Goal: Task Accomplishment & Management: Complete application form

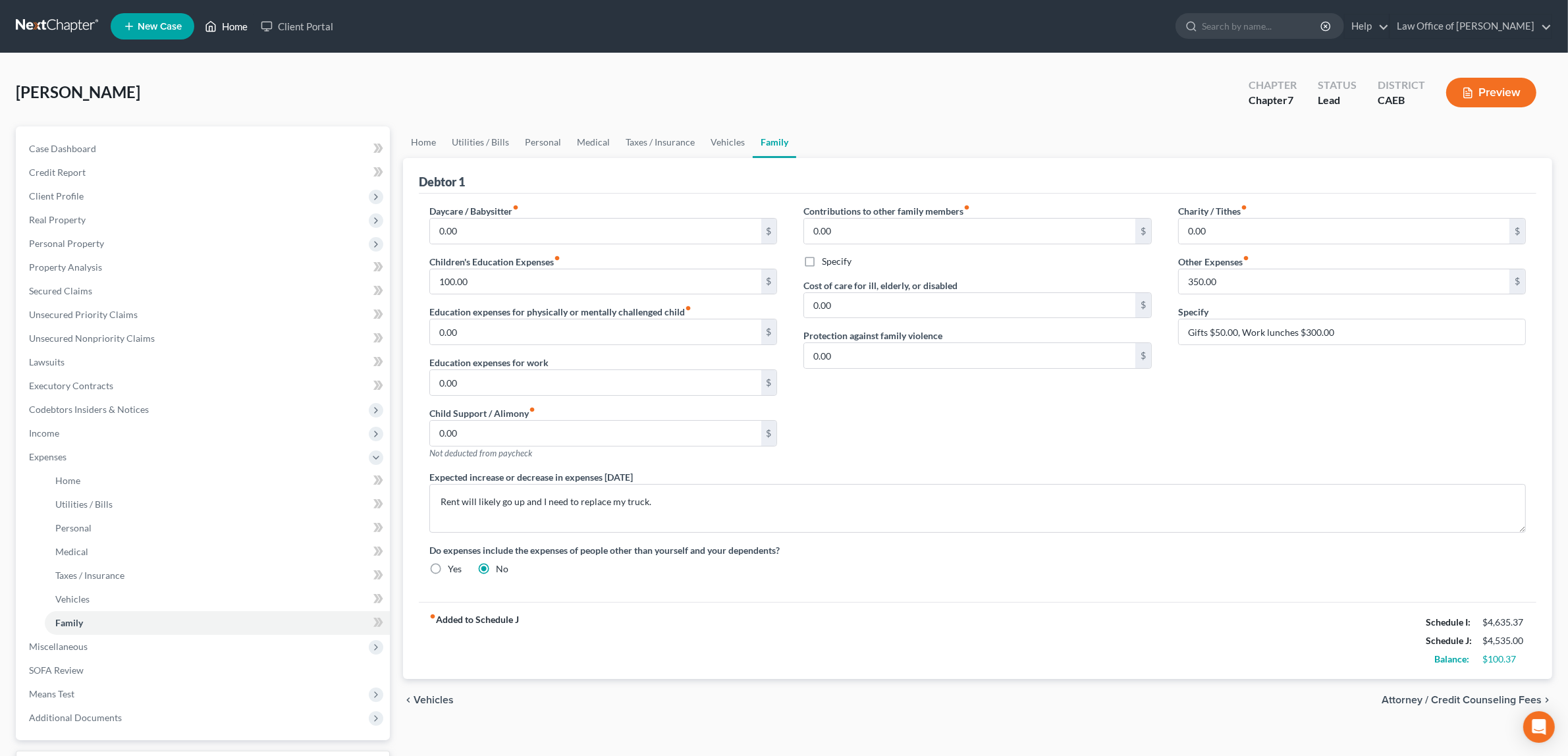
click at [228, 25] on link "Home" at bounding box center [226, 26] width 56 height 24
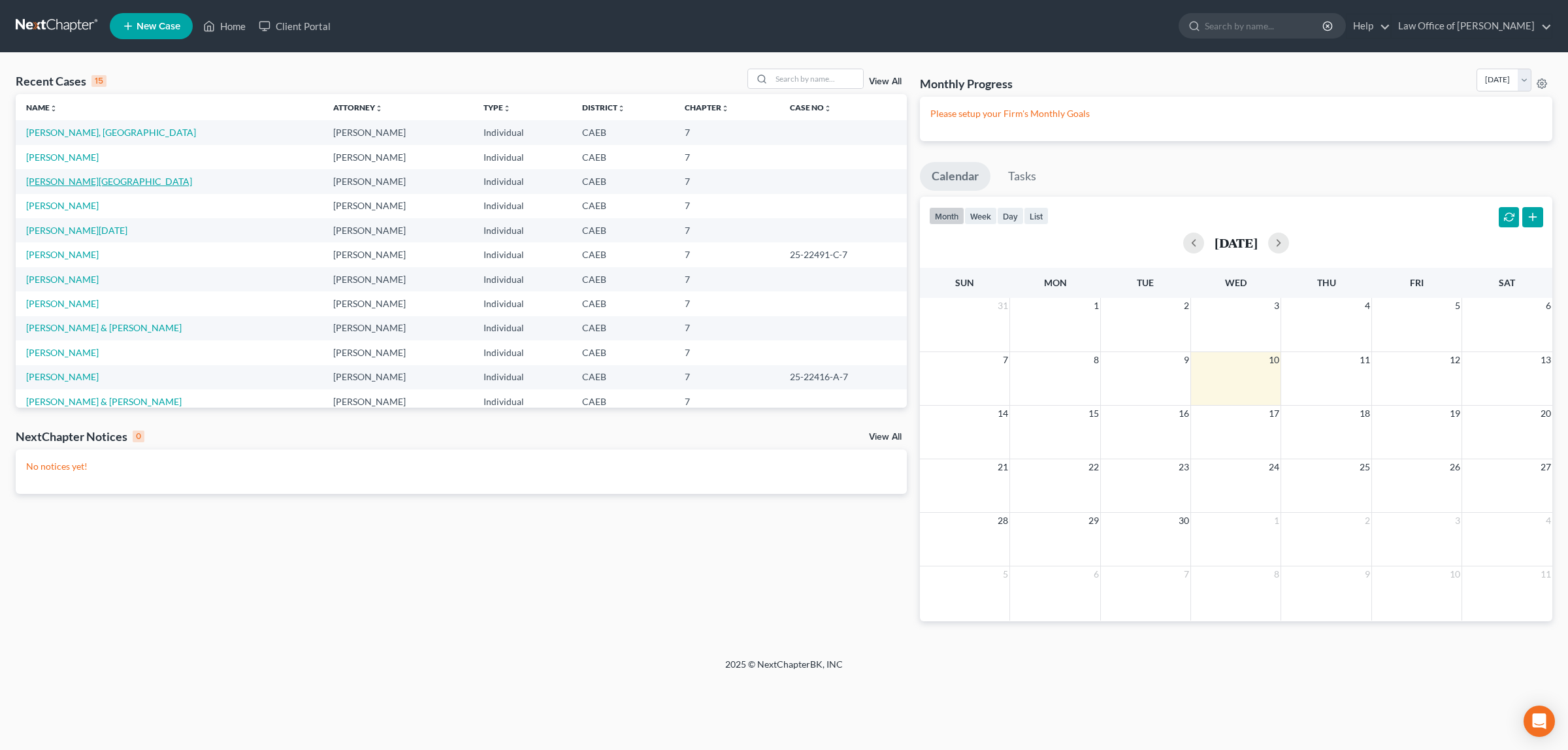
click at [66, 177] on link "[PERSON_NAME][GEOGRAPHIC_DATA]" at bounding box center [109, 181] width 166 height 11
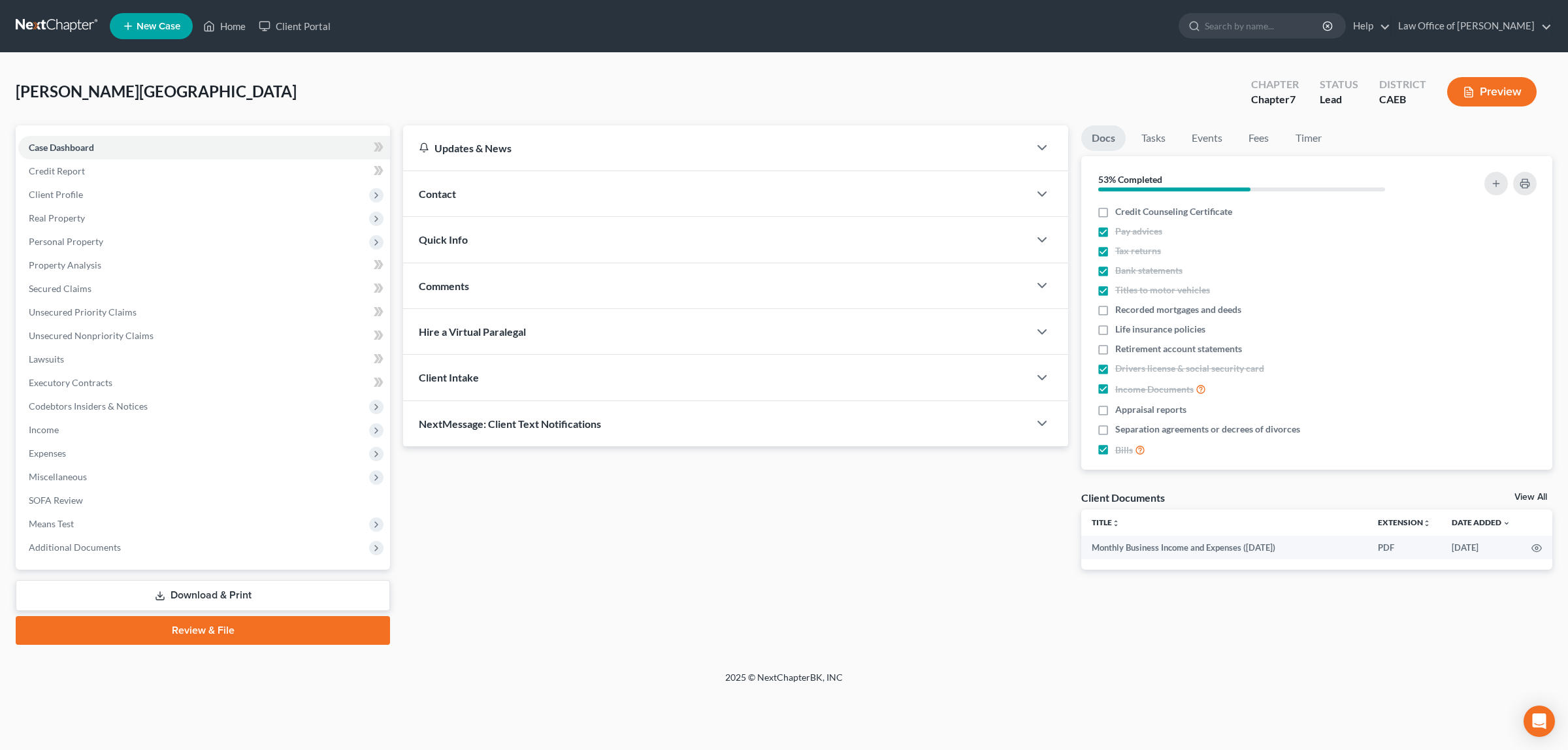
drag, startPoint x: 246, startPoint y: 100, endPoint x: 259, endPoint y: 95, distance: 13.9
click at [246, 102] on div "[PERSON_NAME][GEOGRAPHIC_DATA] Upgraded Chapter Chapter 7 Status Lead District …" at bounding box center [784, 97] width 1537 height 57
click at [71, 426] on span "Income" at bounding box center [204, 430] width 372 height 24
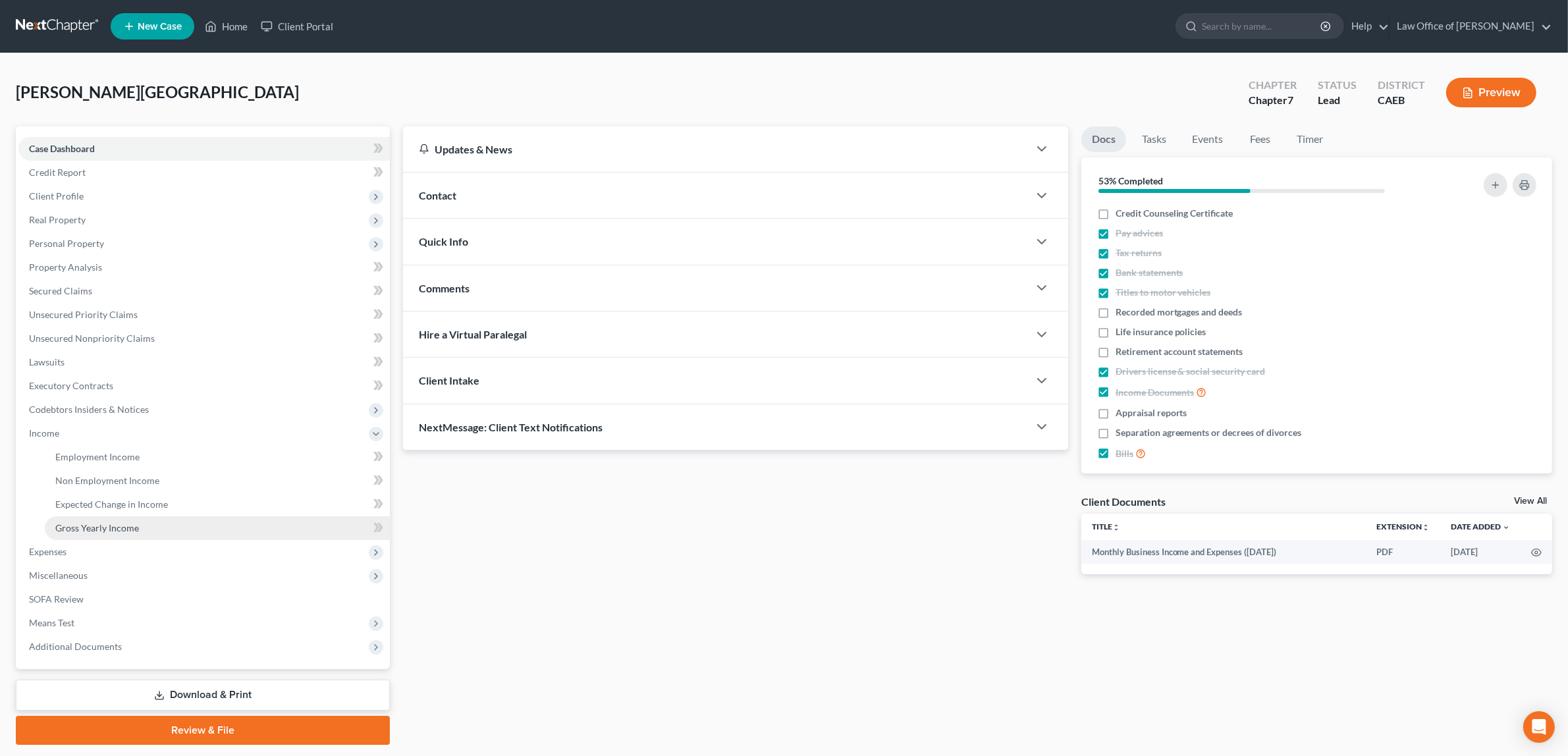
click at [112, 522] on span "Gross Yearly Income" at bounding box center [97, 527] width 84 height 11
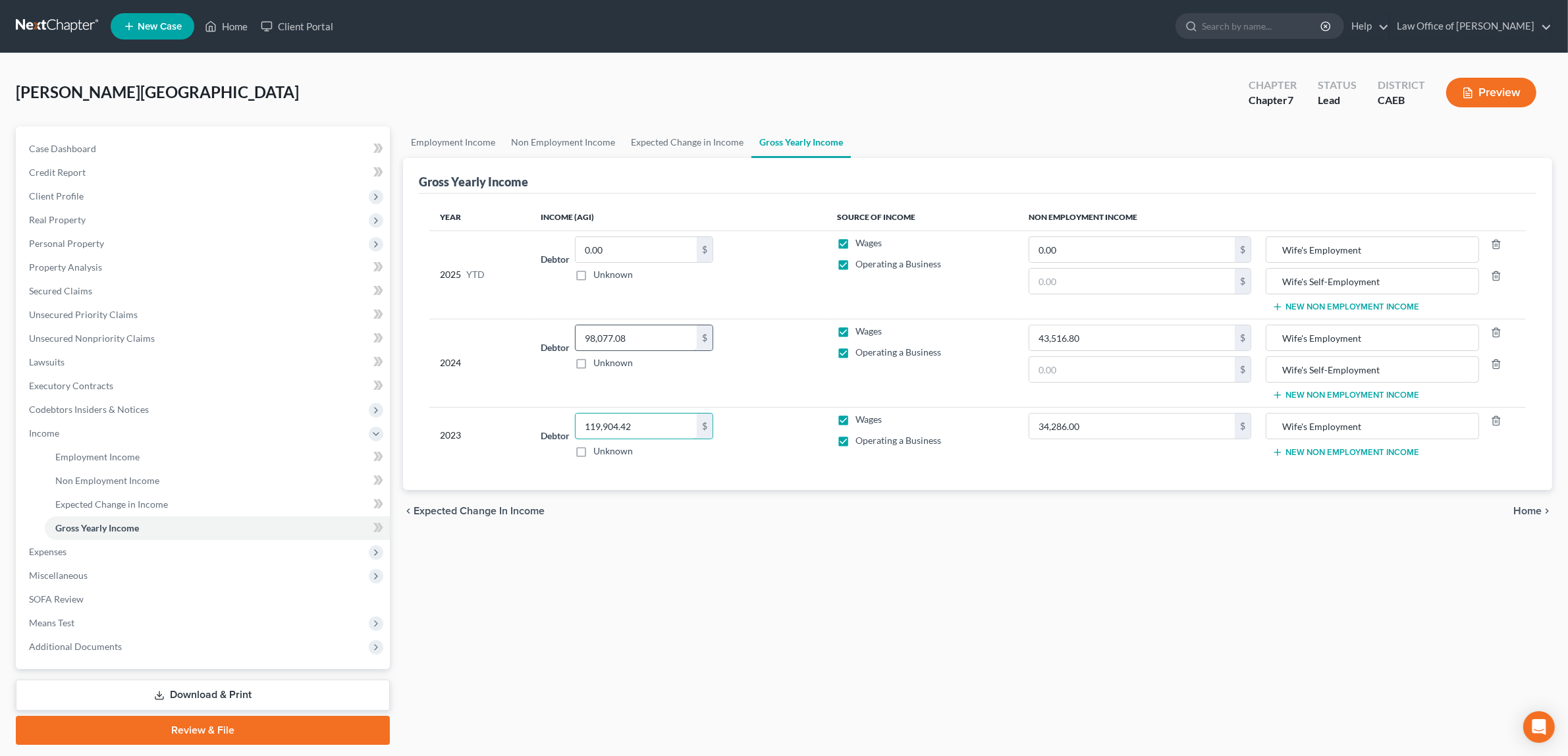
type input "119,904.42"
click at [637, 340] on input "98,077.08" at bounding box center [636, 338] width 121 height 25
type input "155,232.08"
click at [1299, 452] on button "New Non Employment Income" at bounding box center [1346, 452] width 147 height 11
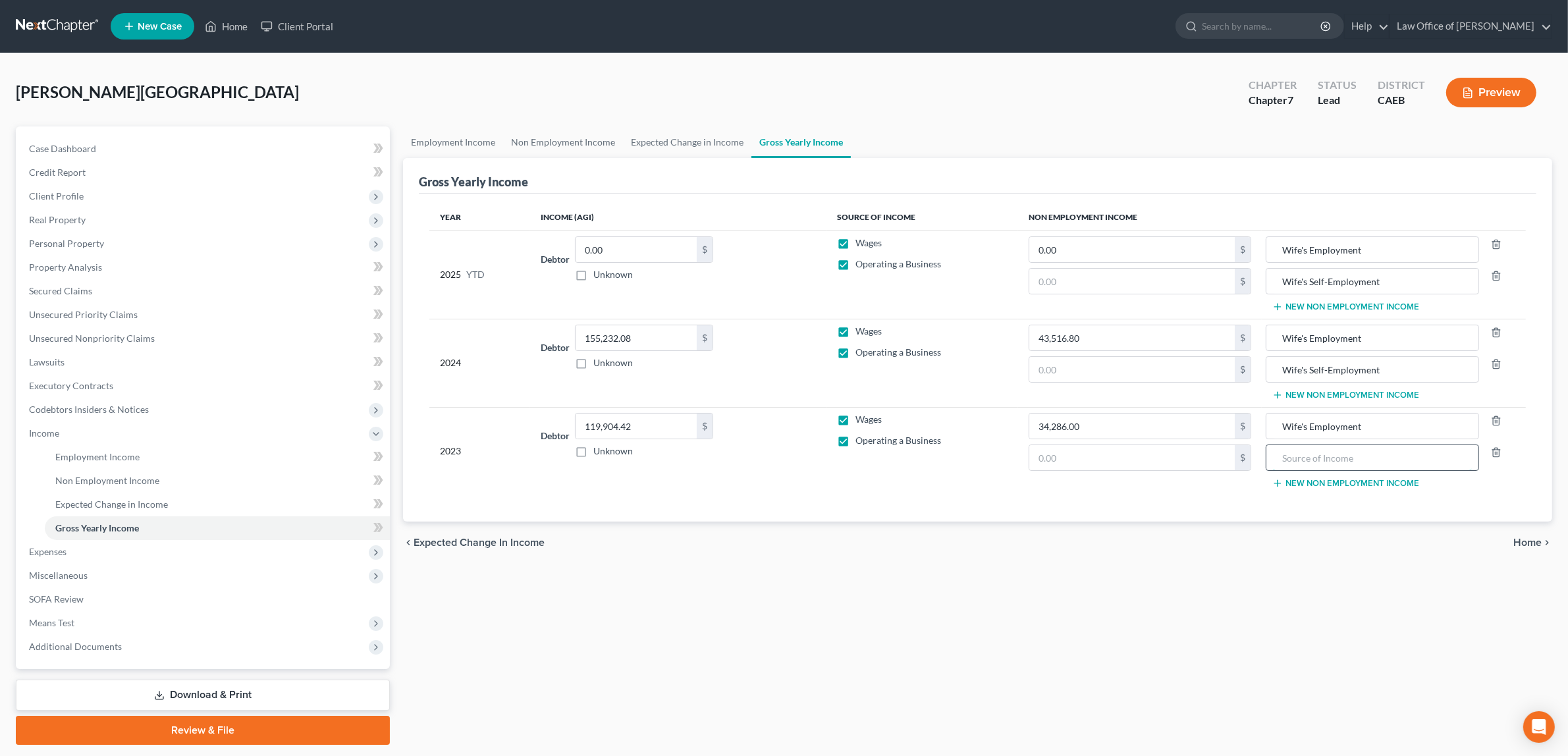
click at [1285, 466] on input "text" at bounding box center [1372, 458] width 199 height 25
click at [1329, 455] on input "Wife's Self Empoyment" at bounding box center [1372, 458] width 199 height 25
type input "Wife's Self -Empoyment"
click at [1111, 458] on input "text" at bounding box center [1131, 458] width 205 height 25
type input "3,530.00"
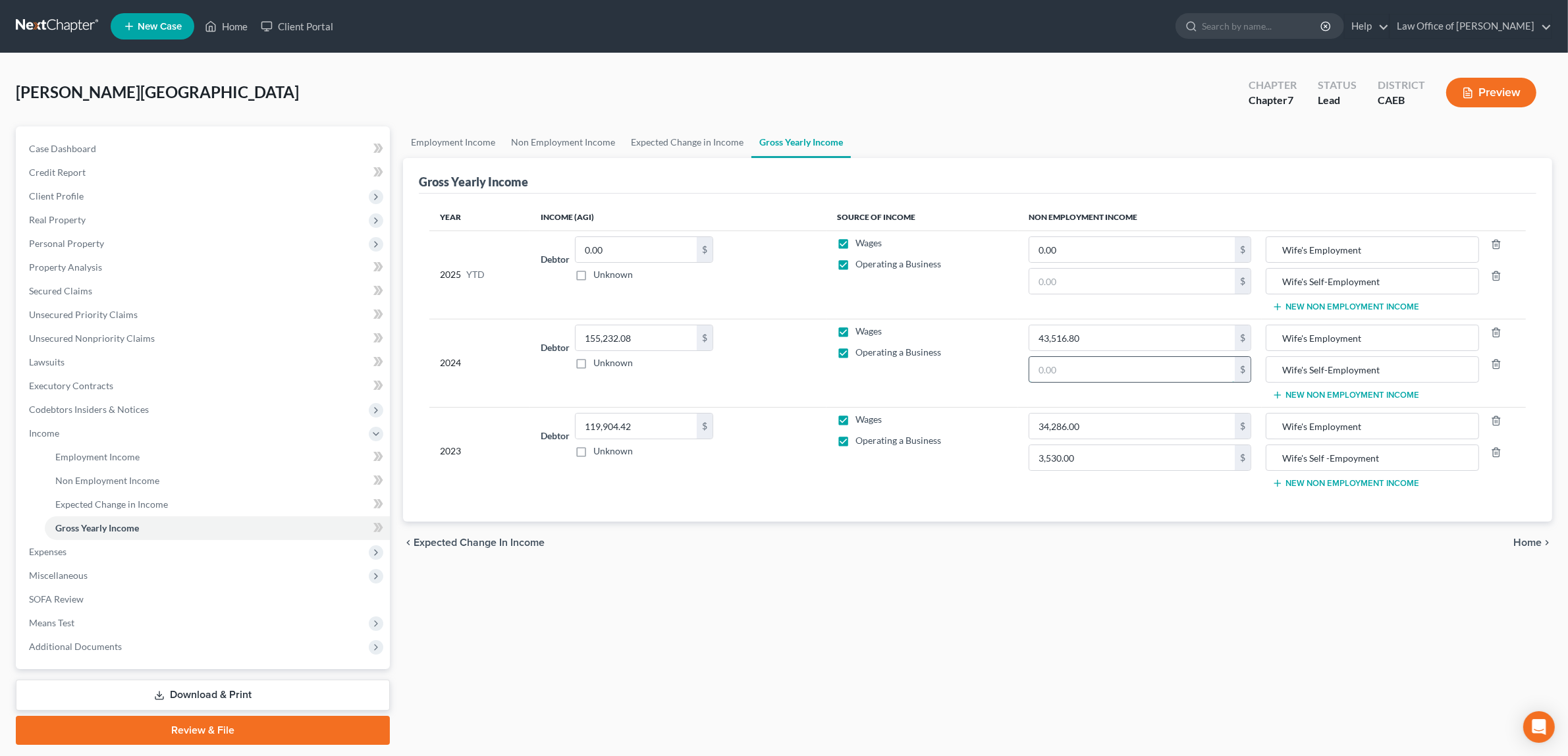
click at [1172, 372] on input "text" at bounding box center [1131, 369] width 205 height 25
type input "3,652.00"
click at [1489, 87] on button "Preview" at bounding box center [1491, 92] width 90 height 29
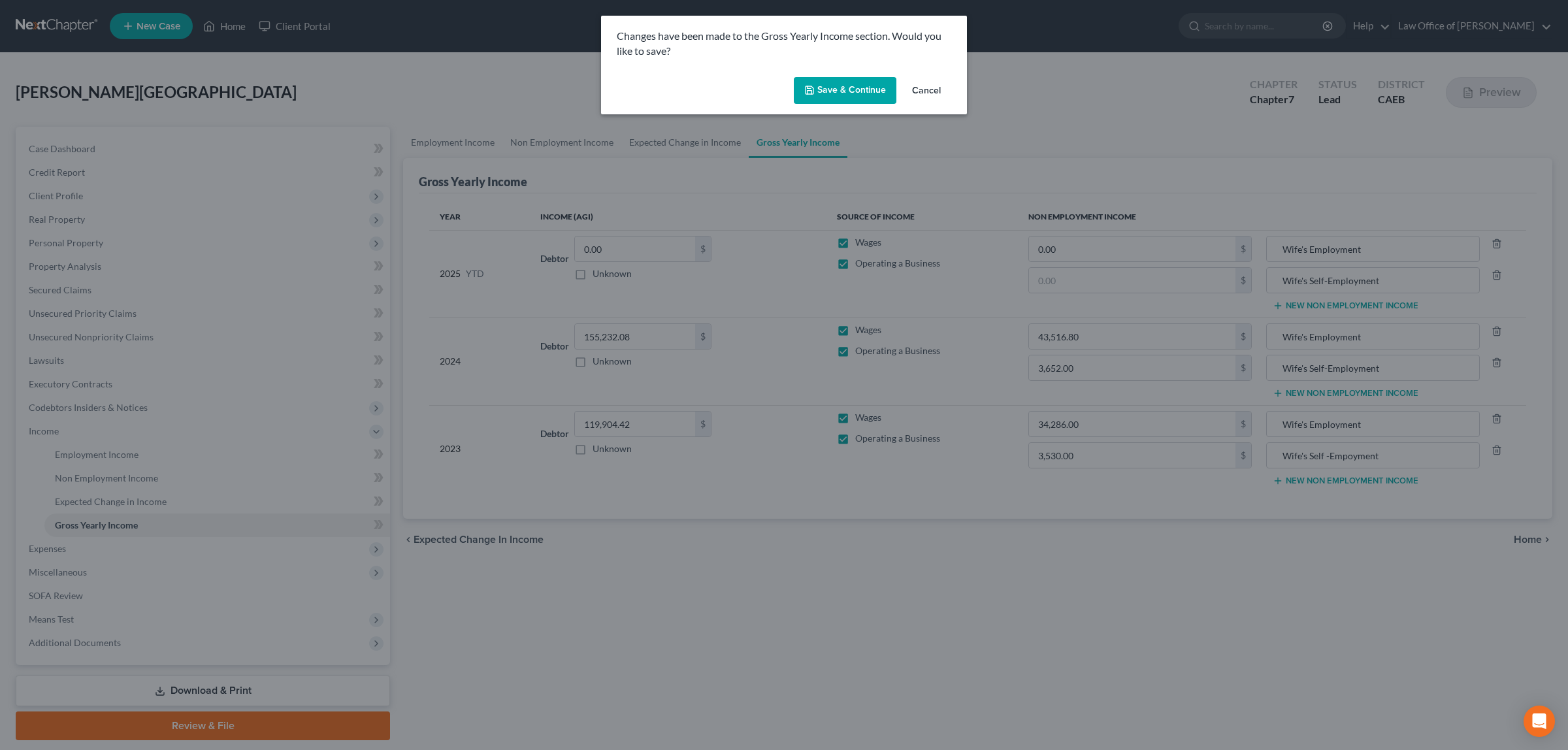
click at [857, 86] on button "Save & Continue" at bounding box center [844, 91] width 102 height 28
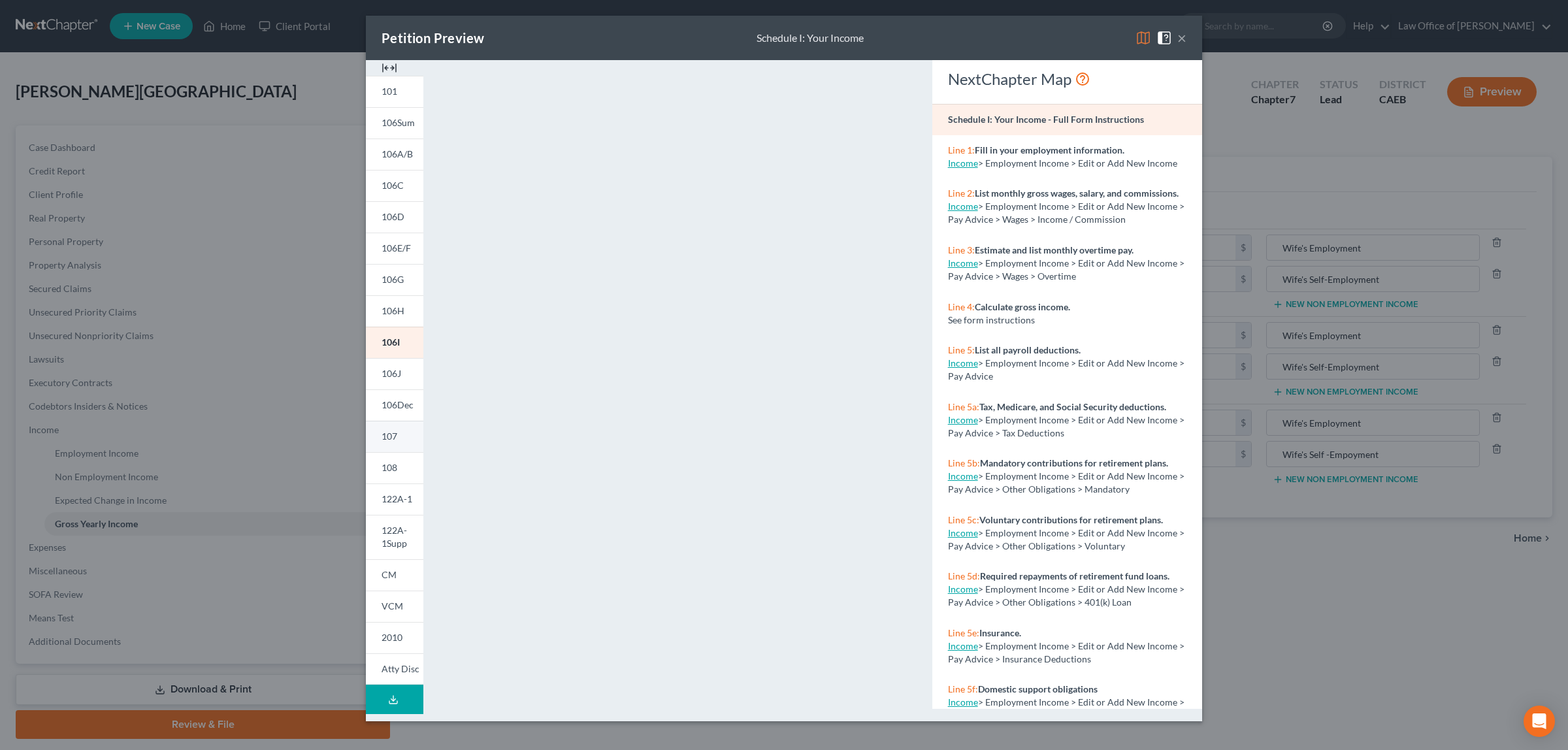
click at [390, 430] on link "107" at bounding box center [394, 436] width 58 height 32
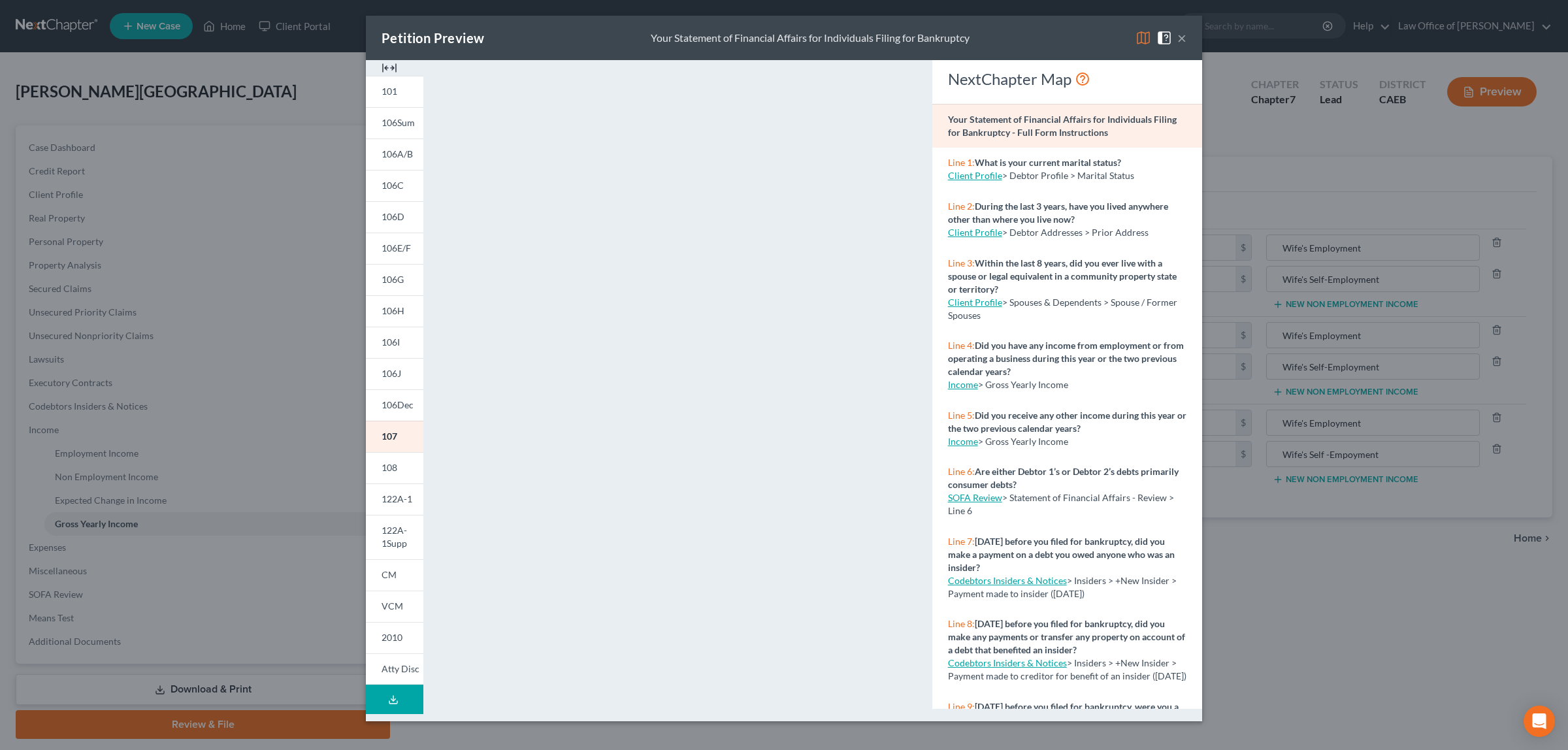
click at [1179, 33] on button "×" at bounding box center [1182, 38] width 9 height 15
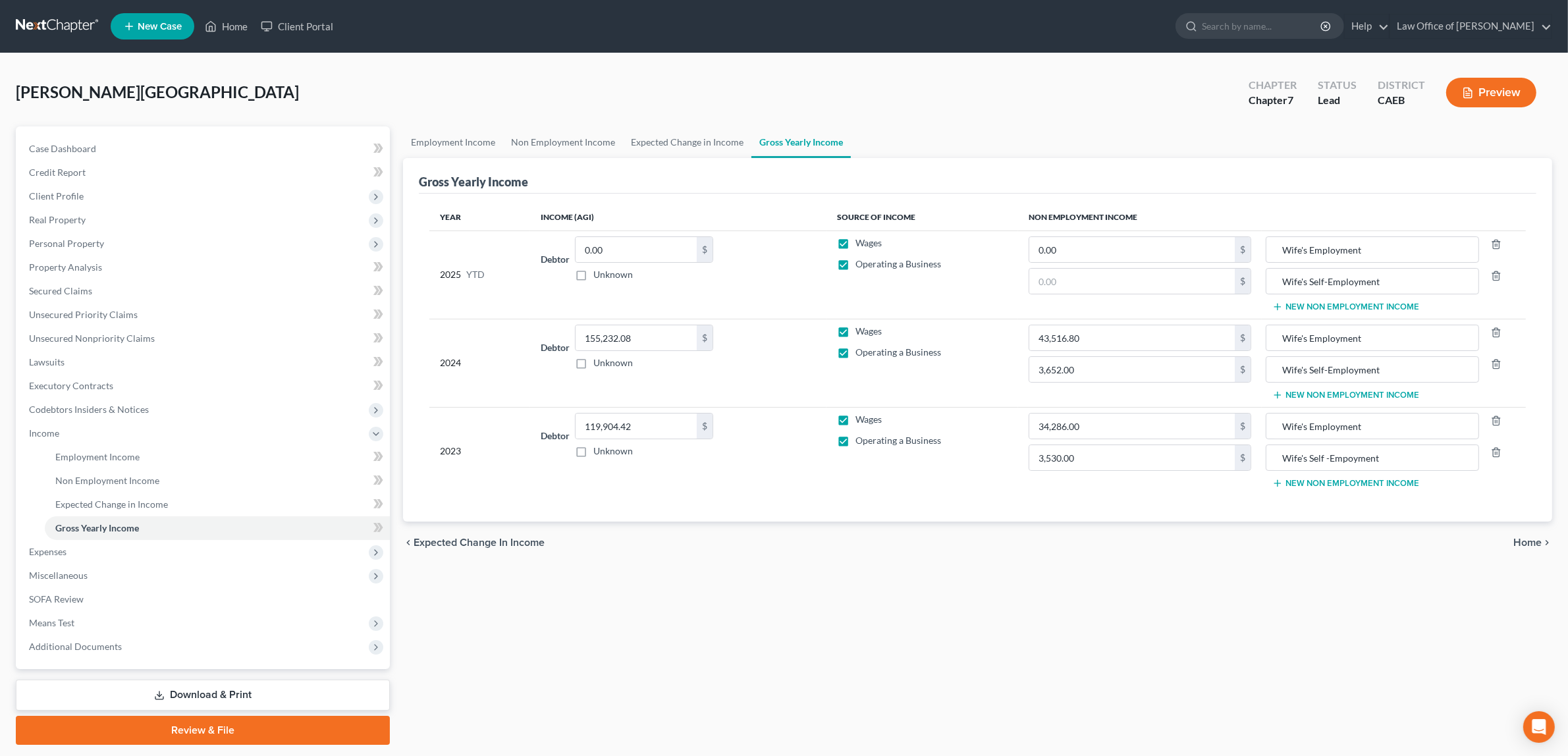
click at [1482, 89] on button "Preview" at bounding box center [1491, 92] width 90 height 29
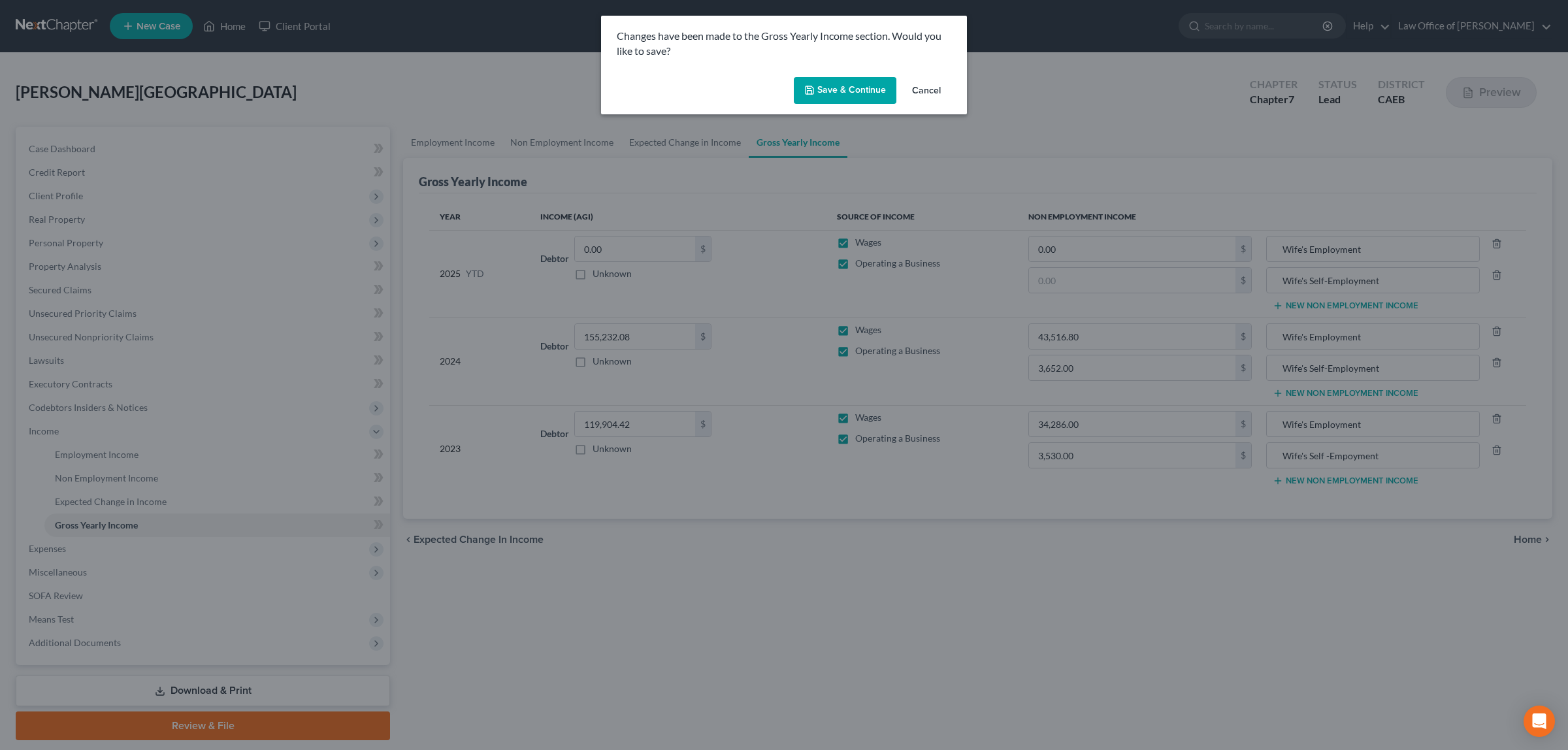
click at [837, 86] on button "Save & Continue" at bounding box center [844, 91] width 102 height 28
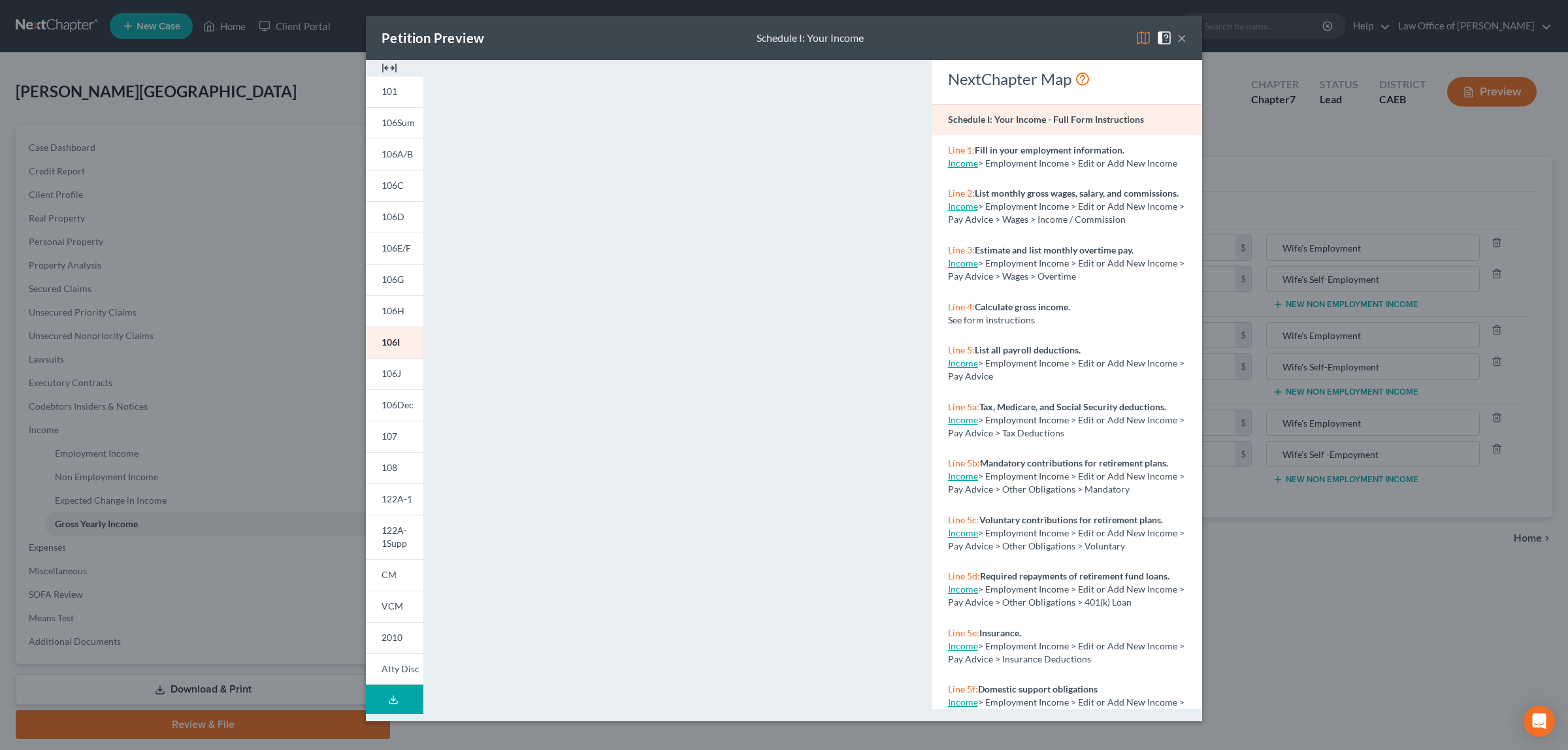
click at [152, 517] on div "Petition Preview Schedule I: Your Income × 101 106Sum 106A/B 106C 106D 106E/F 1…" at bounding box center [784, 375] width 1568 height 750
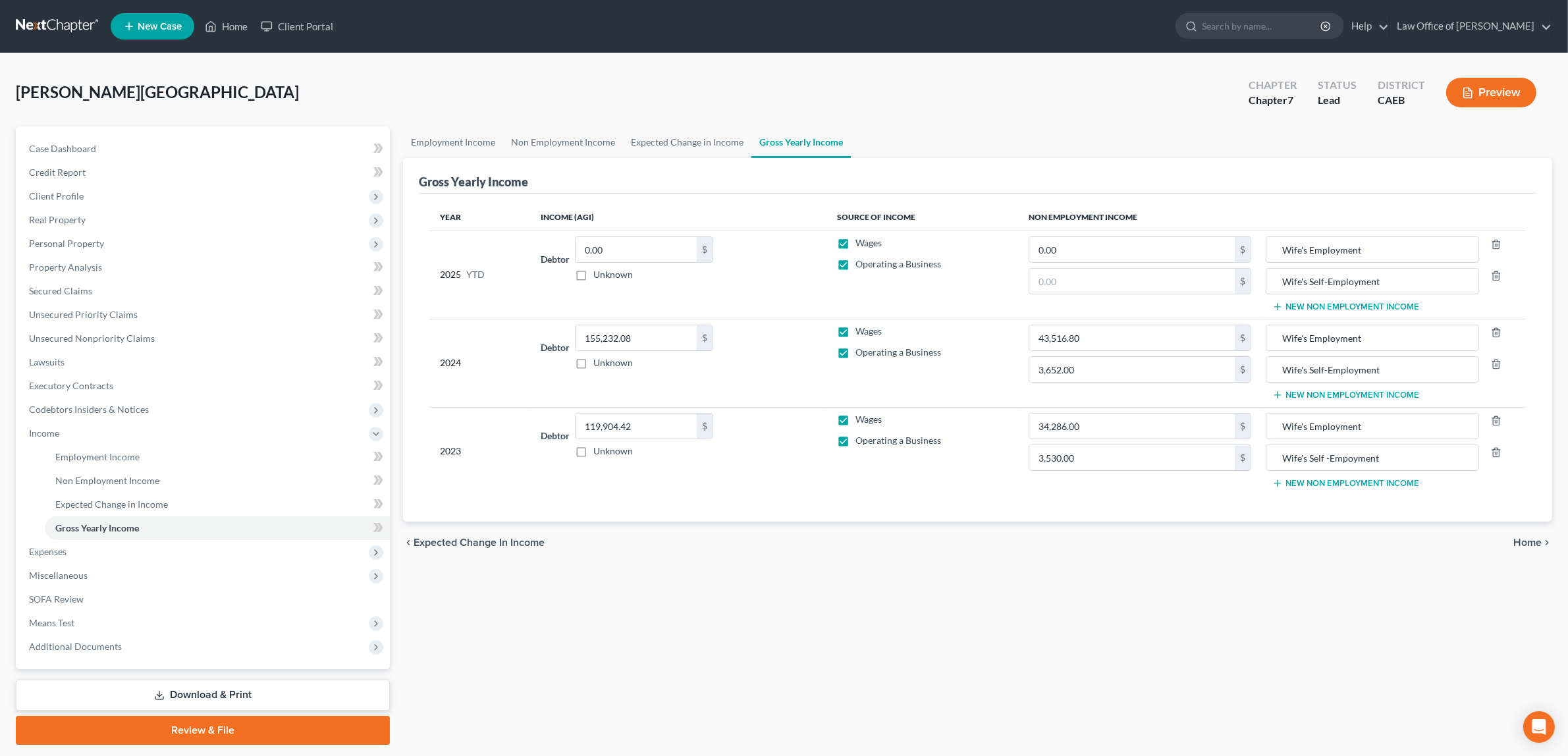
click at [1506, 87] on button "Preview" at bounding box center [1491, 92] width 90 height 29
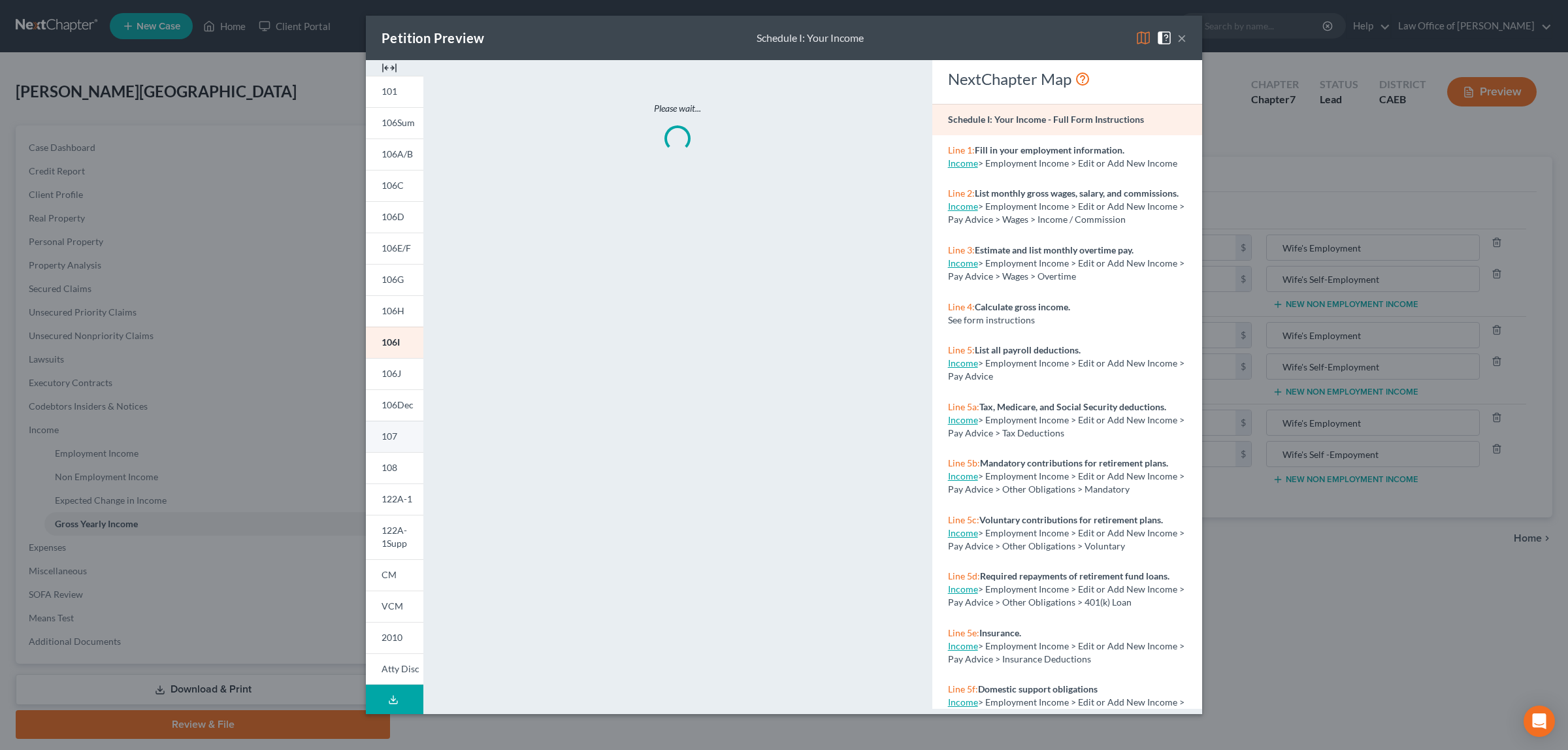
click at [389, 431] on span "107" at bounding box center [390, 436] width 15 height 11
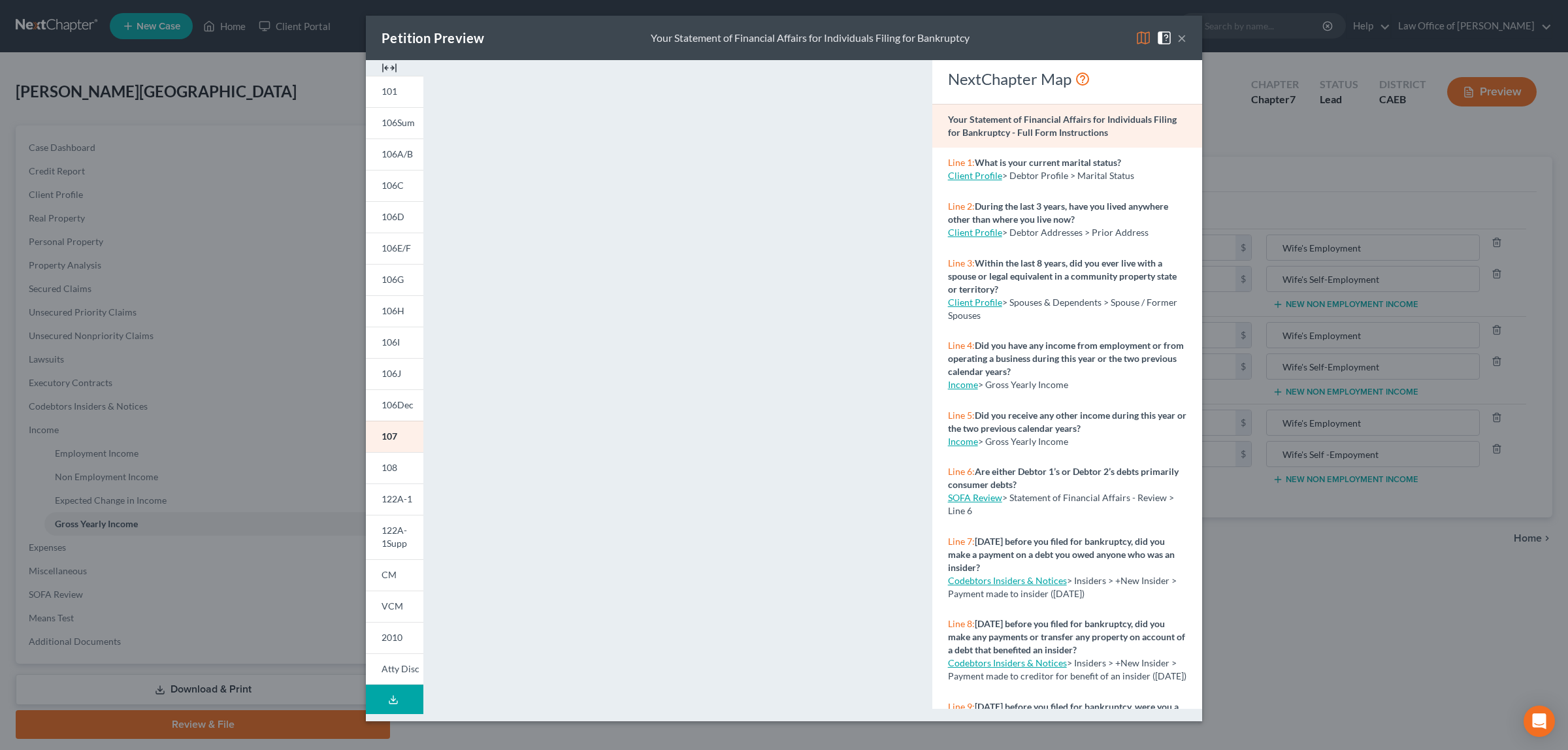
click at [1180, 36] on button "×" at bounding box center [1182, 38] width 9 height 15
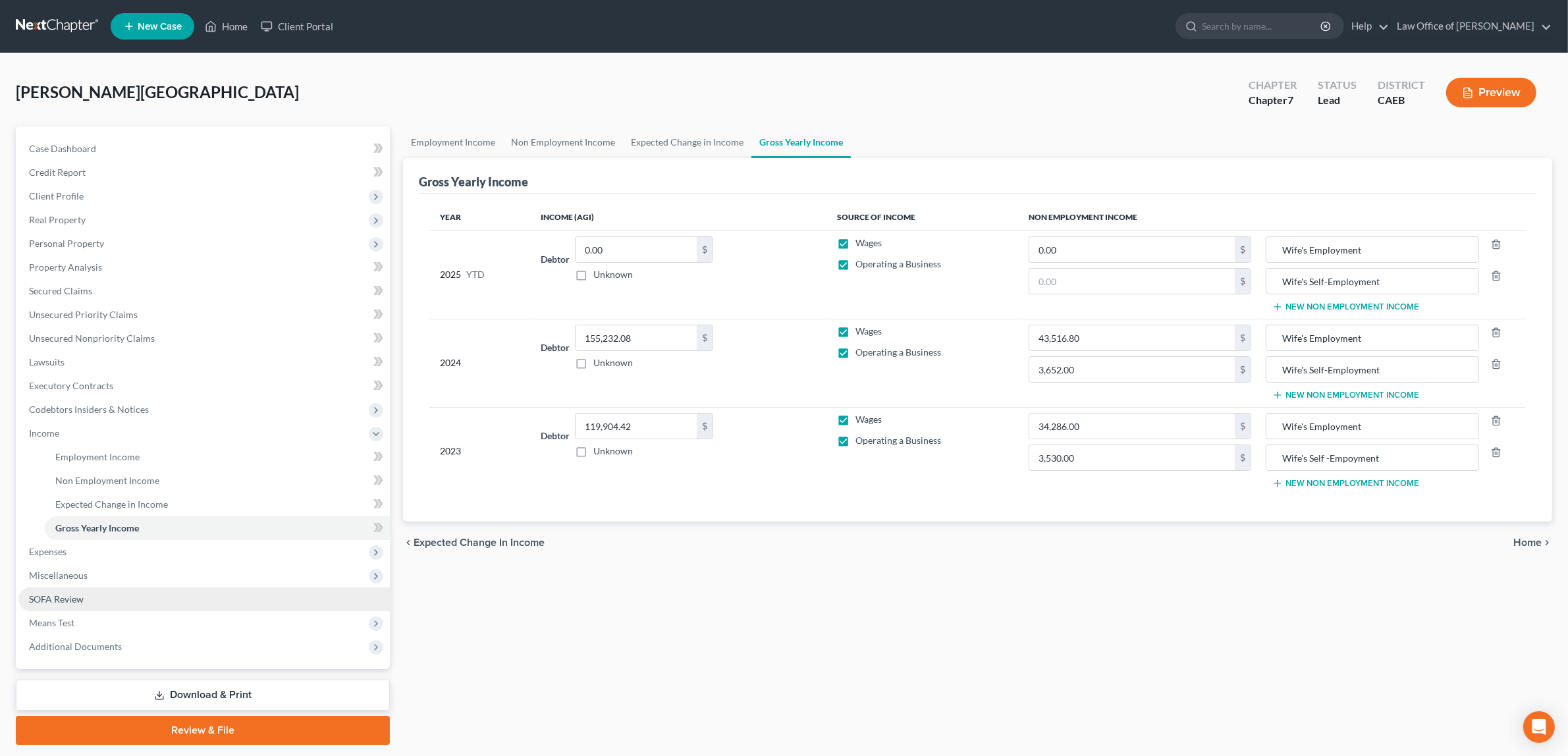
click at [82, 596] on span "SOFA Review" at bounding box center [56, 599] width 55 height 11
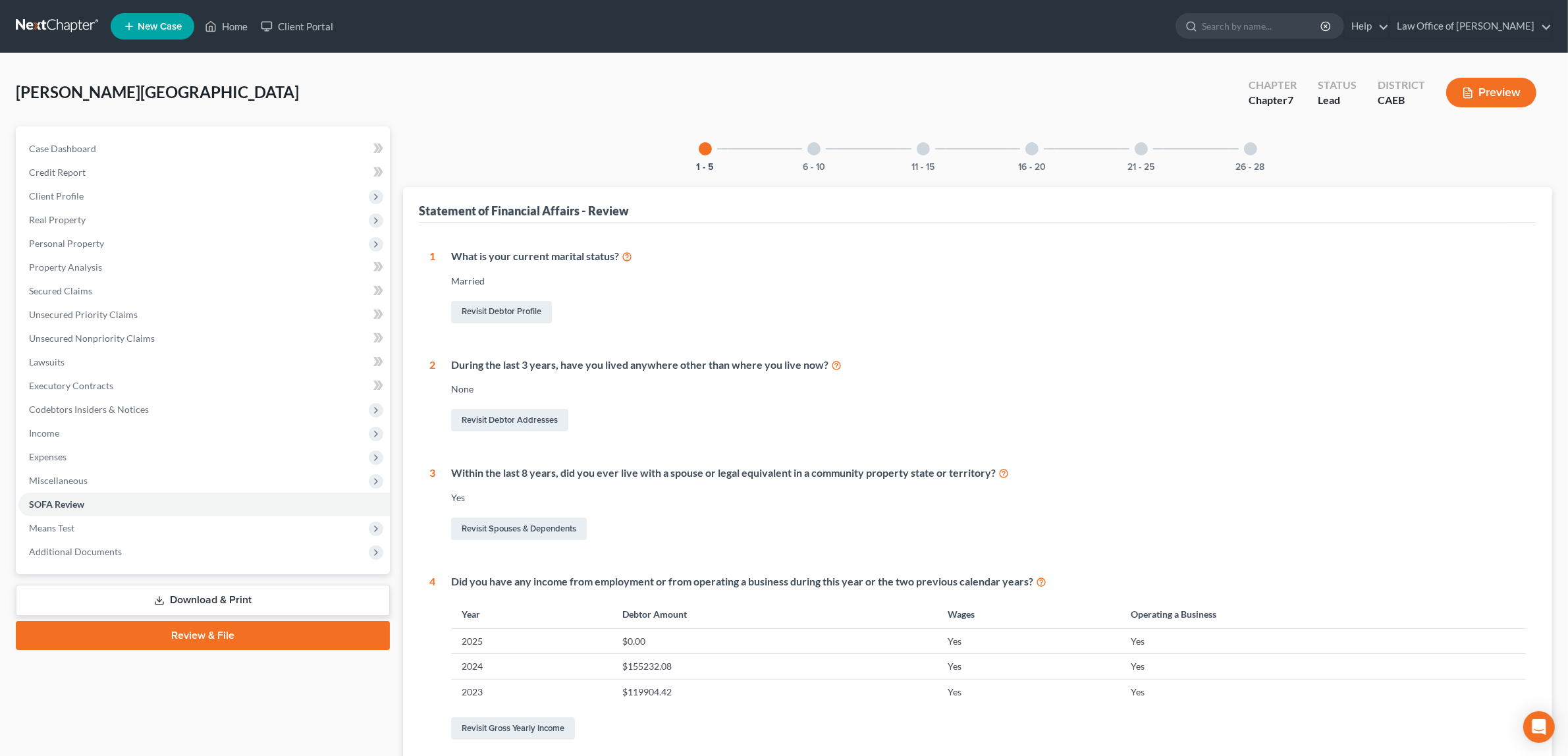
click at [813, 153] on div at bounding box center [813, 149] width 13 height 13
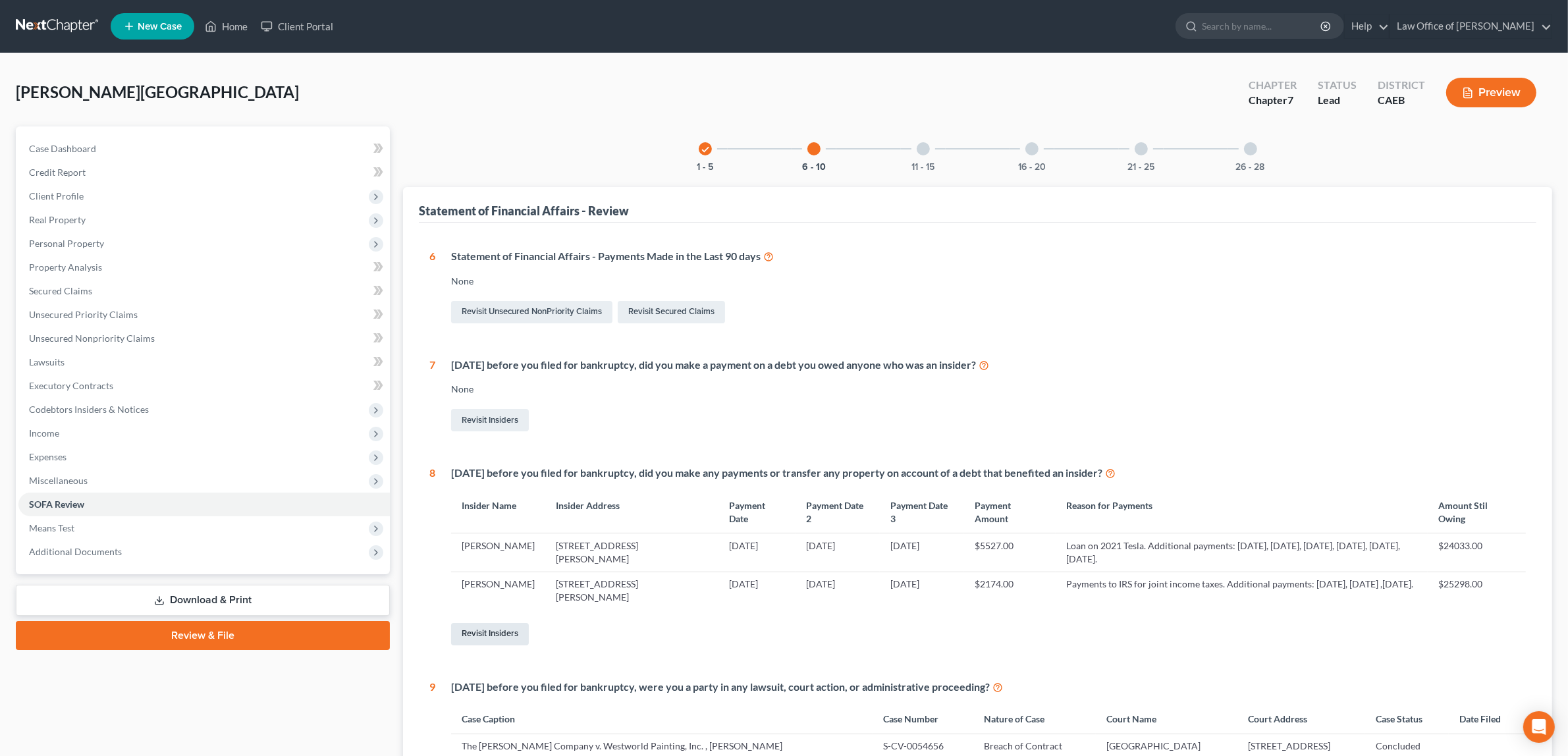
click at [497, 627] on link "Revisit Insiders" at bounding box center [489, 634] width 77 height 22
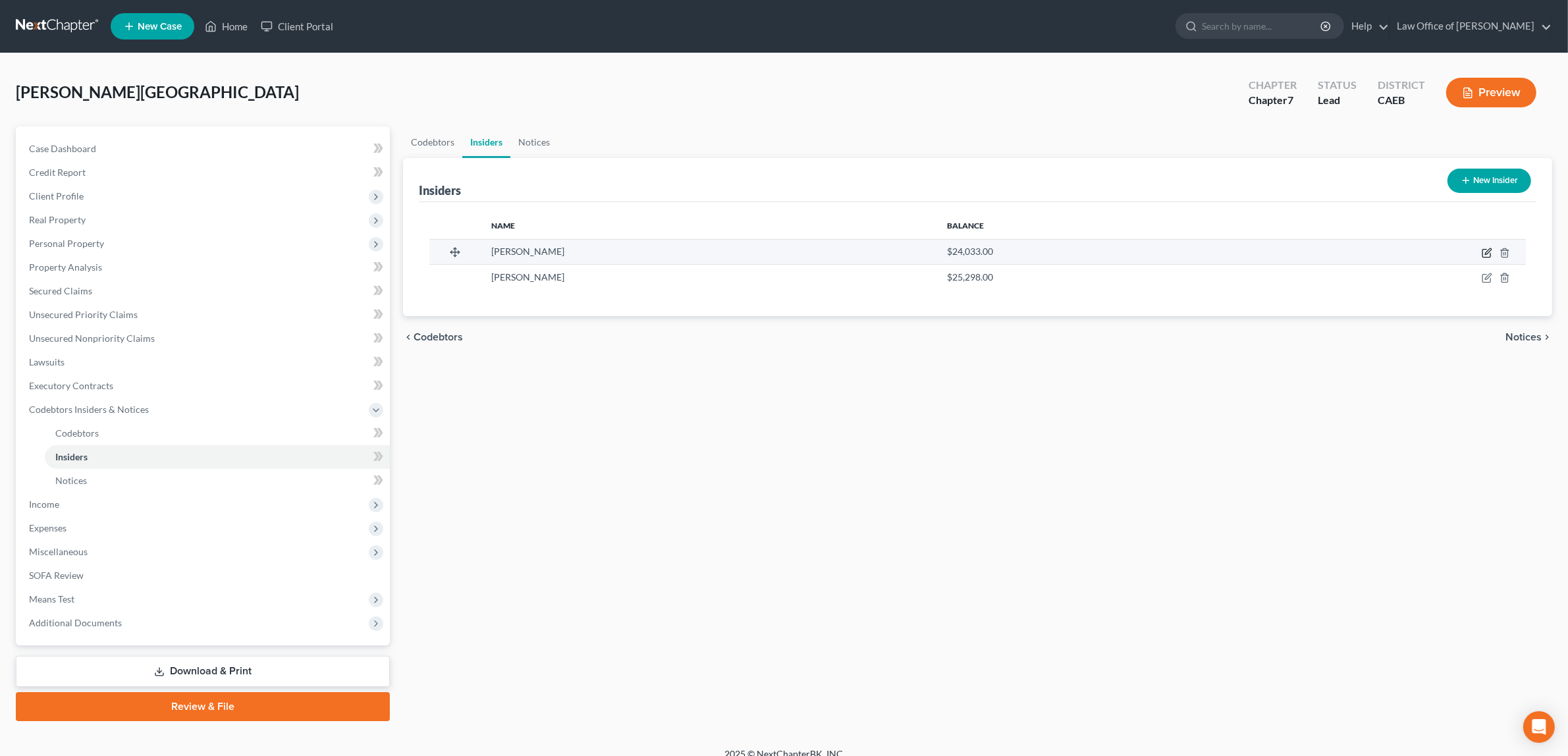
click at [1487, 249] on icon "button" at bounding box center [1487, 253] width 11 height 11
select select "4"
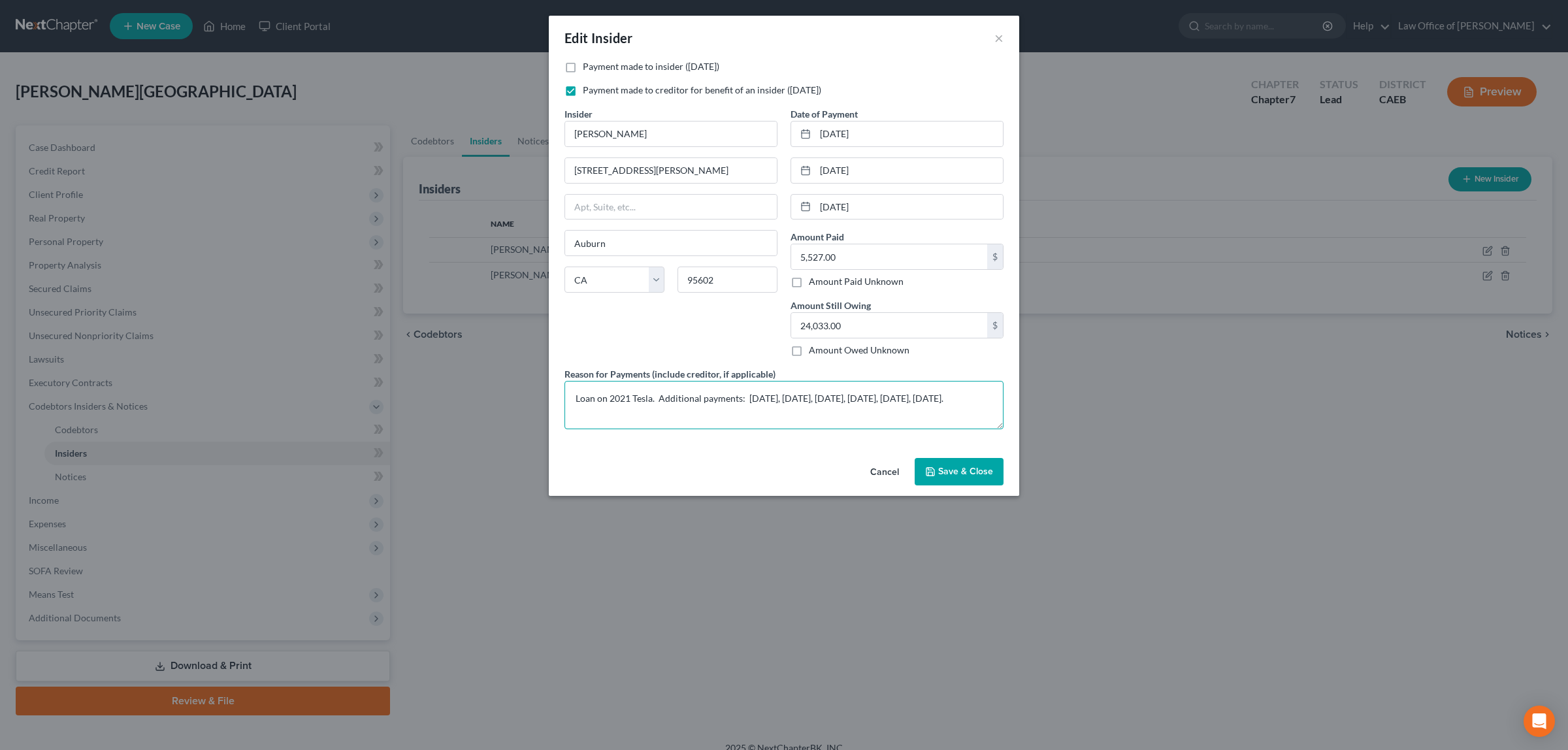
click at [947, 400] on textarea "Loan on 2021 Tesla. Additional payments: [DATE], [DATE], [DATE], [DATE], [DATE]…" at bounding box center [784, 405] width 439 height 48
type textarea "Loan on 2021 Tesla. Additional payments: [DATE], [DATE], [DATE], [DATE], [DATE]…"
click at [841, 324] on input "24,033.00" at bounding box center [889, 325] width 196 height 25
type input "23,822.00"
click at [846, 258] on input "5,527.00" at bounding box center [889, 257] width 196 height 25
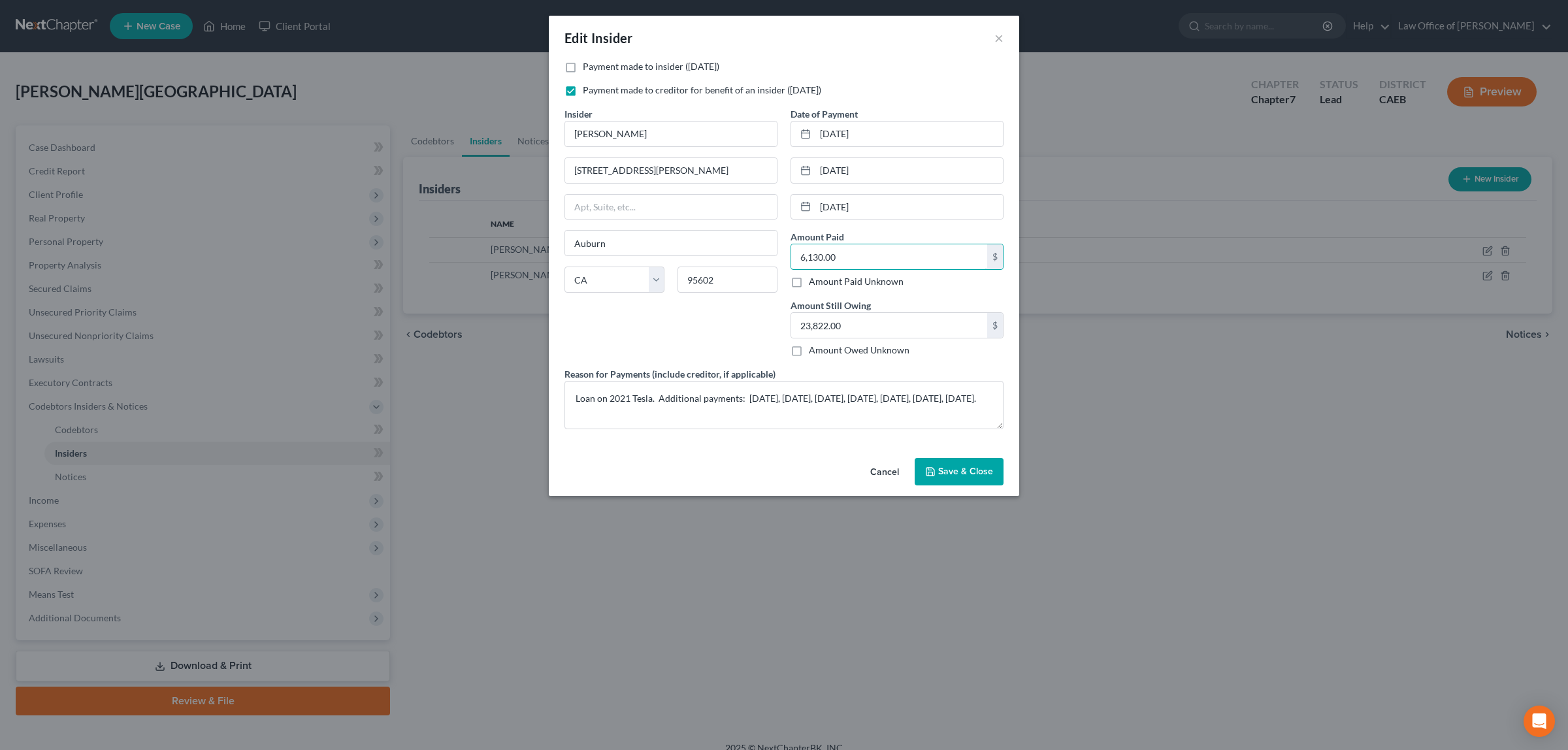
type input "6,130.00"
click at [965, 468] on span "Save & Close" at bounding box center [965, 471] width 55 height 11
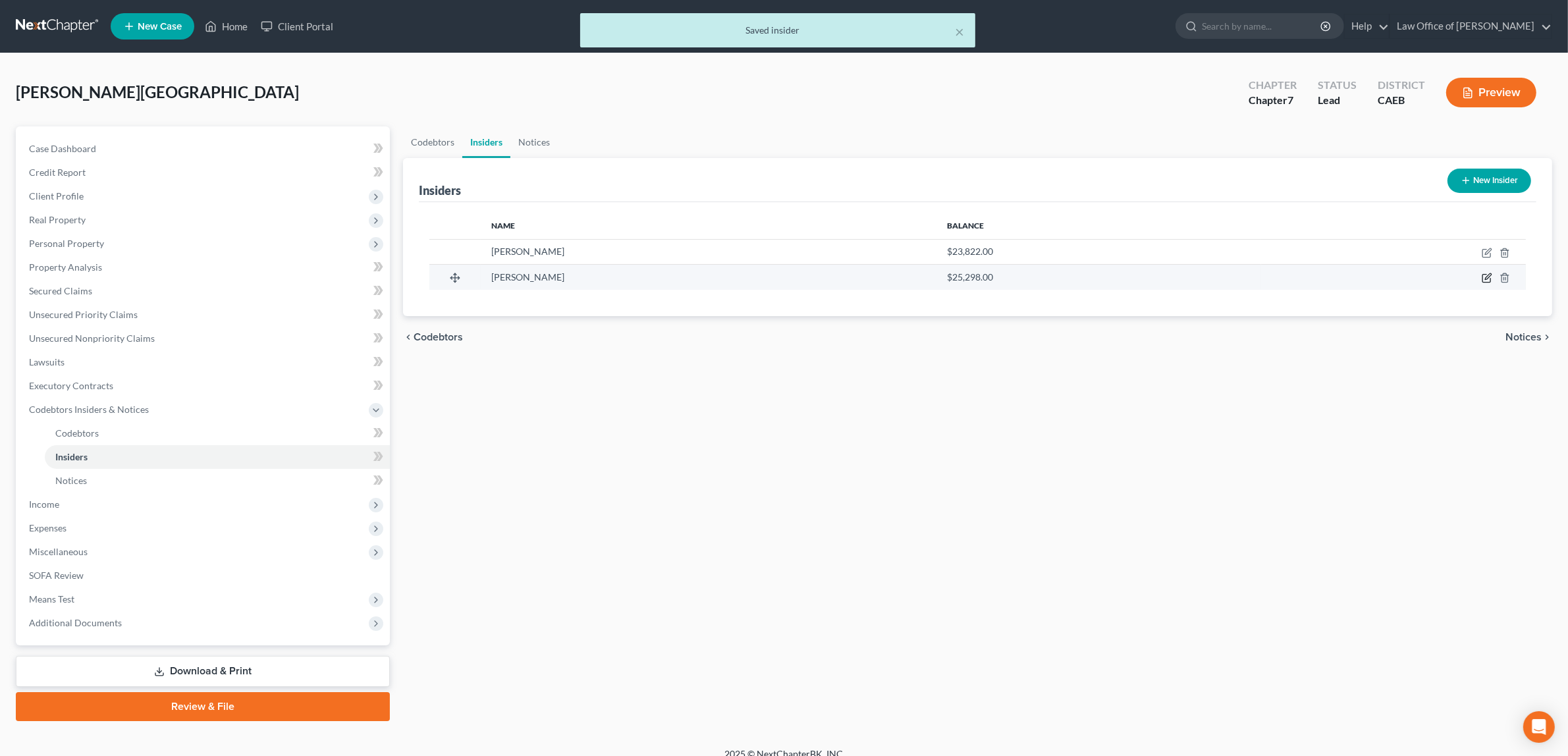
click at [1485, 273] on icon "button" at bounding box center [1487, 278] width 11 height 11
select select "4"
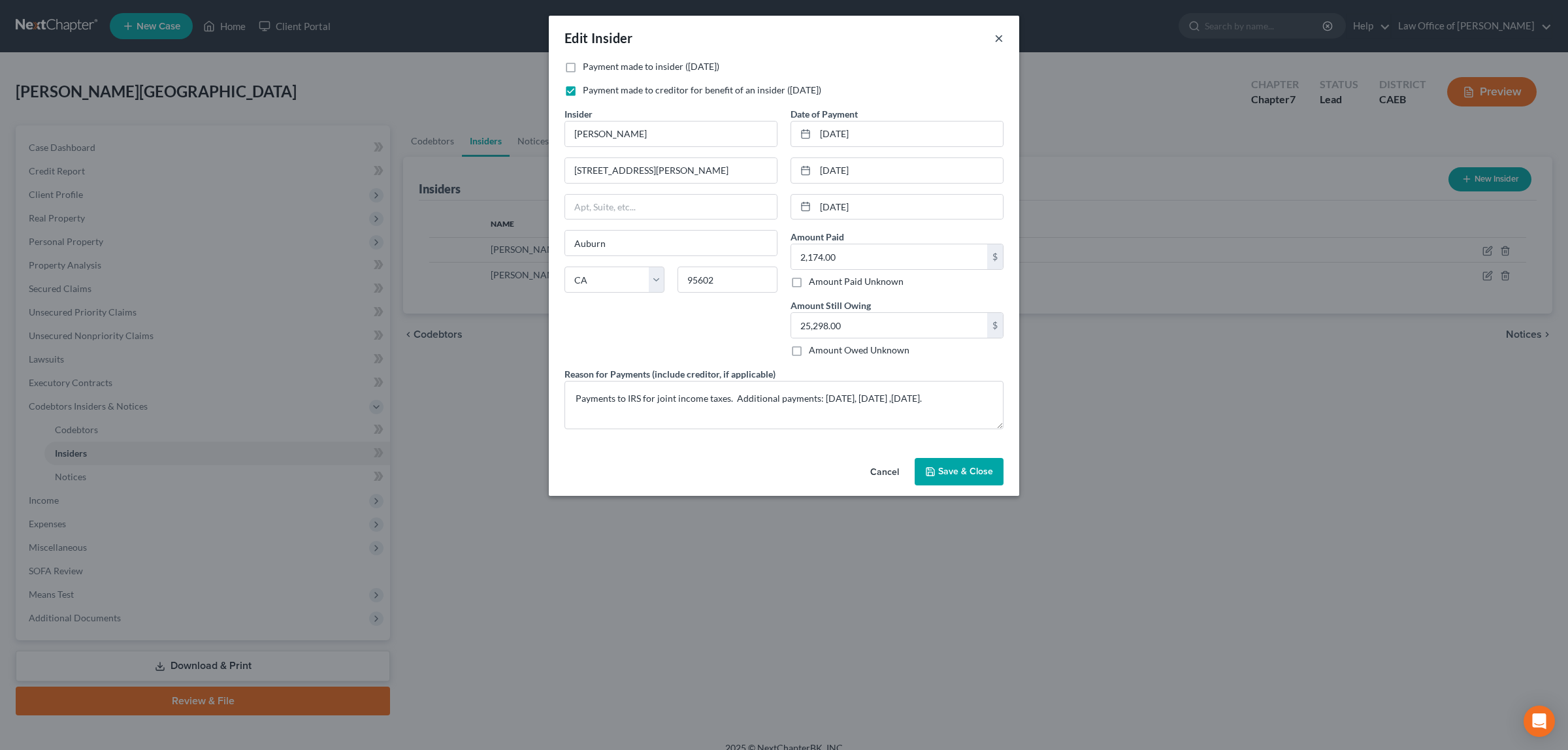
click at [998, 35] on button "×" at bounding box center [999, 38] width 9 height 15
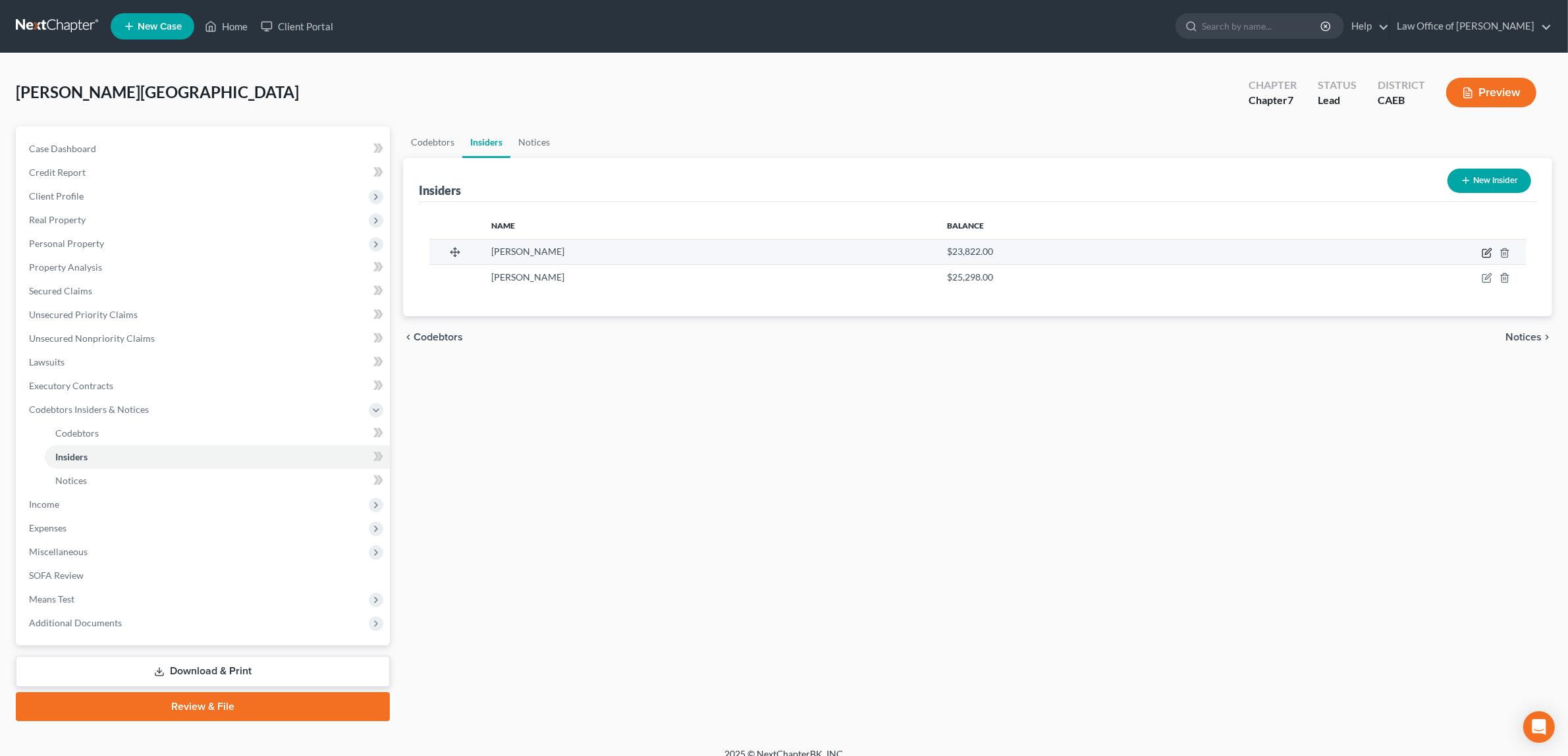
click at [1484, 249] on icon "button" at bounding box center [1486, 253] width 8 height 8
select select "4"
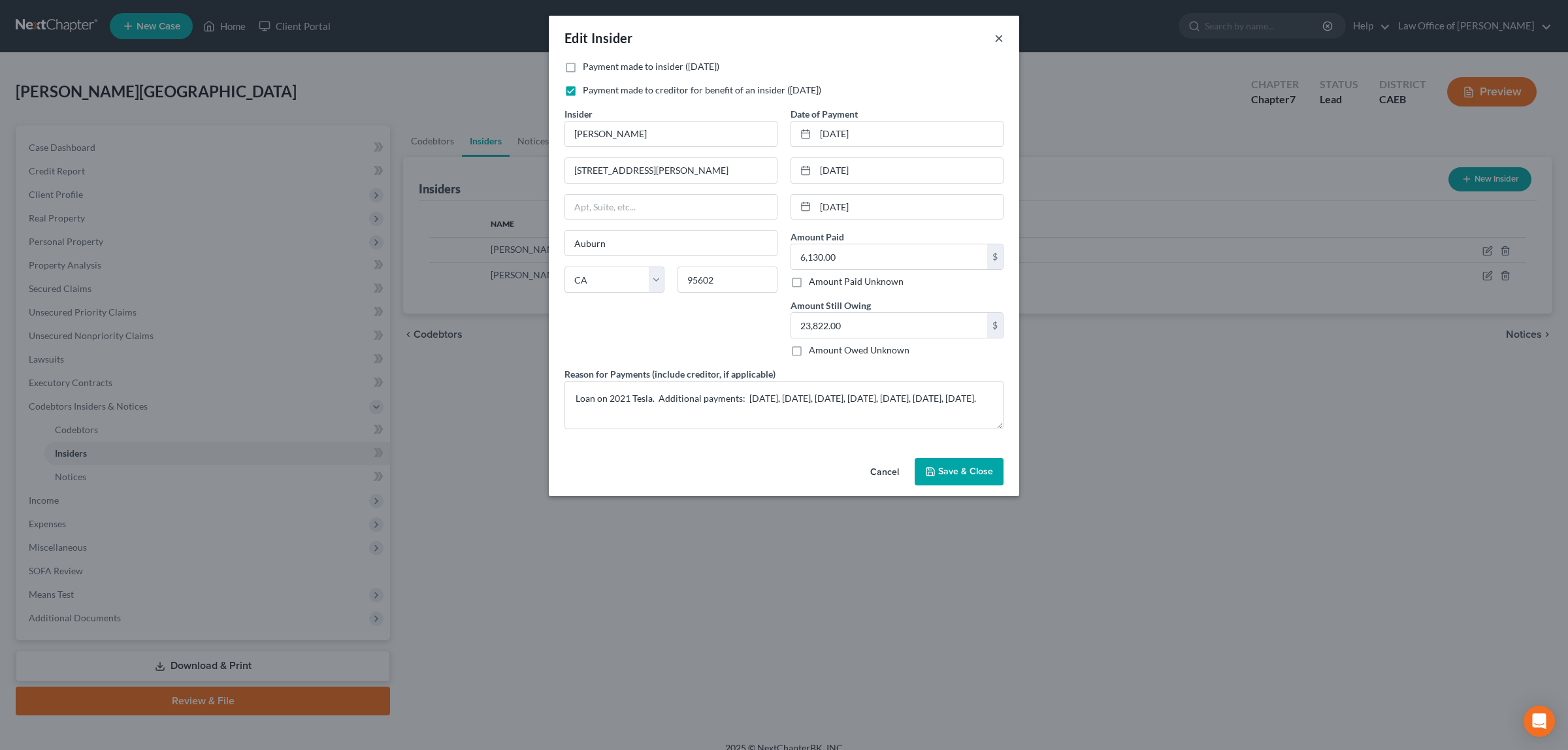
click at [997, 33] on button "×" at bounding box center [999, 38] width 9 height 15
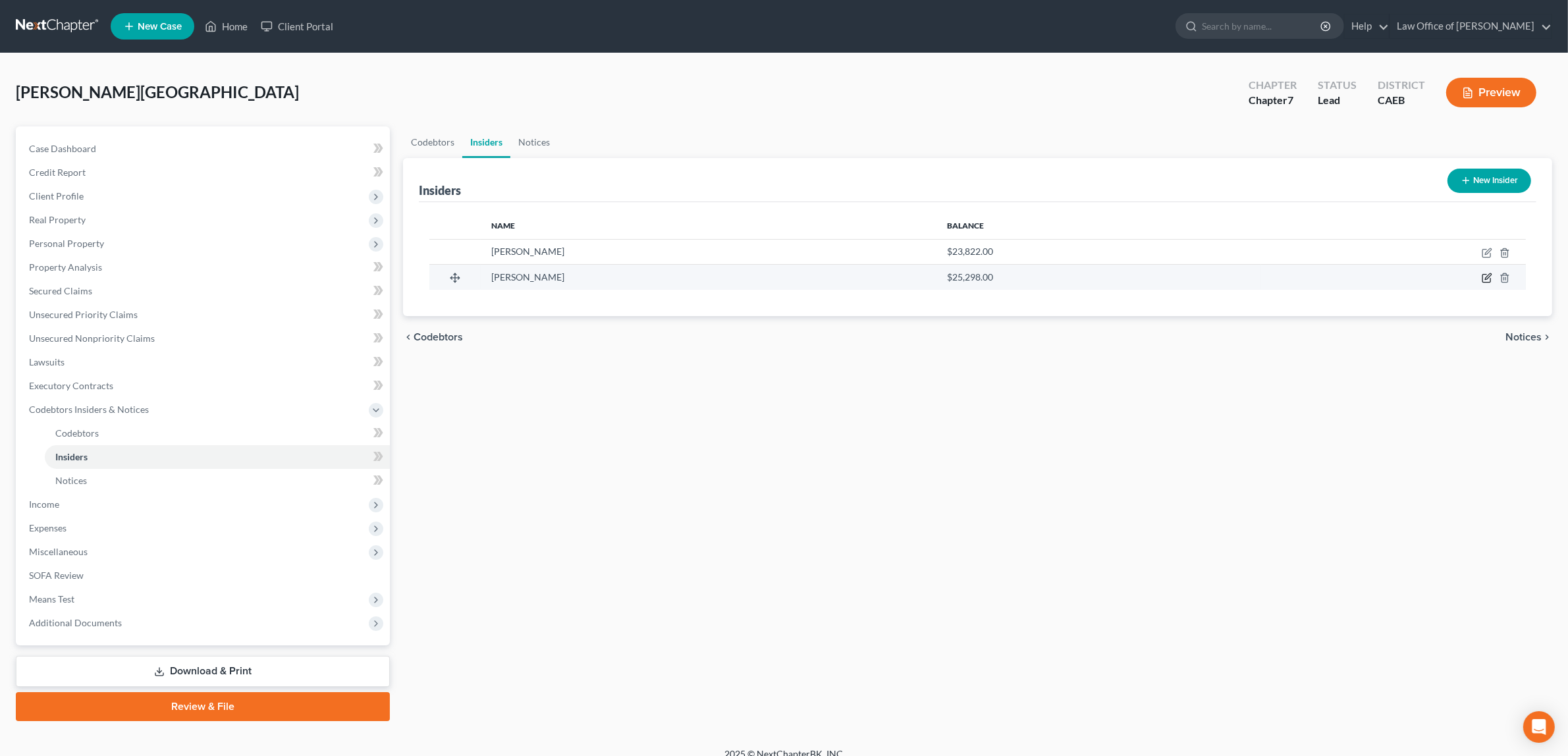
click at [1485, 275] on icon "button" at bounding box center [1487, 278] width 11 height 11
select select "4"
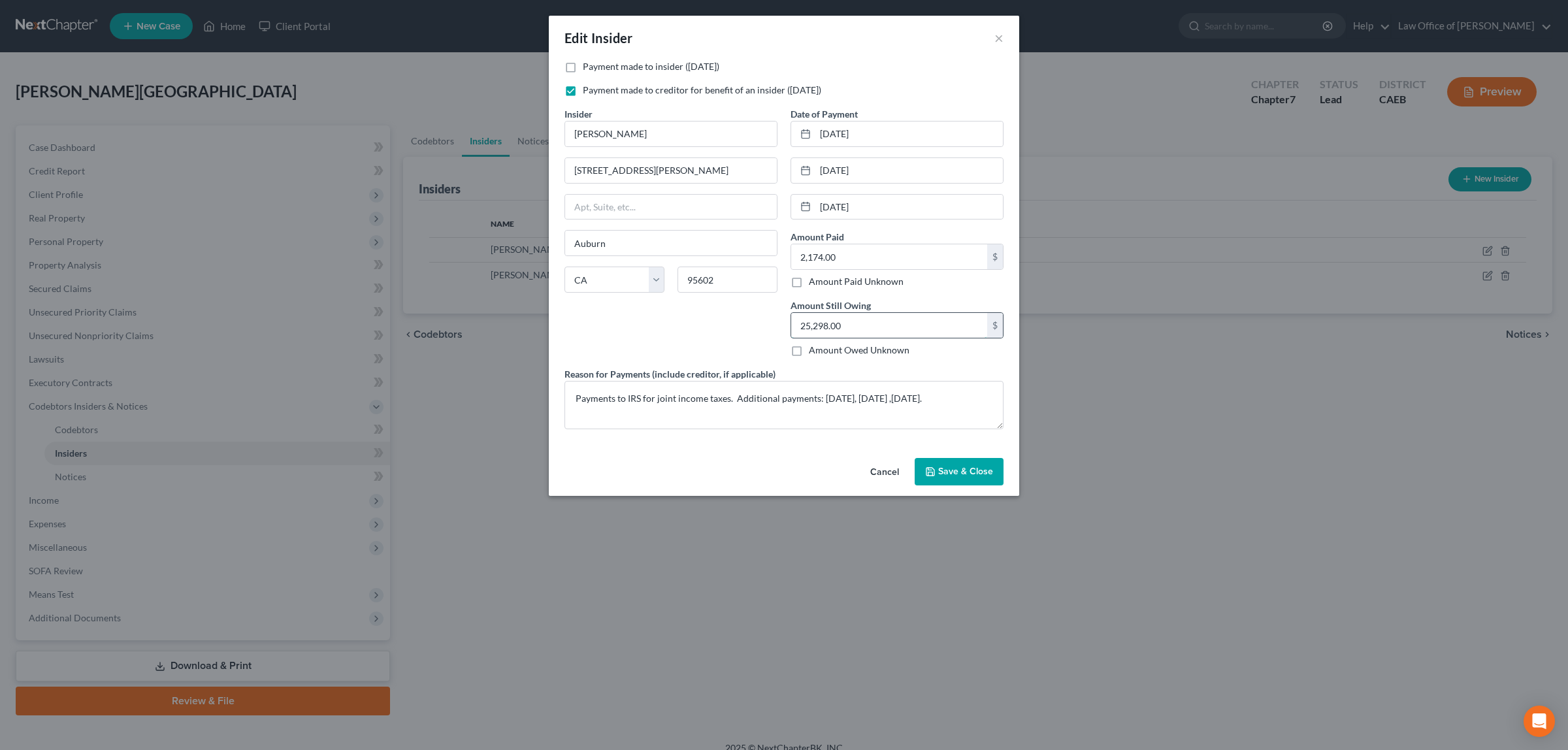
click at [856, 324] on input "25,298.00" at bounding box center [889, 325] width 196 height 25
type input "22,555.00"
click at [936, 468] on icon "button" at bounding box center [930, 472] width 11 height 11
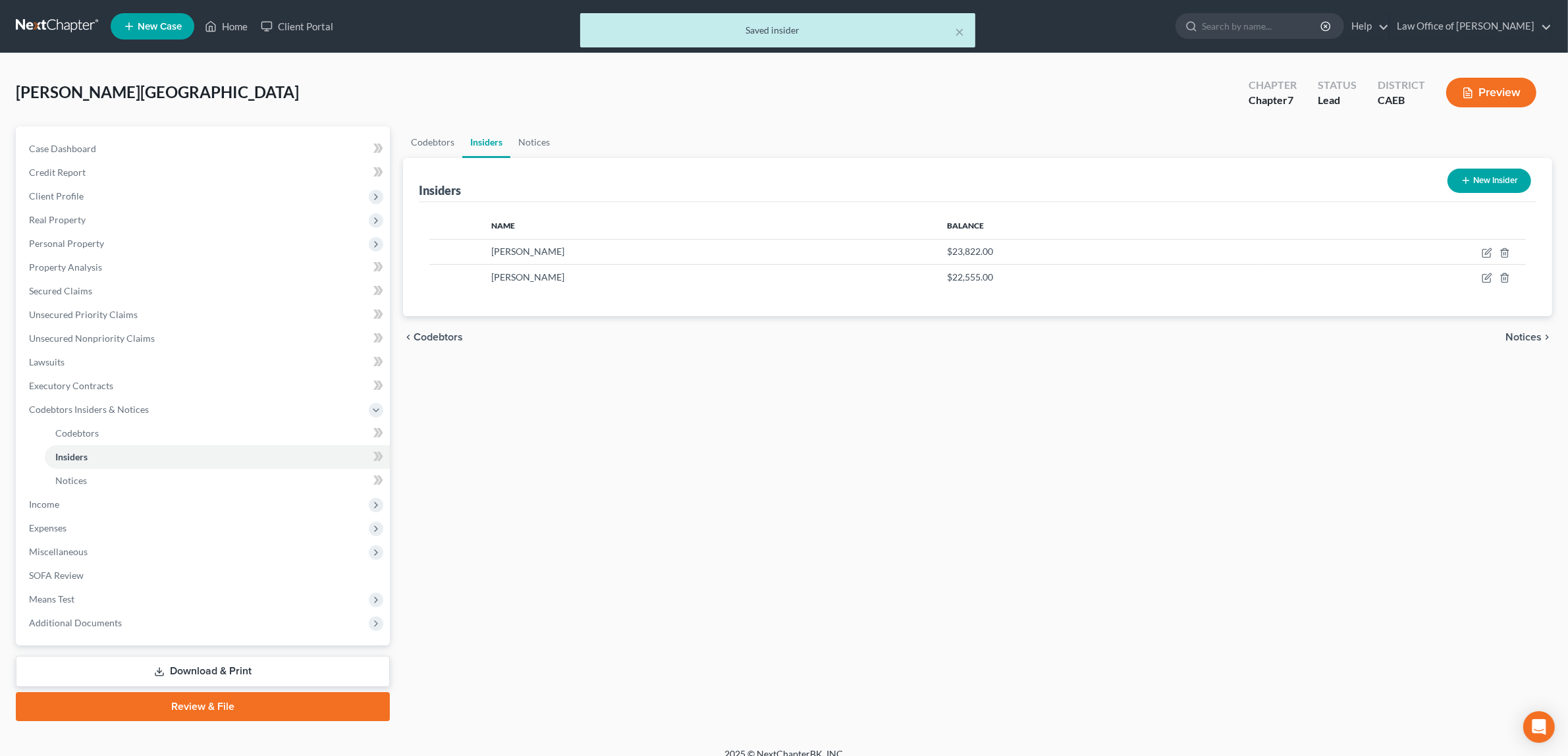
click at [1474, 86] on button "Preview" at bounding box center [1491, 92] width 90 height 29
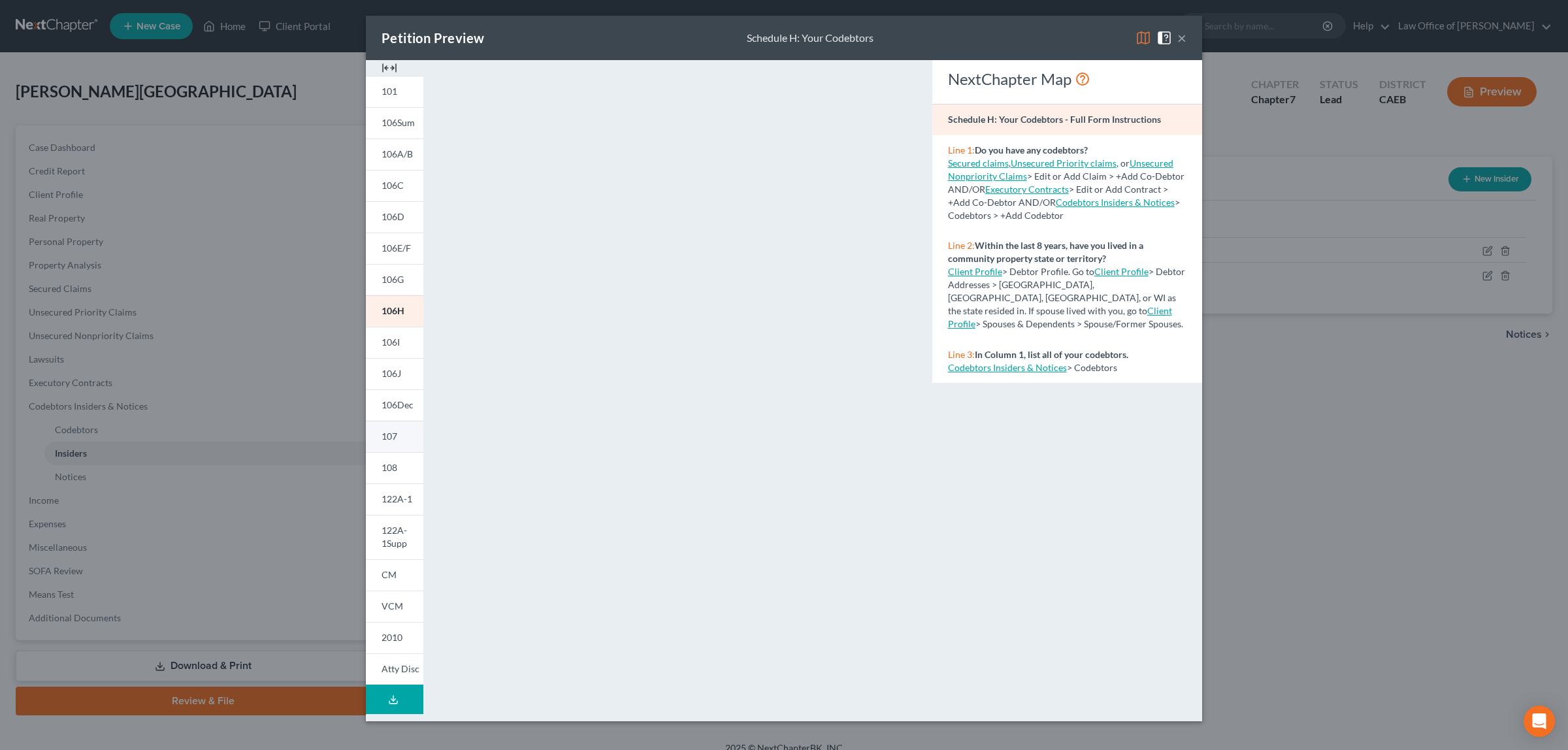
click at [396, 432] on span "107" at bounding box center [390, 436] width 15 height 11
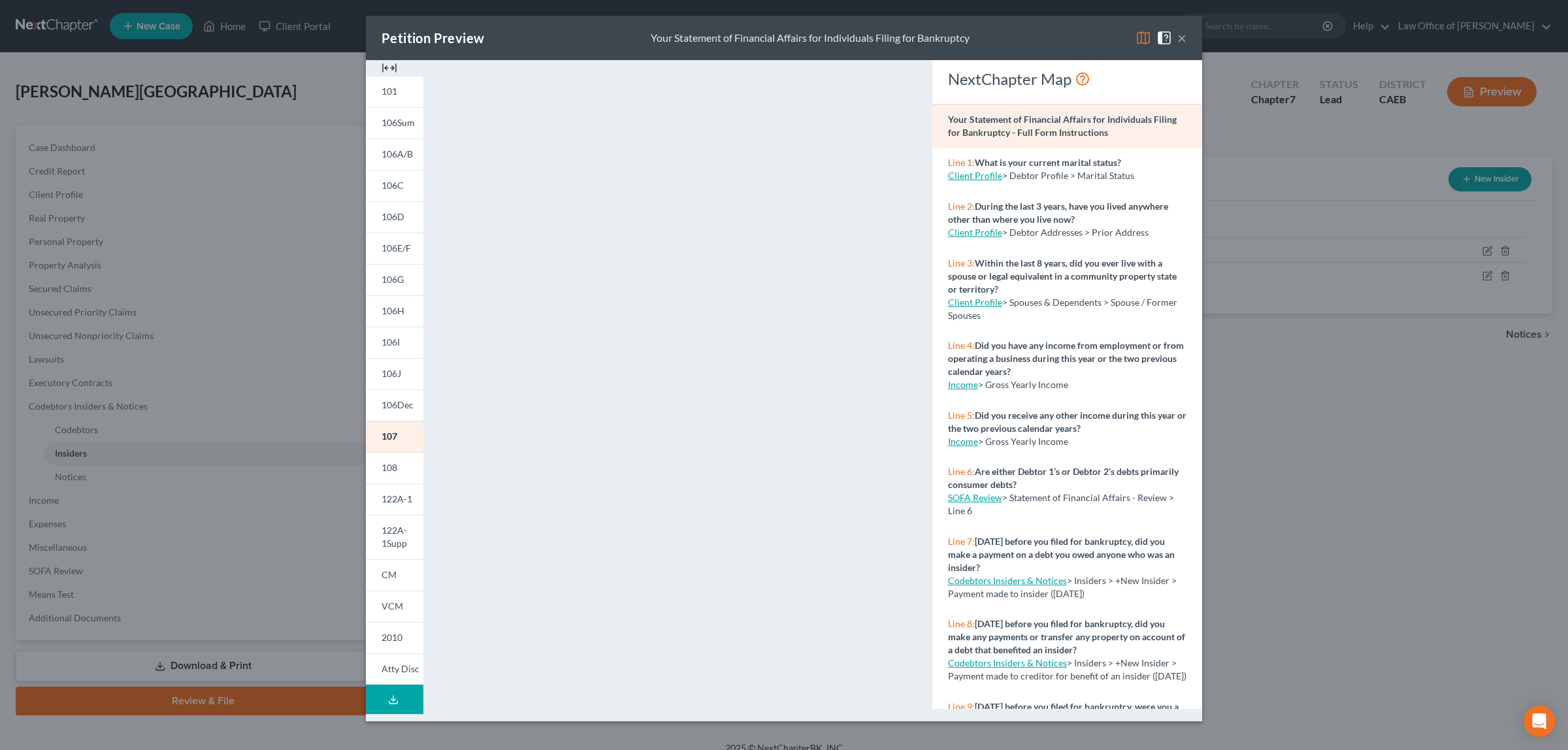
click at [1183, 35] on button "×" at bounding box center [1182, 38] width 9 height 15
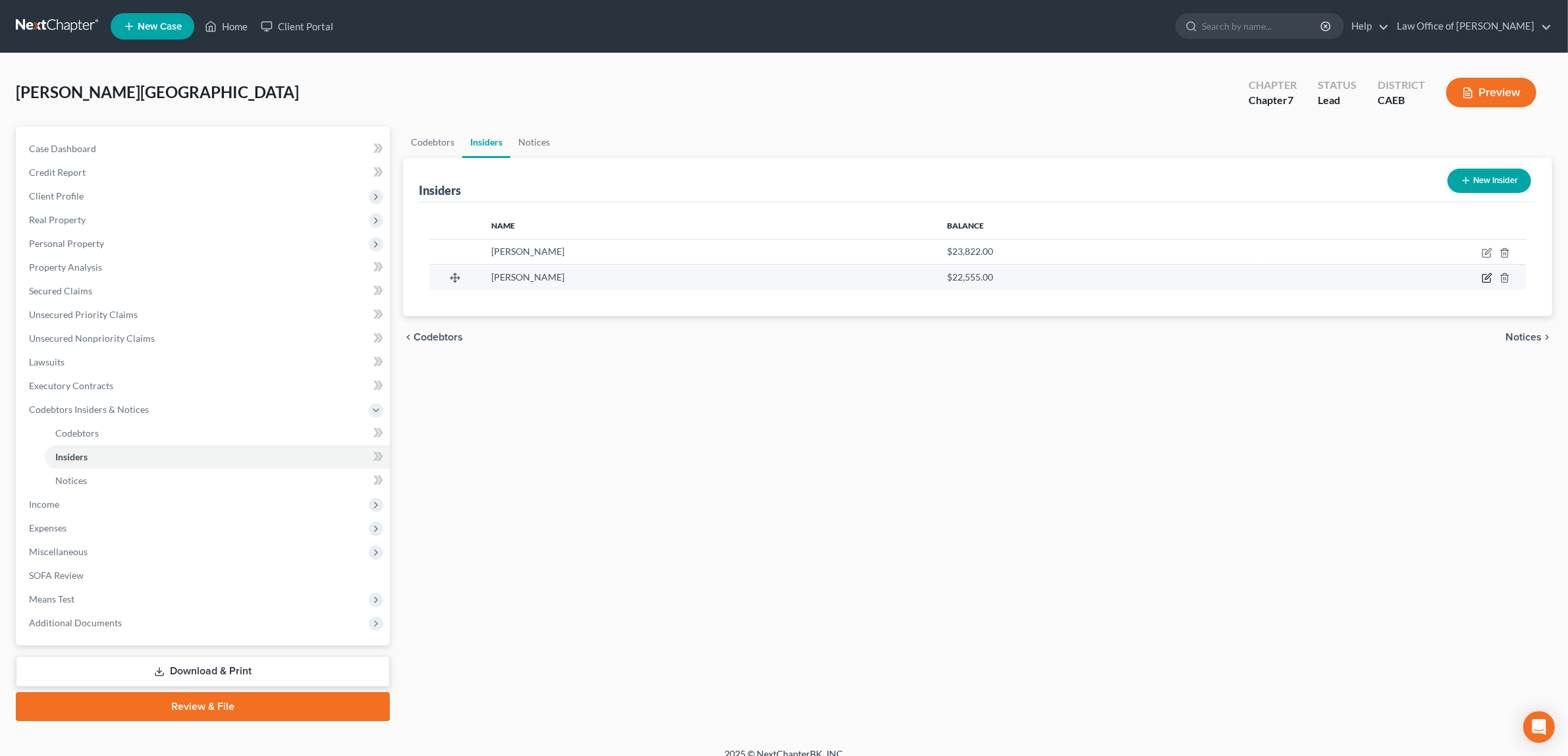
click at [1487, 274] on icon "button" at bounding box center [1487, 278] width 11 height 11
select select "4"
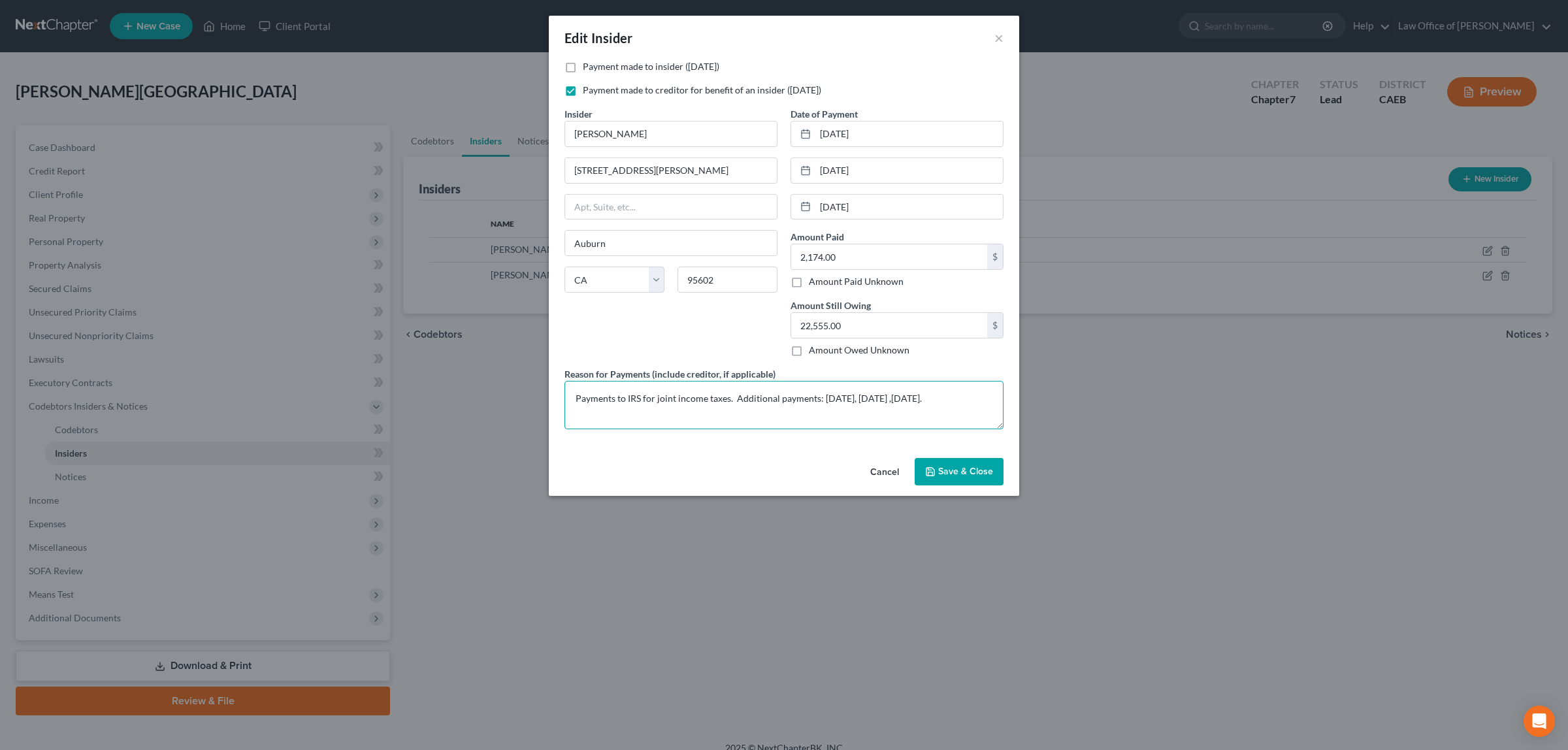
click at [893, 400] on textarea "Payments to IRS for joint income taxes. Additional payments: [DATE], [DATE] ,[D…" at bounding box center [784, 405] width 439 height 48
type textarea "Payments to IRS for joint income taxes. Additional payments: [DATE], [DATE], [D…"
click at [956, 466] on button "Save & Close" at bounding box center [959, 472] width 89 height 28
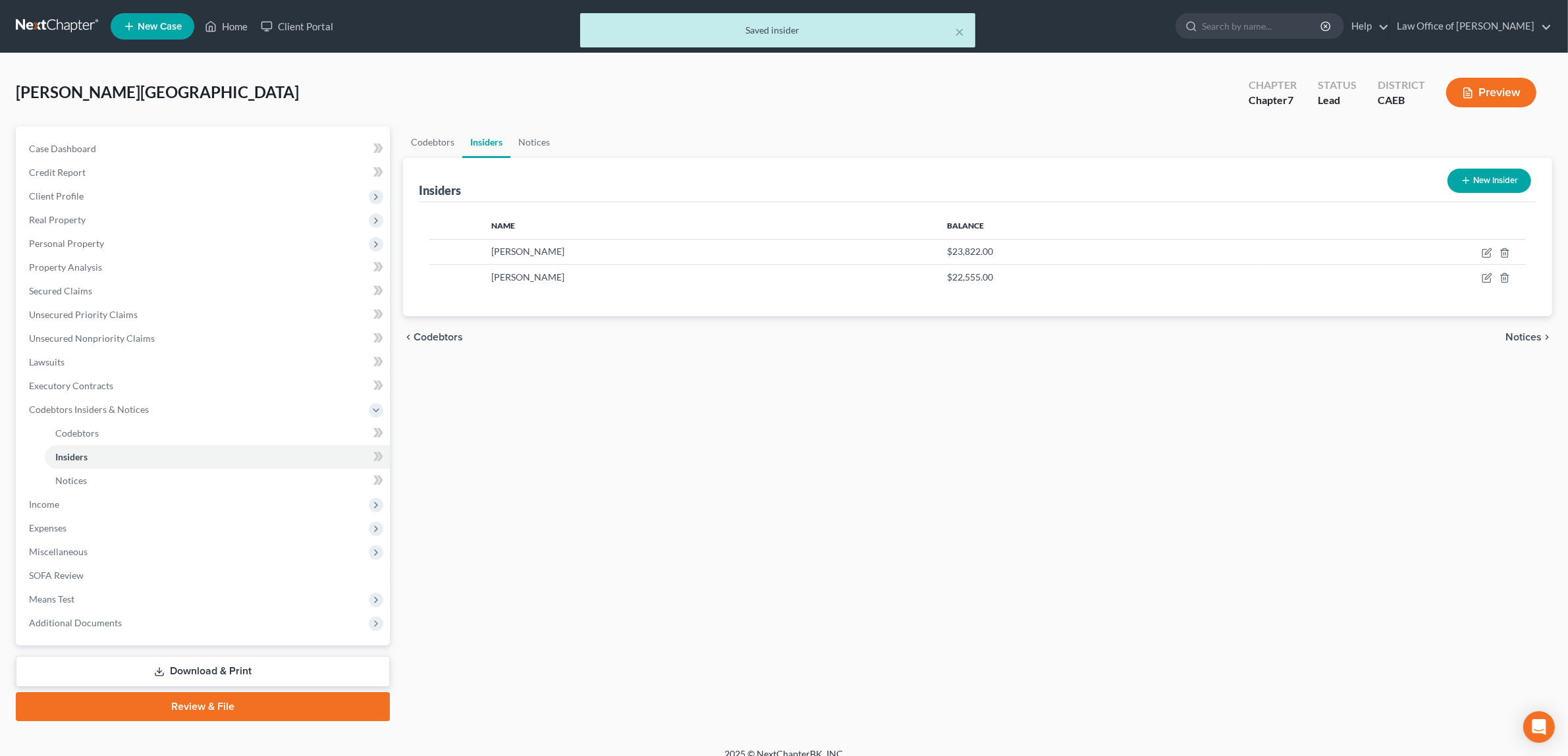
click at [1511, 77] on button "Preview" at bounding box center [1491, 92] width 90 height 29
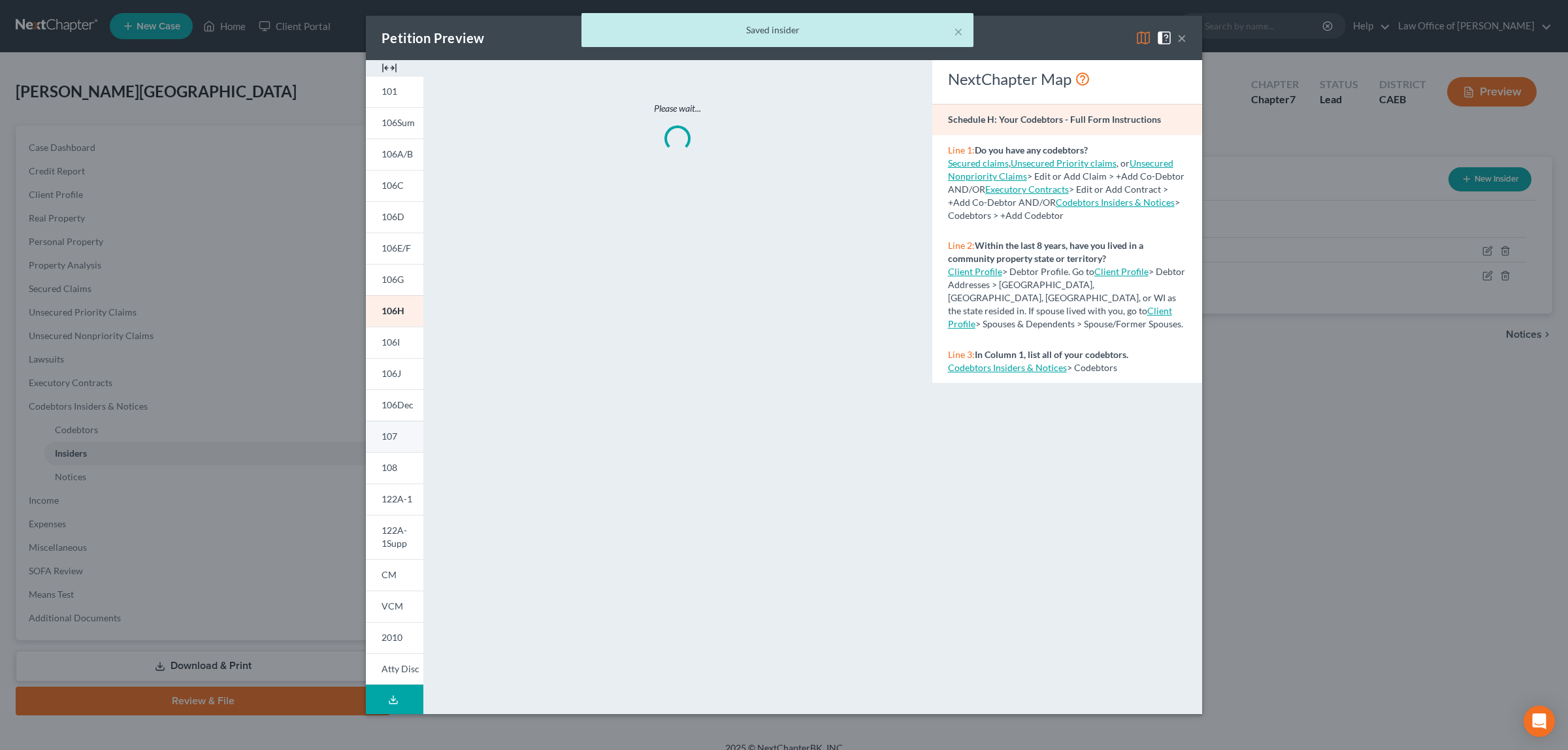
click at [393, 434] on span "107" at bounding box center [390, 436] width 15 height 11
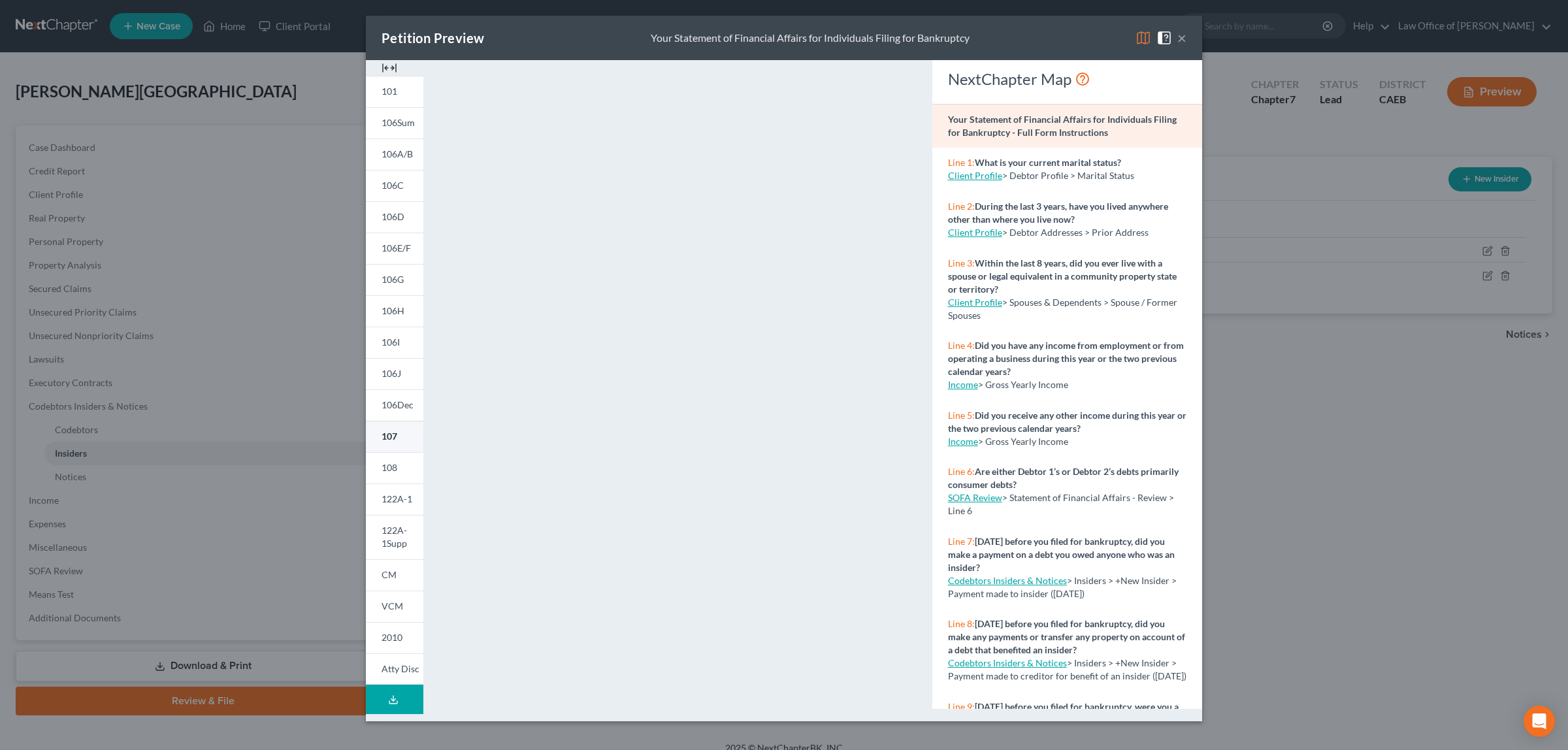
click at [402, 433] on link "107" at bounding box center [394, 436] width 58 height 32
click at [1182, 37] on button "×" at bounding box center [1182, 38] width 9 height 15
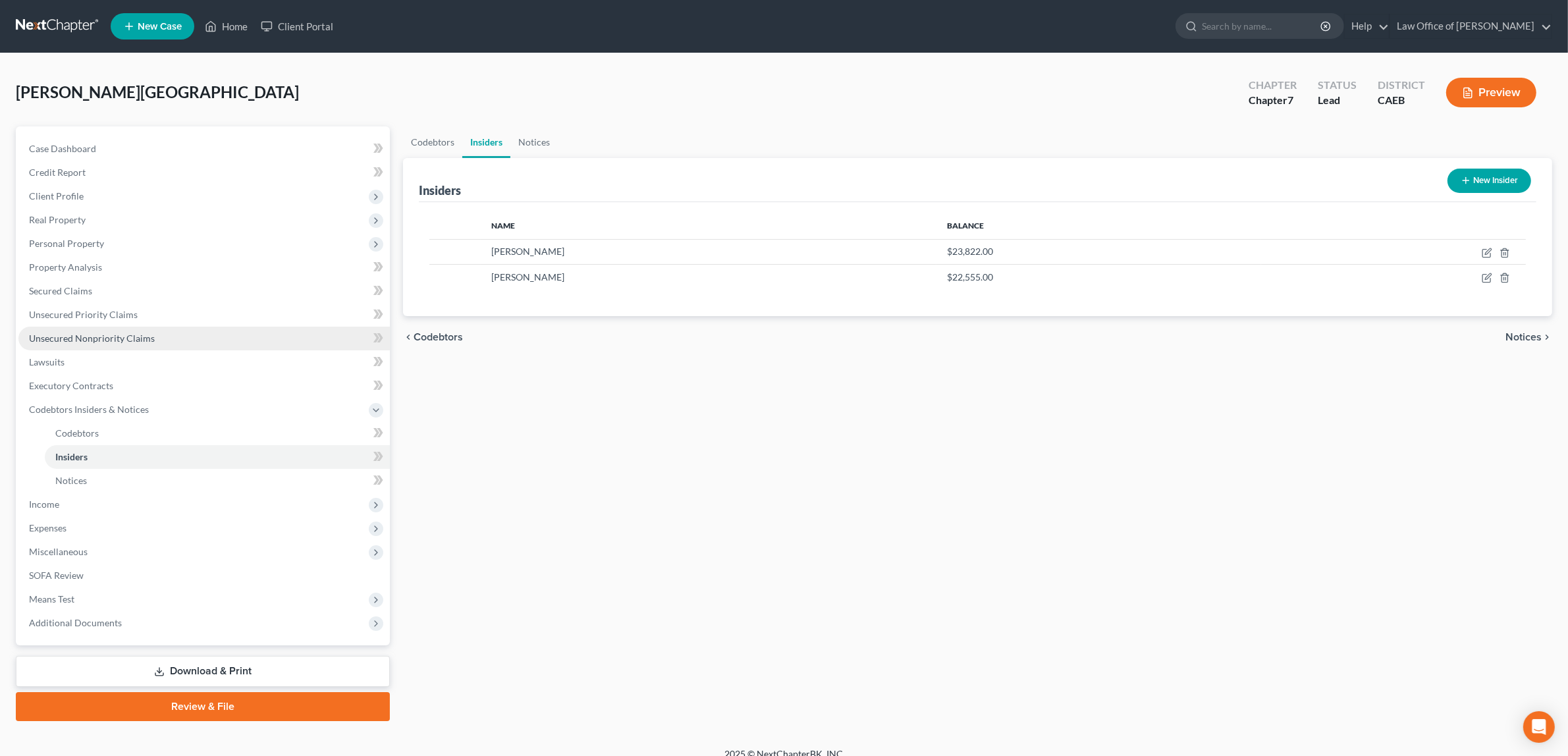
click at [84, 331] on link "Unsecured Nonpriority Claims" at bounding box center [204, 338] width 372 height 24
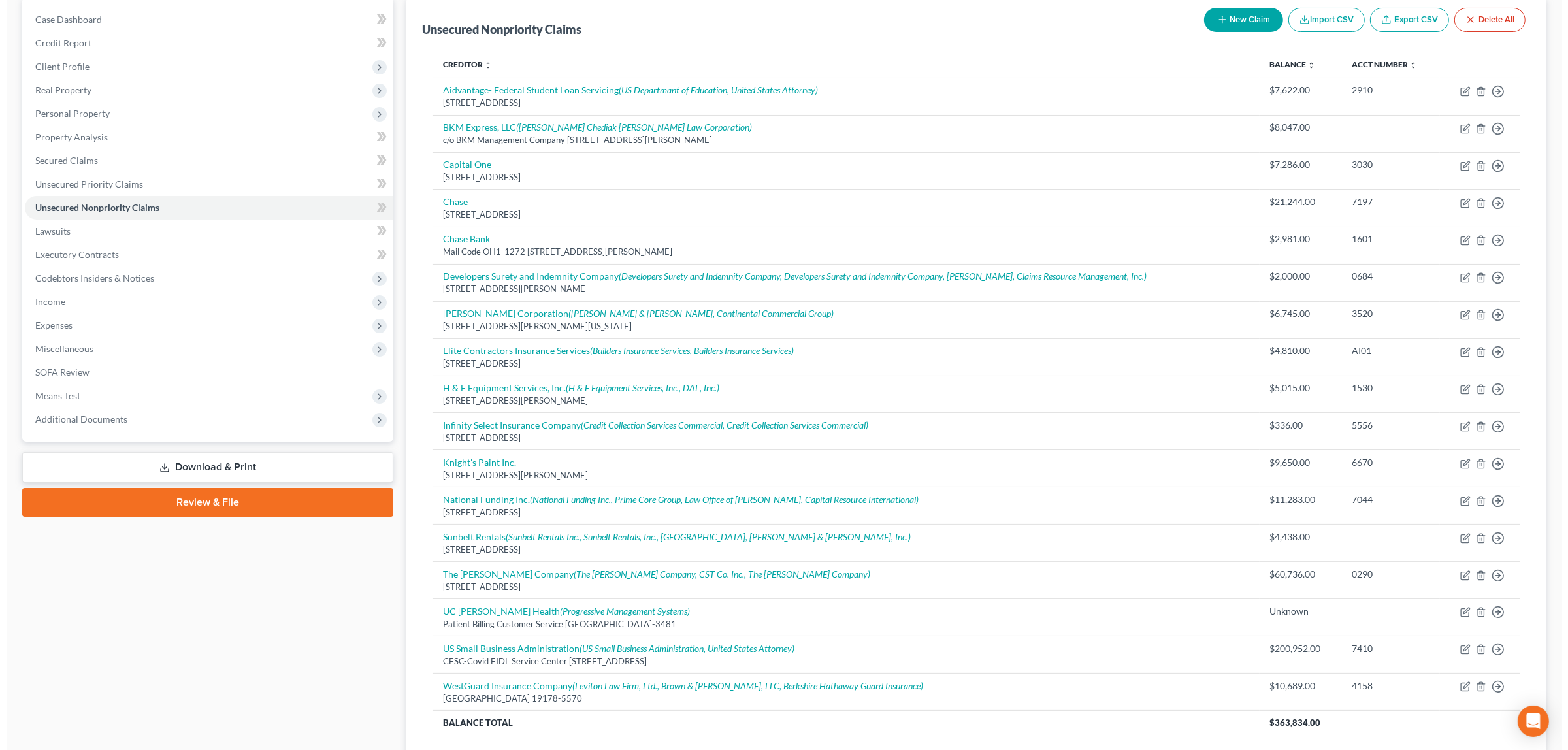
scroll to position [233, 0]
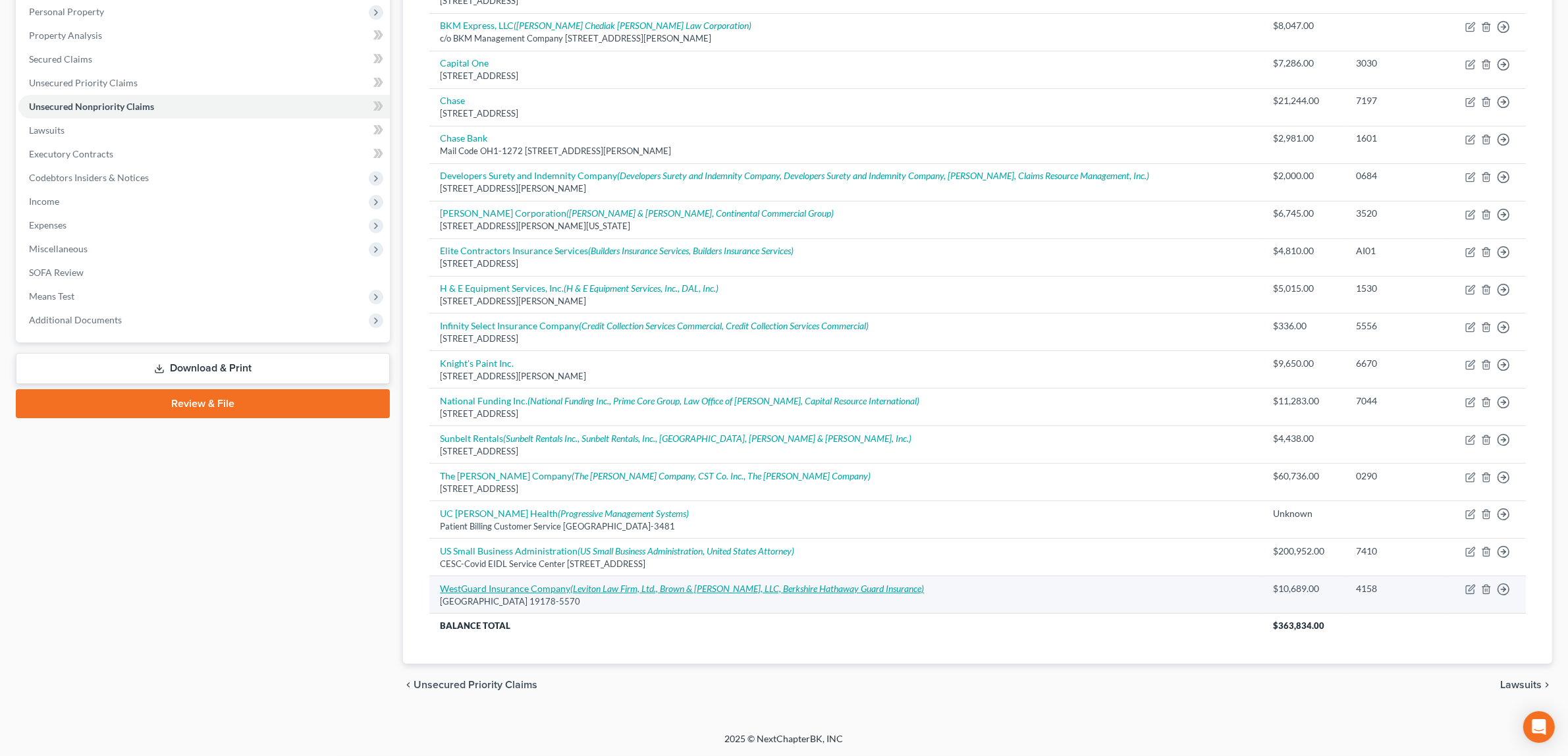
click at [540, 589] on link "WestGuard Insurance Company (Leviton Law Firm, Ltd., Brown & [PERSON_NAME], LLC…" at bounding box center [681, 589] width 484 height 11
select select "39"
select select "14"
select select "3"
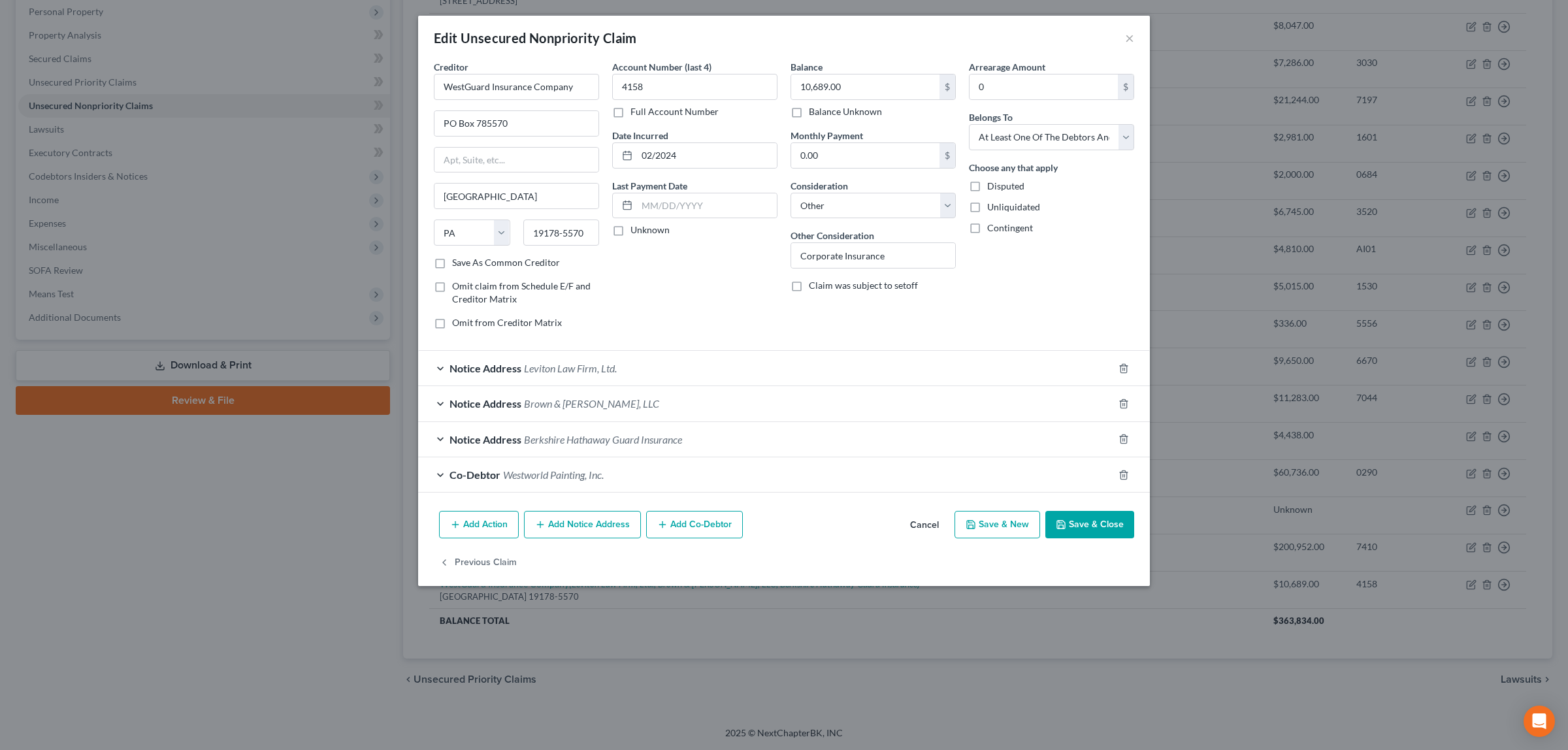
click at [601, 521] on button "Add Notice Address" at bounding box center [582, 525] width 117 height 28
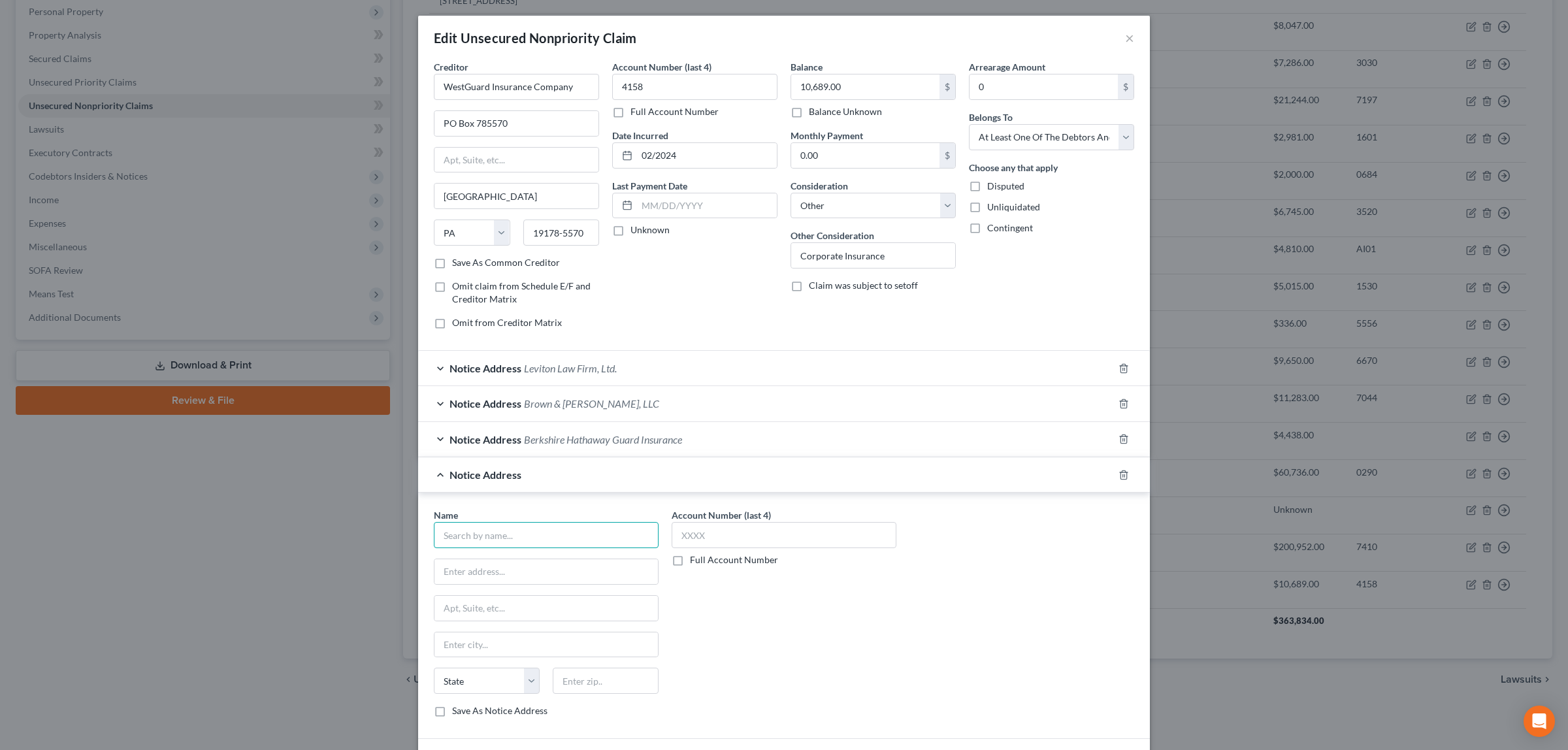
click at [595, 536] on input "text" at bounding box center [546, 535] width 224 height 26
click at [521, 538] on input "gb cOLLECTS, llc" at bounding box center [546, 535] width 224 height 26
type input "g"
type input "GB Collects, LLC"
type input "[STREET_ADDRESS]"
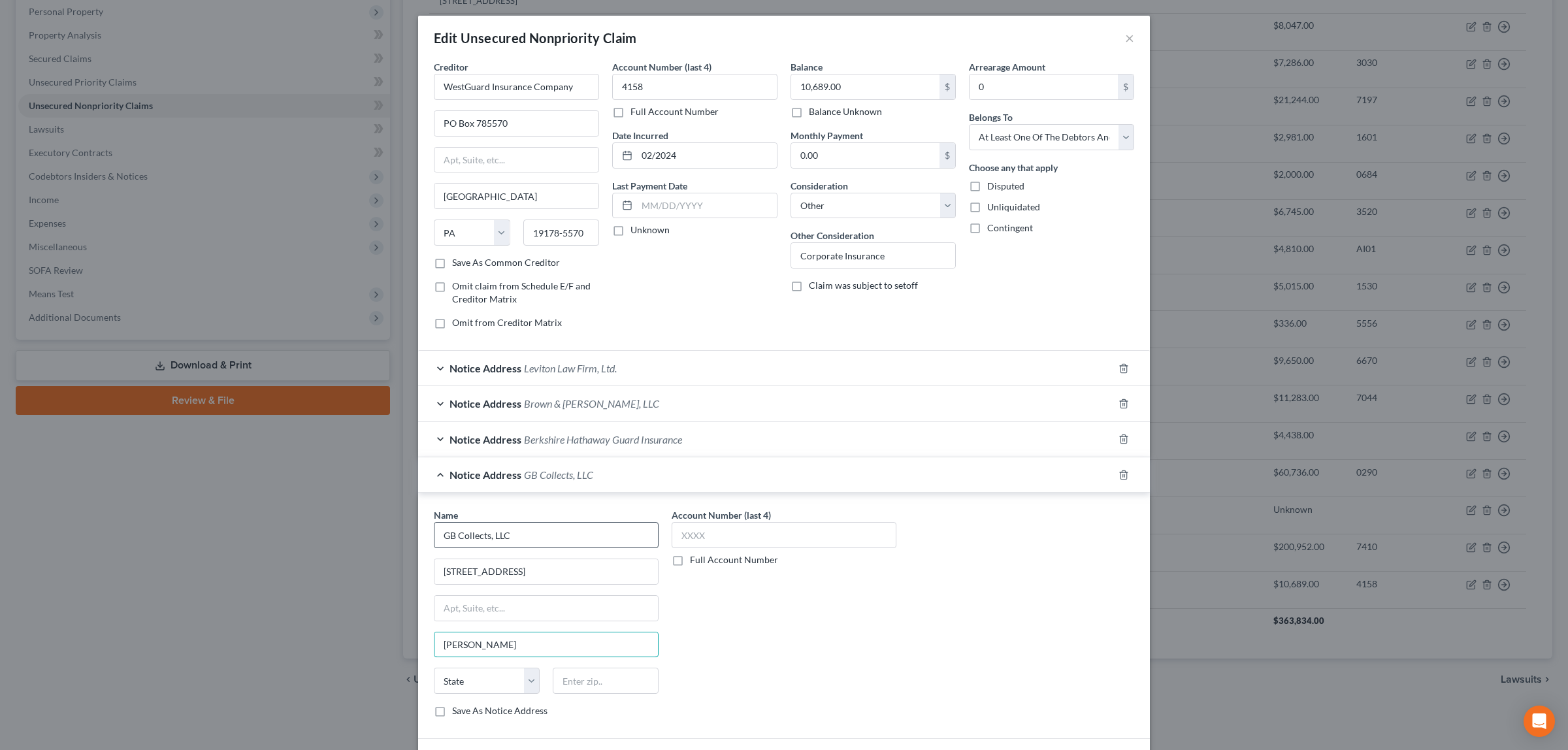
type input "[PERSON_NAME]"
select select "33"
type input "08043-4847"
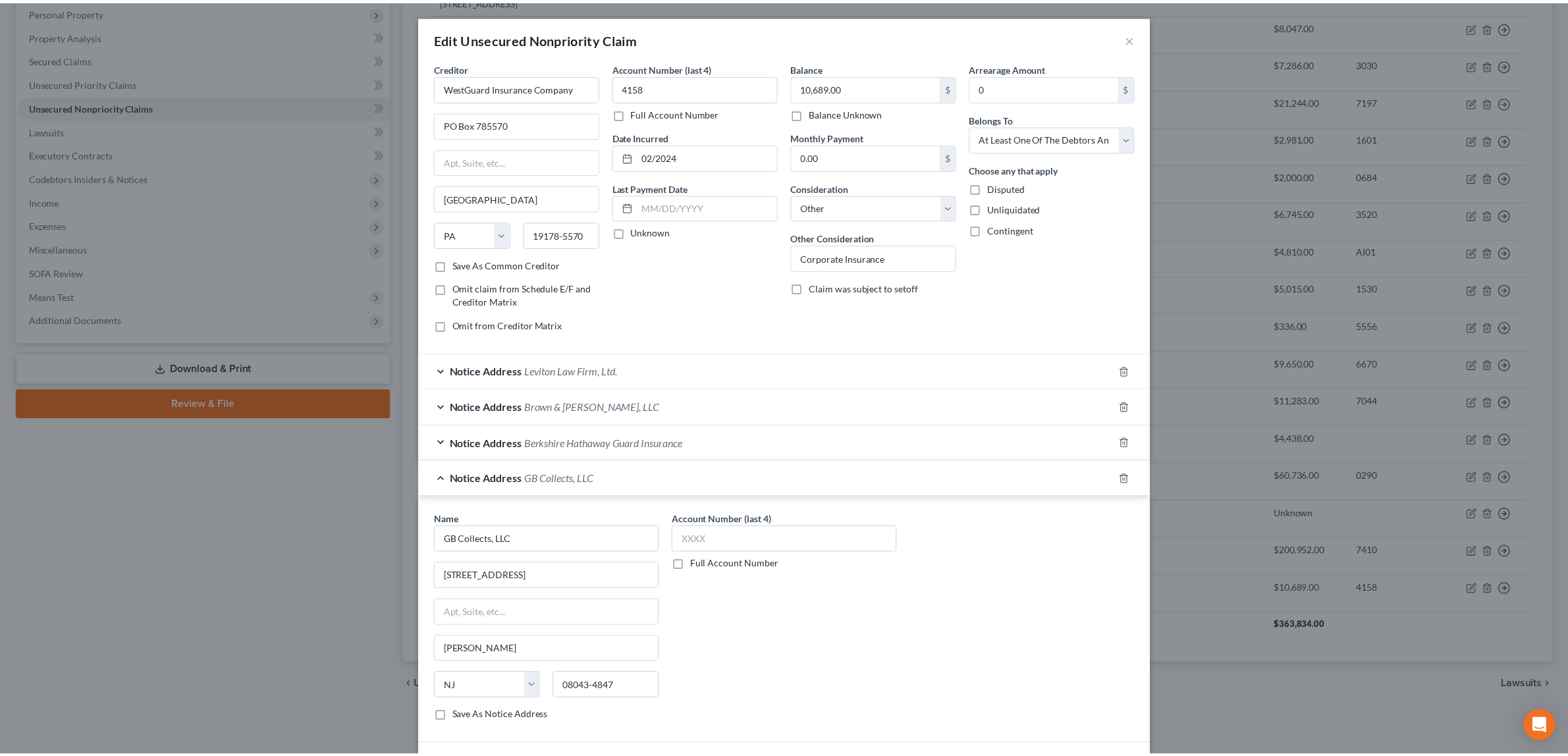
scroll to position [139, 0]
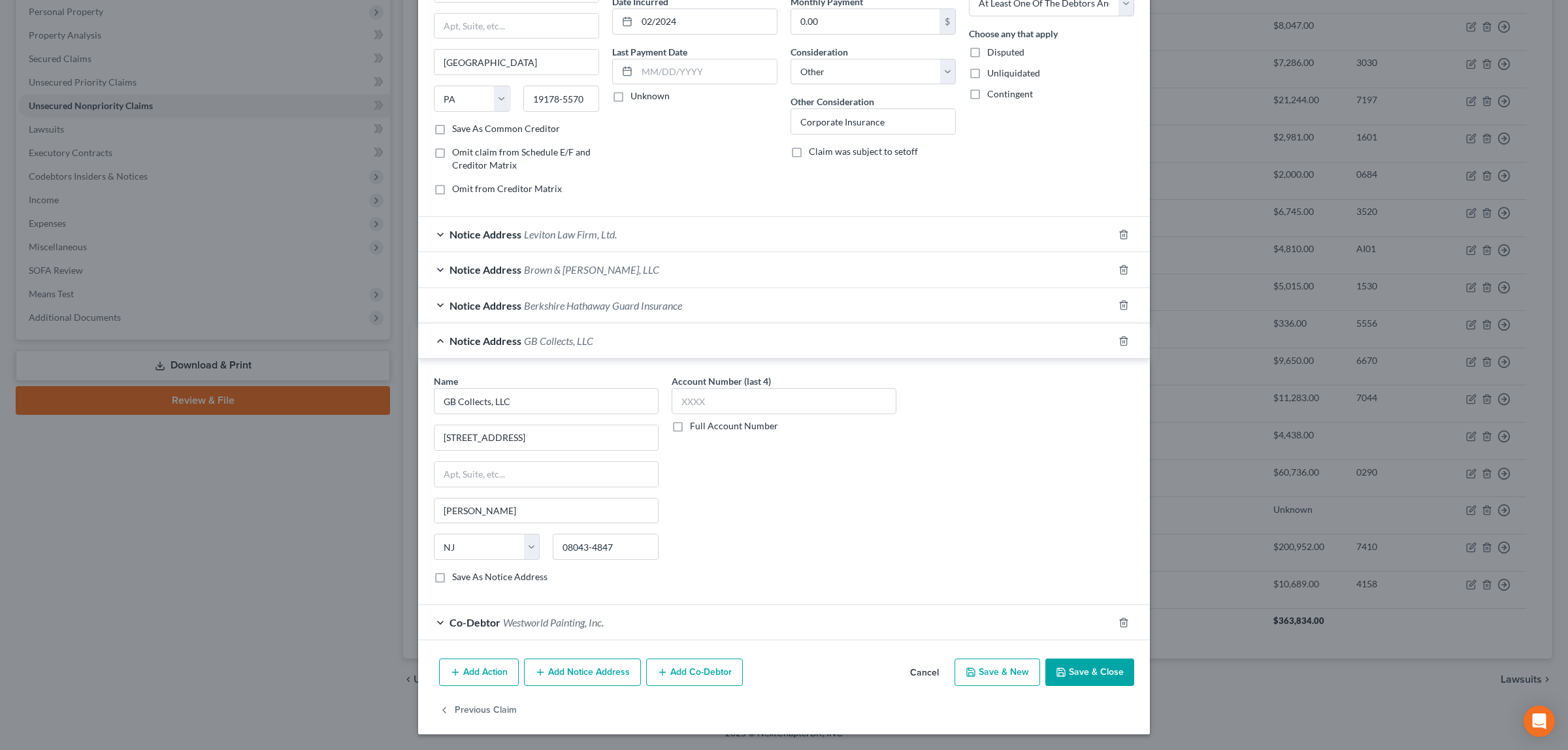
click at [1091, 667] on button "Save & Close" at bounding box center [1089, 672] width 89 height 28
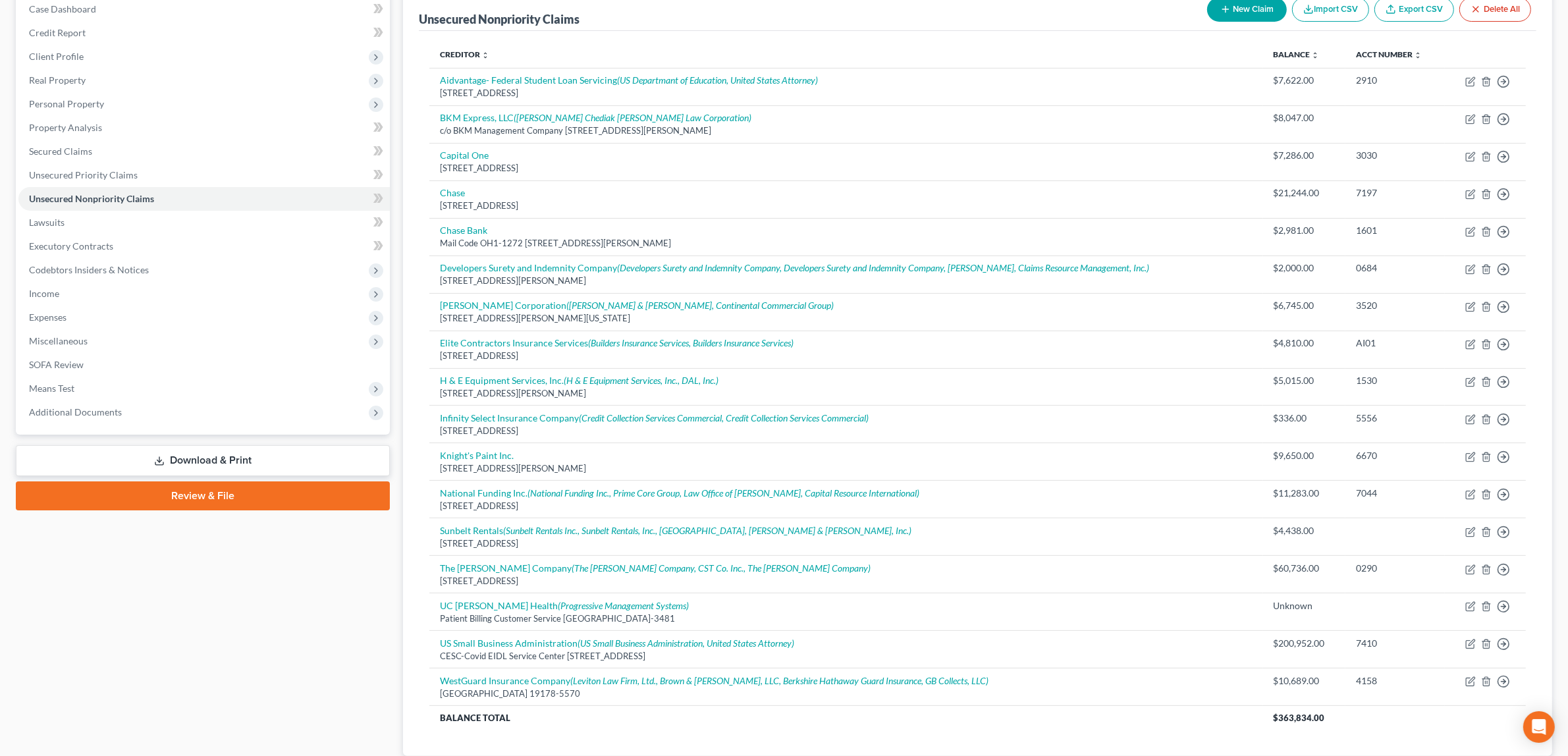
scroll to position [0, 0]
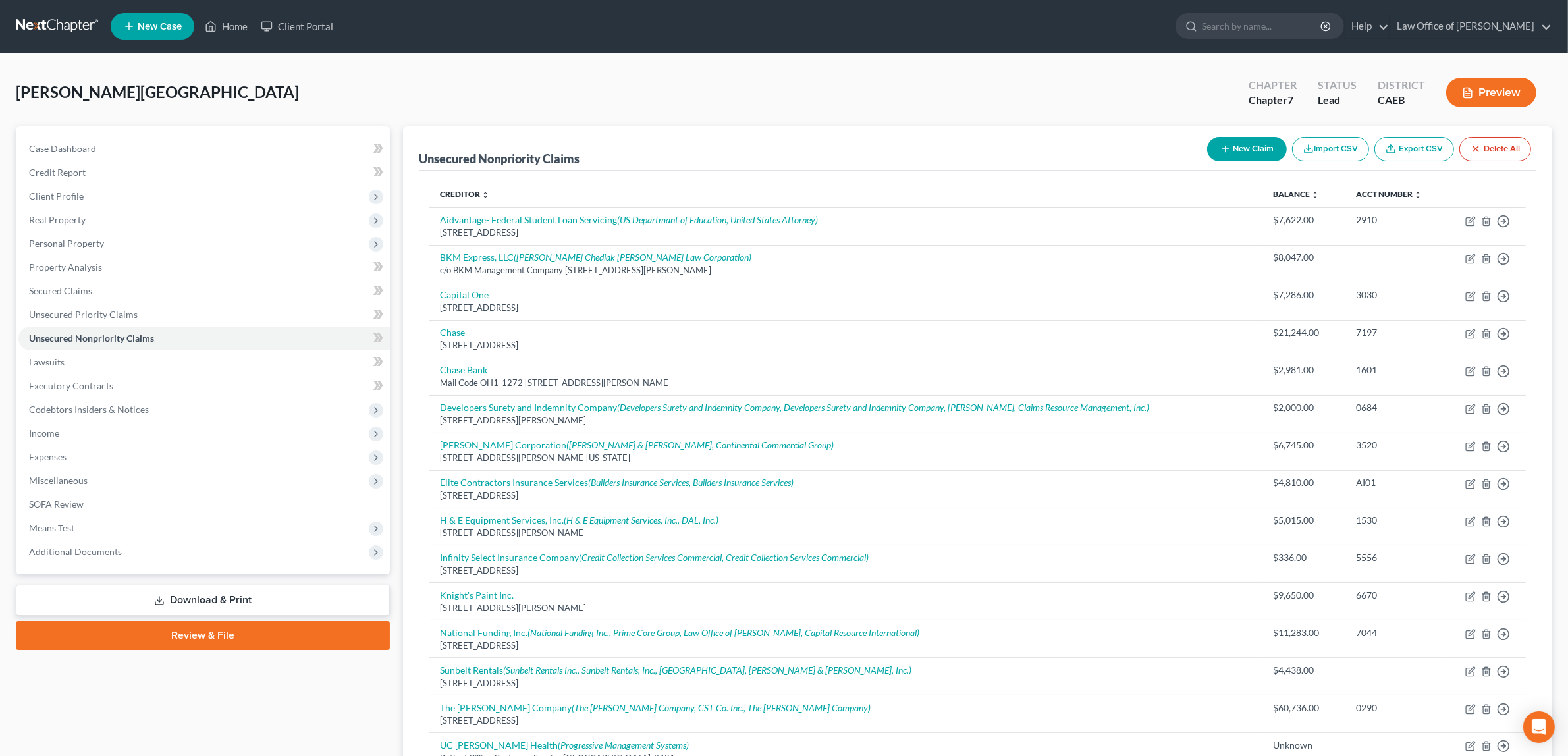
click at [1492, 88] on button "Preview" at bounding box center [1491, 92] width 90 height 29
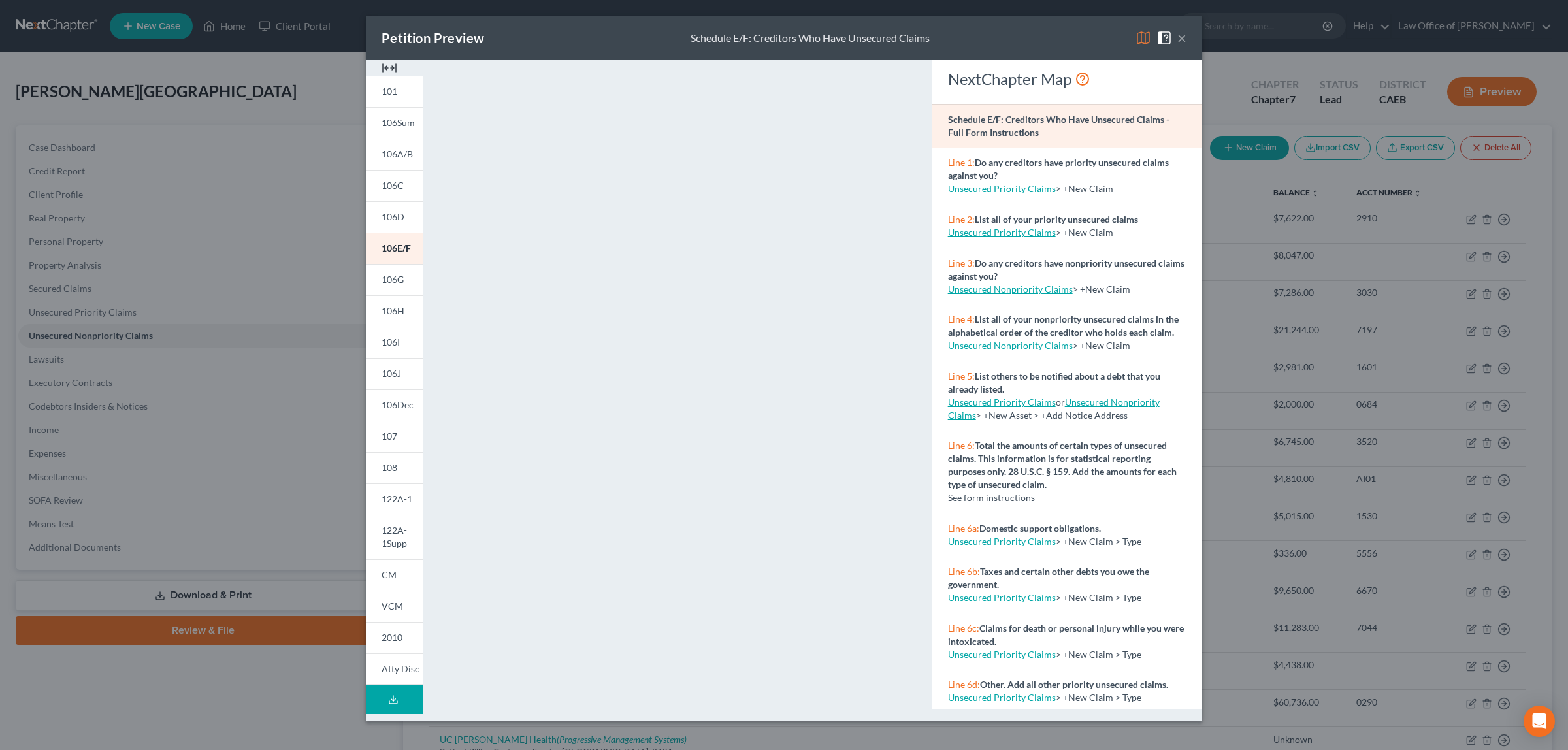
click at [1182, 36] on button "×" at bounding box center [1182, 38] width 9 height 15
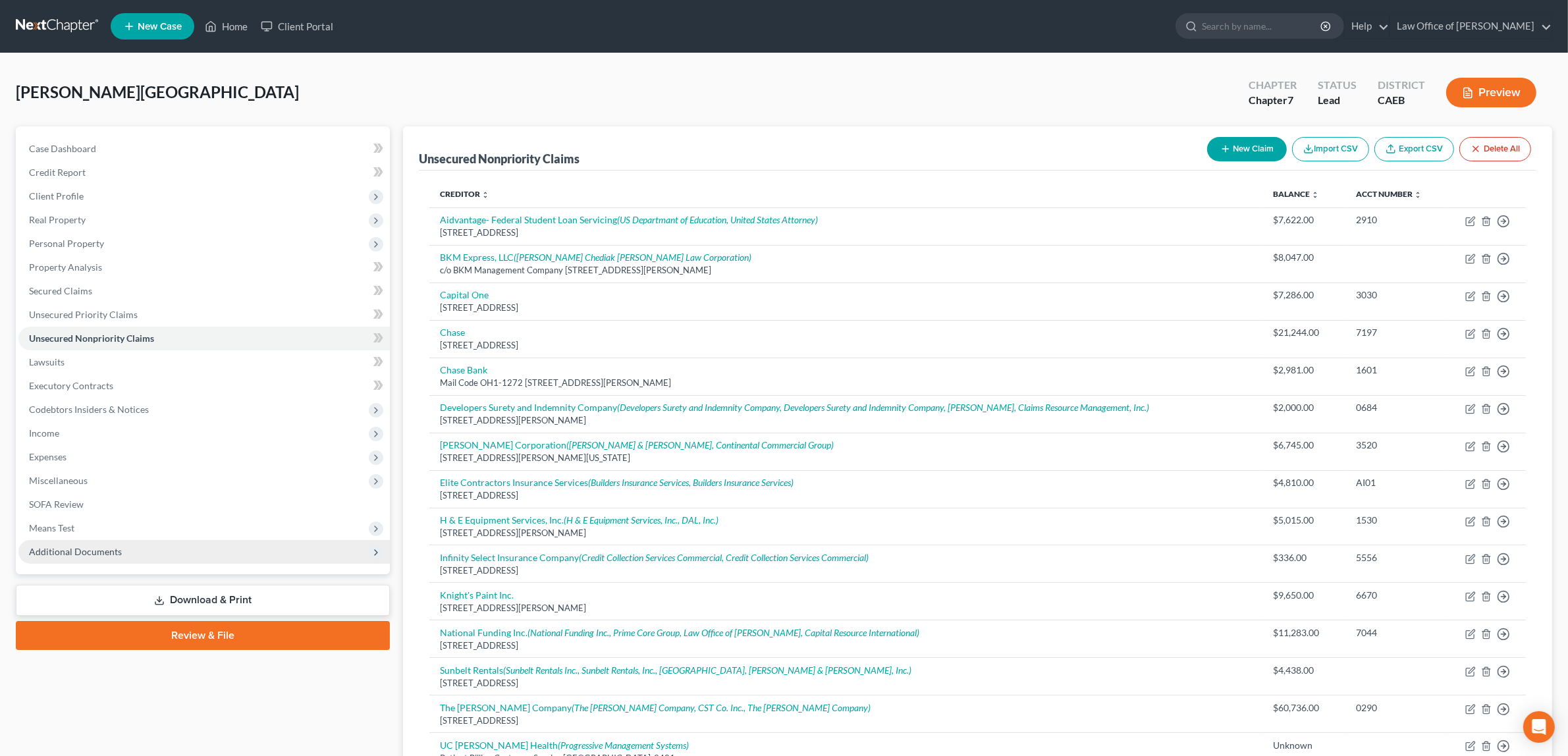
click at [100, 548] on span "Additional Documents" at bounding box center [75, 552] width 93 height 11
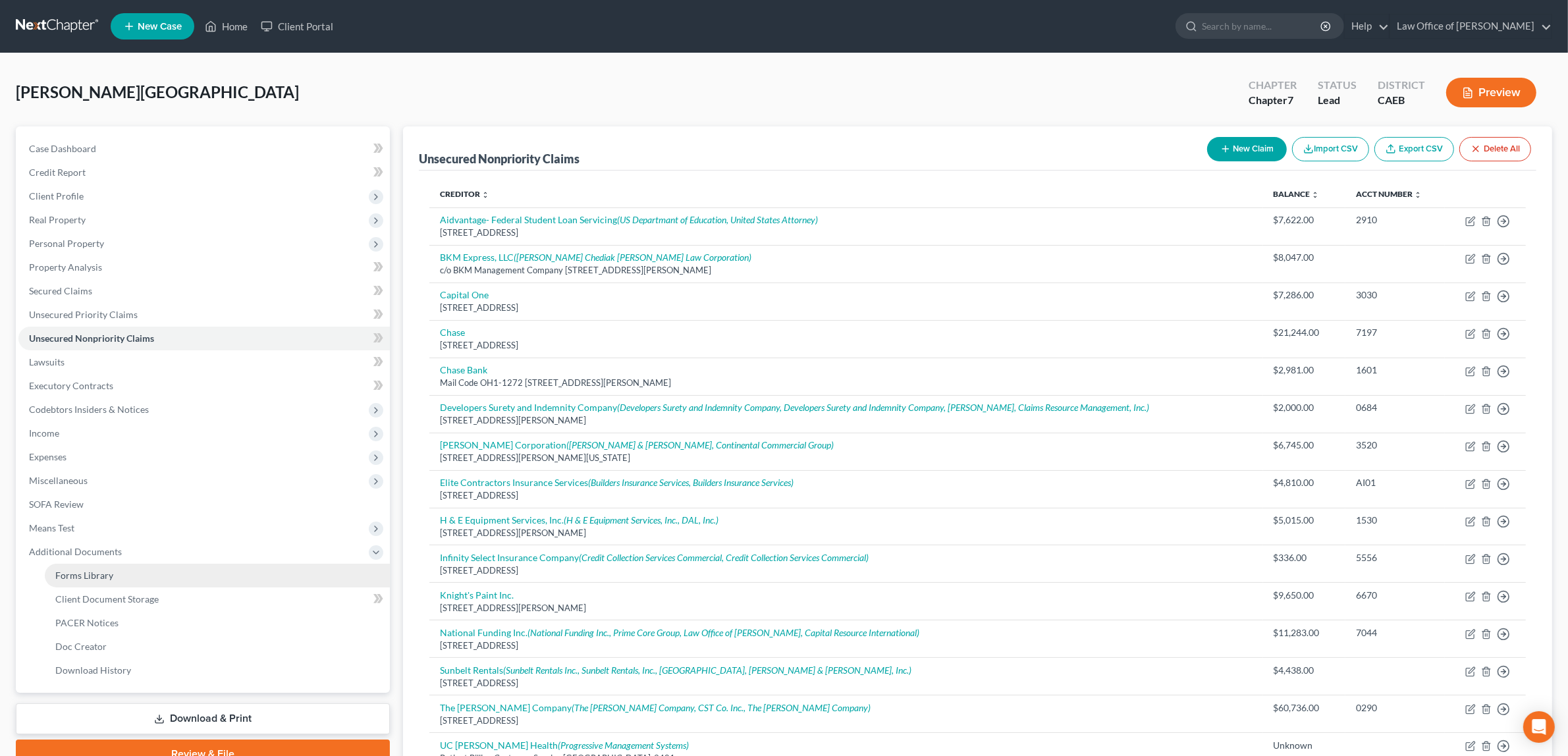
click at [103, 573] on span "Forms Library" at bounding box center [84, 575] width 58 height 11
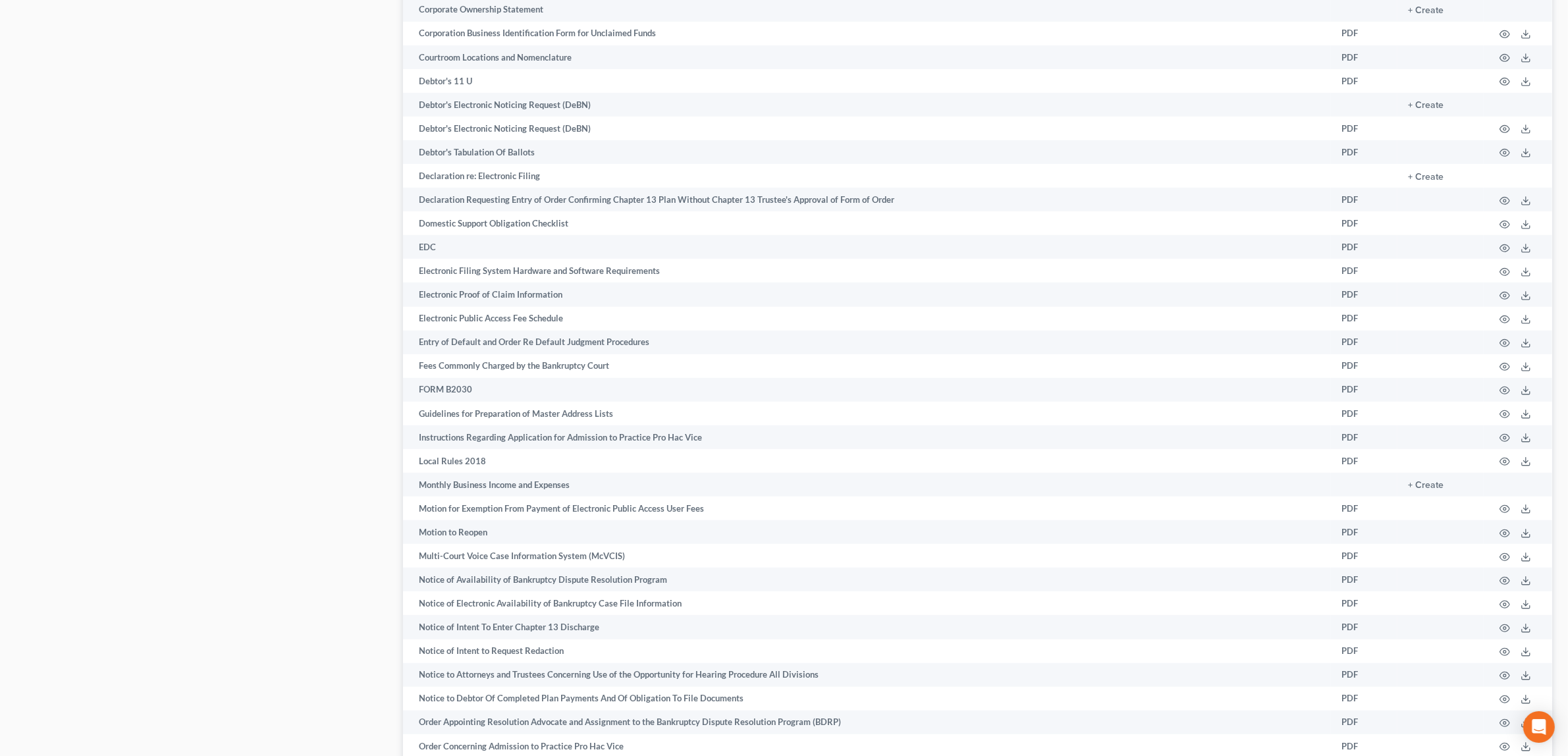
scroll to position [967, 0]
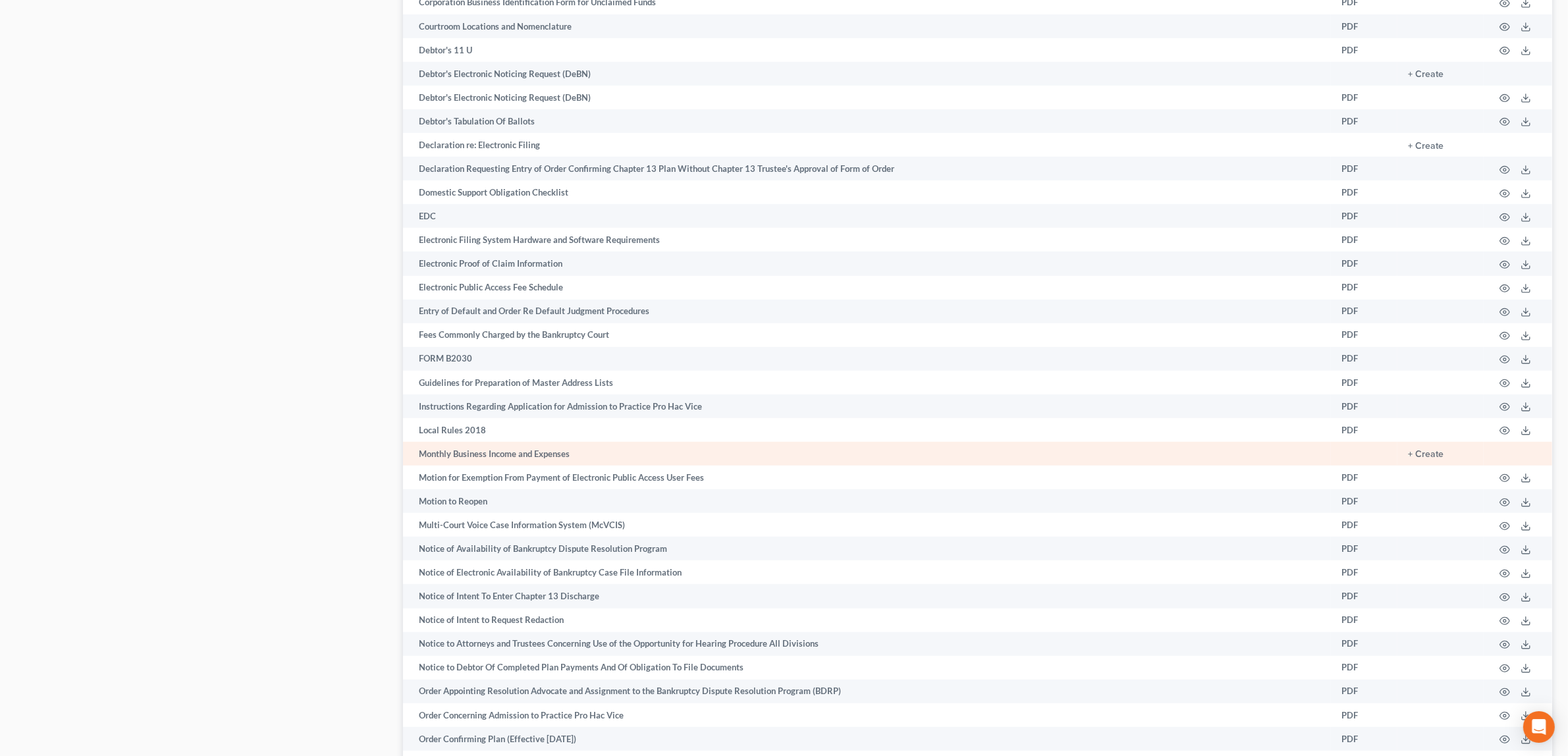
click at [1424, 442] on td "+ Create" at bounding box center [1439, 454] width 86 height 24
click at [1426, 450] on button "+ Create" at bounding box center [1426, 455] width 36 height 9
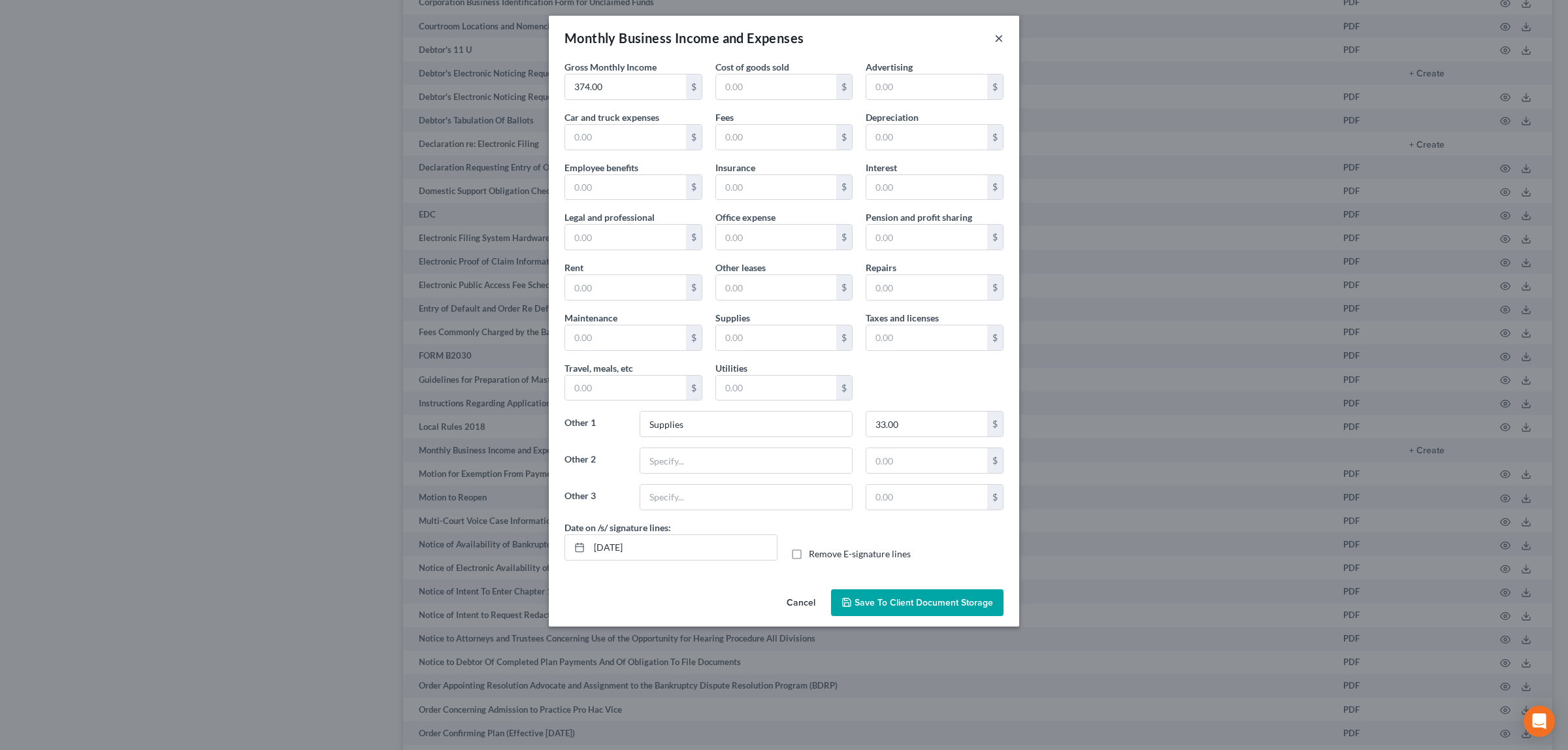
click at [1000, 35] on button "×" at bounding box center [999, 38] width 9 height 15
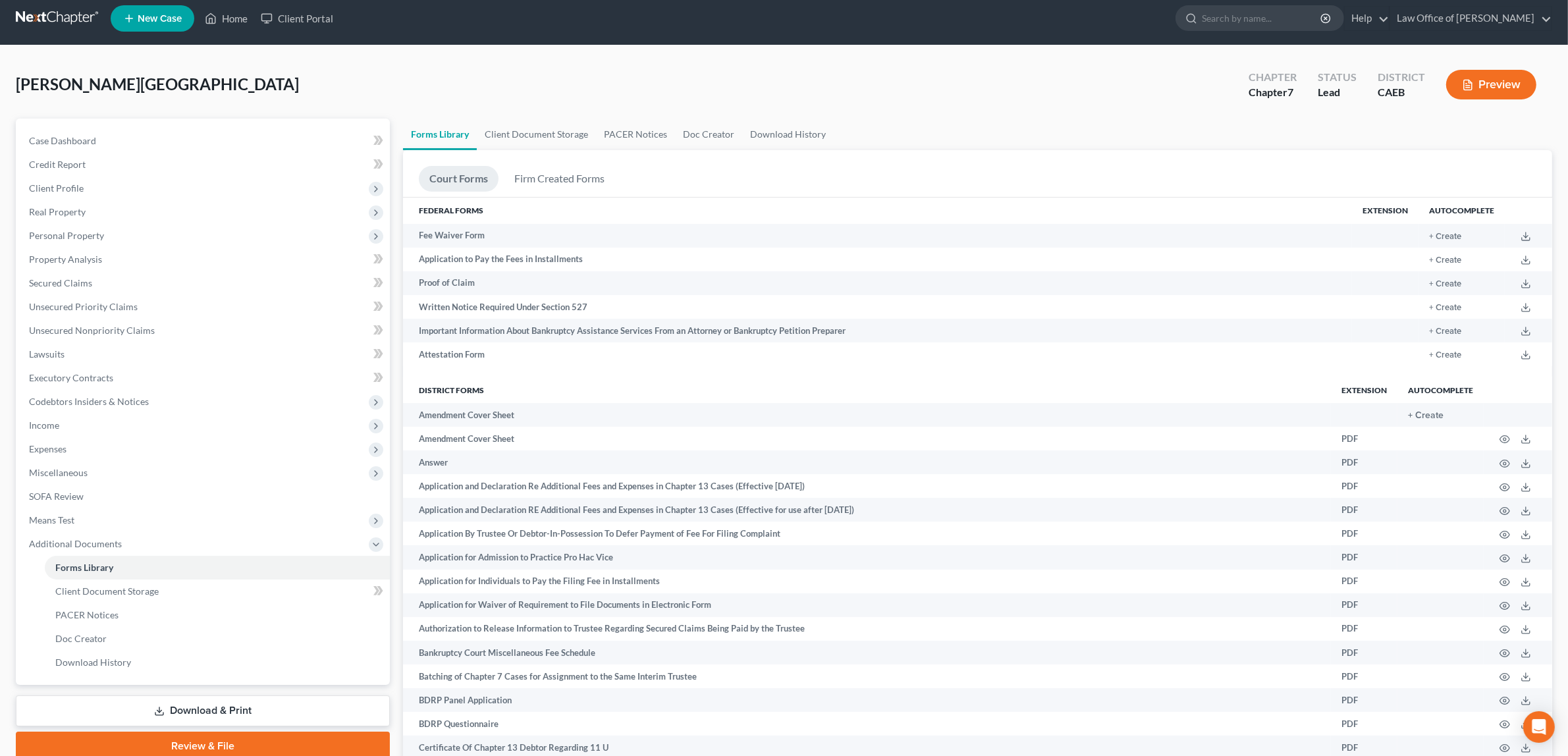
scroll to position [0, 0]
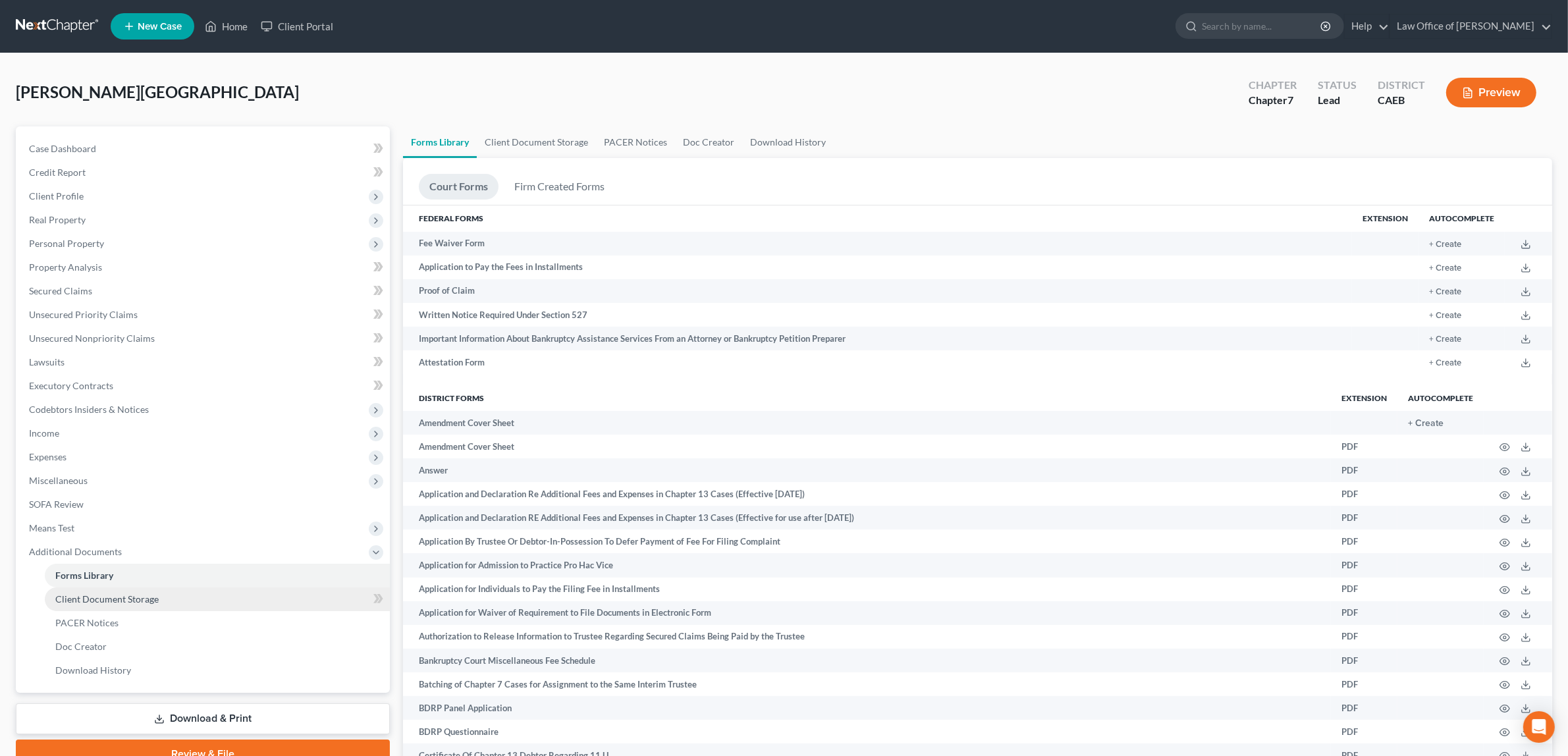
click at [182, 595] on link "Client Document Storage" at bounding box center [218, 599] width 345 height 24
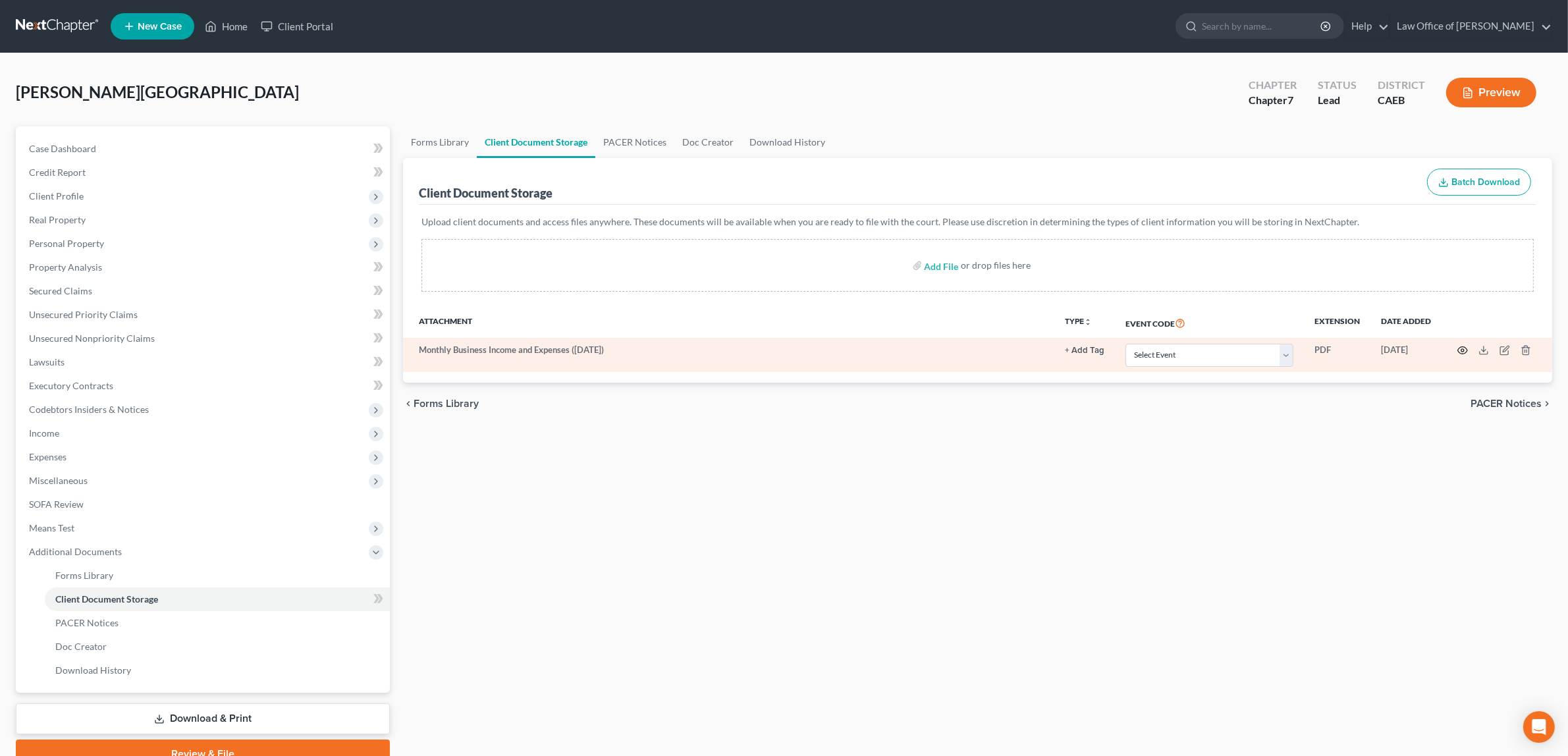
click at [1462, 345] on icon "button" at bounding box center [1463, 351] width 11 height 11
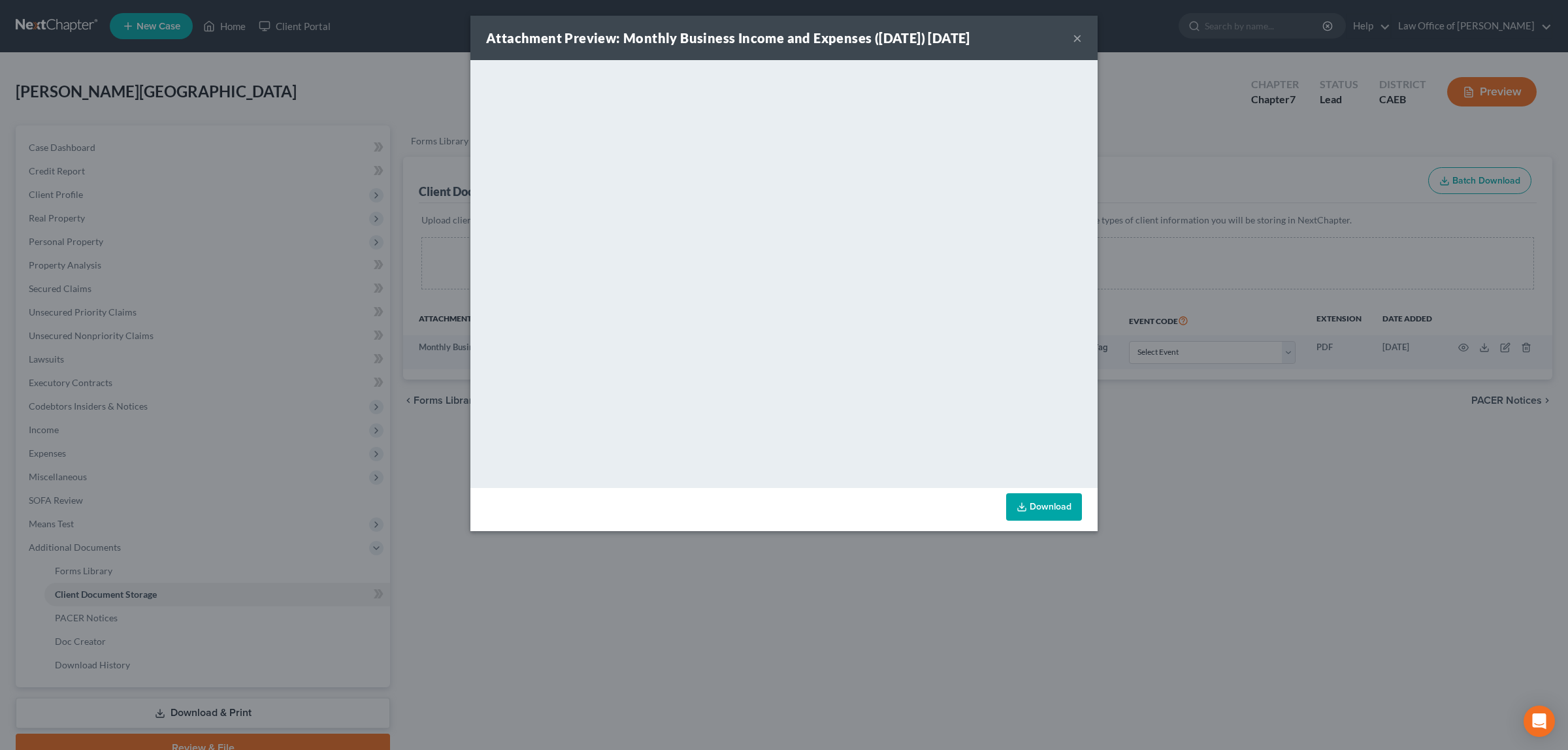
click at [1076, 33] on button "×" at bounding box center [1077, 38] width 9 height 15
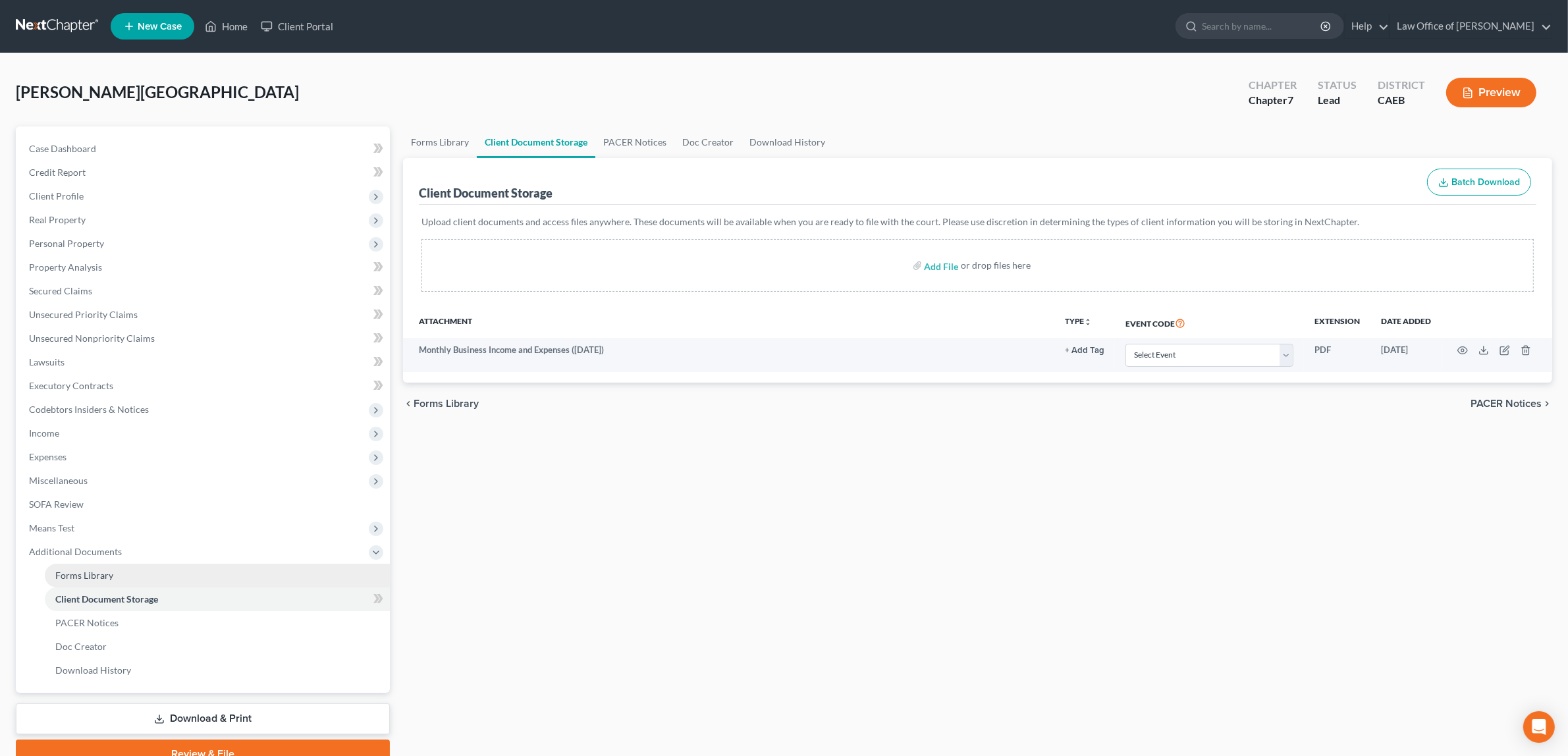
click at [103, 570] on span "Forms Library" at bounding box center [84, 575] width 58 height 11
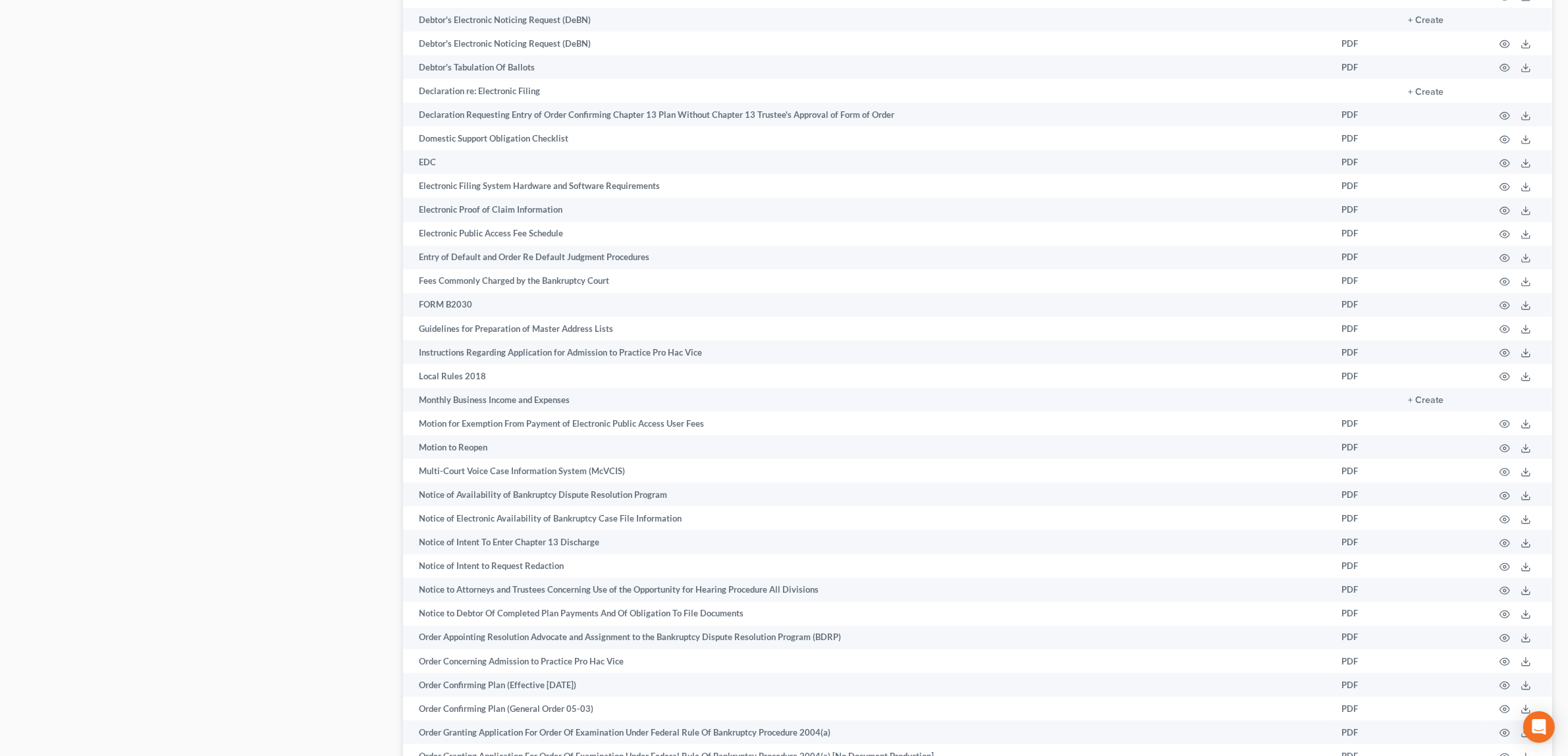
scroll to position [1019, 0]
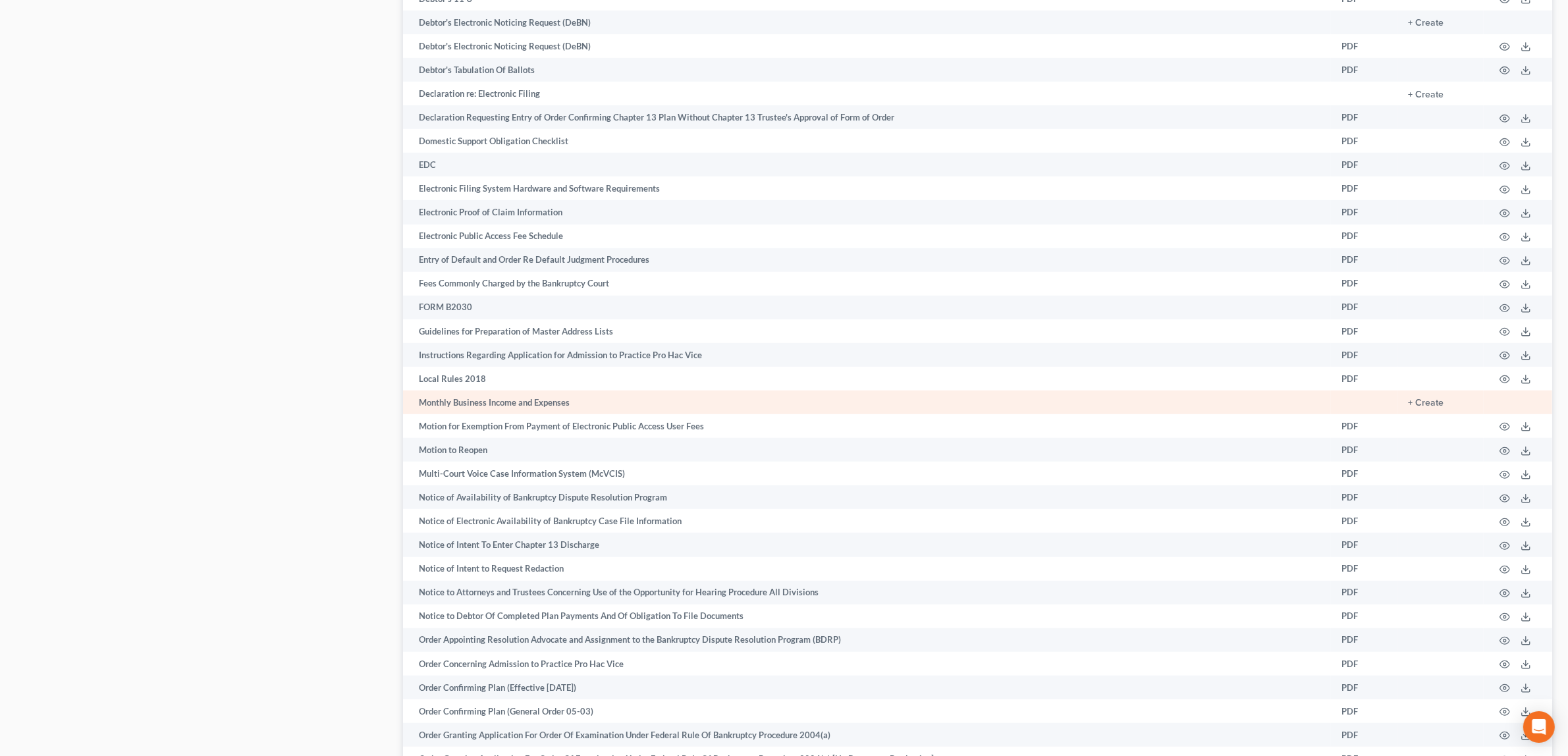
click at [1422, 393] on td "+ Create" at bounding box center [1439, 402] width 86 height 24
click at [1422, 398] on button "+ Create" at bounding box center [1426, 403] width 36 height 9
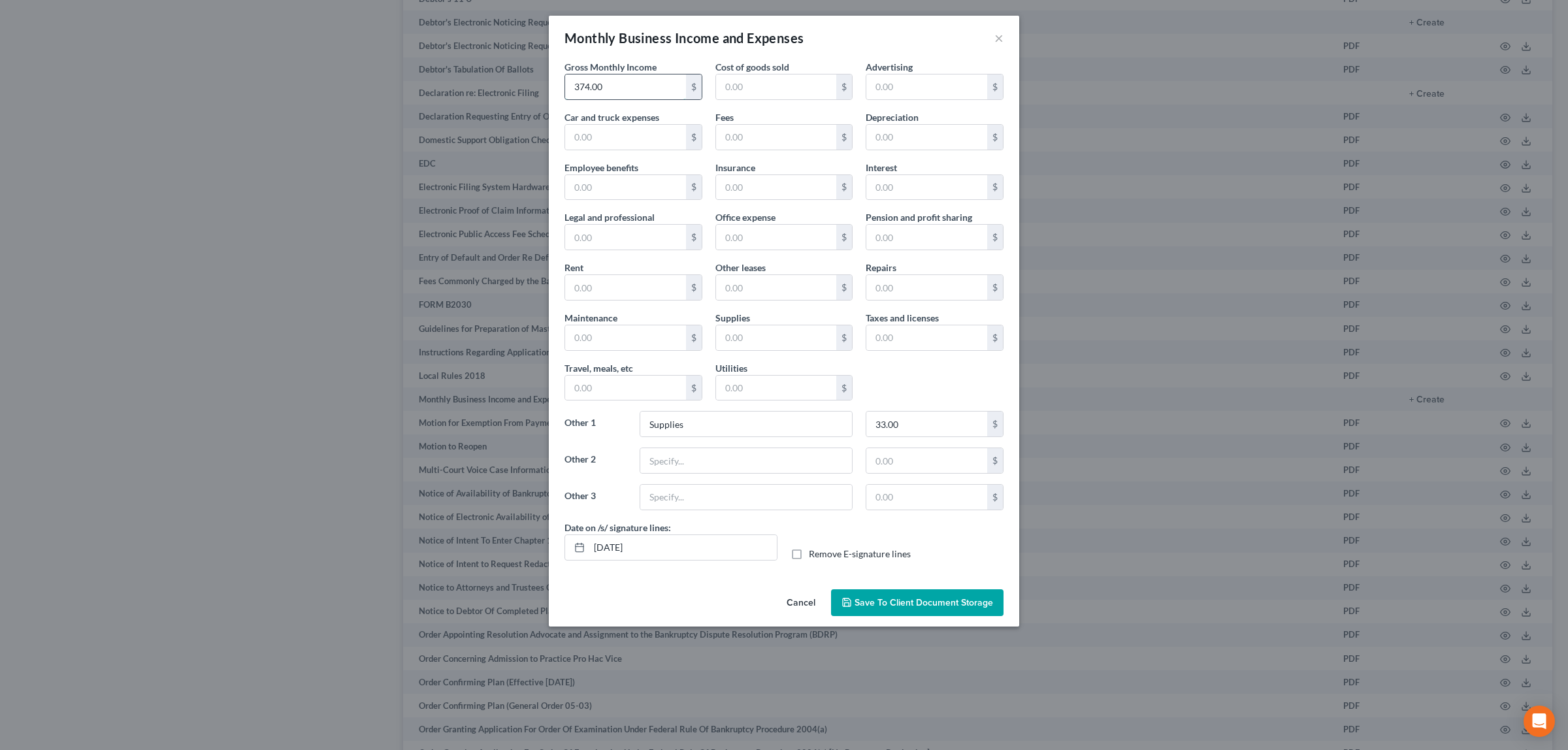
click at [613, 84] on input "374.00" at bounding box center [625, 87] width 121 height 25
type input "2,200.00"
click at [653, 131] on input "text" at bounding box center [625, 137] width 121 height 25
type input "43.00"
click at [755, 80] on input "text" at bounding box center [776, 87] width 121 height 25
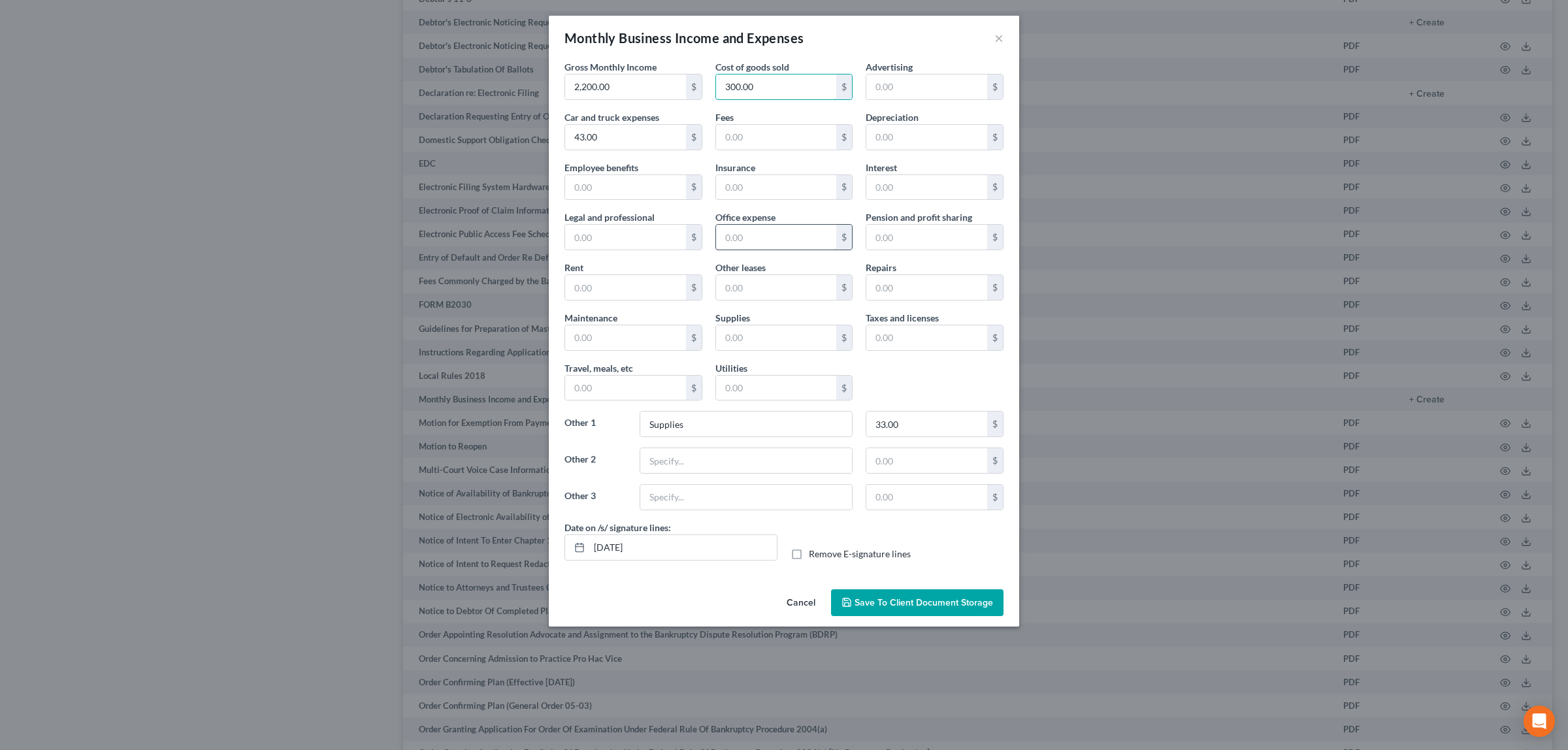
type input "300.00"
click at [773, 237] on input "text" at bounding box center [776, 237] width 121 height 25
click at [905, 426] on input "33.00" at bounding box center [926, 424] width 121 height 25
click at [702, 430] on input "Supplies" at bounding box center [745, 424] width 211 height 25
drag, startPoint x: 676, startPoint y: 423, endPoint x: 688, endPoint y: 428, distance: 13.0
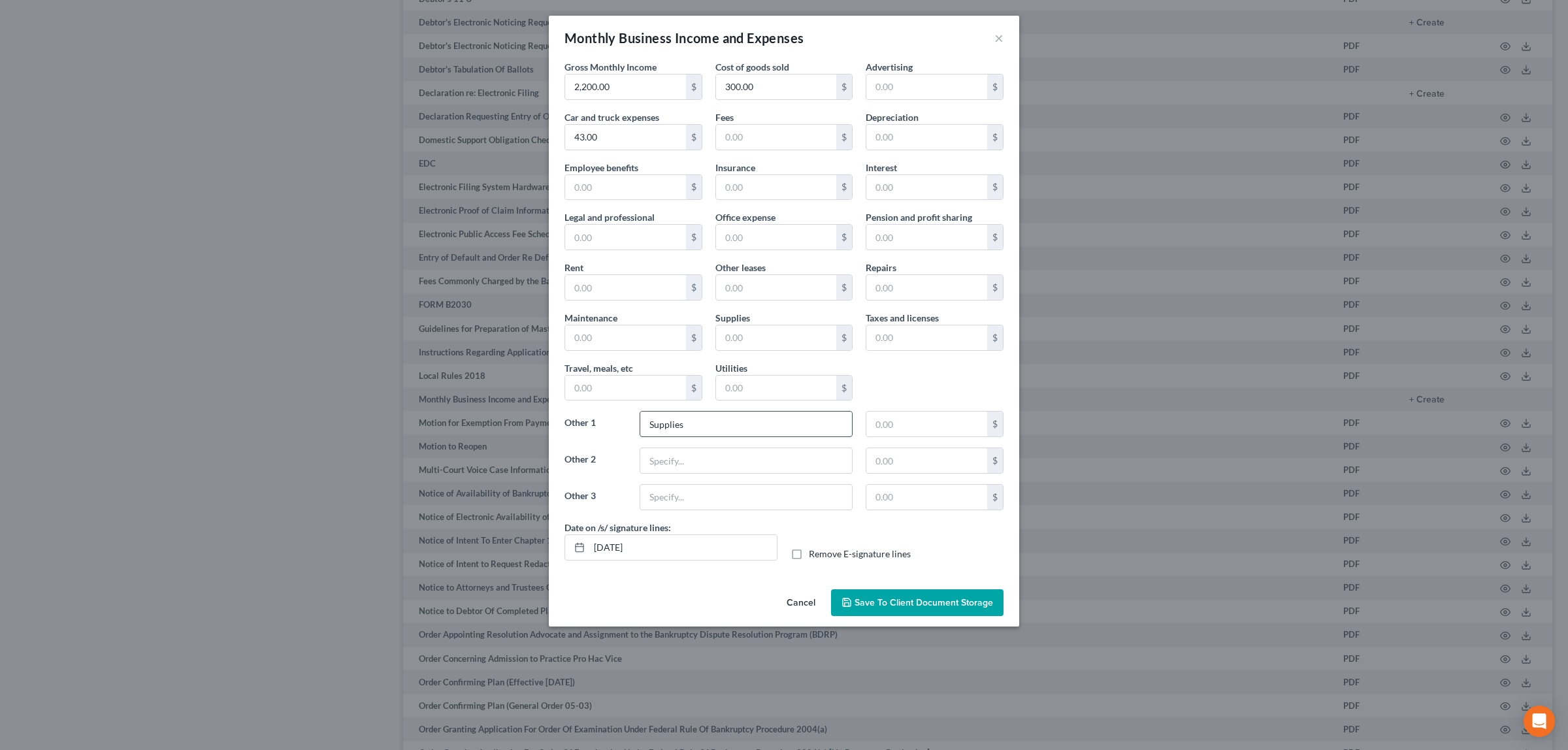
click at [674, 430] on input "Supplies" at bounding box center [745, 424] width 211 height 25
drag, startPoint x: 687, startPoint y: 426, endPoint x: 624, endPoint y: 423, distance: 63.1
click at [624, 423] on div "Other 1 Supplies $" at bounding box center [784, 430] width 452 height 37
type input "Computer & Internet"
click at [923, 422] on input "text" at bounding box center [926, 424] width 121 height 25
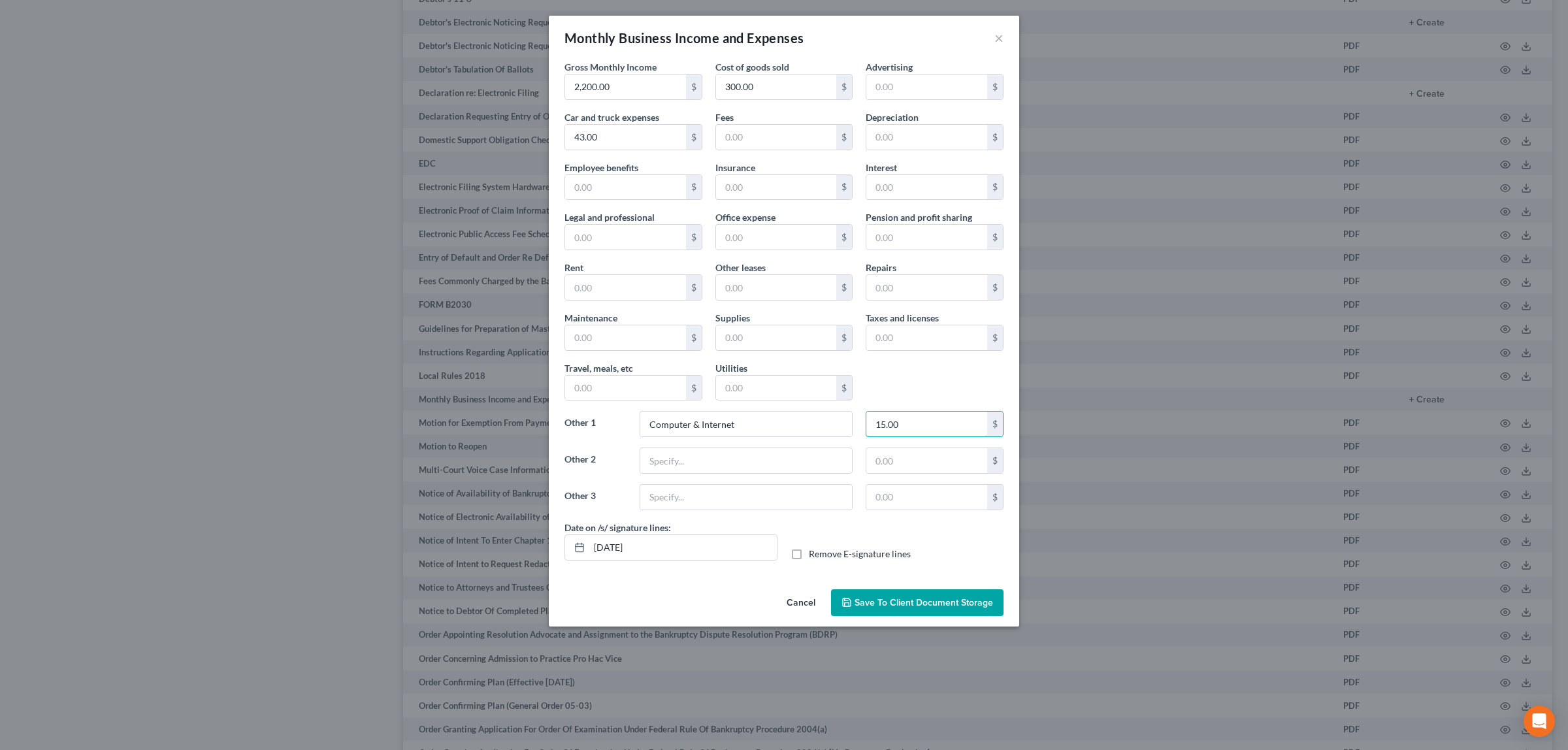
type input "15.00"
click at [809, 559] on label "Remove E-signature lines" at bounding box center [860, 554] width 102 height 13
click at [814, 556] on input "Remove E-signature lines" at bounding box center [817, 552] width 8 height 8
click at [716, 556] on input "[DATE]" at bounding box center [683, 547] width 187 height 25
click at [809, 557] on label "Remove E-signature lines" at bounding box center [860, 554] width 102 height 13
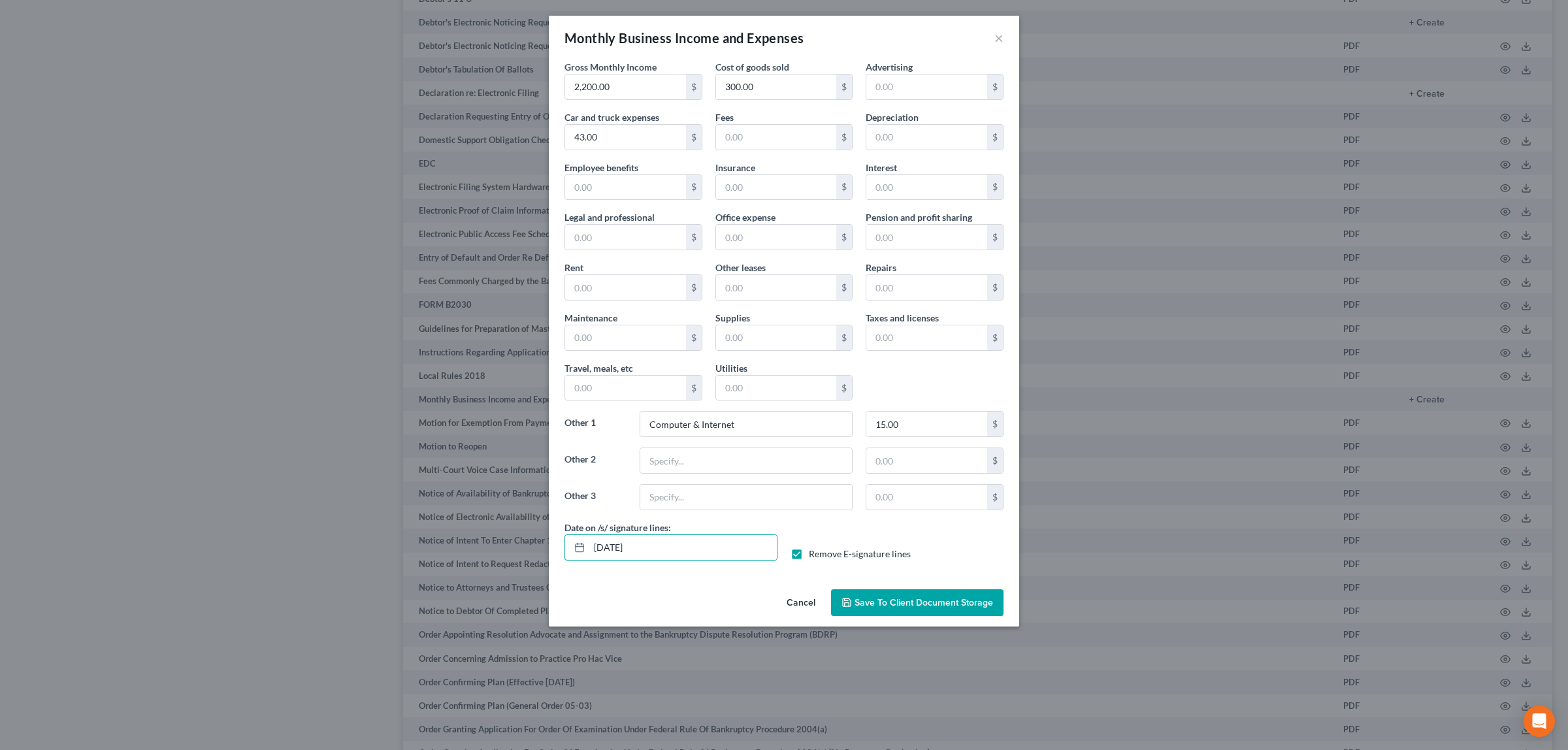
click at [814, 556] on input "Remove E-signature lines" at bounding box center [817, 552] width 8 height 8
checkbox input "false"
click at [896, 602] on span "Save to Client Document Storage" at bounding box center [923, 602] width 138 height 11
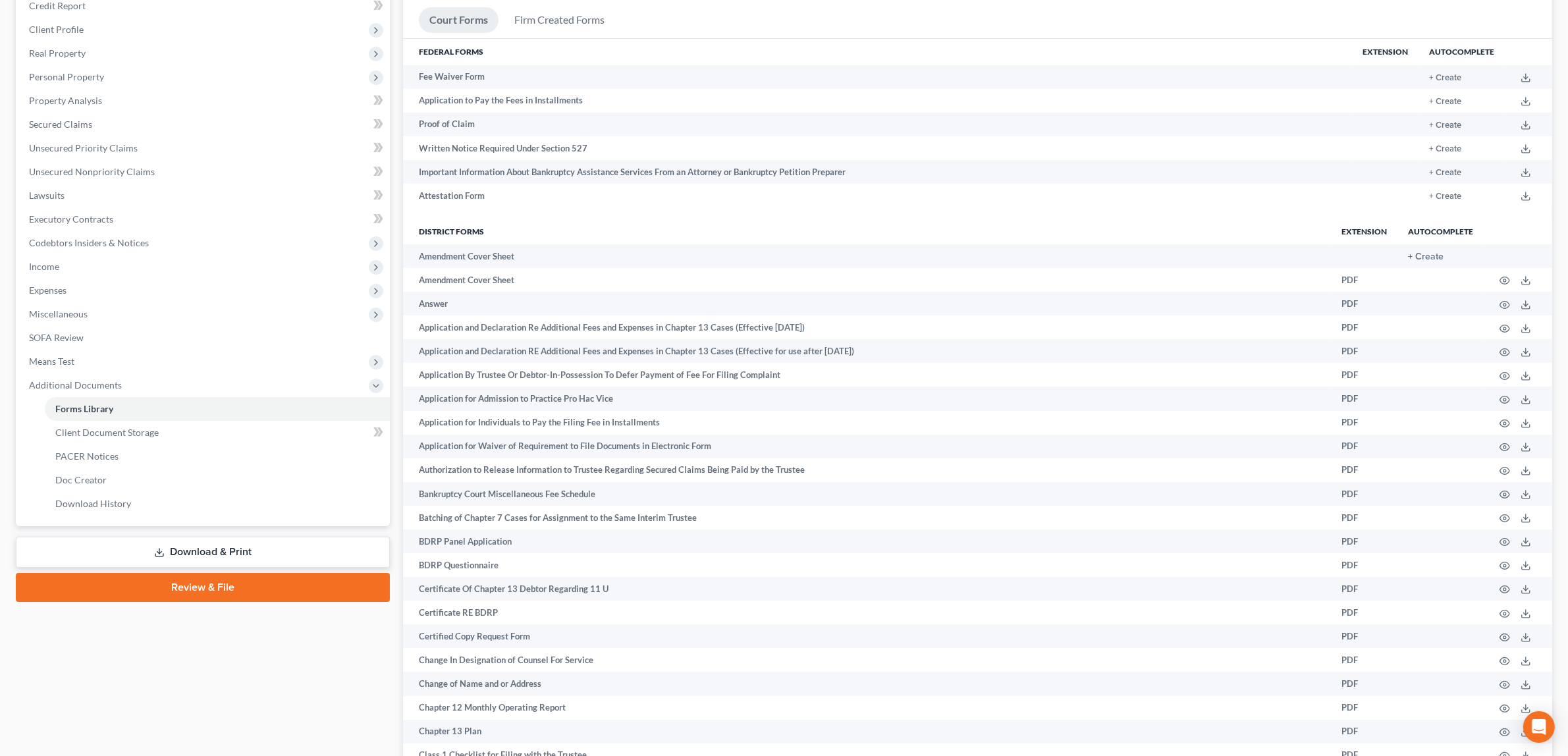
scroll to position [0, 0]
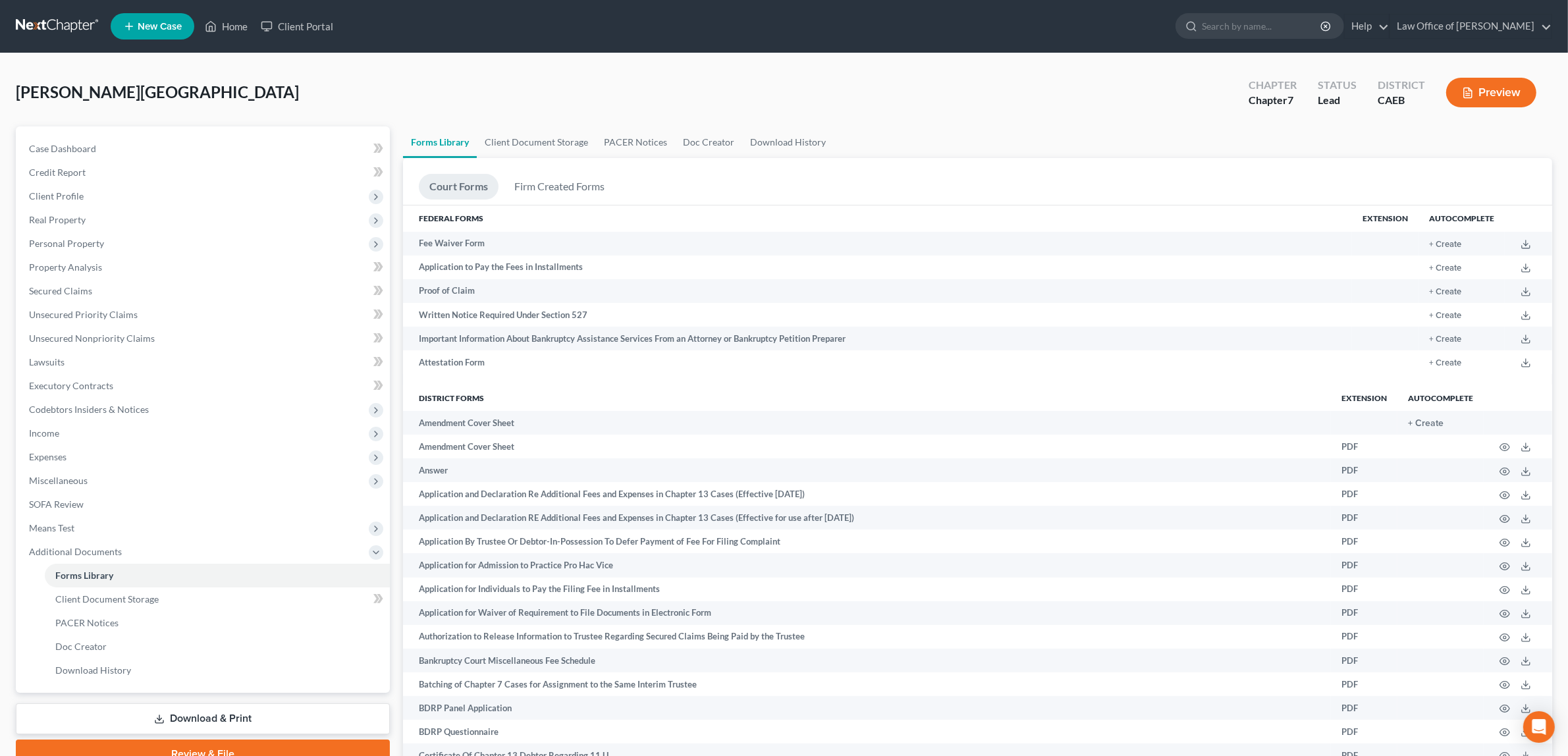
click at [1495, 89] on button "Preview" at bounding box center [1491, 92] width 90 height 29
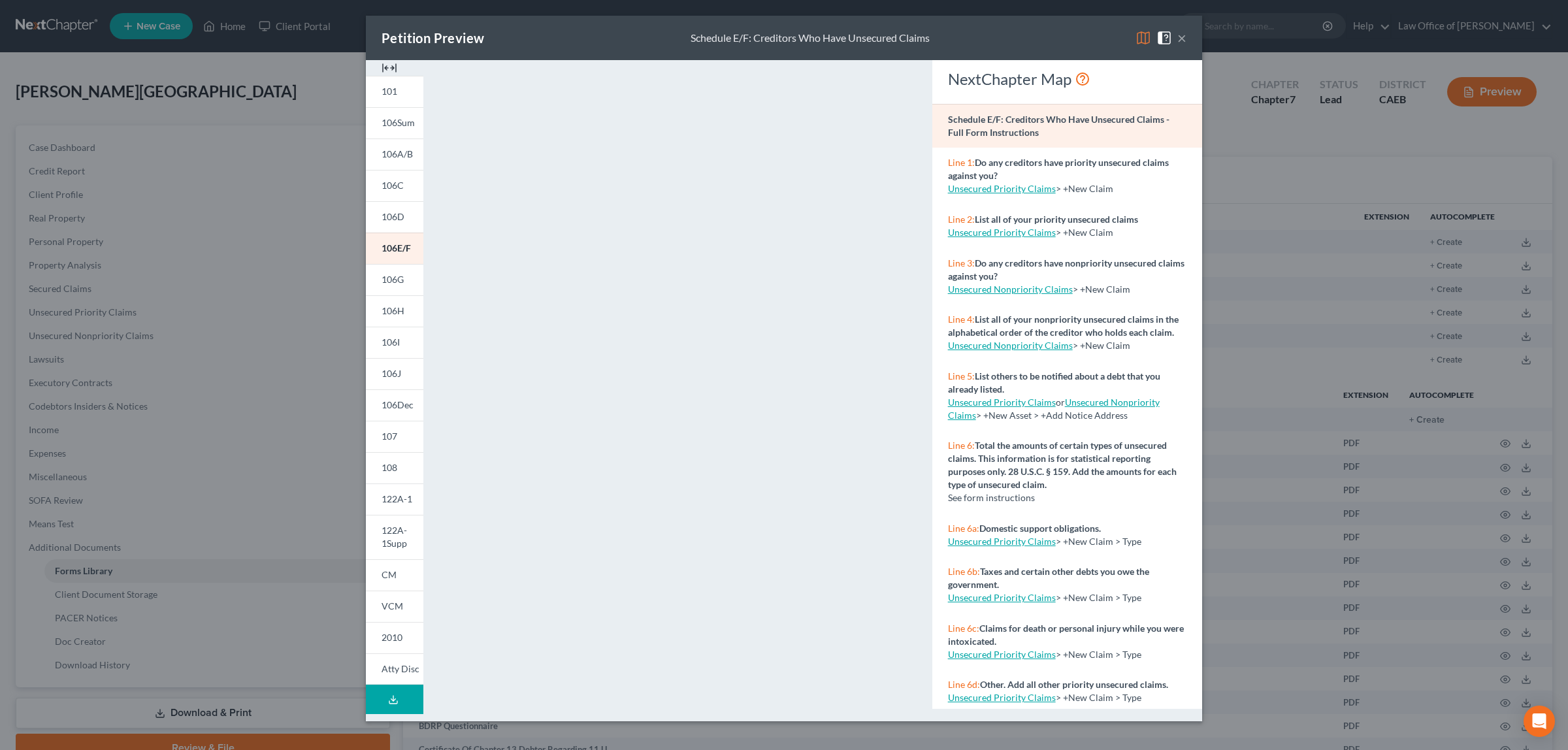
click at [1181, 34] on button "×" at bounding box center [1182, 38] width 9 height 15
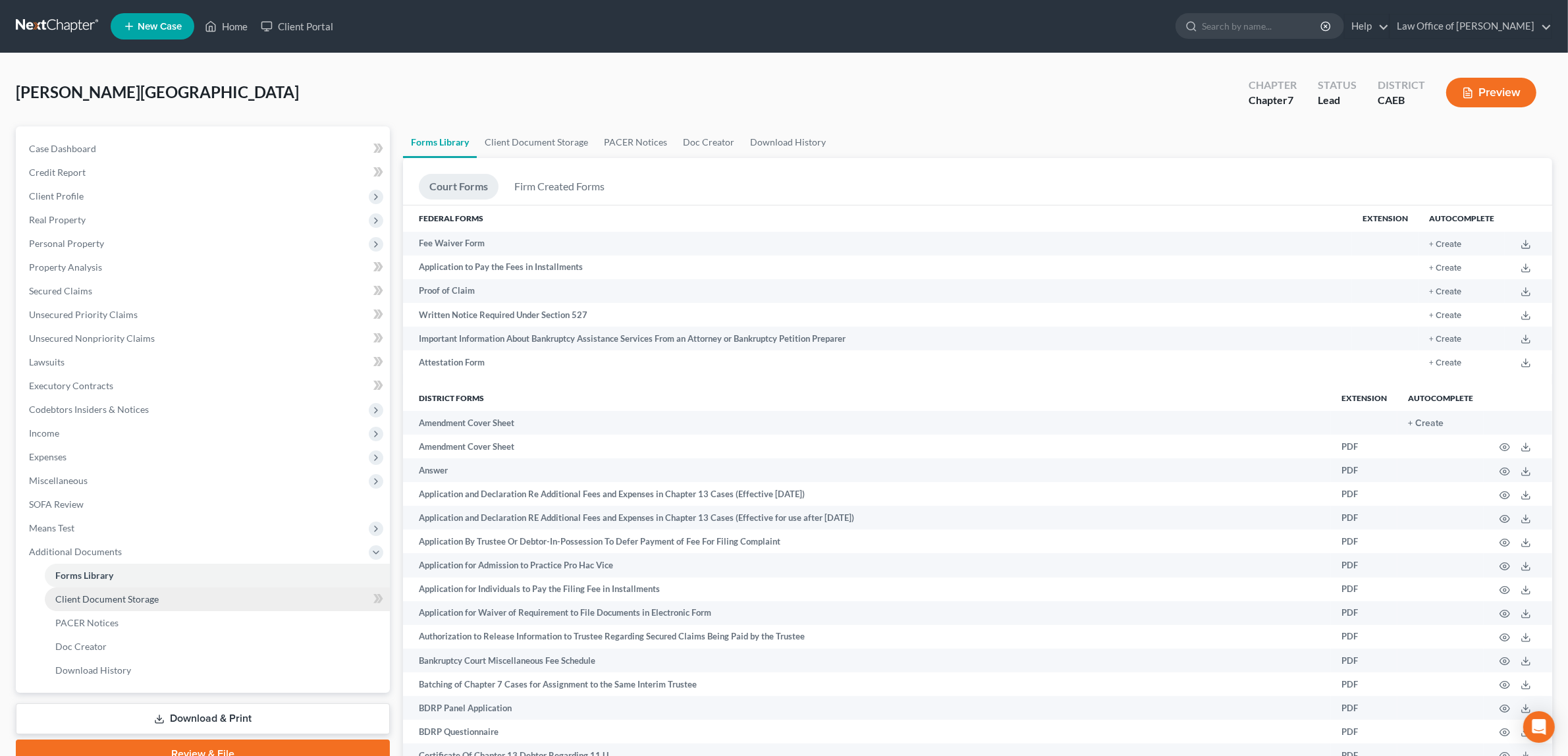
click at [119, 596] on span "Client Document Storage" at bounding box center [106, 599] width 103 height 11
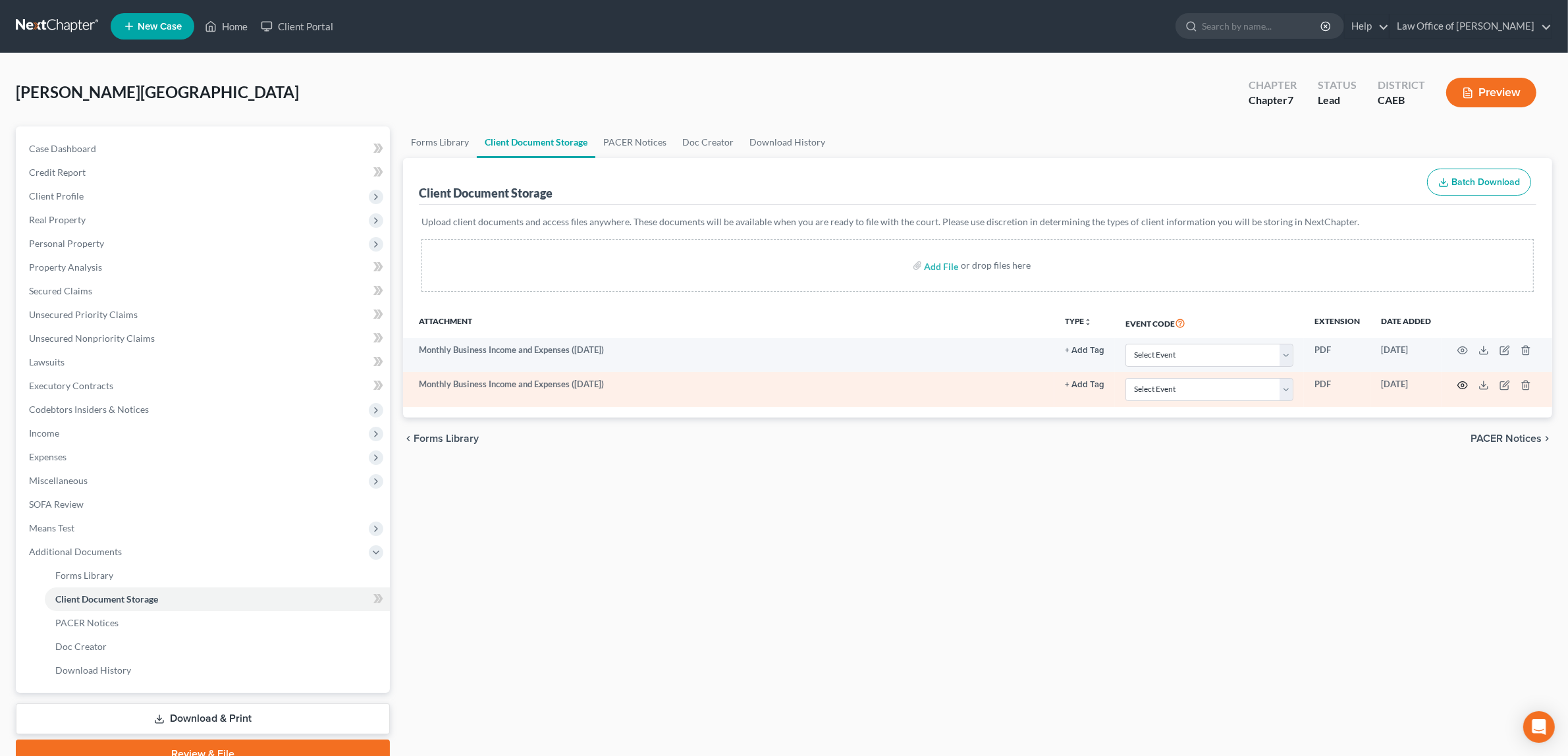
click at [1463, 380] on icon "button" at bounding box center [1463, 386] width 11 height 11
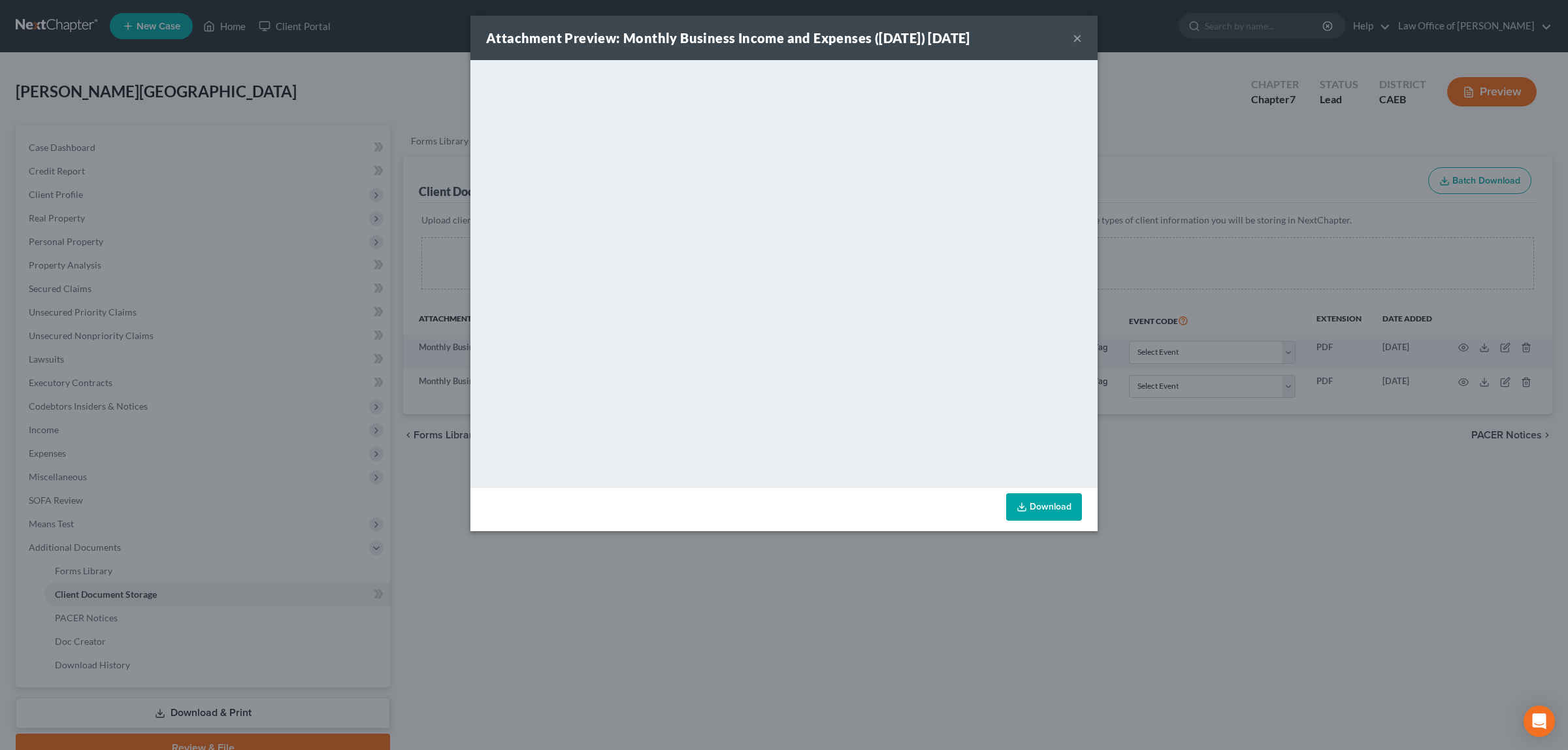
click at [1079, 35] on button "×" at bounding box center [1077, 38] width 9 height 15
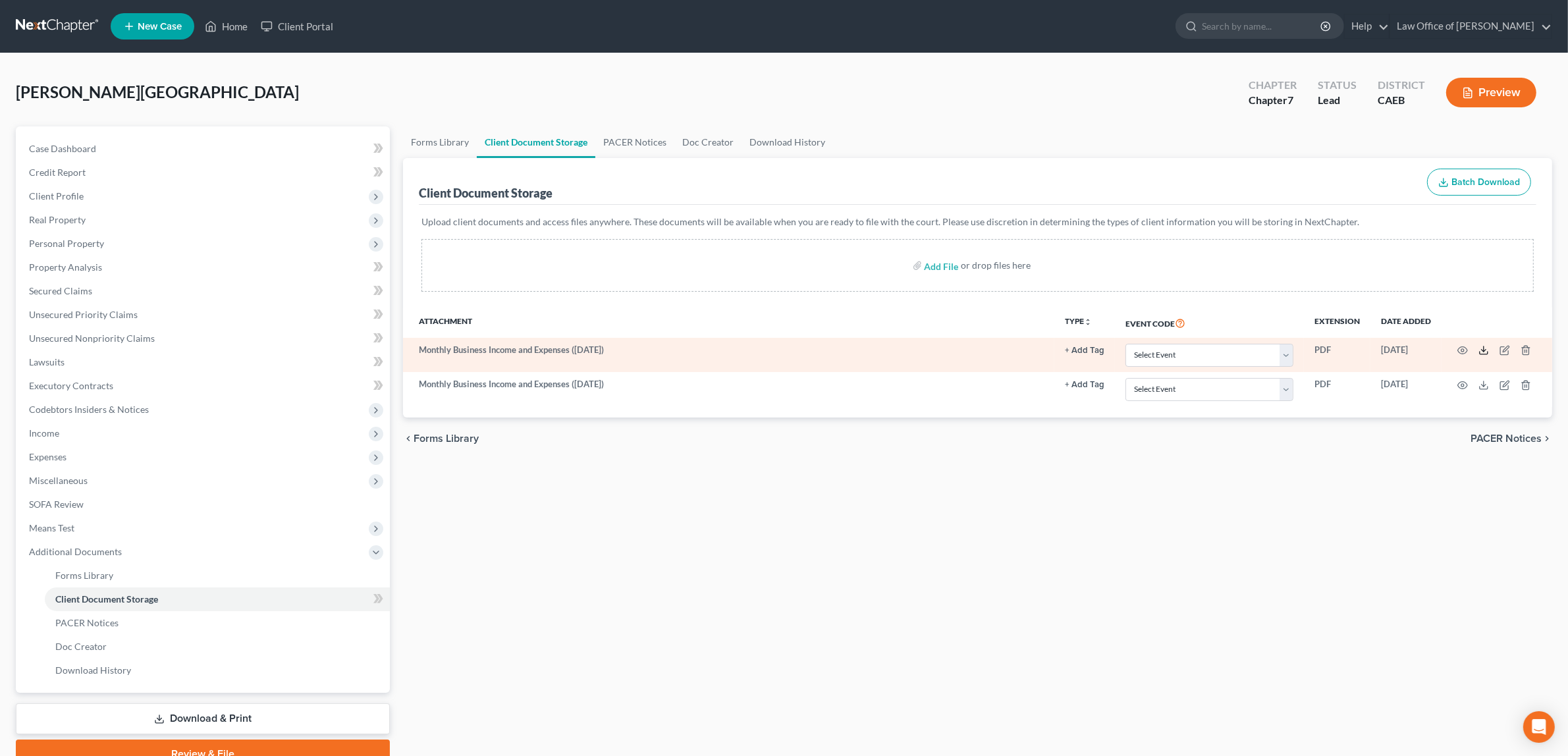
click at [1483, 347] on icon at bounding box center [1484, 351] width 11 height 11
click at [1484, 351] on line at bounding box center [1484, 349] width 0 height 5
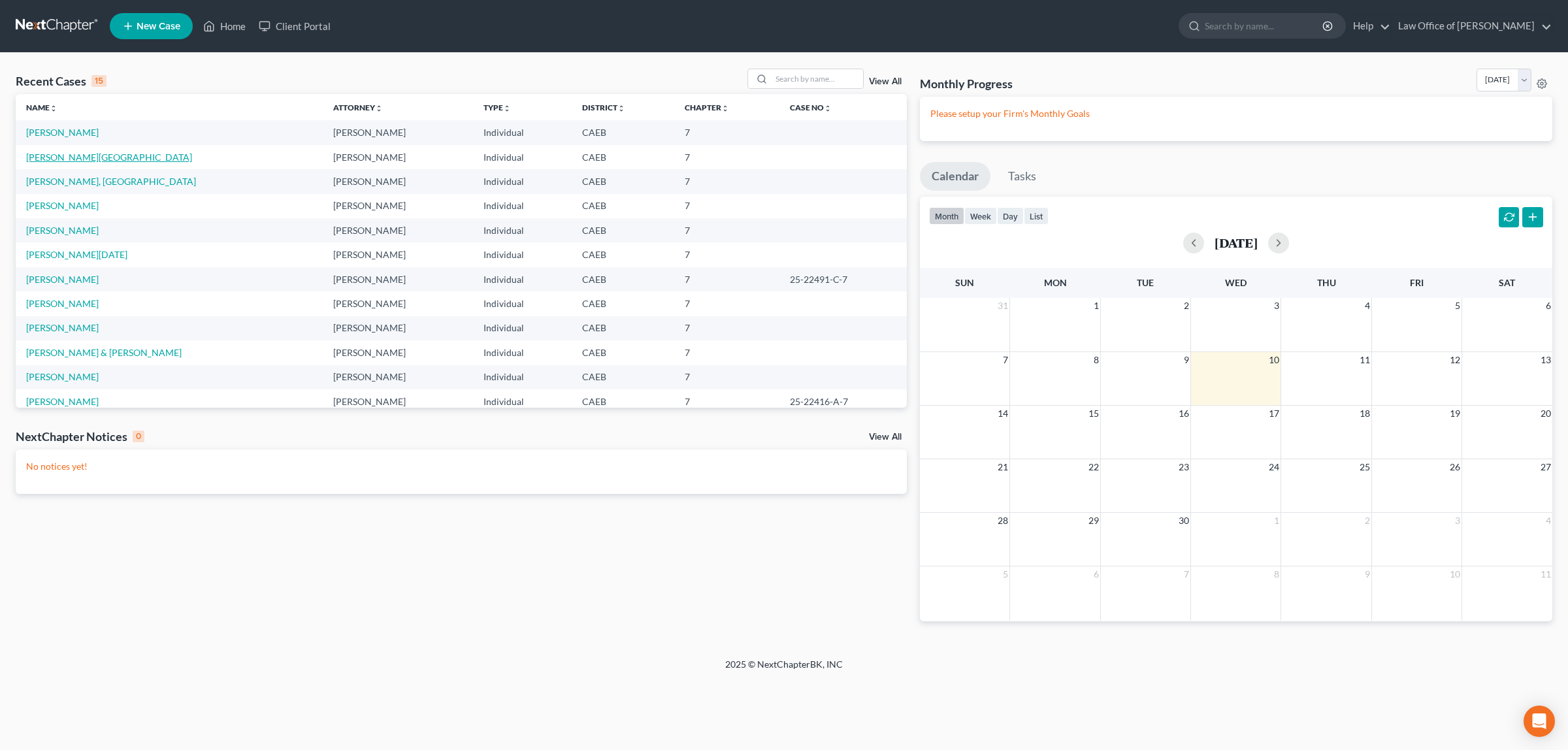
click at [53, 155] on link "[PERSON_NAME][GEOGRAPHIC_DATA]" at bounding box center [109, 157] width 166 height 11
click at [52, 152] on link "[PERSON_NAME][GEOGRAPHIC_DATA]" at bounding box center [109, 157] width 166 height 11
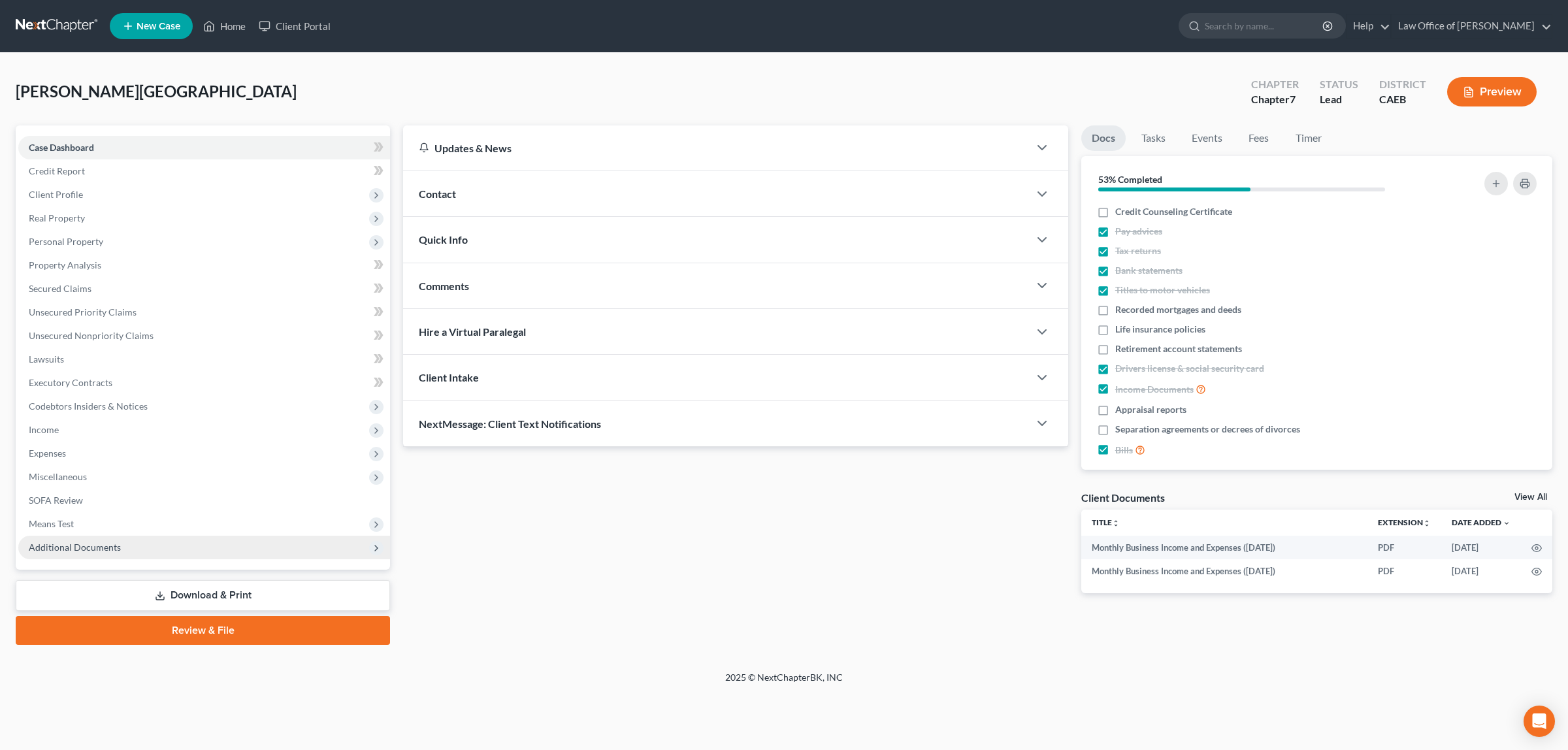
click at [55, 543] on span "Additional Documents" at bounding box center [75, 547] width 92 height 11
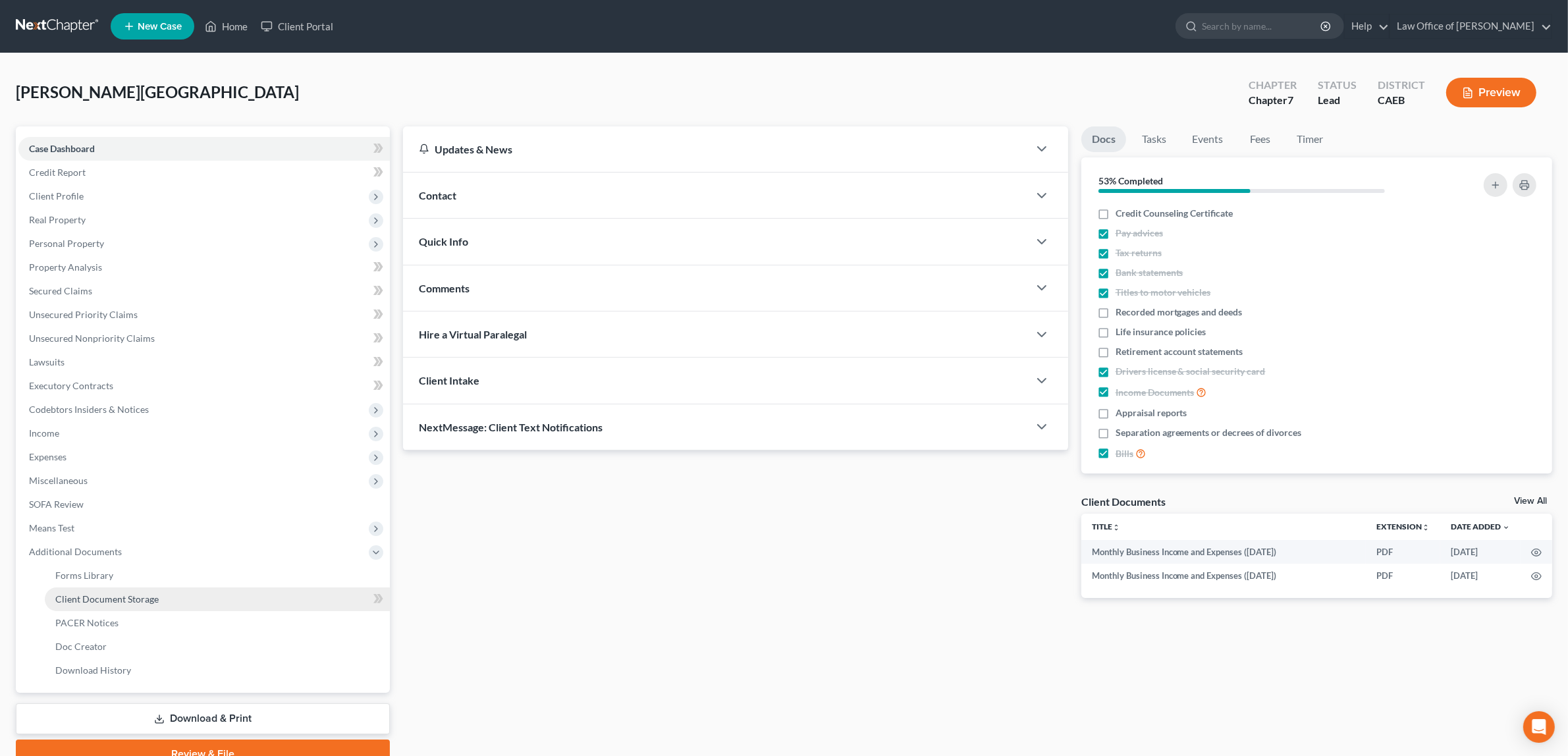
click at [89, 593] on span "Client Document Storage" at bounding box center [106, 599] width 103 height 11
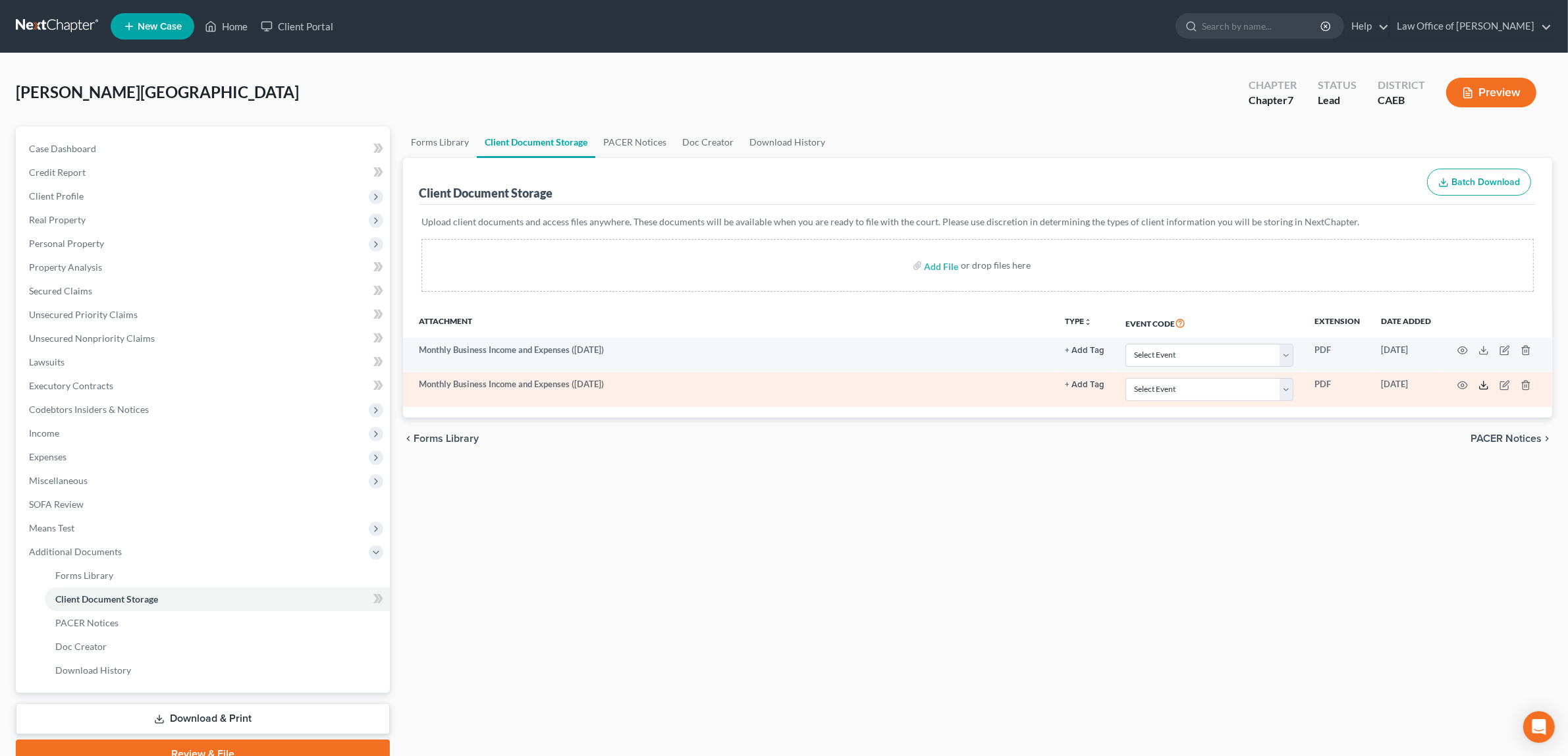
click at [1481, 380] on icon at bounding box center [1484, 386] width 11 height 11
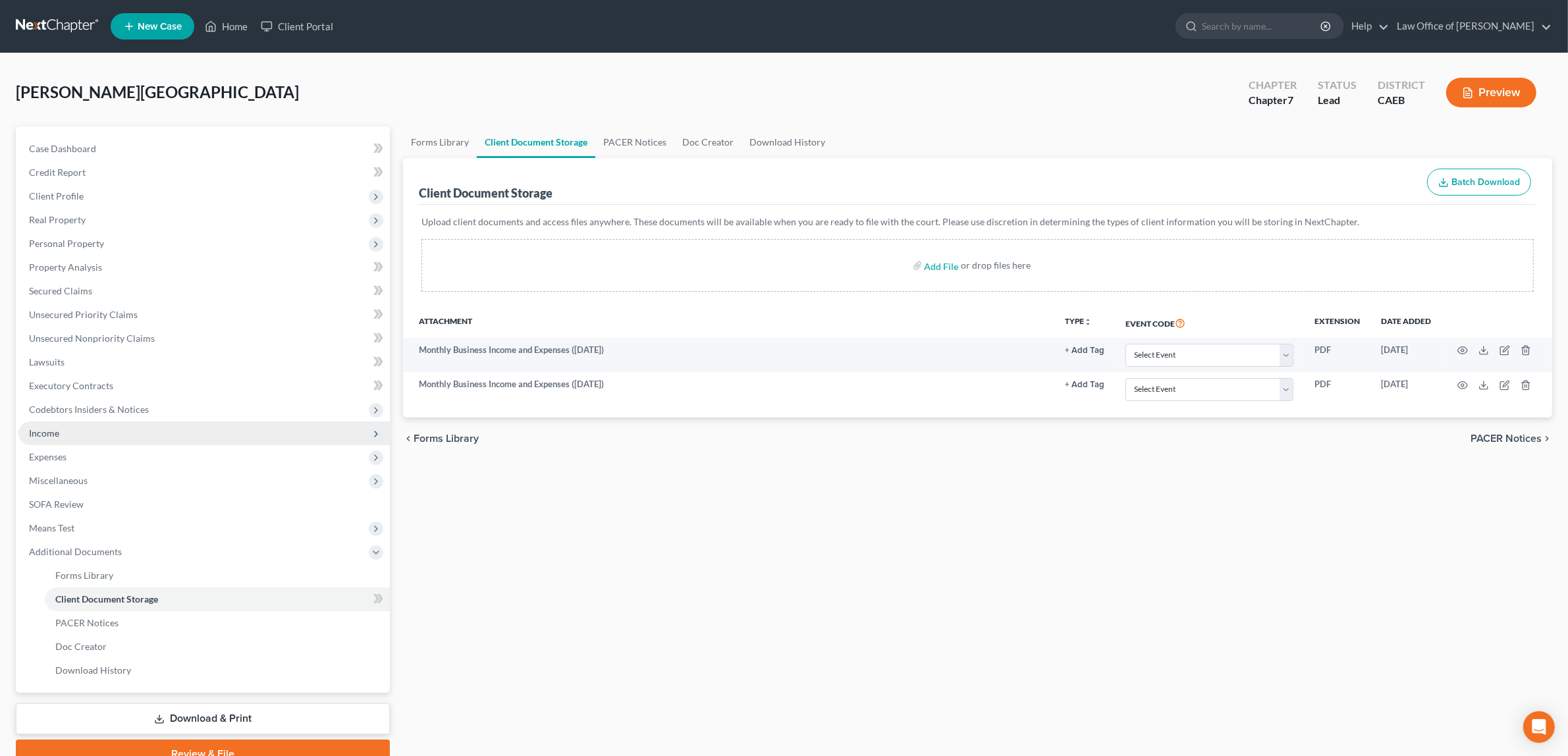
click at [81, 430] on span "Income" at bounding box center [204, 433] width 372 height 24
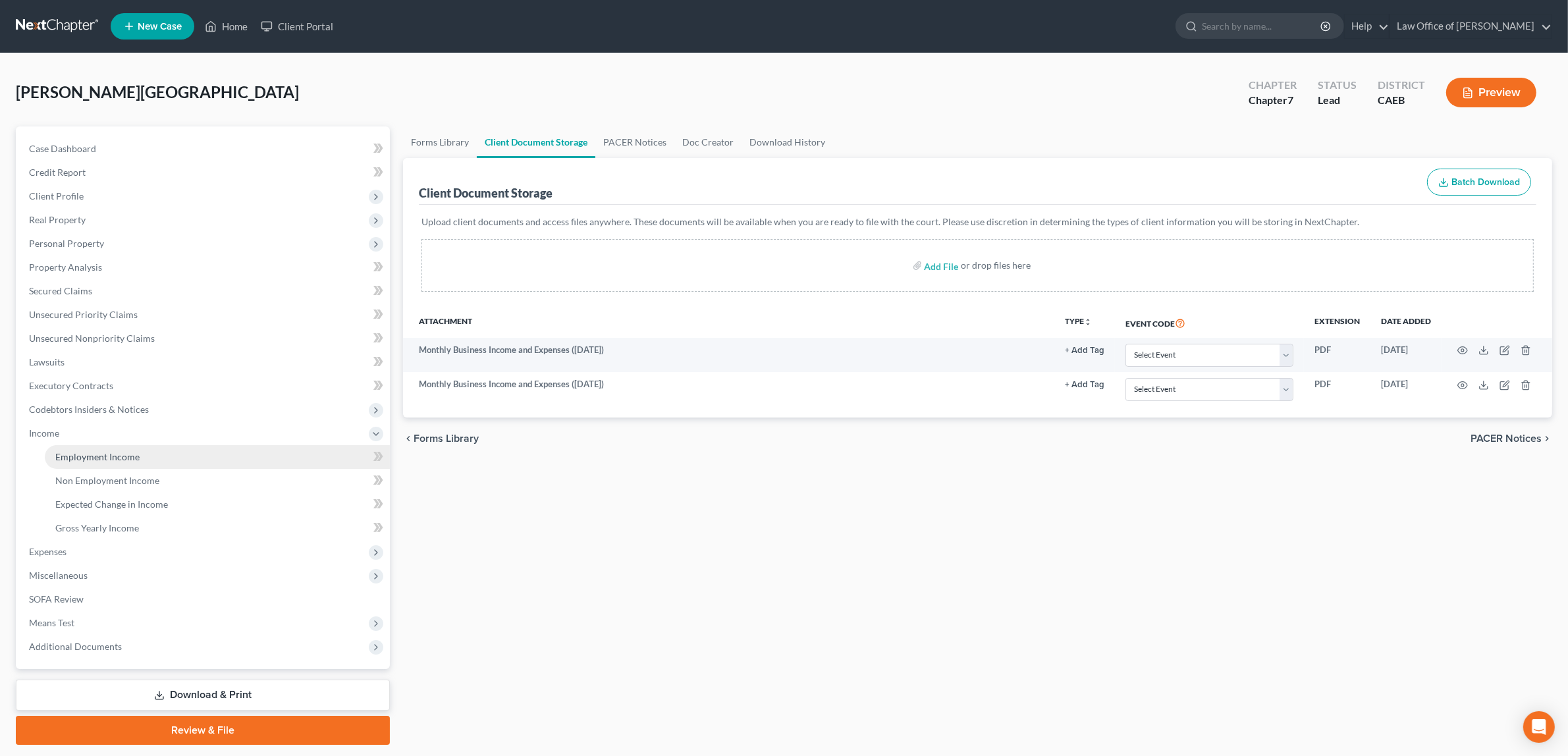
click at [99, 453] on span "Employment Income" at bounding box center [97, 456] width 84 height 11
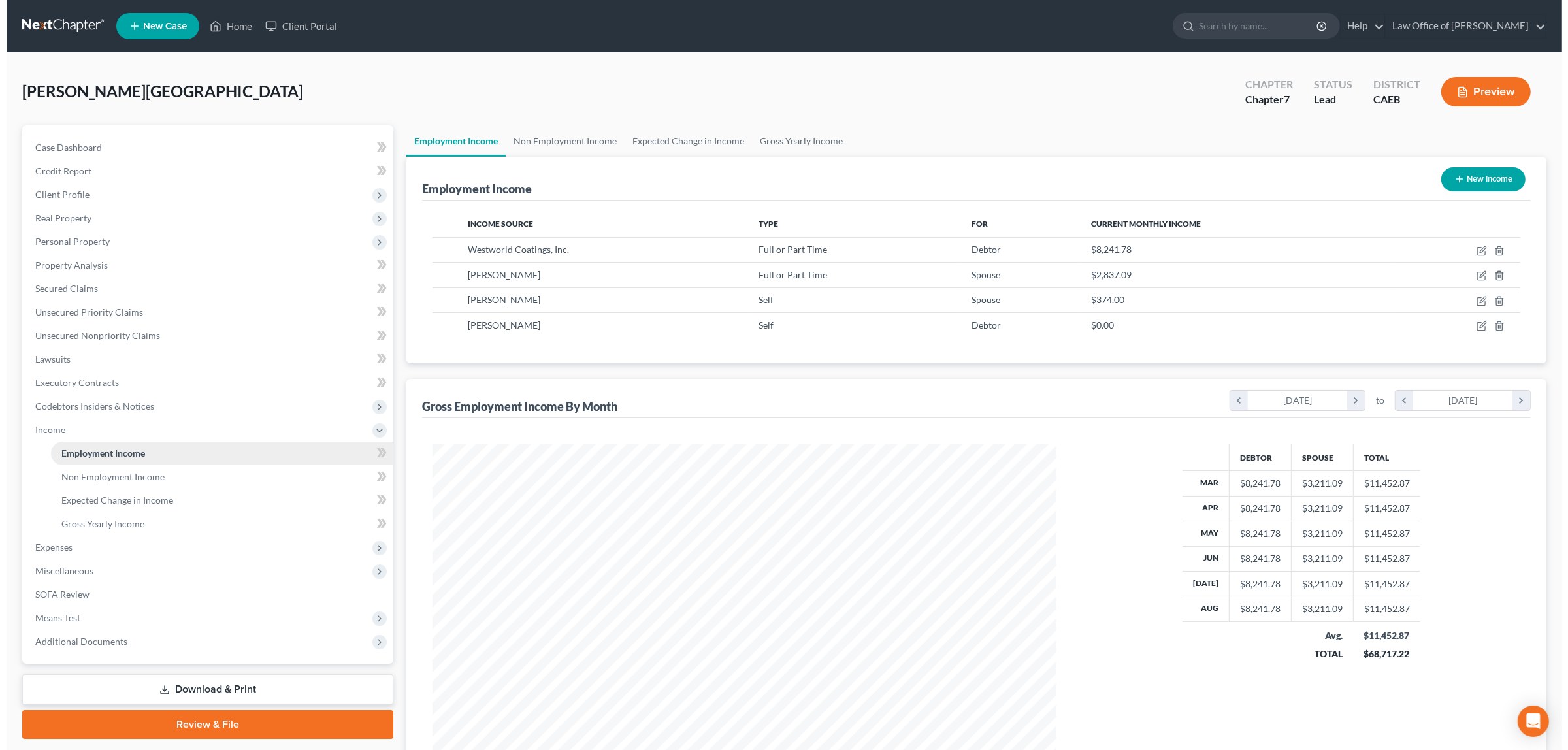
scroll to position [311, 648]
click at [1474, 320] on icon "button" at bounding box center [1475, 326] width 11 height 11
select select "1"
select select "4"
select select "0"
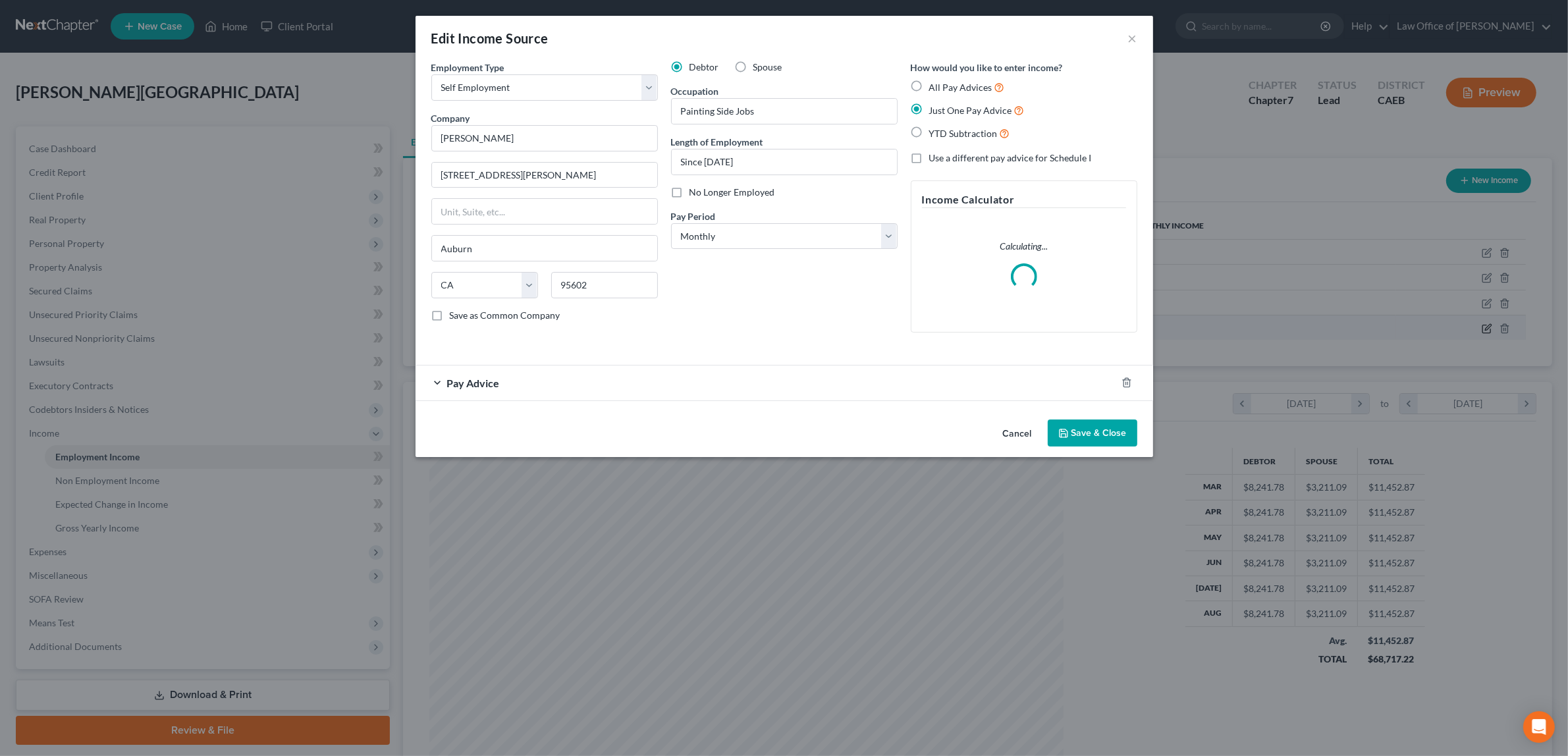
scroll to position [317, 660]
click at [569, 383] on div "Pay Advice" at bounding box center [771, 383] width 701 height 35
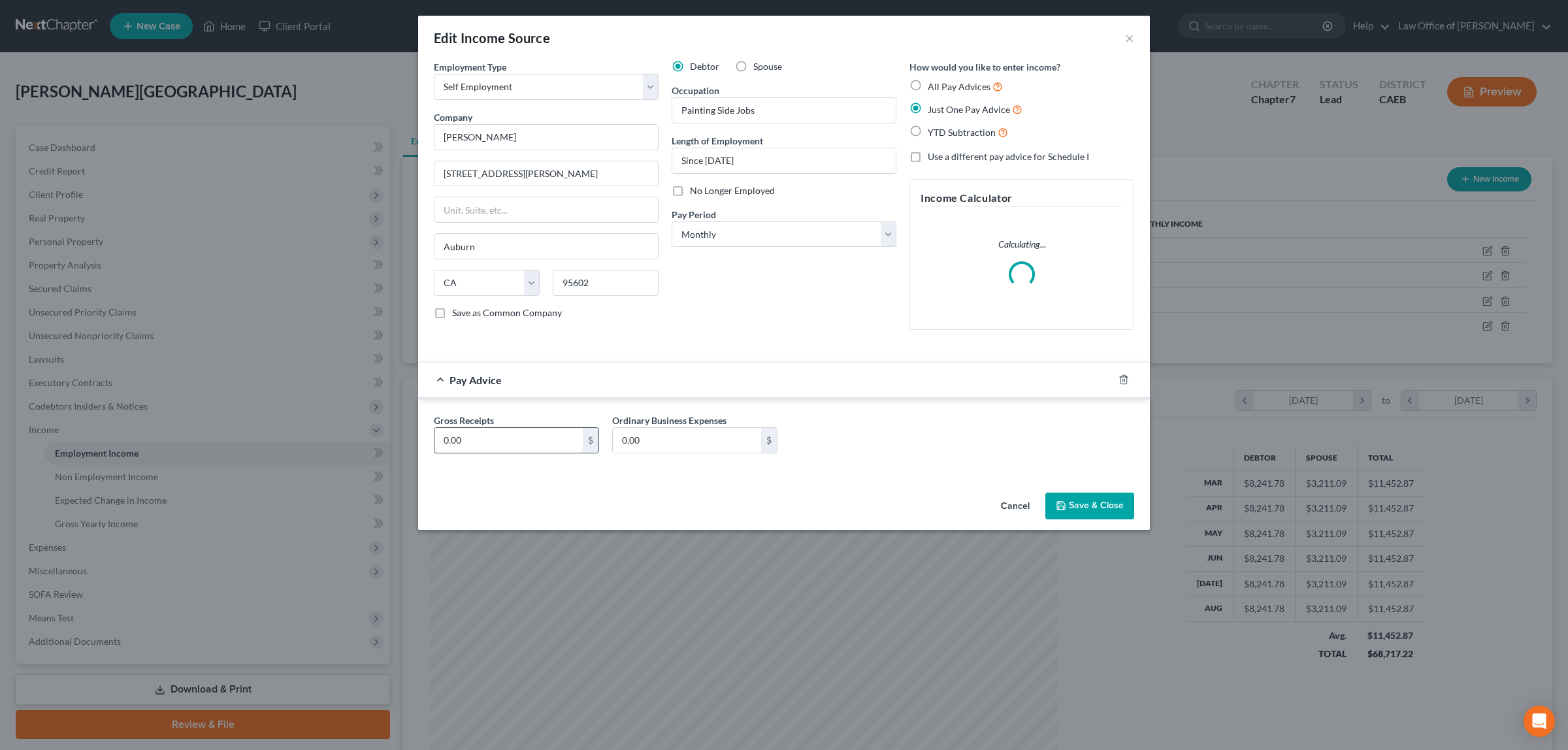
click at [562, 442] on input "0.00" at bounding box center [508, 440] width 148 height 25
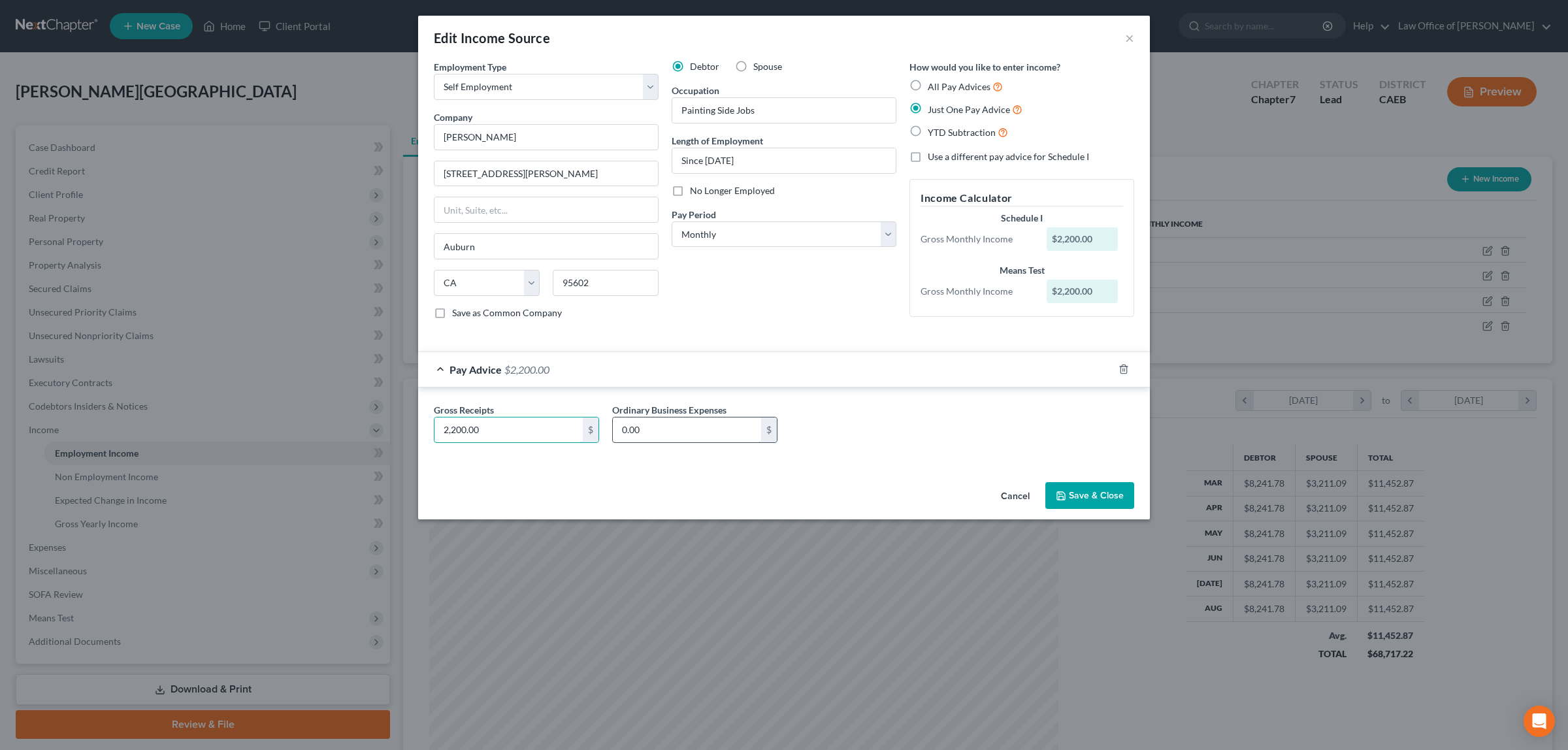
type input "2,200.00"
click at [665, 439] on input "0.00" at bounding box center [687, 430] width 148 height 25
type input "358.00"
click at [1102, 496] on button "Save & Close" at bounding box center [1089, 496] width 89 height 28
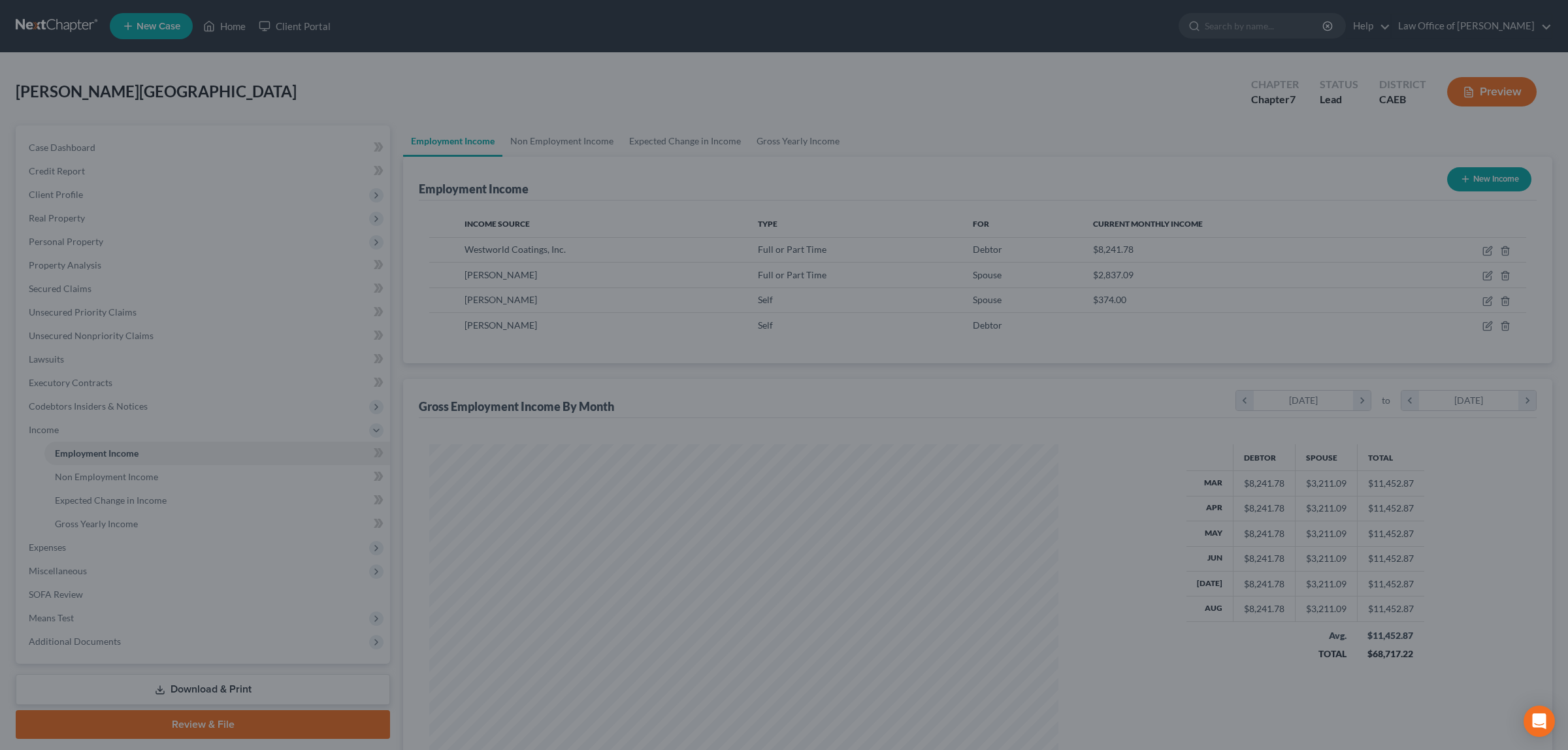
scroll to position [653086, 652585]
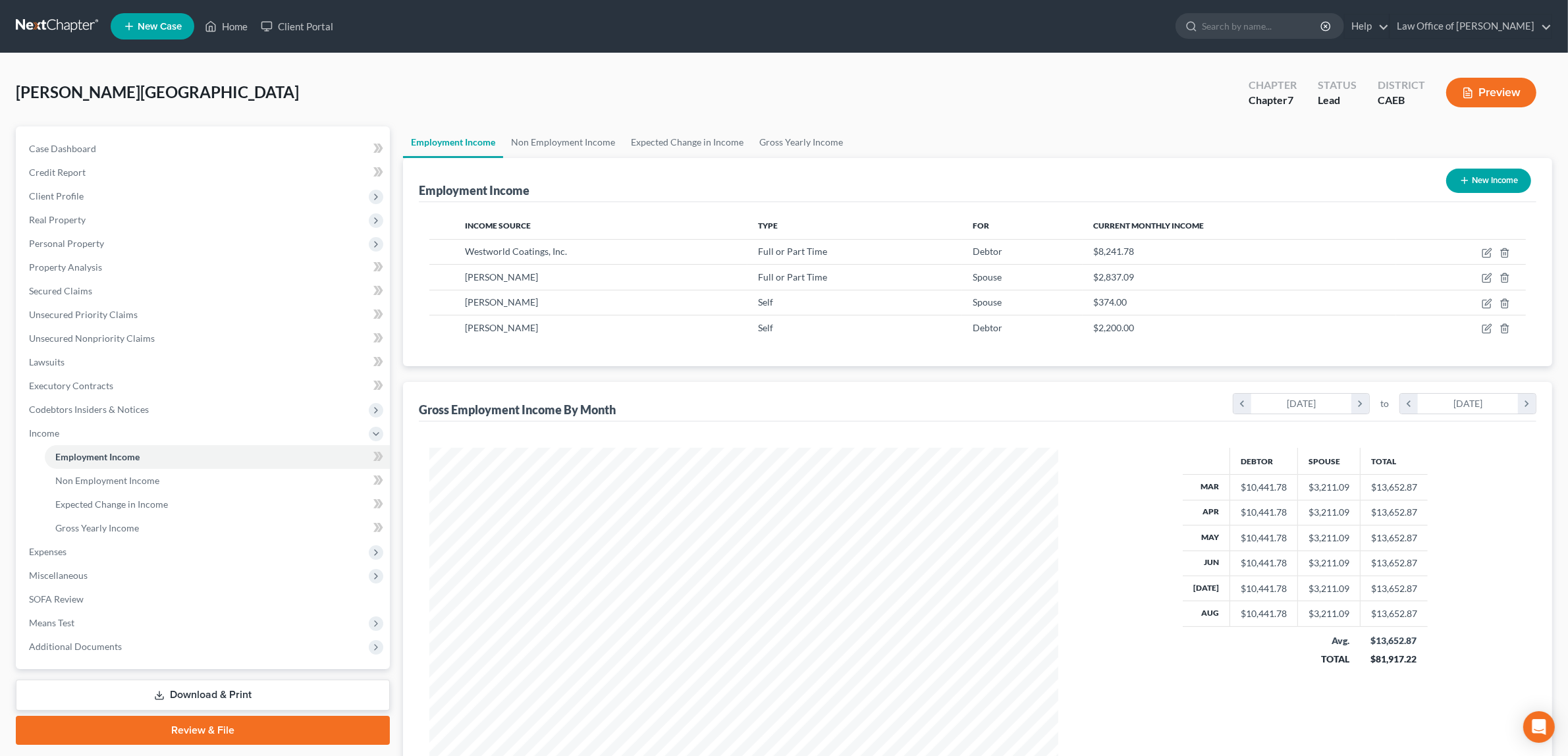
click at [1488, 82] on button "Preview" at bounding box center [1491, 92] width 90 height 29
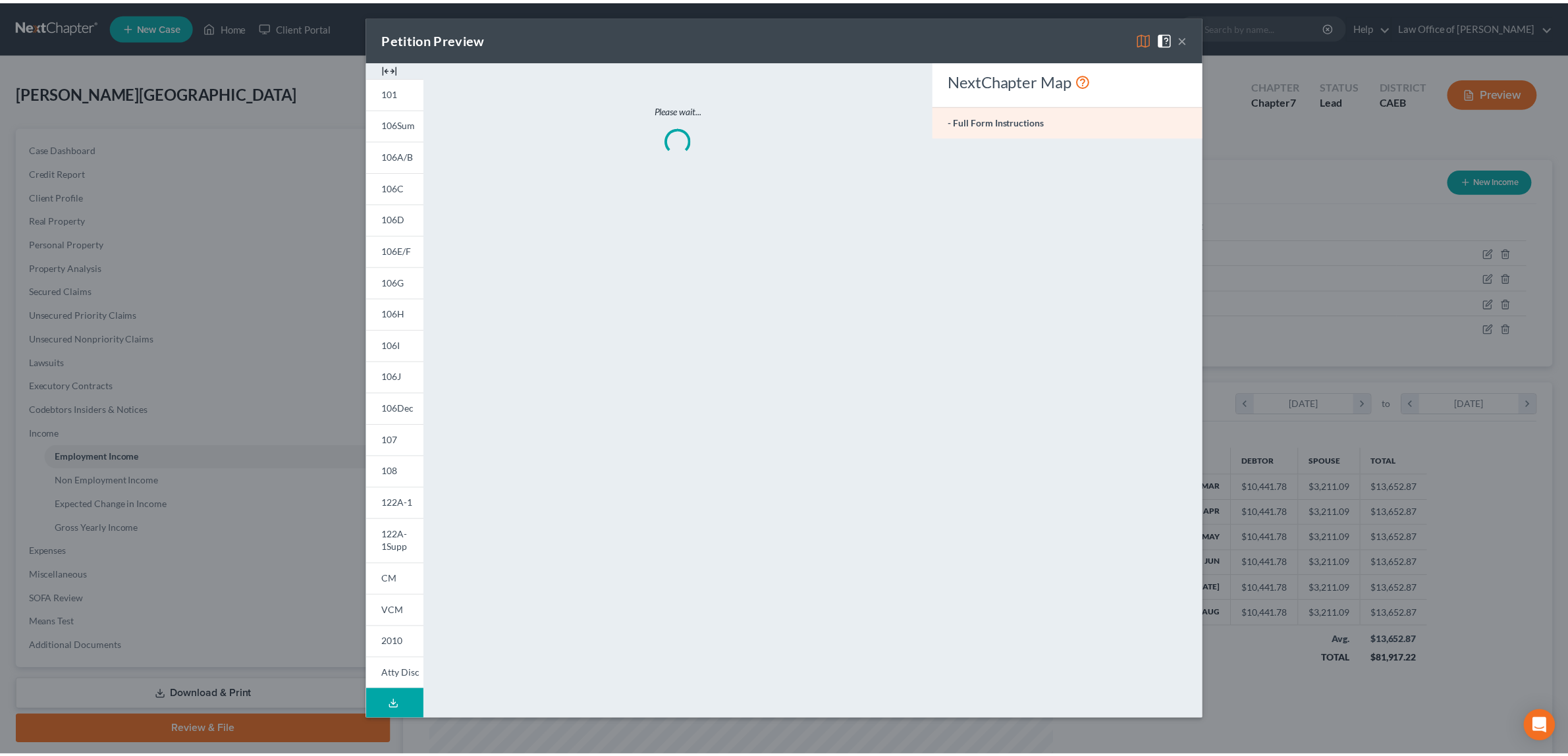
scroll to position [317, 660]
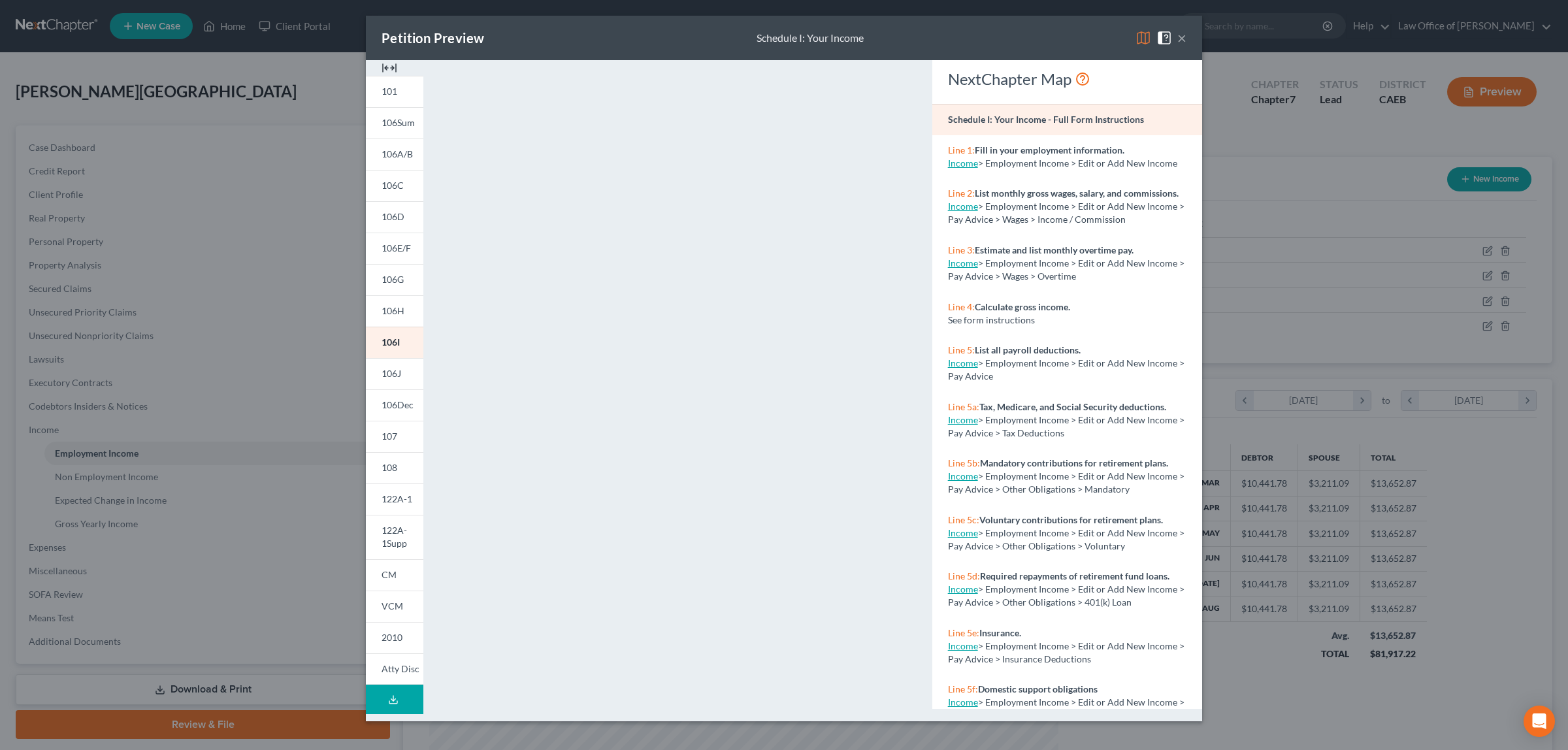
click at [1178, 37] on button "×" at bounding box center [1182, 38] width 9 height 15
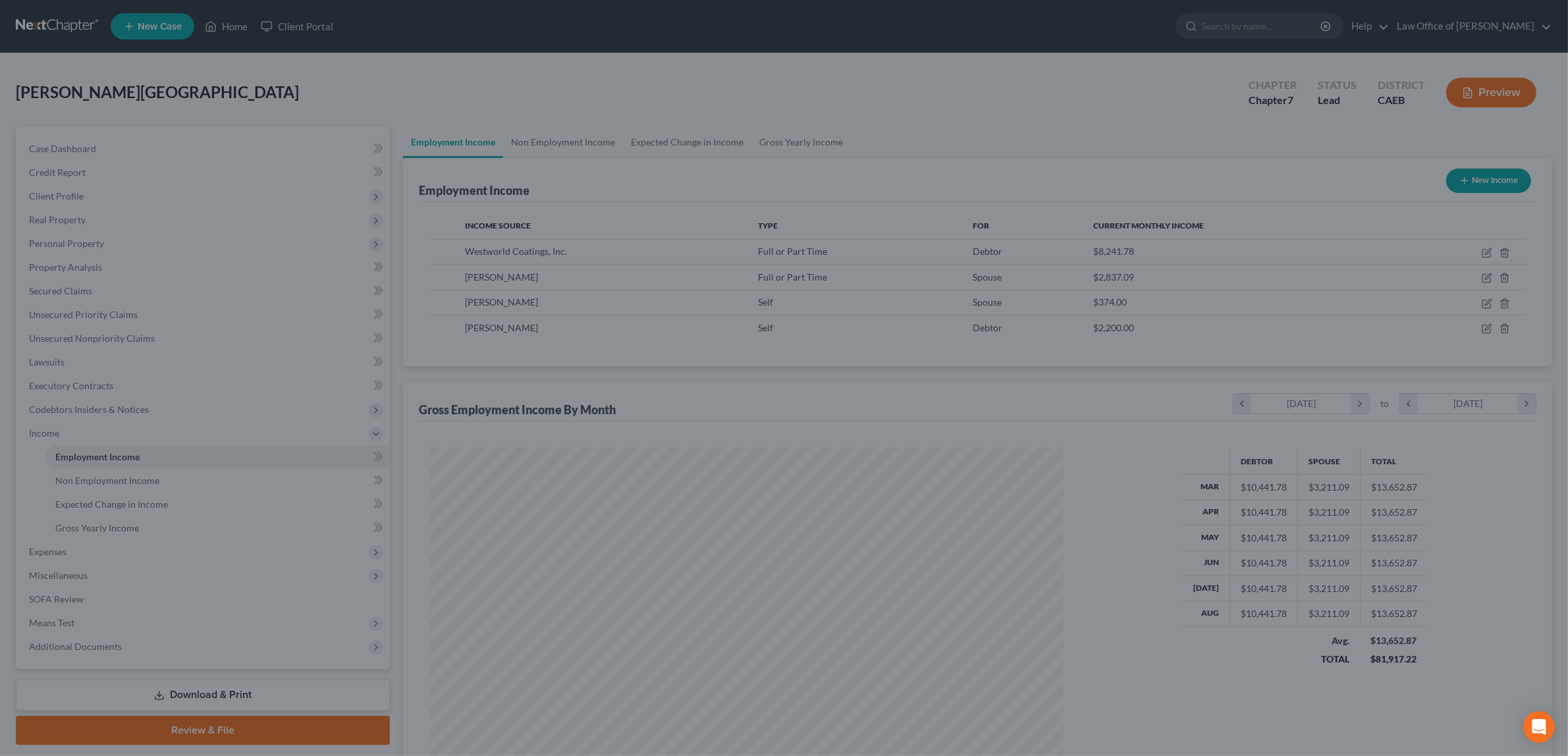
scroll to position [658310, 657742]
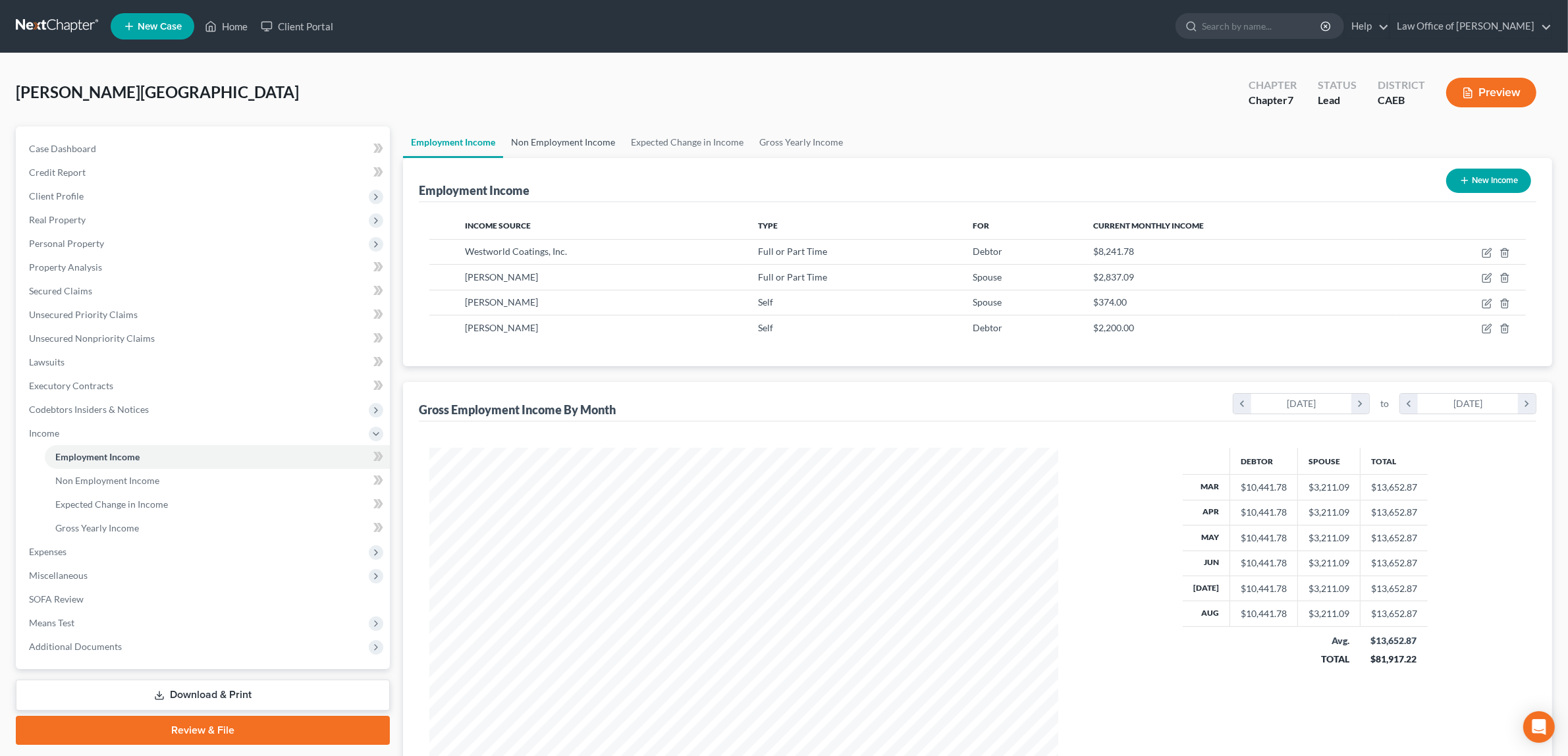
click at [601, 136] on link "Non Employment Income" at bounding box center [563, 142] width 120 height 32
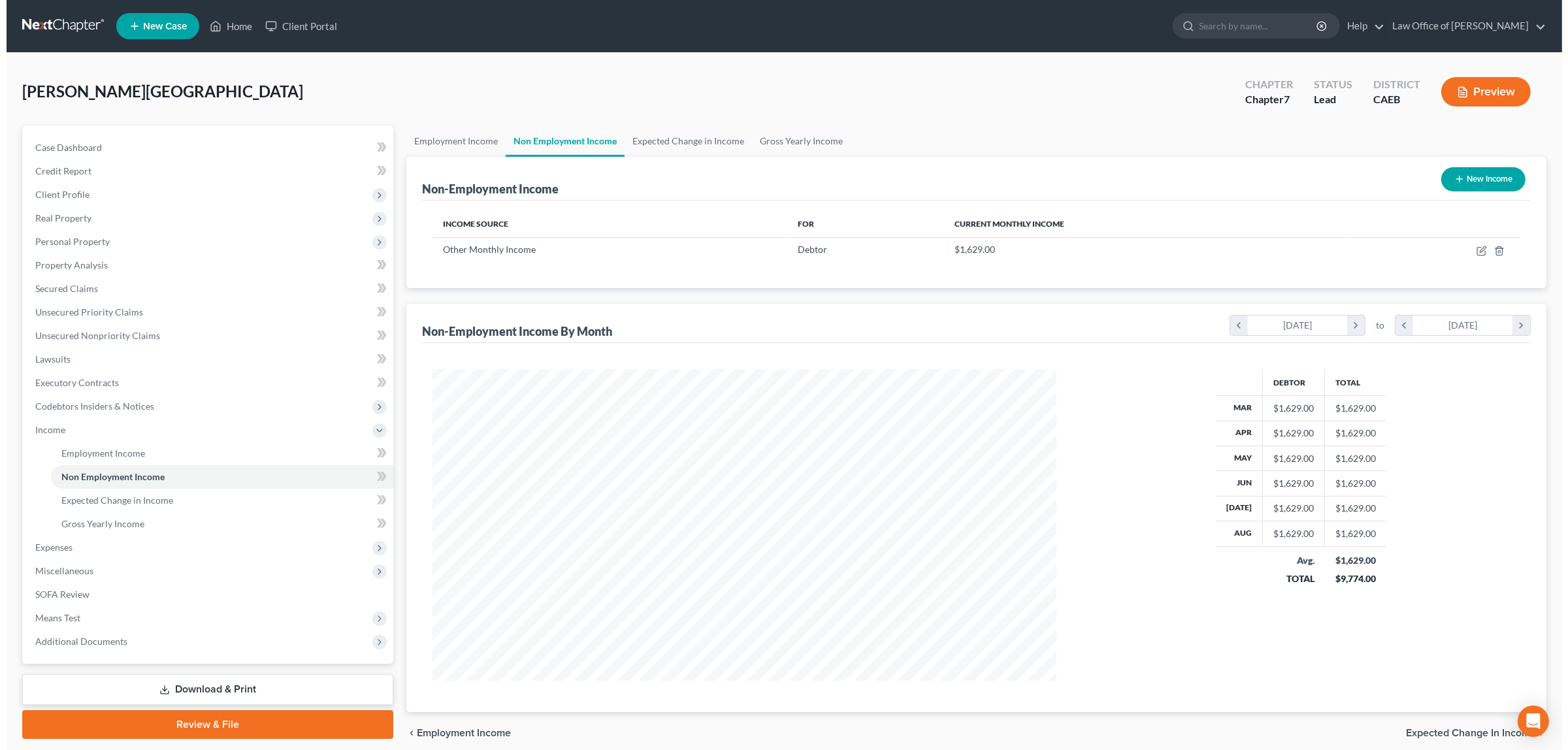
scroll to position [311, 648]
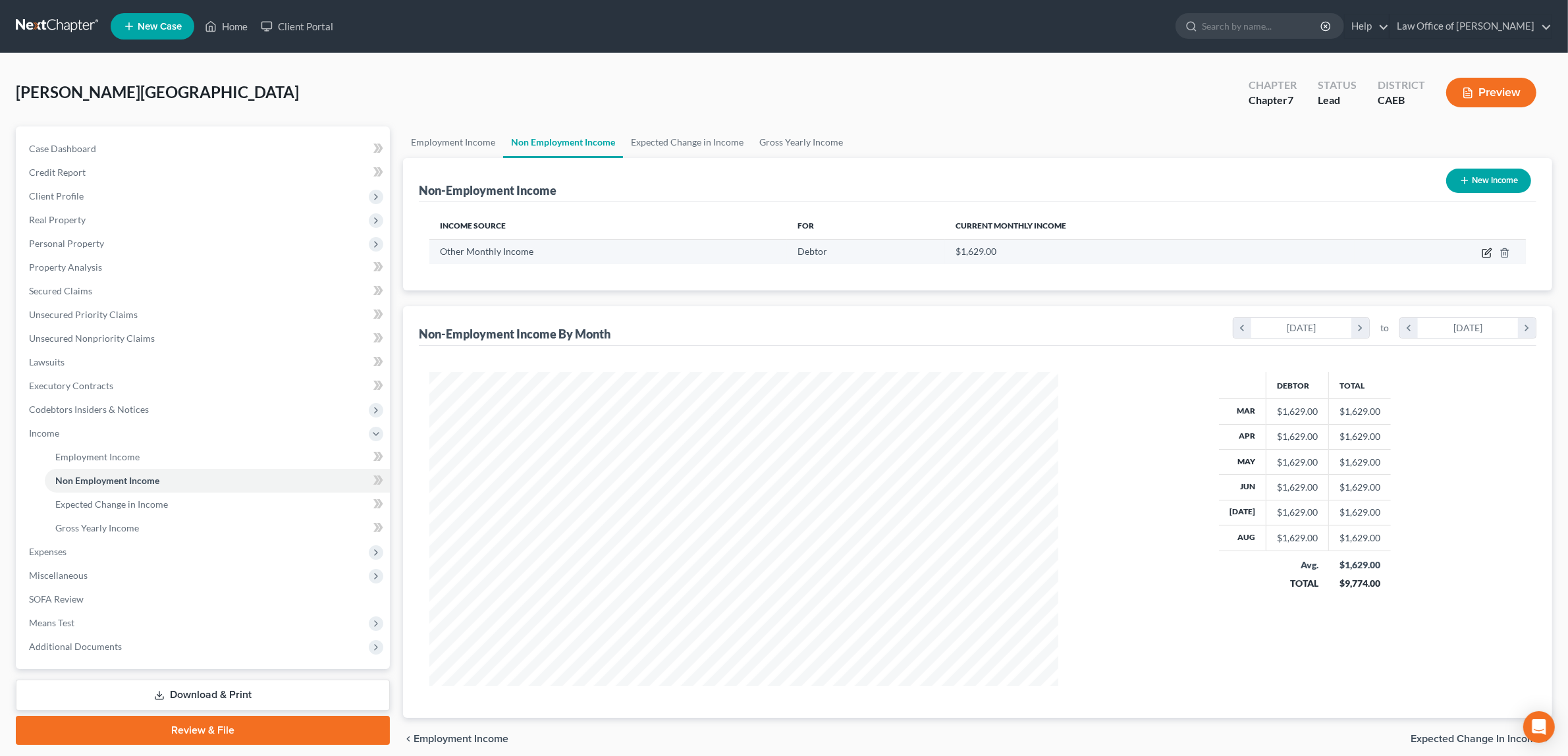
click at [1484, 249] on icon "button" at bounding box center [1487, 253] width 11 height 11
select select "13"
select select "0"
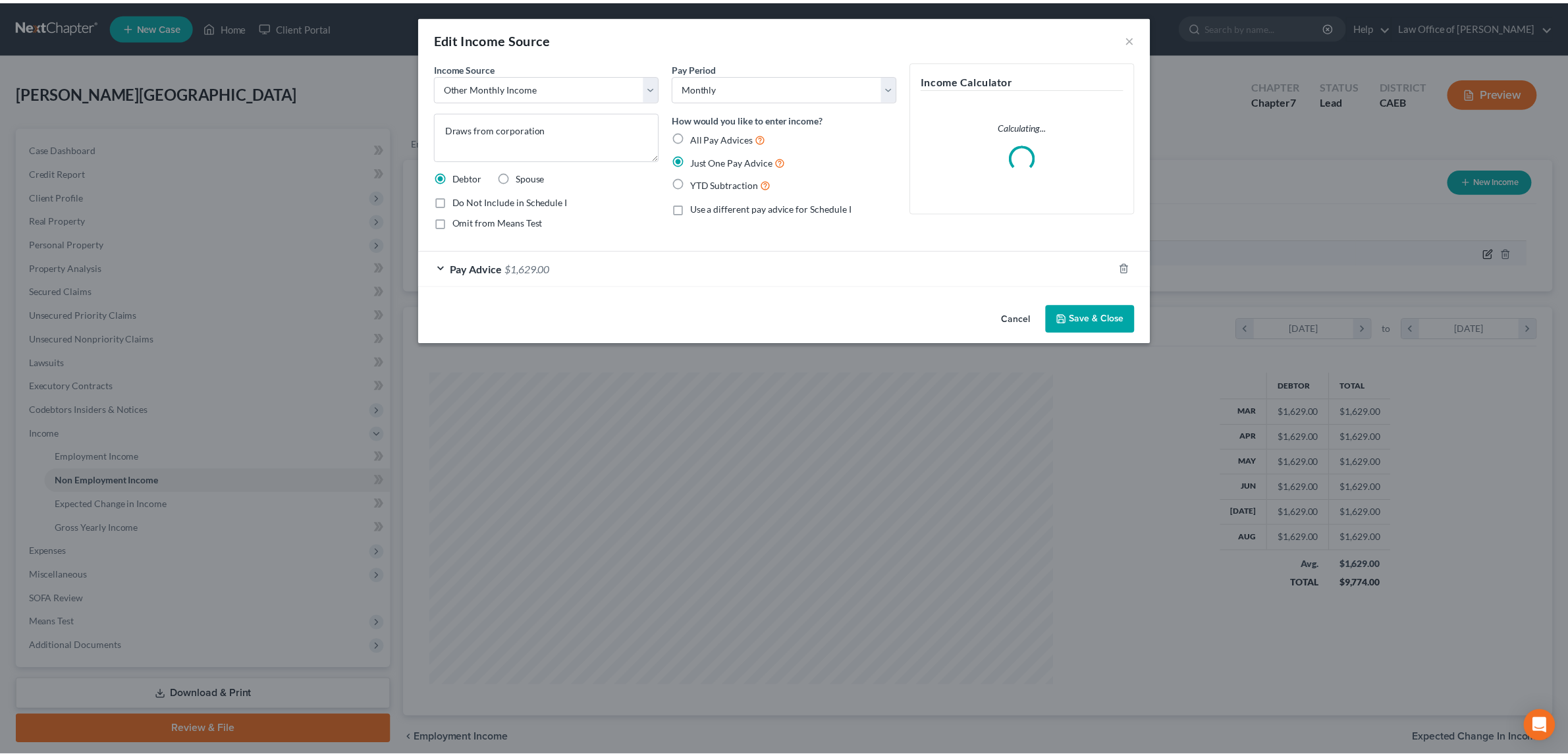
scroll to position [317, 660]
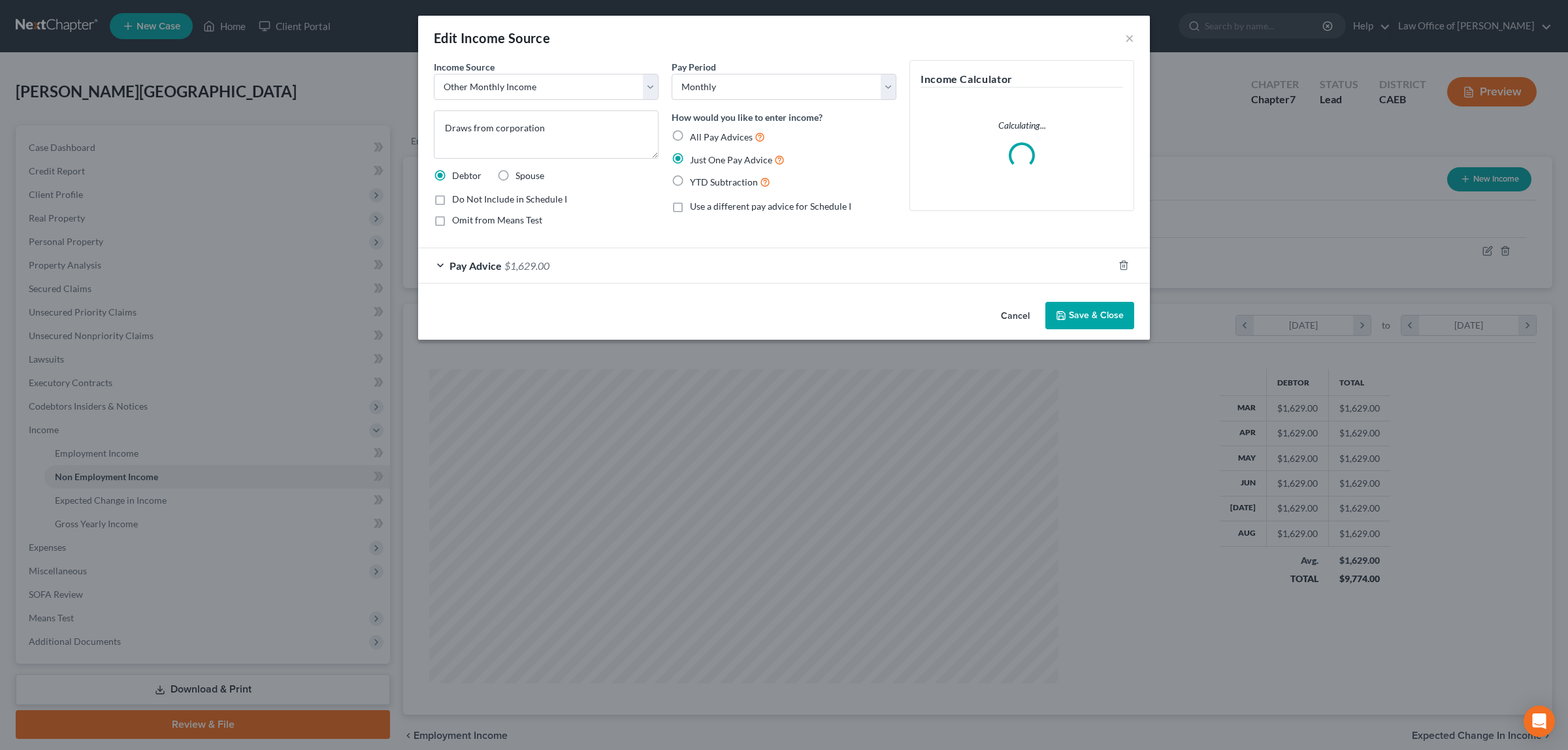
click at [542, 264] on span "$1,629.00" at bounding box center [526, 266] width 45 height 12
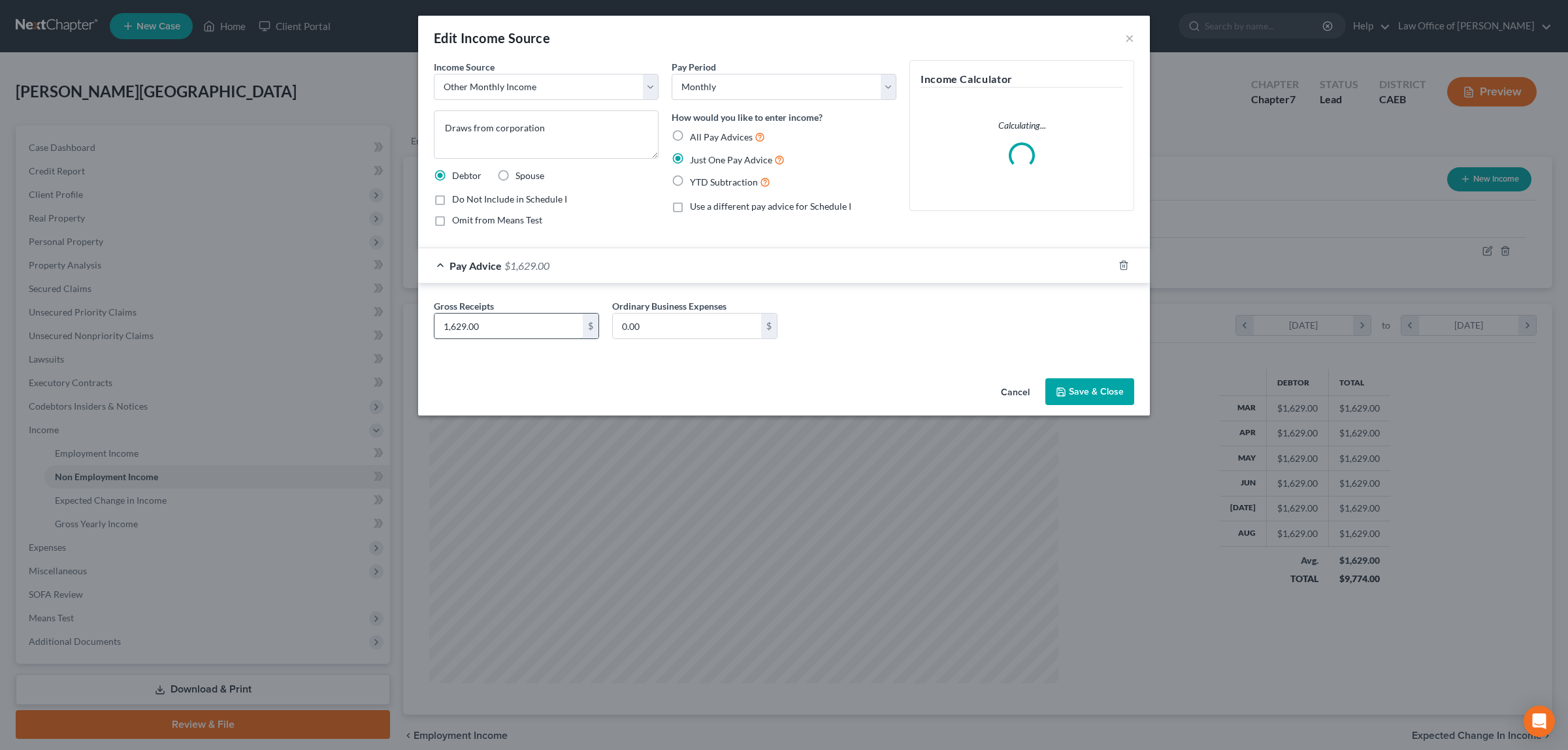
click at [499, 330] on input "1,629.00" at bounding box center [508, 326] width 148 height 25
type input "1,488.00"
click at [1076, 390] on button "Save & Close" at bounding box center [1089, 392] width 89 height 28
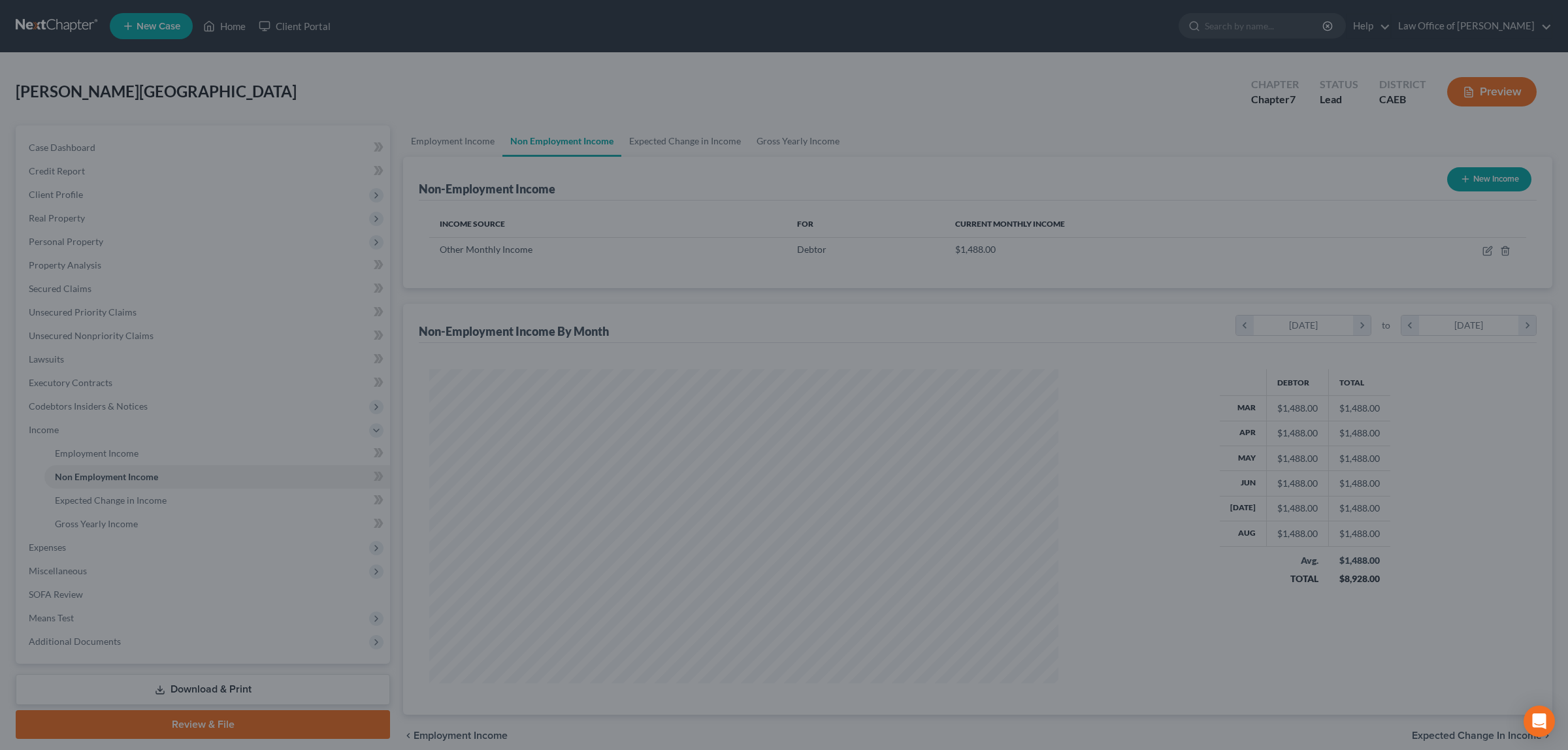
scroll to position [653086, 652585]
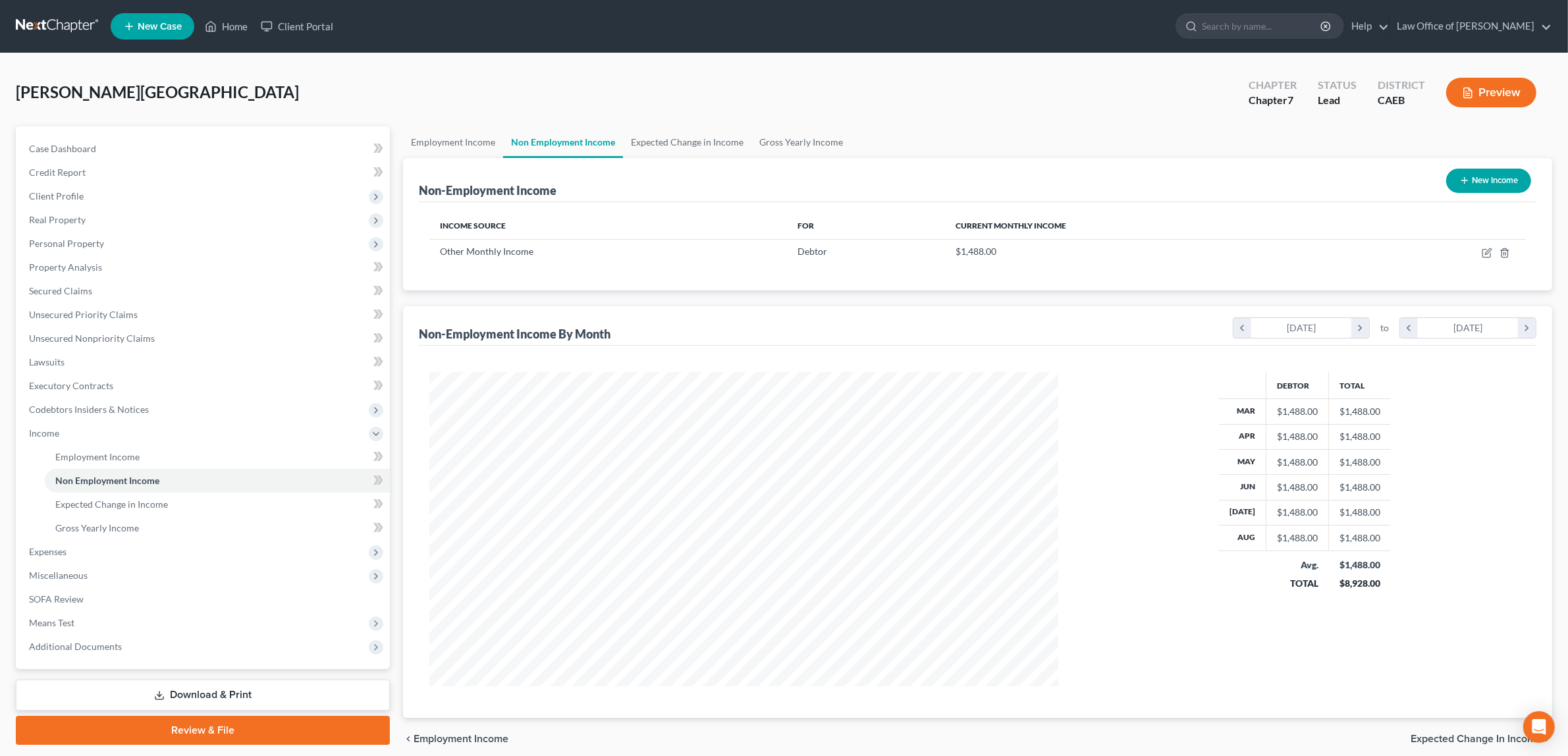
click at [1508, 86] on button "Preview" at bounding box center [1491, 92] width 90 height 29
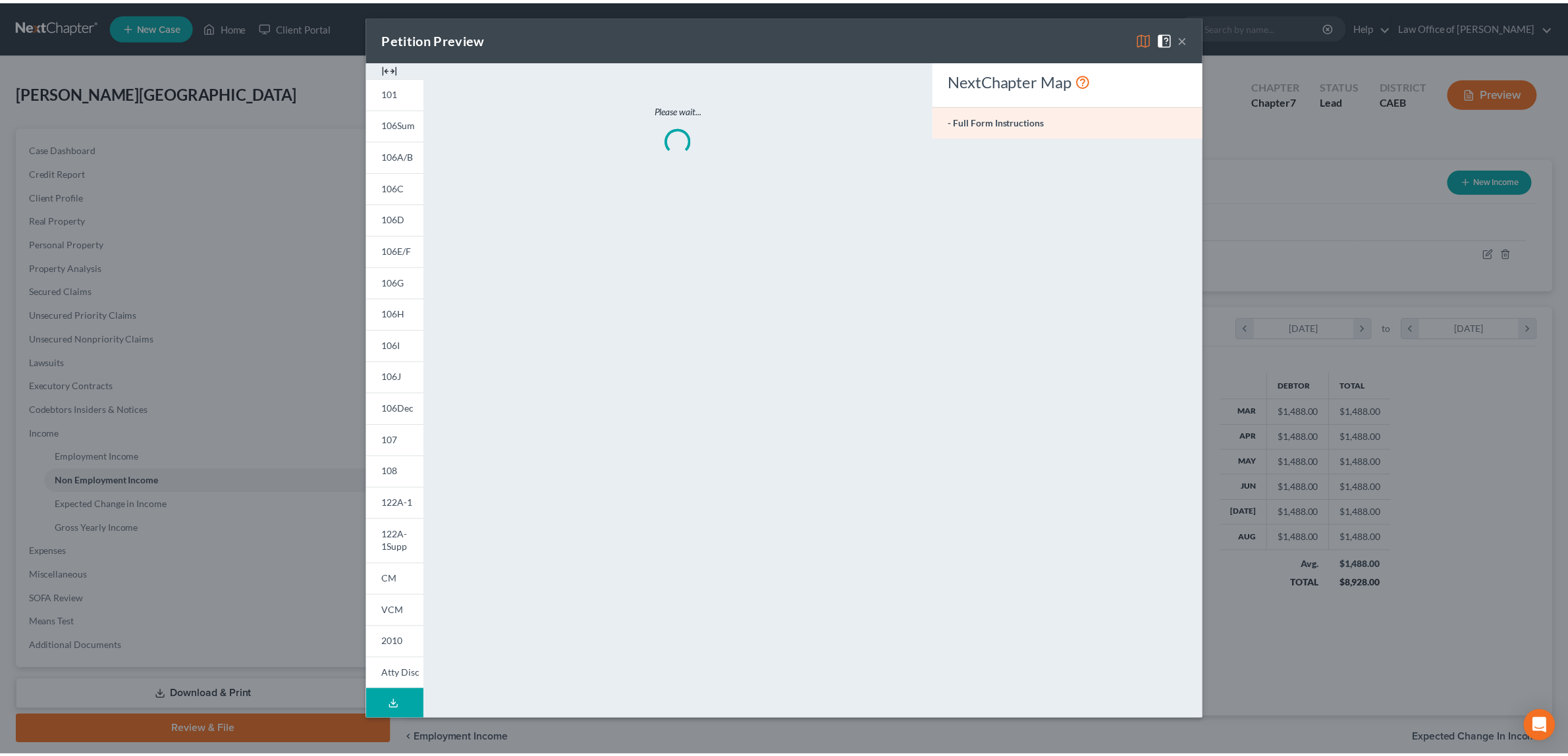
scroll to position [317, 660]
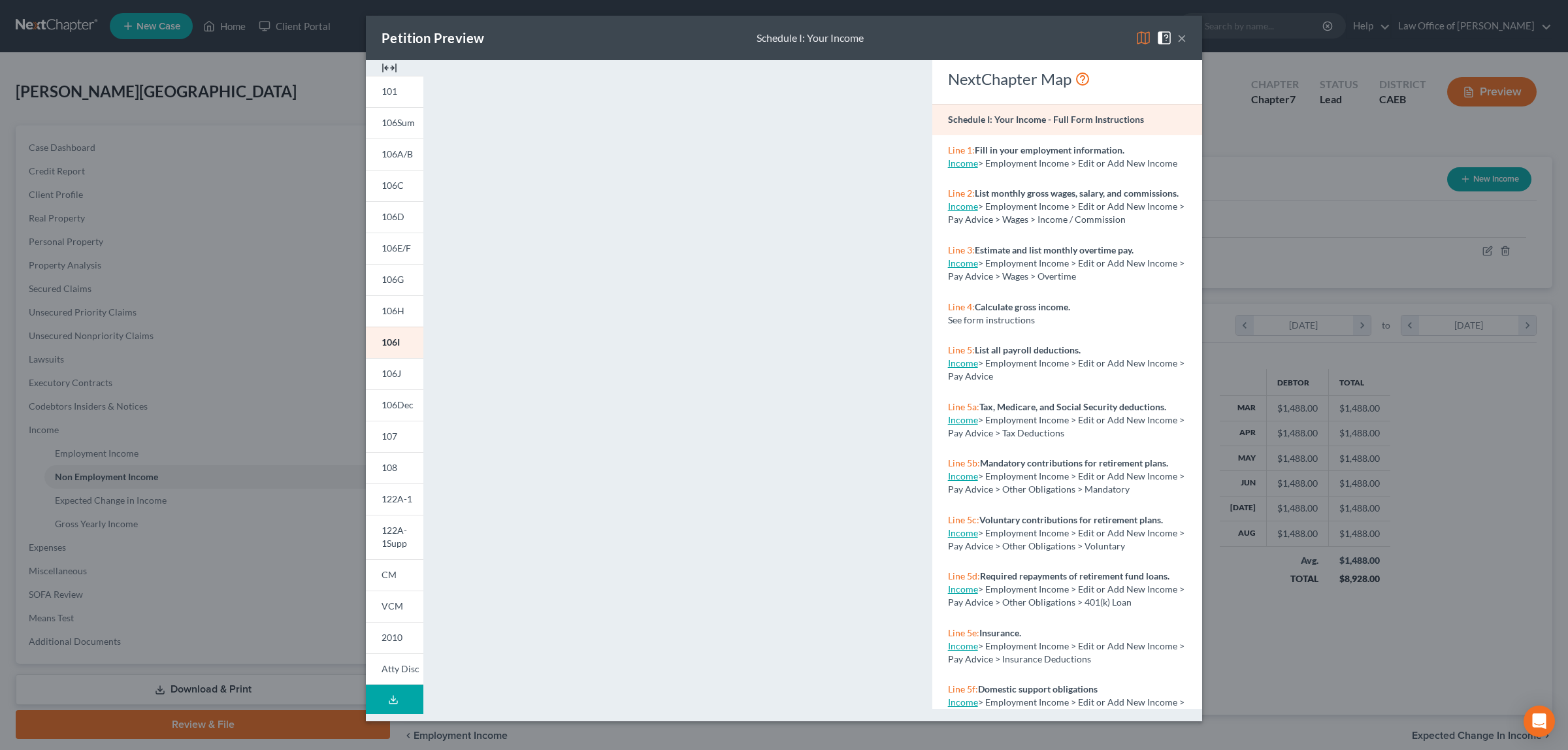
click at [1182, 36] on button "×" at bounding box center [1182, 38] width 9 height 15
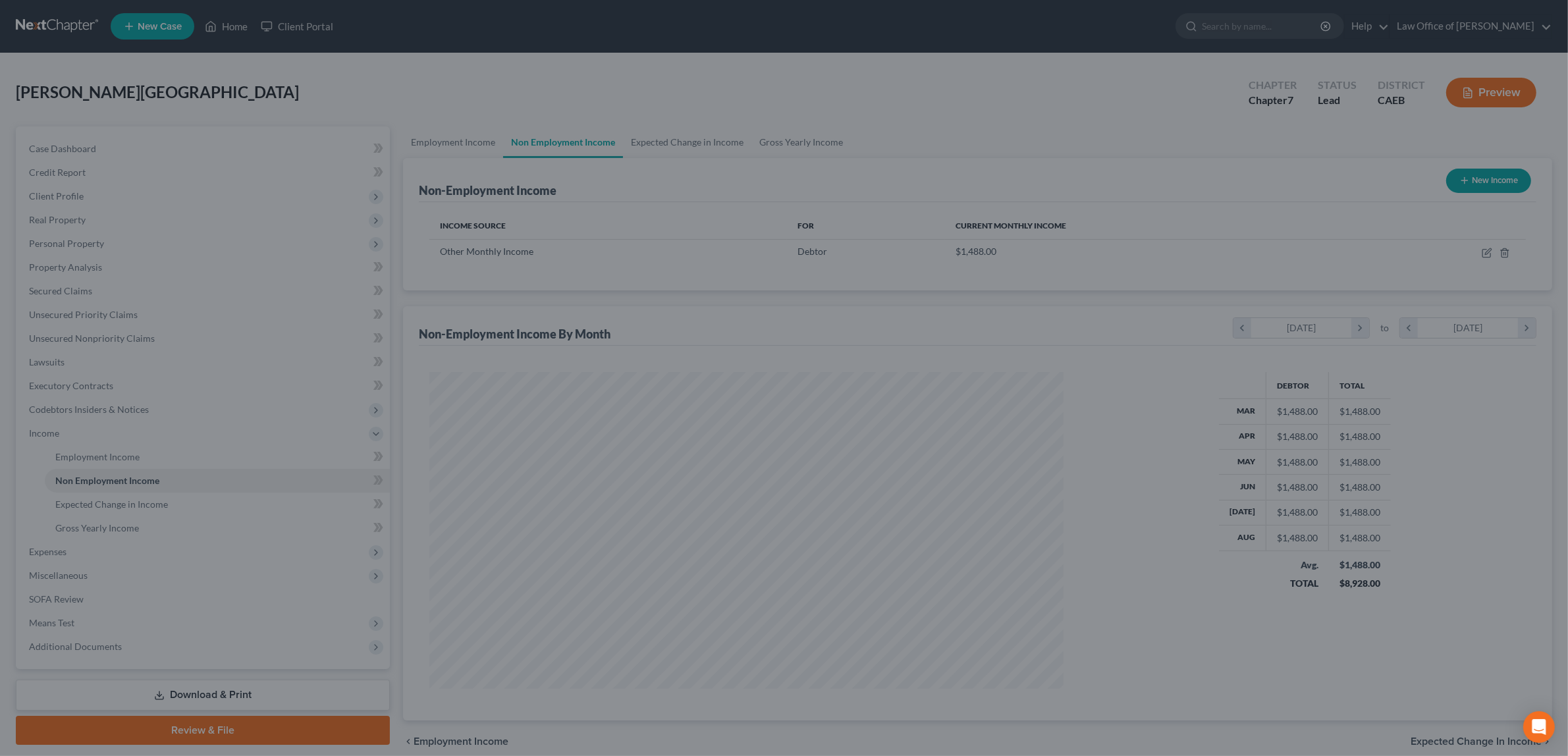
scroll to position [658310, 657742]
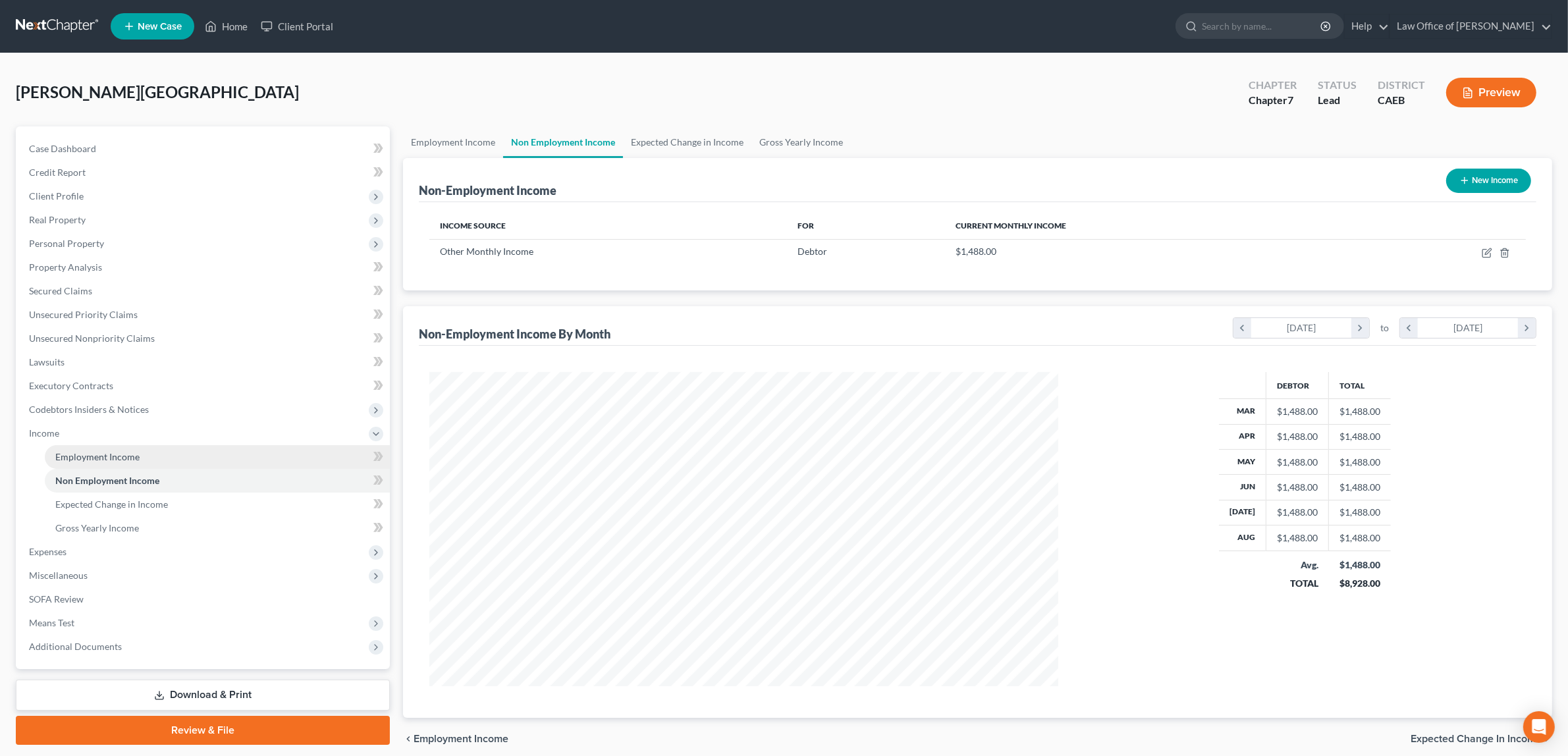
click at [147, 452] on link "Employment Income" at bounding box center [218, 457] width 345 height 24
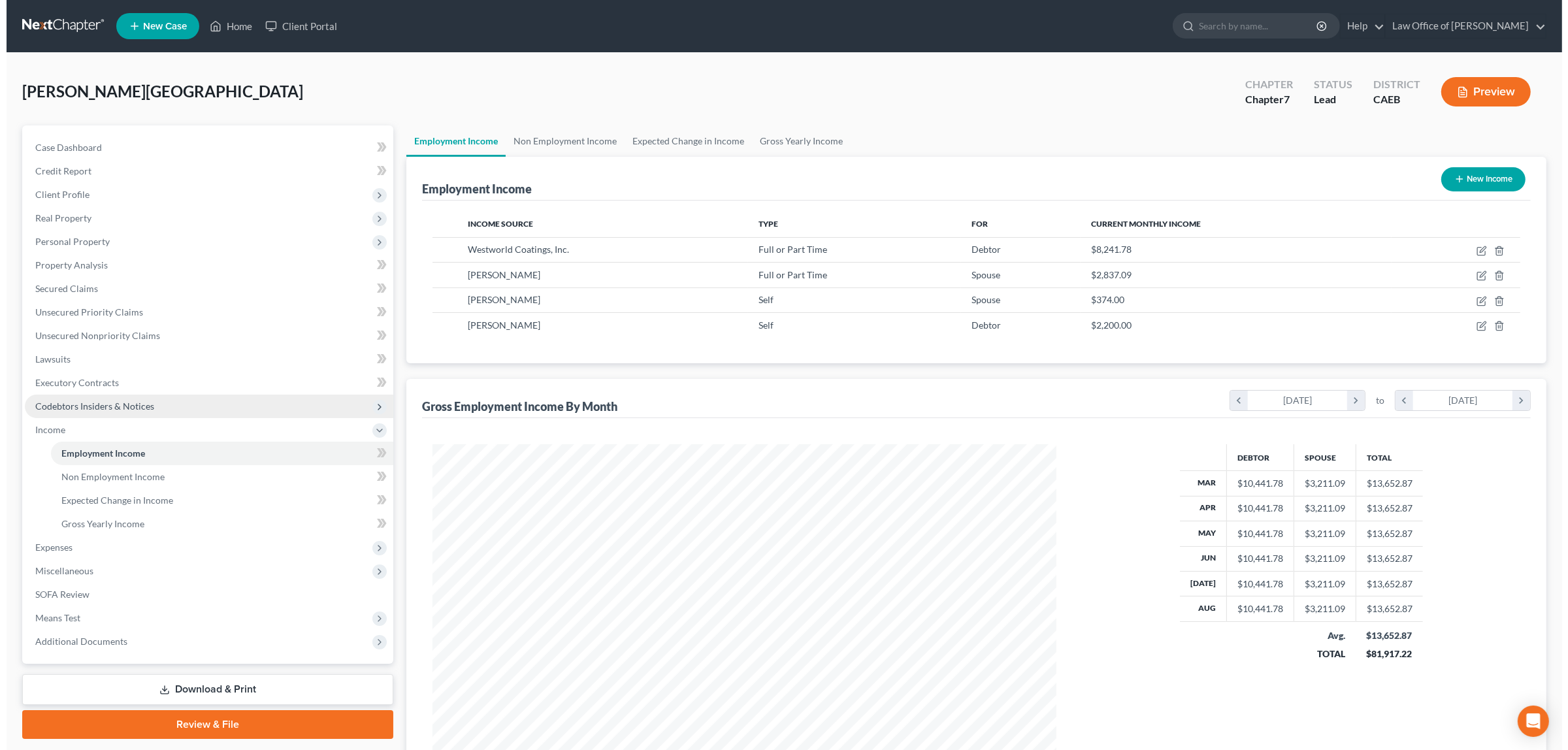
scroll to position [311, 648]
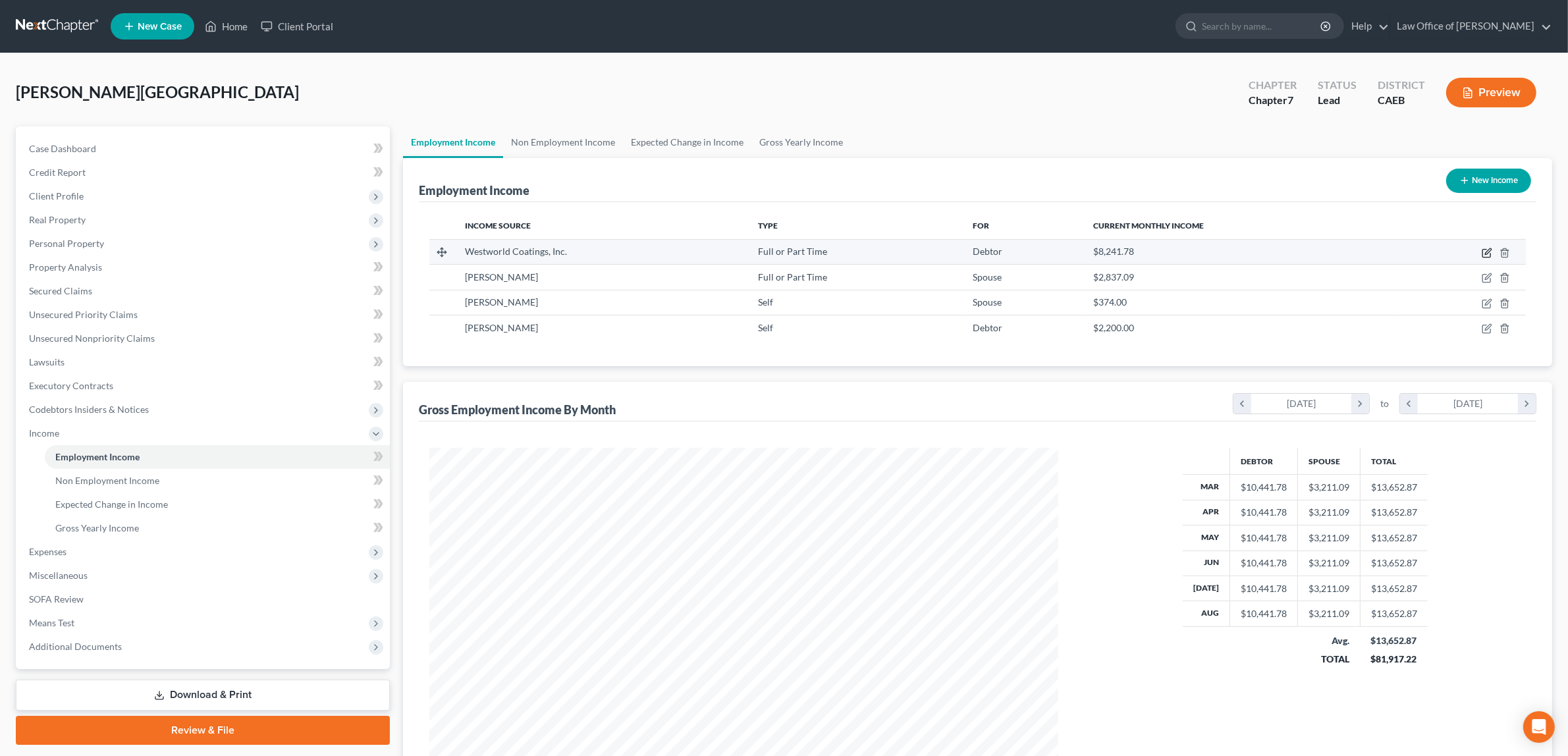
click at [1488, 249] on icon "button" at bounding box center [1487, 253] width 11 height 11
select select "0"
select select "4"
select select "0"
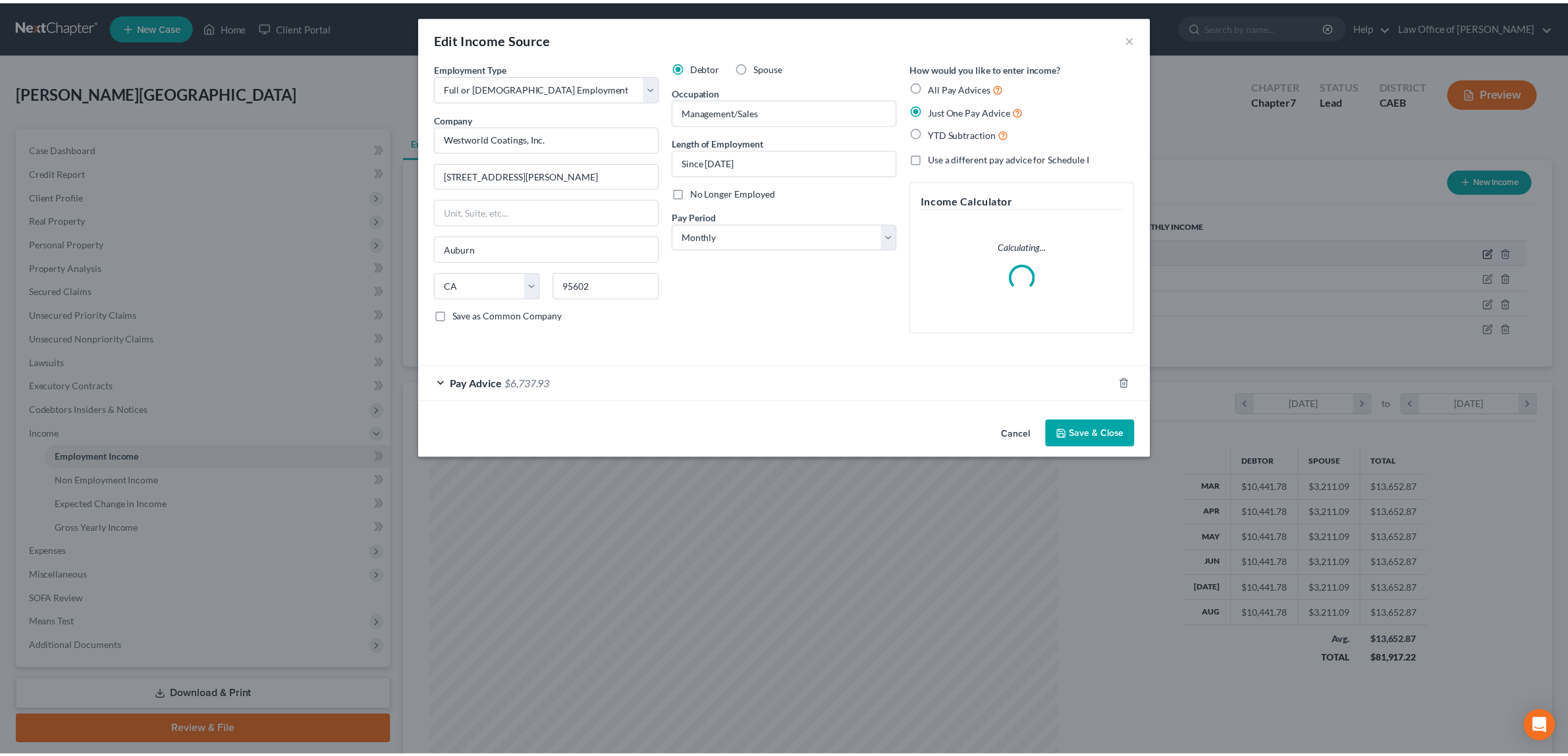
scroll to position [317, 660]
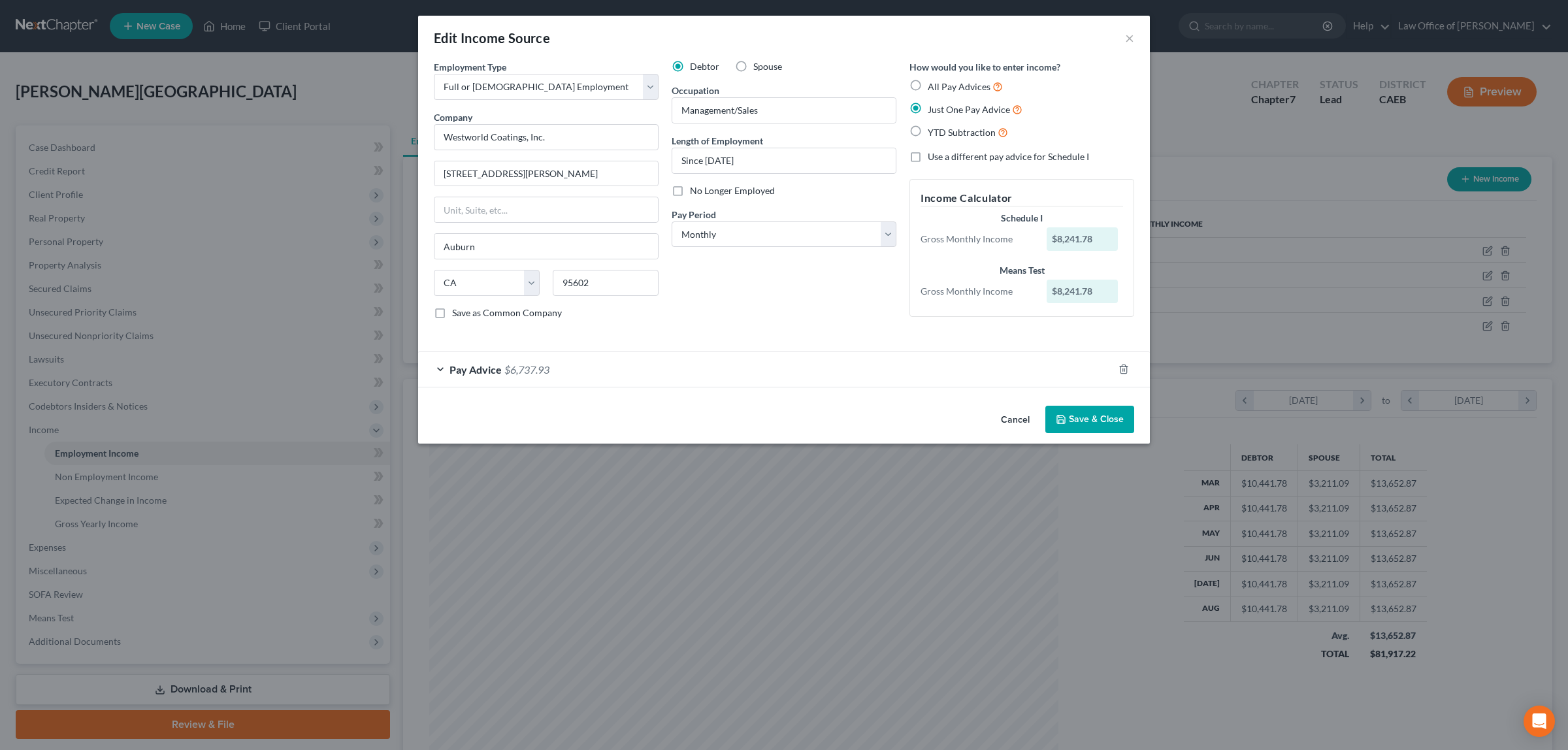
click at [528, 361] on div "Pay Advice $6,737.93" at bounding box center [765, 369] width 695 height 35
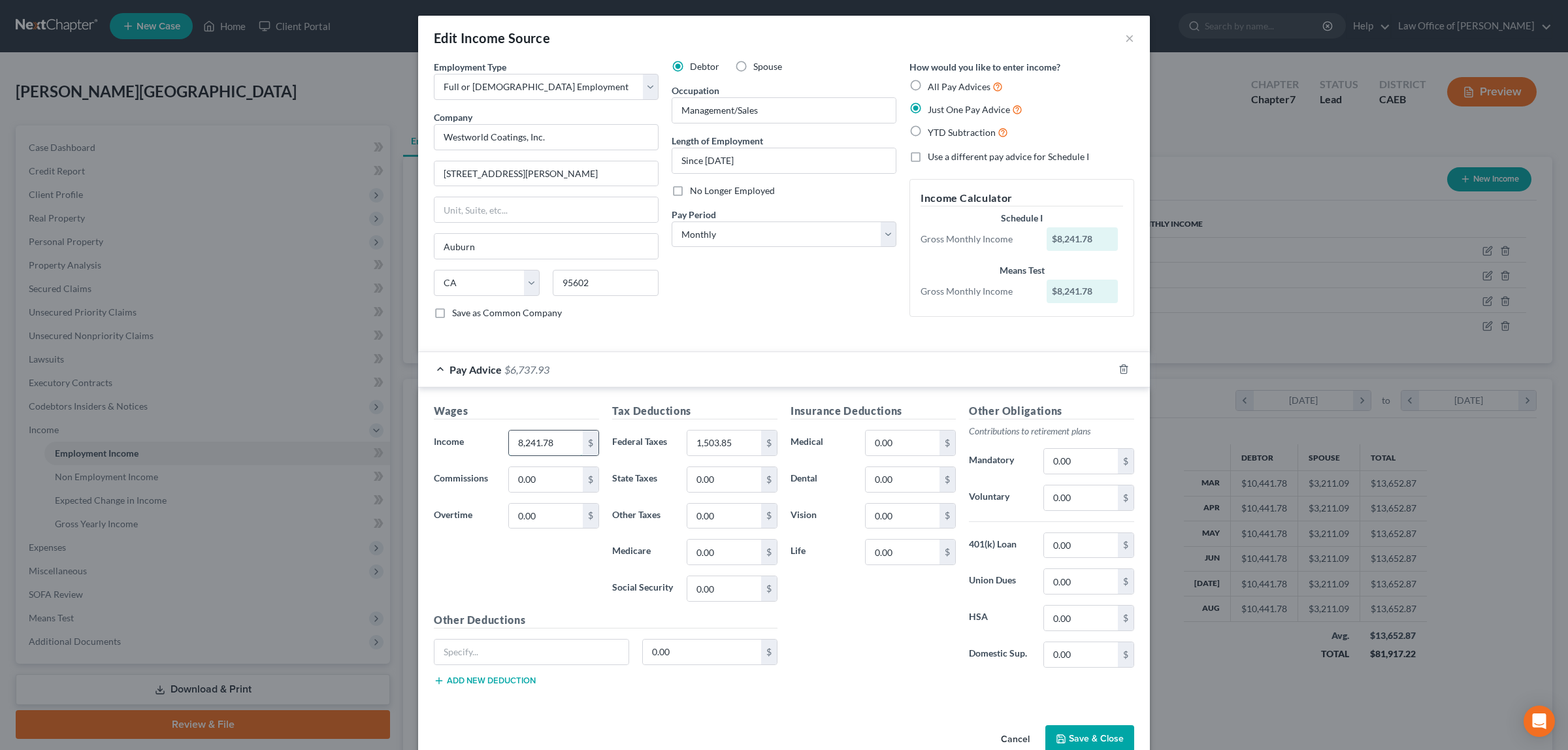
click at [565, 449] on input "8,241.78" at bounding box center [545, 443] width 74 height 25
type input "7"
type input "8,241.78"
click at [1125, 37] on button "×" at bounding box center [1129, 38] width 9 height 15
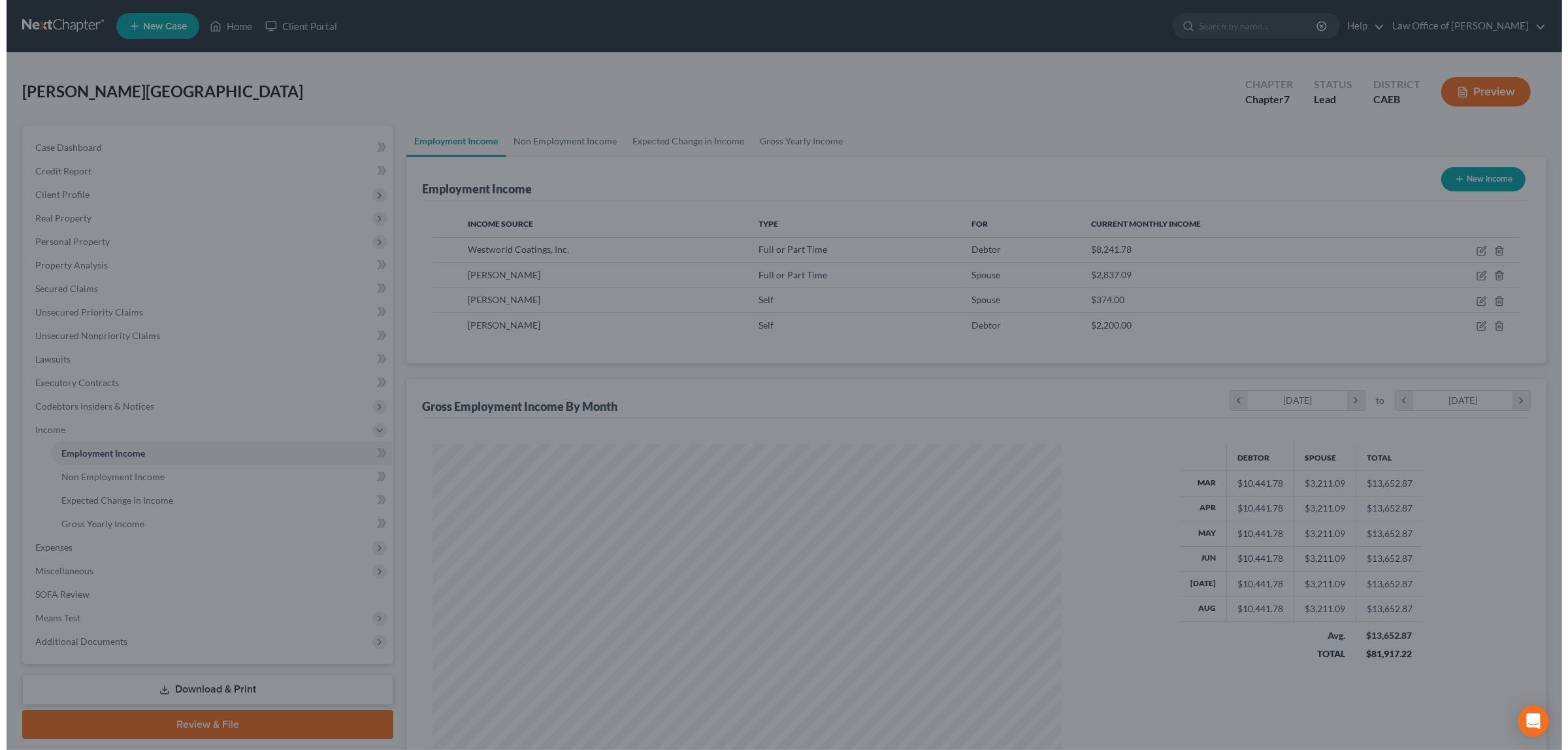
scroll to position [653086, 652585]
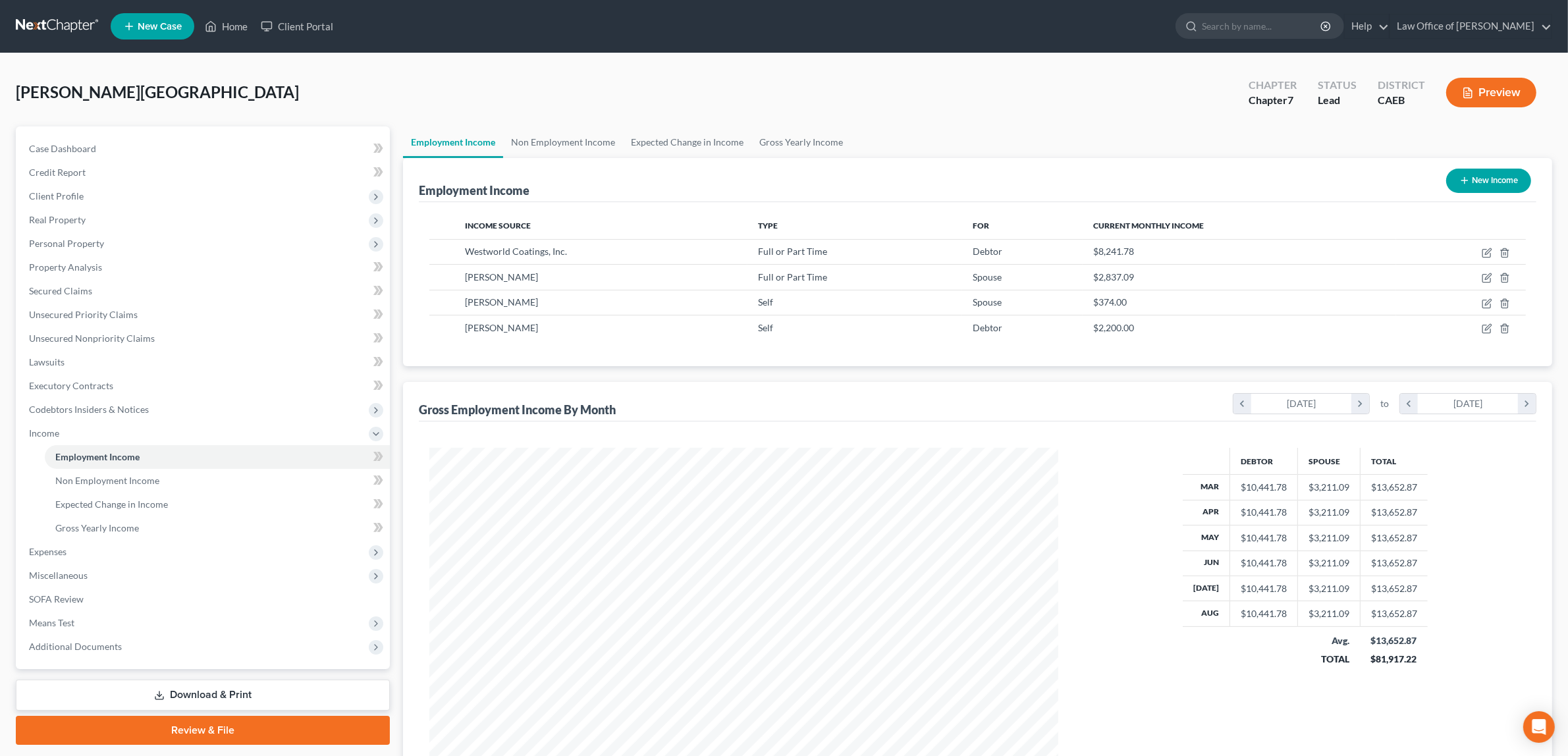
click at [1491, 84] on button "Preview" at bounding box center [1491, 92] width 90 height 29
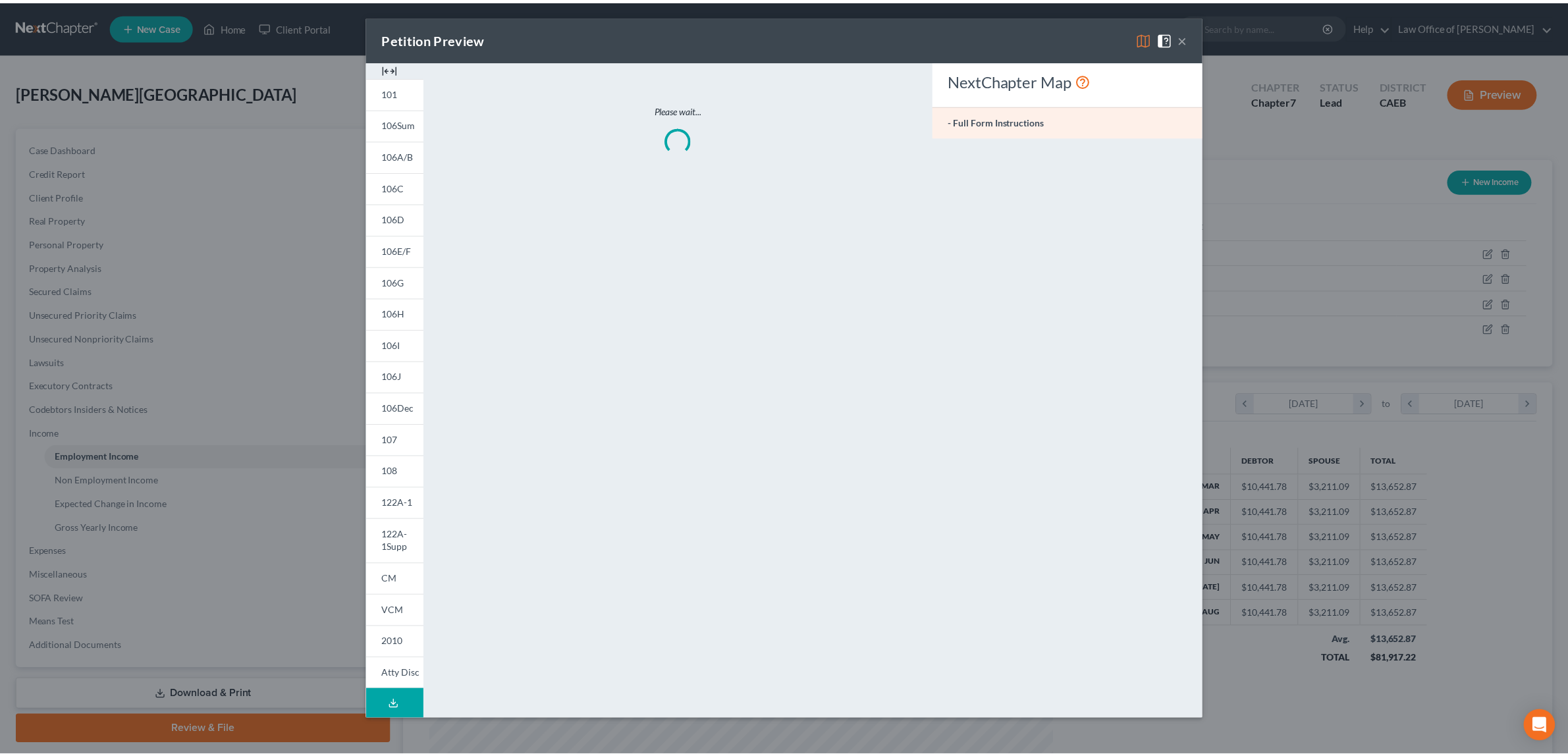
scroll to position [317, 660]
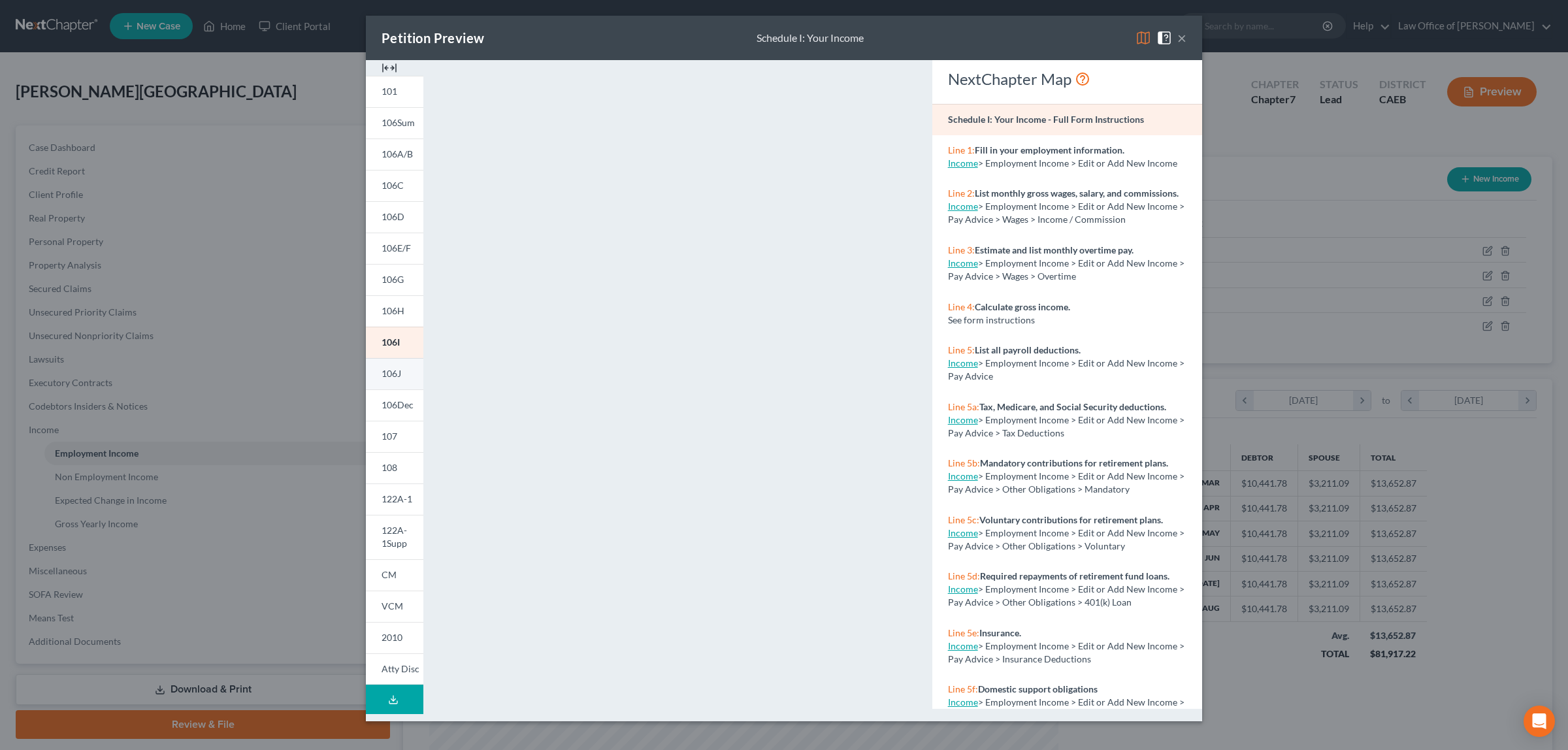
click at [400, 366] on link "106J" at bounding box center [394, 373] width 58 height 32
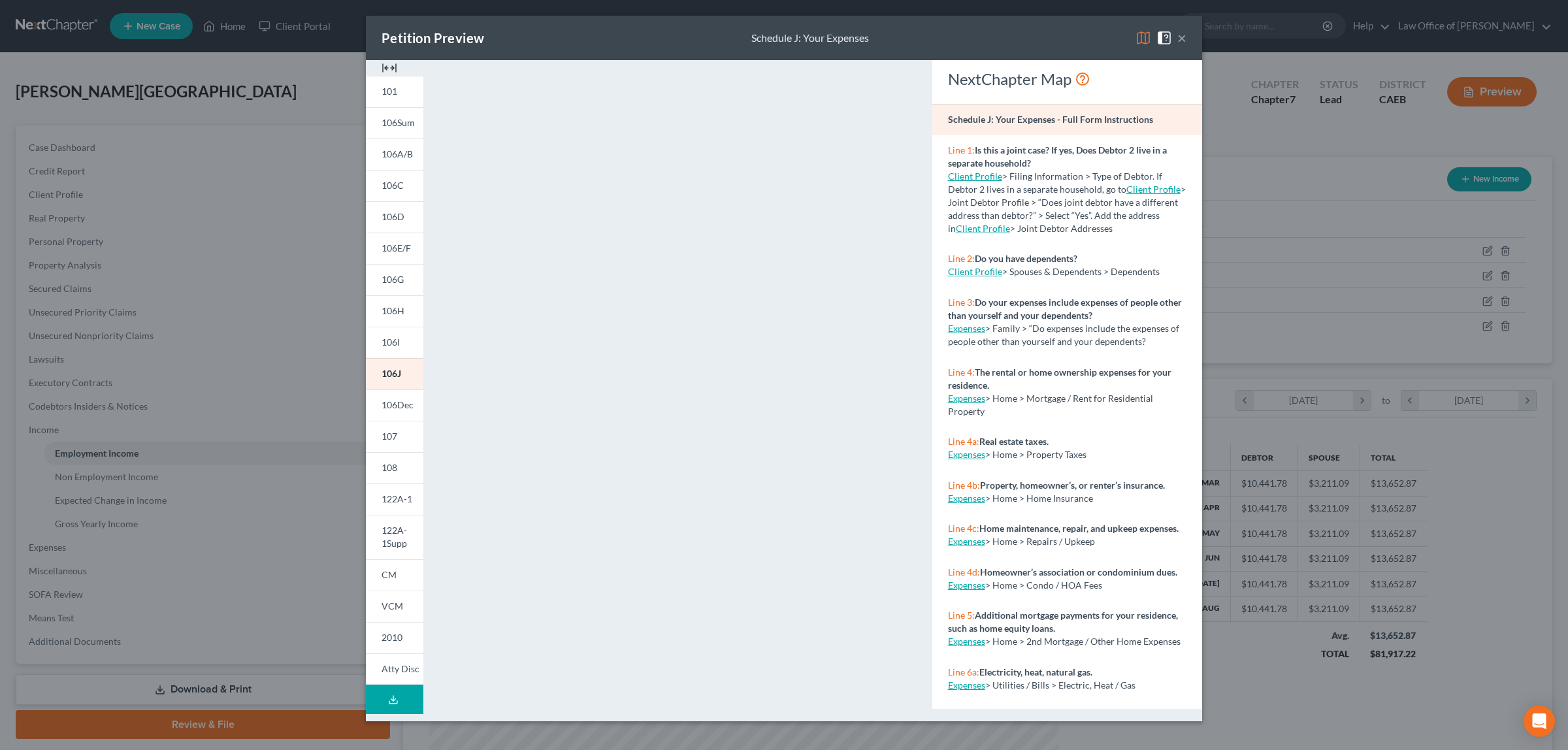
click at [1180, 38] on button "×" at bounding box center [1182, 38] width 9 height 15
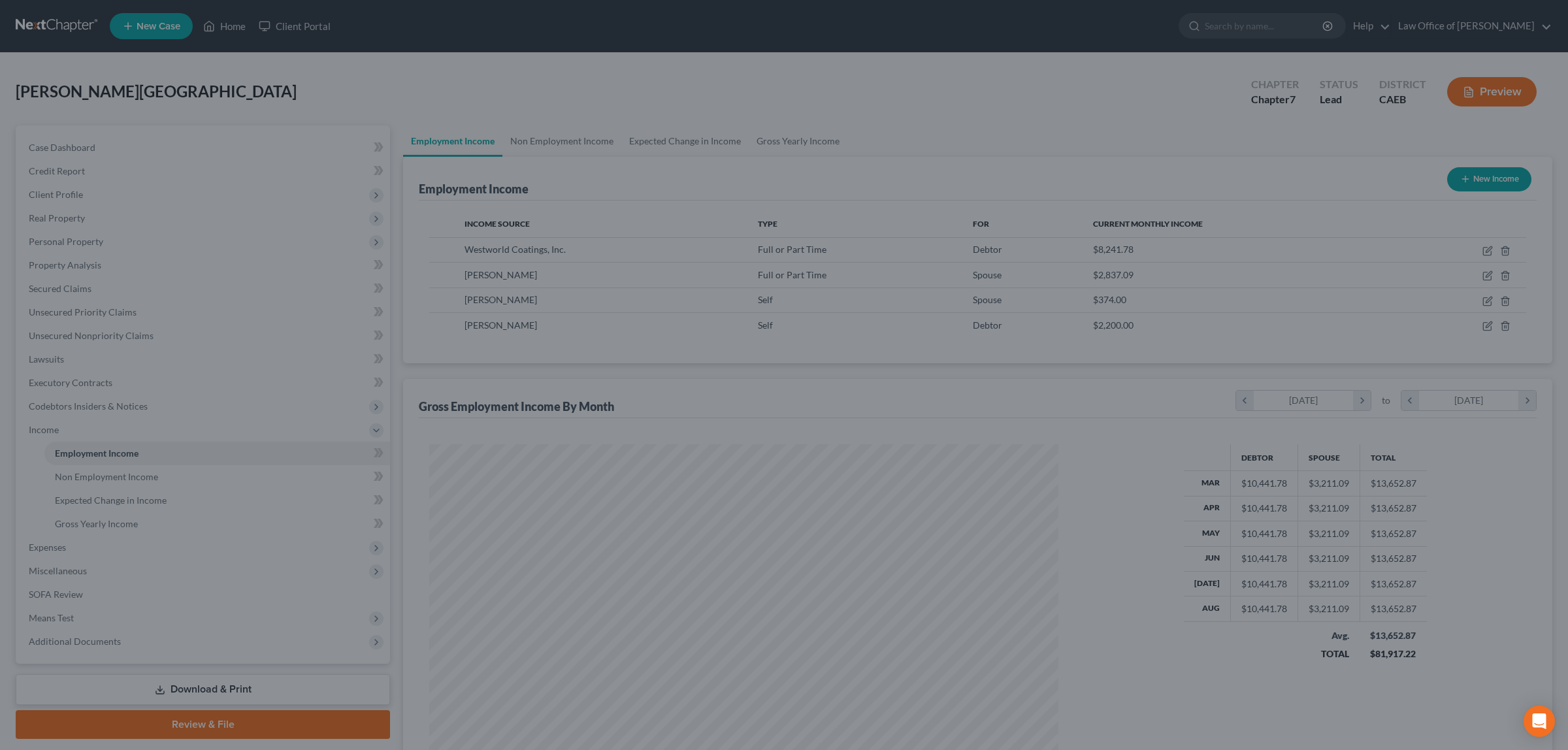
scroll to position [653086, 652585]
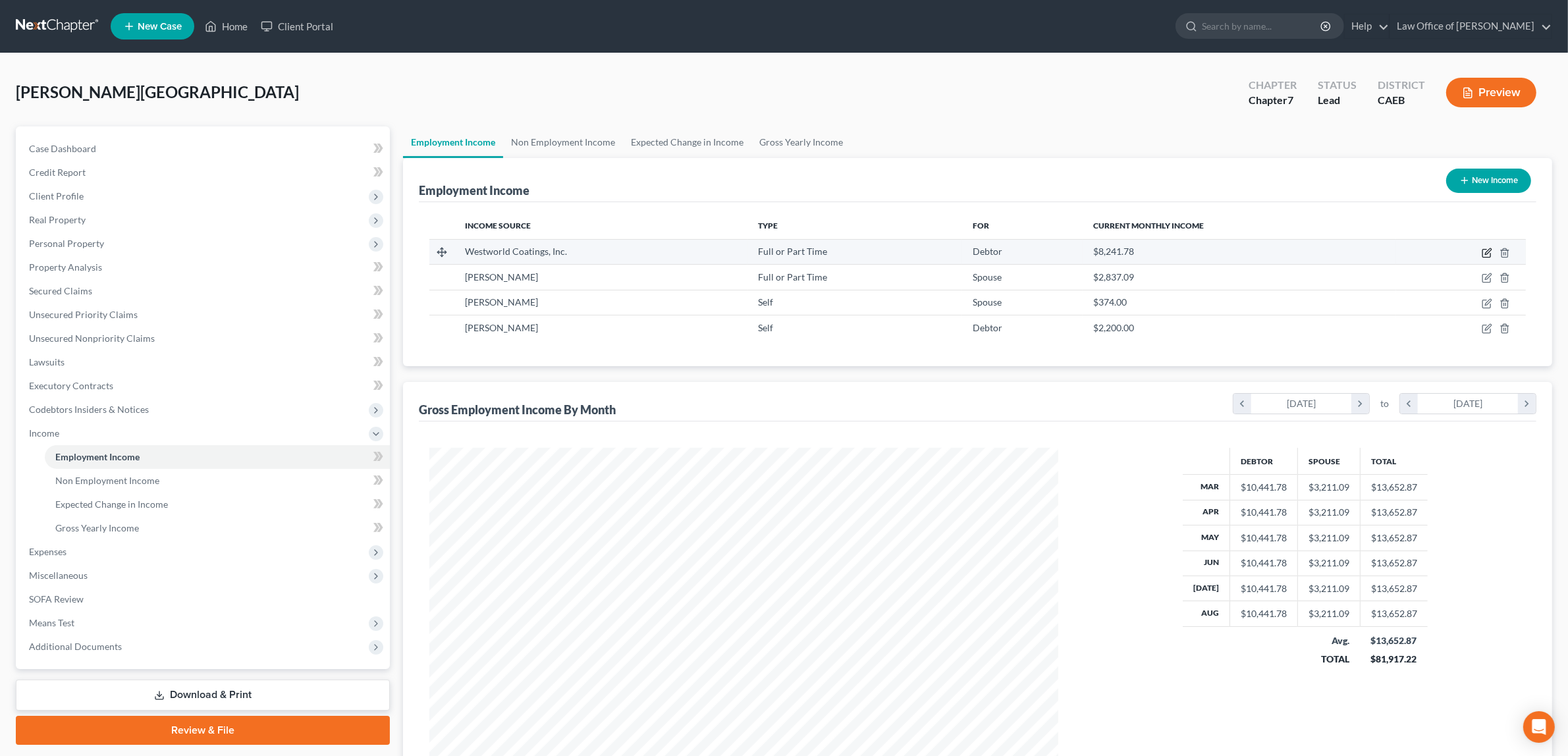
click at [1487, 249] on icon "button" at bounding box center [1487, 253] width 11 height 11
select select "0"
select select "4"
select select "0"
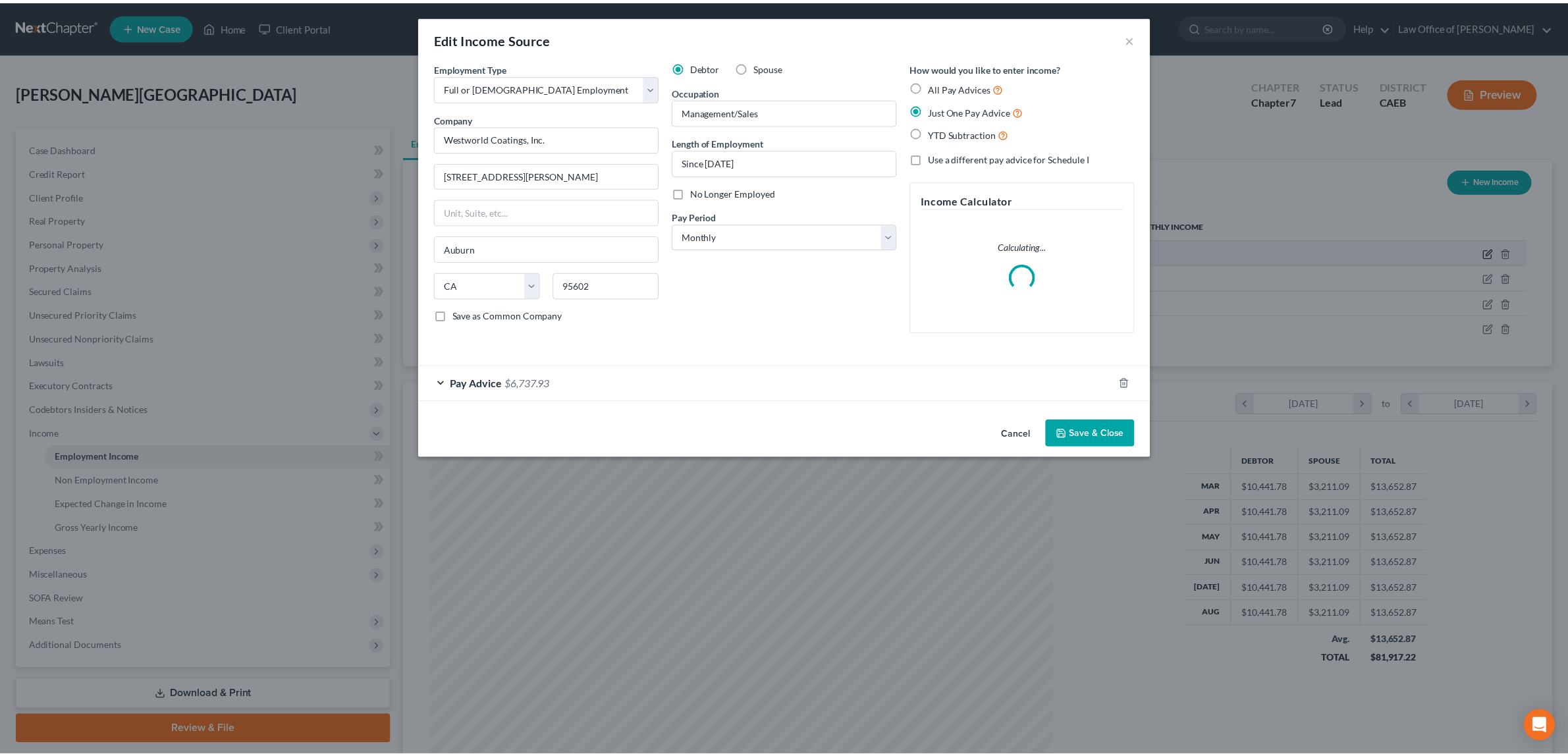
scroll to position [317, 660]
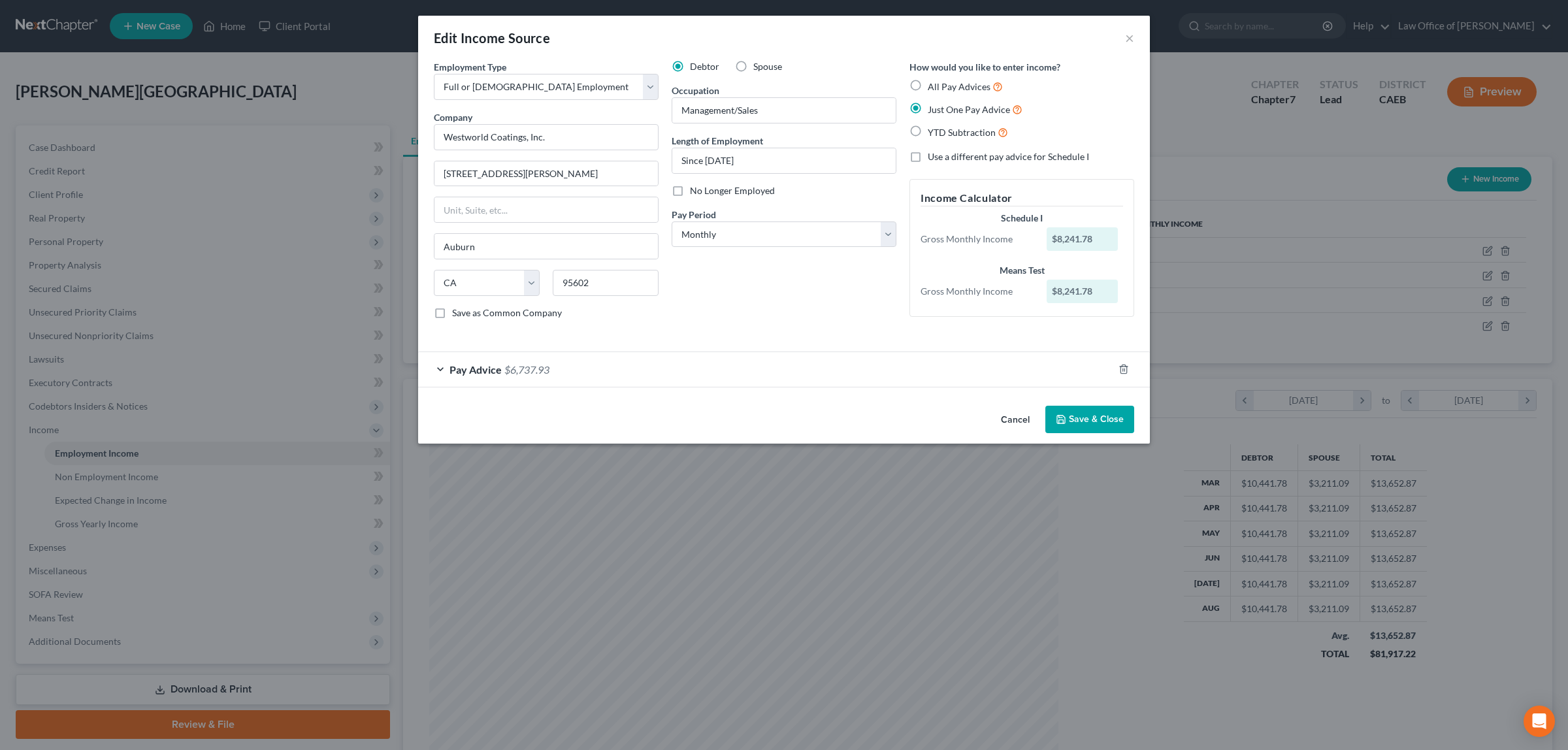
click at [527, 367] on span "$6,737.93" at bounding box center [526, 370] width 45 height 12
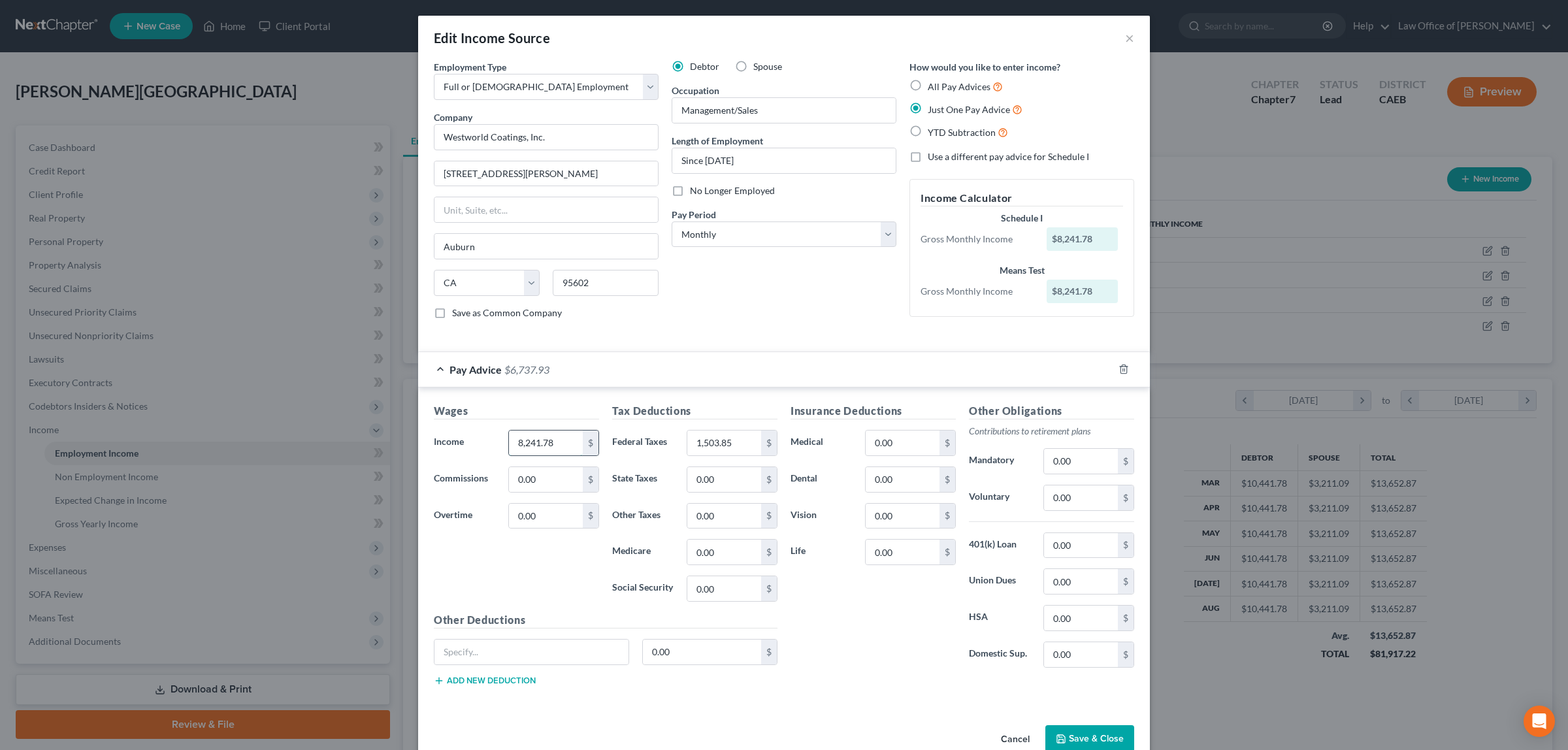
click at [562, 447] on input "8,241.78" at bounding box center [545, 443] width 74 height 25
type input "7,572.13"
click at [725, 439] on input "1,503.85" at bounding box center [724, 443] width 74 height 25
type input "1,381.65"
click at [1089, 735] on button "Save & Close" at bounding box center [1089, 739] width 89 height 28
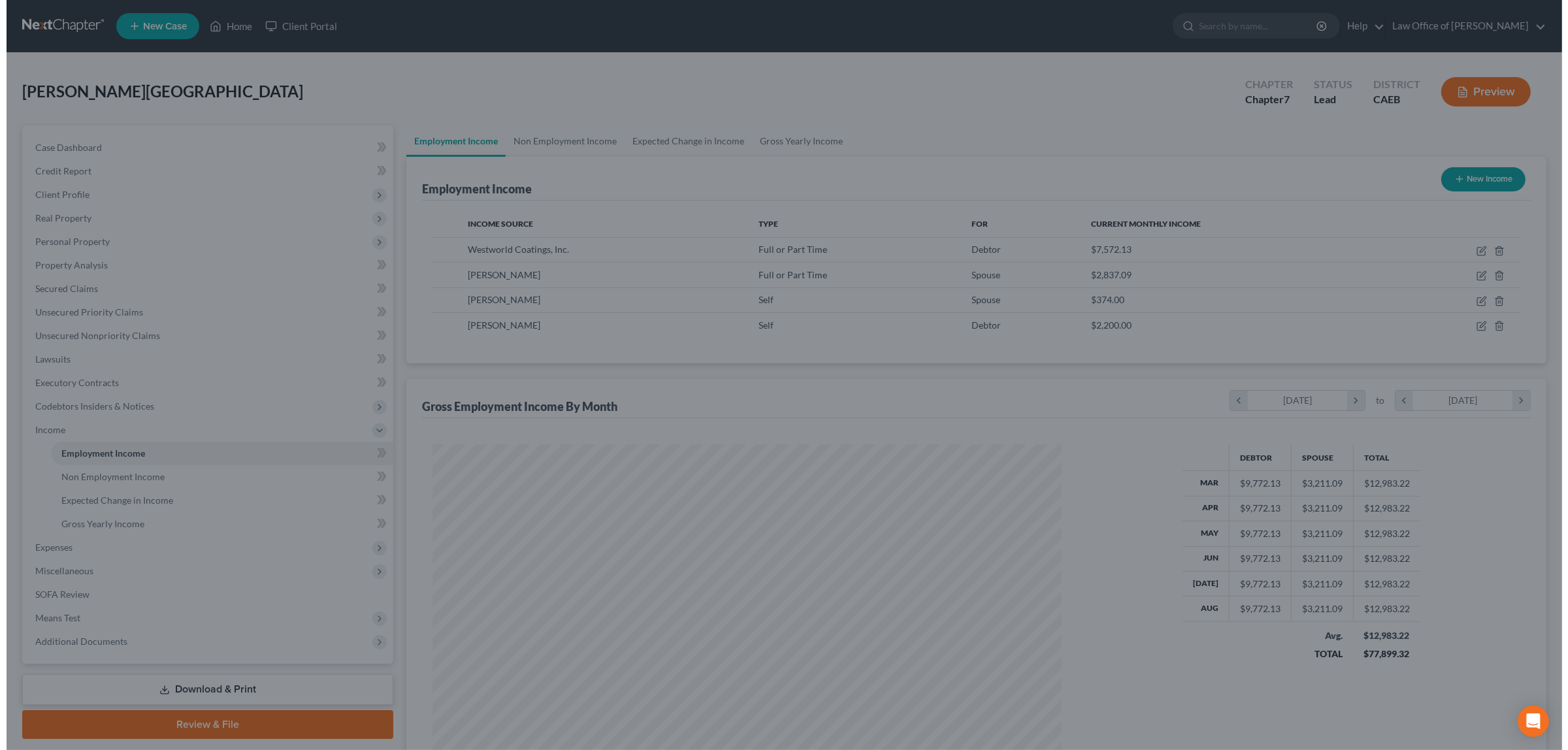
scroll to position [653086, 652585]
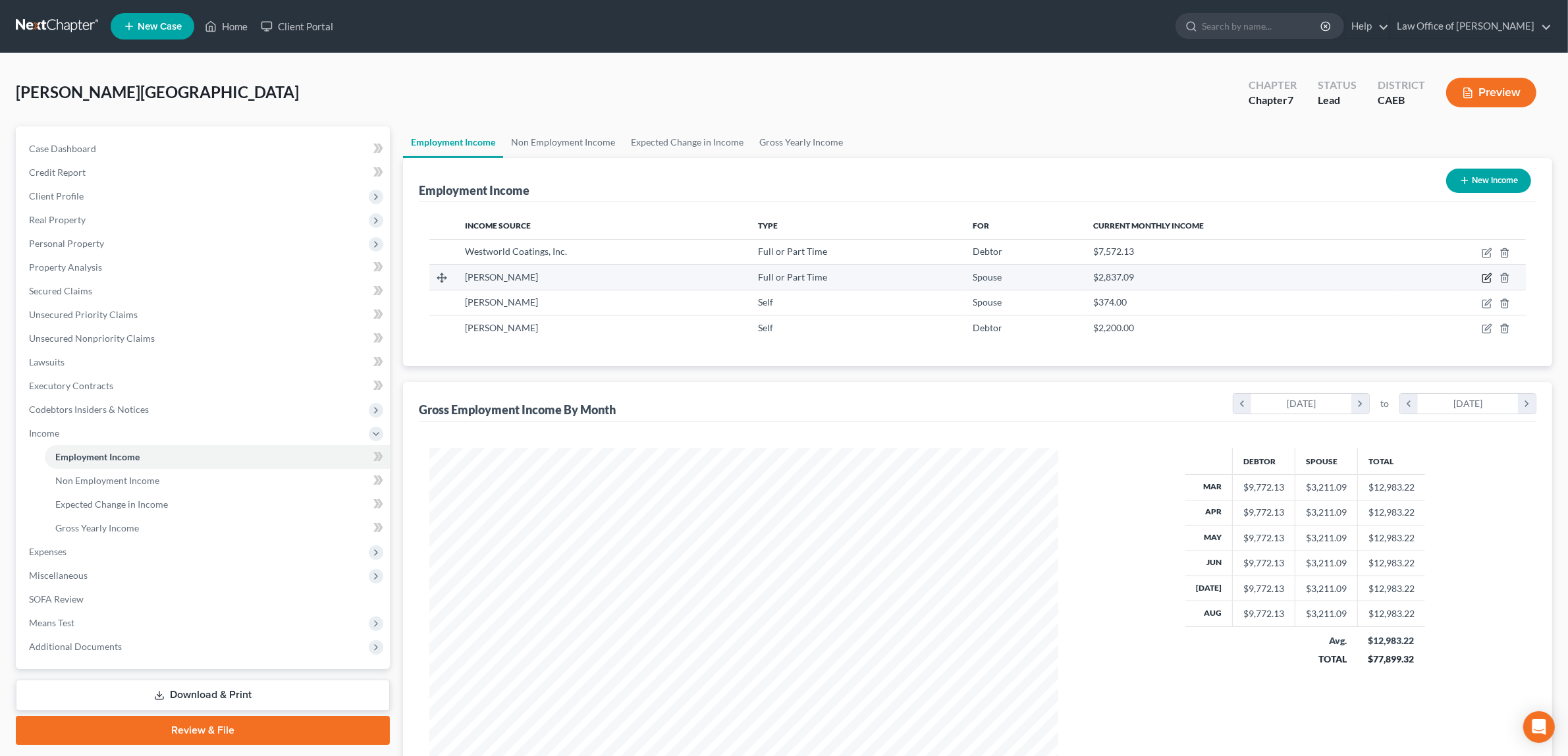
click at [1489, 273] on icon "button" at bounding box center [1487, 278] width 11 height 11
select select "0"
select select "4"
select select "0"
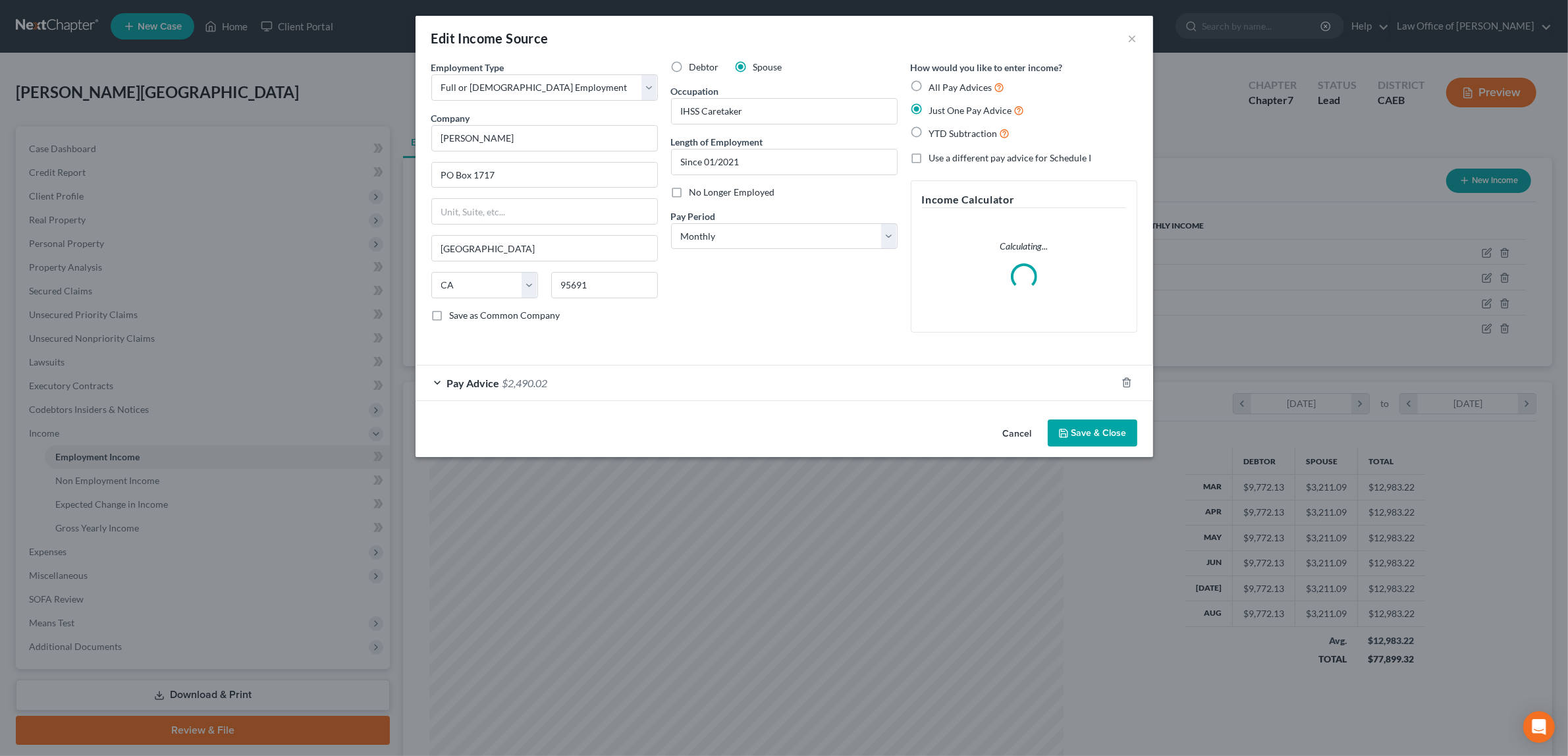
scroll to position [317, 660]
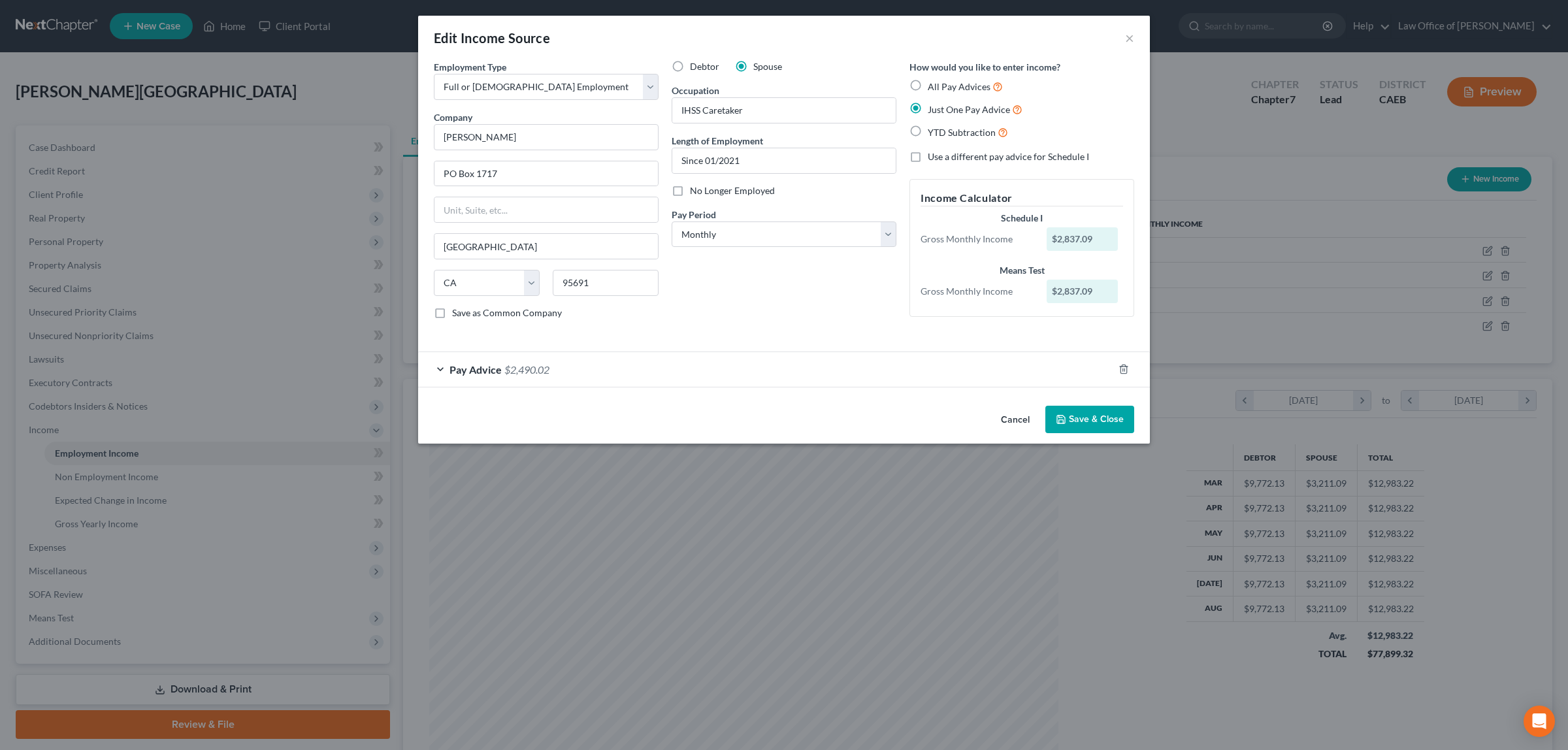
click at [522, 366] on span "$2,490.02" at bounding box center [526, 370] width 45 height 12
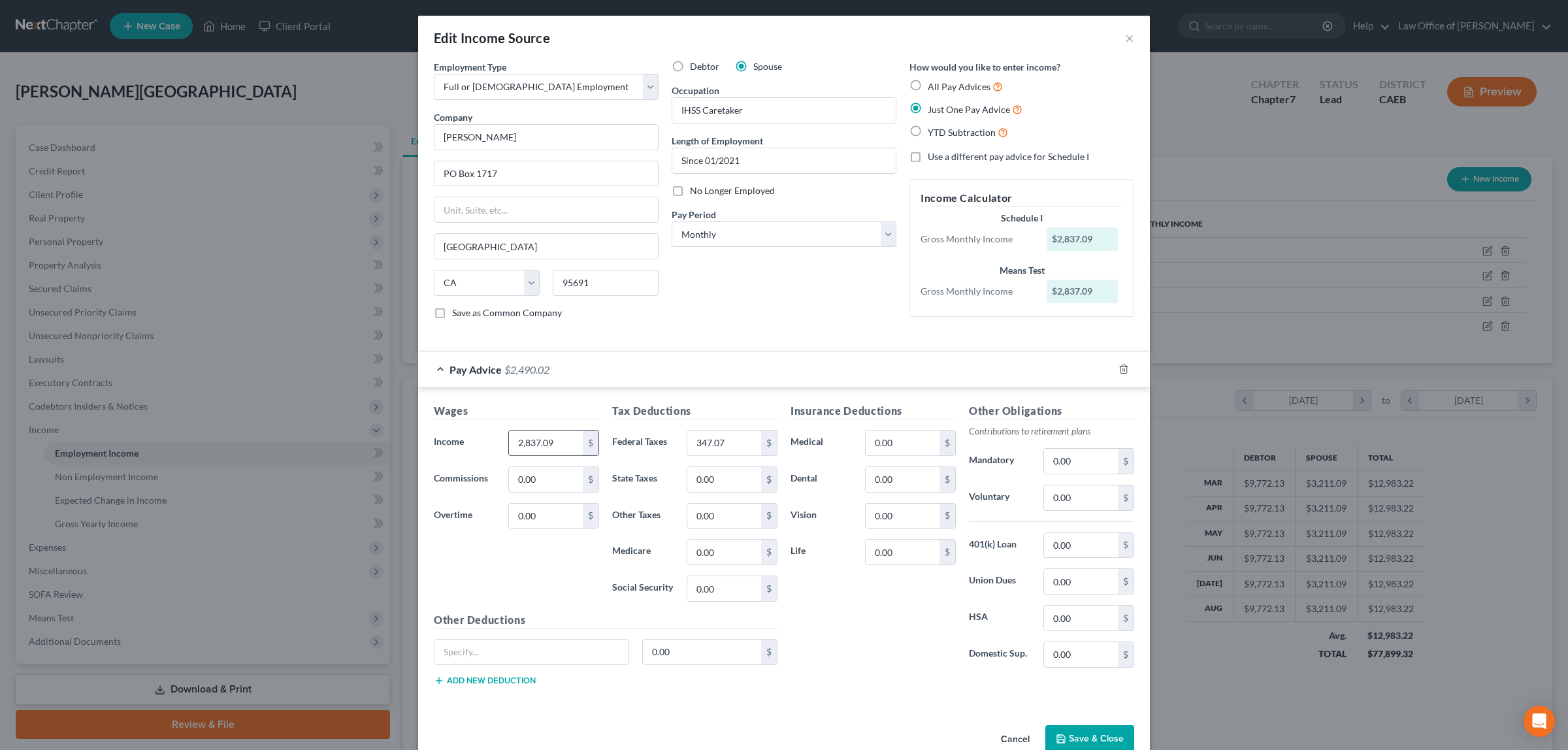
click at [557, 438] on input "2,837.09" at bounding box center [545, 443] width 74 height 25
type input "2,886.27"
click at [731, 444] on input "347.07" at bounding box center [724, 443] width 74 height 25
type input "306.58"
click at [1056, 586] on input "0.00" at bounding box center [1081, 582] width 74 height 25
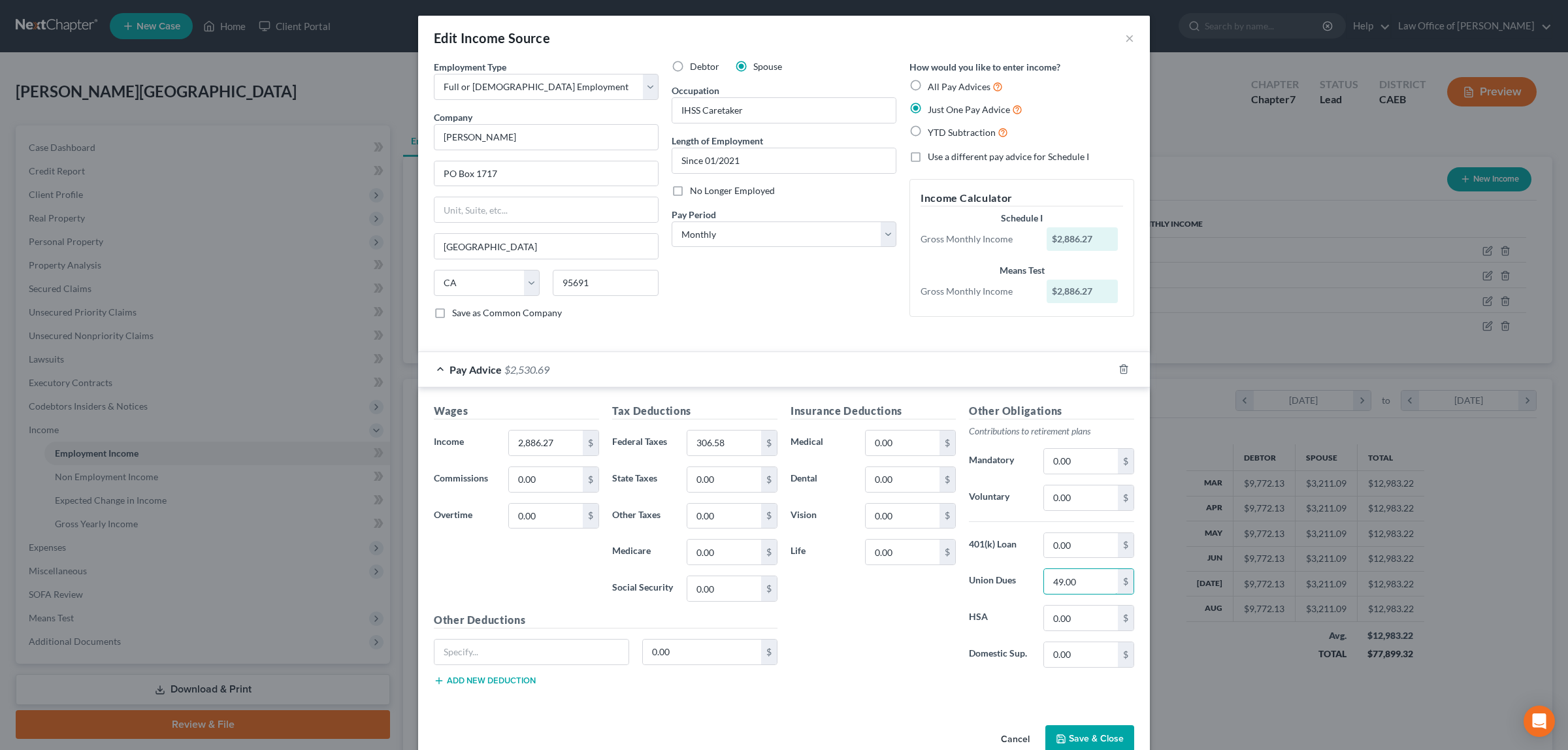
type input "49.00"
click at [1085, 740] on button "Save & Close" at bounding box center [1089, 739] width 89 height 28
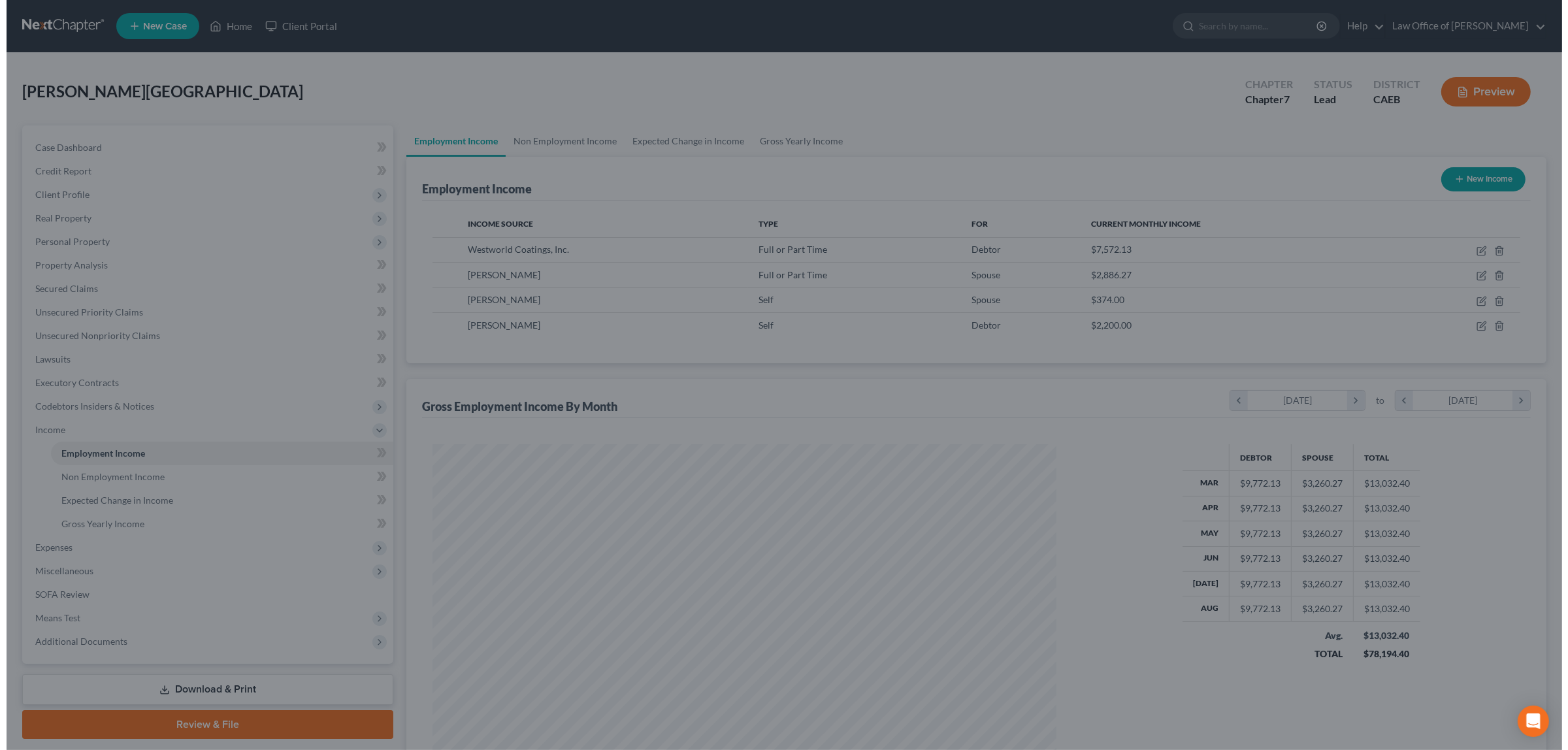
scroll to position [653086, 652585]
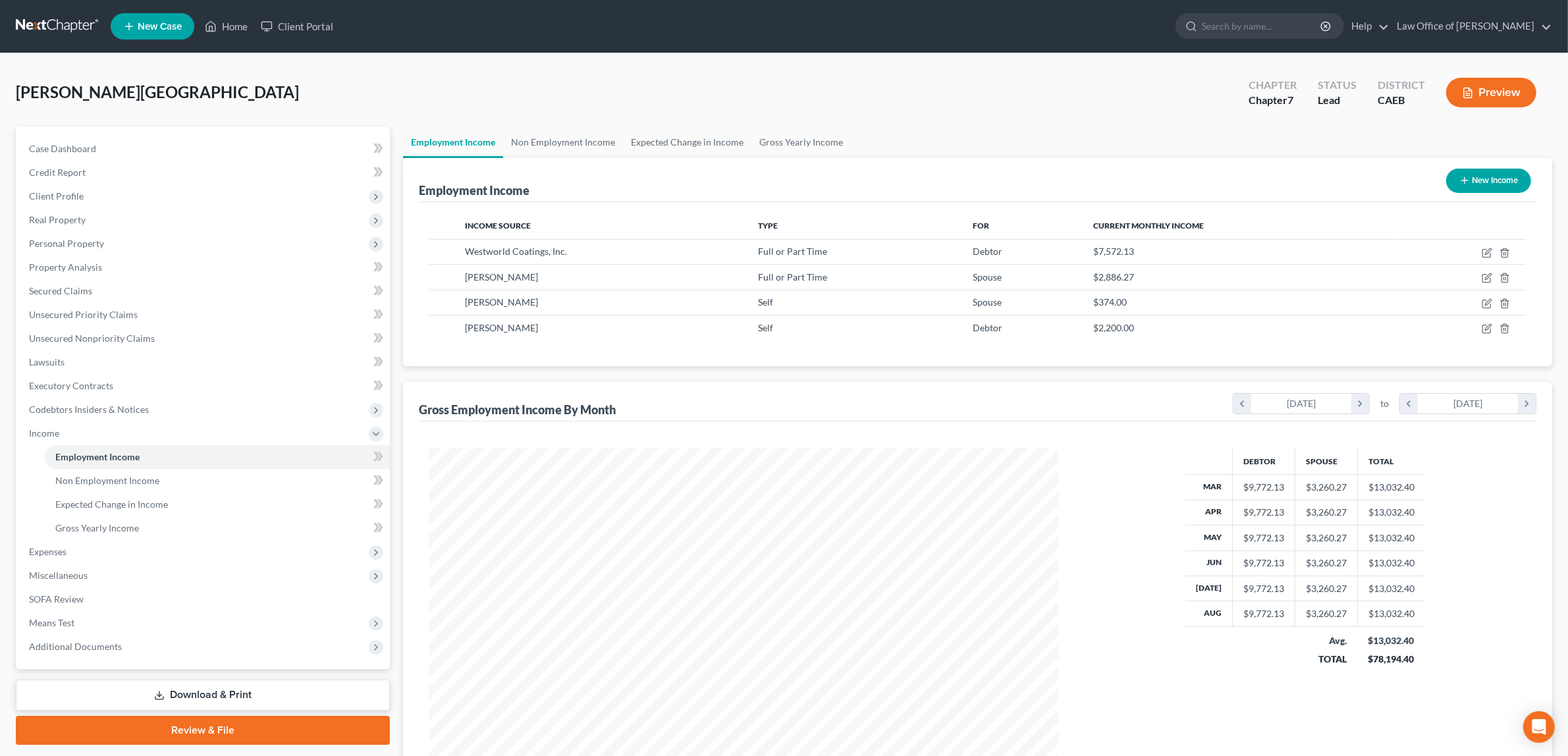
click at [1491, 86] on button "Preview" at bounding box center [1491, 92] width 90 height 29
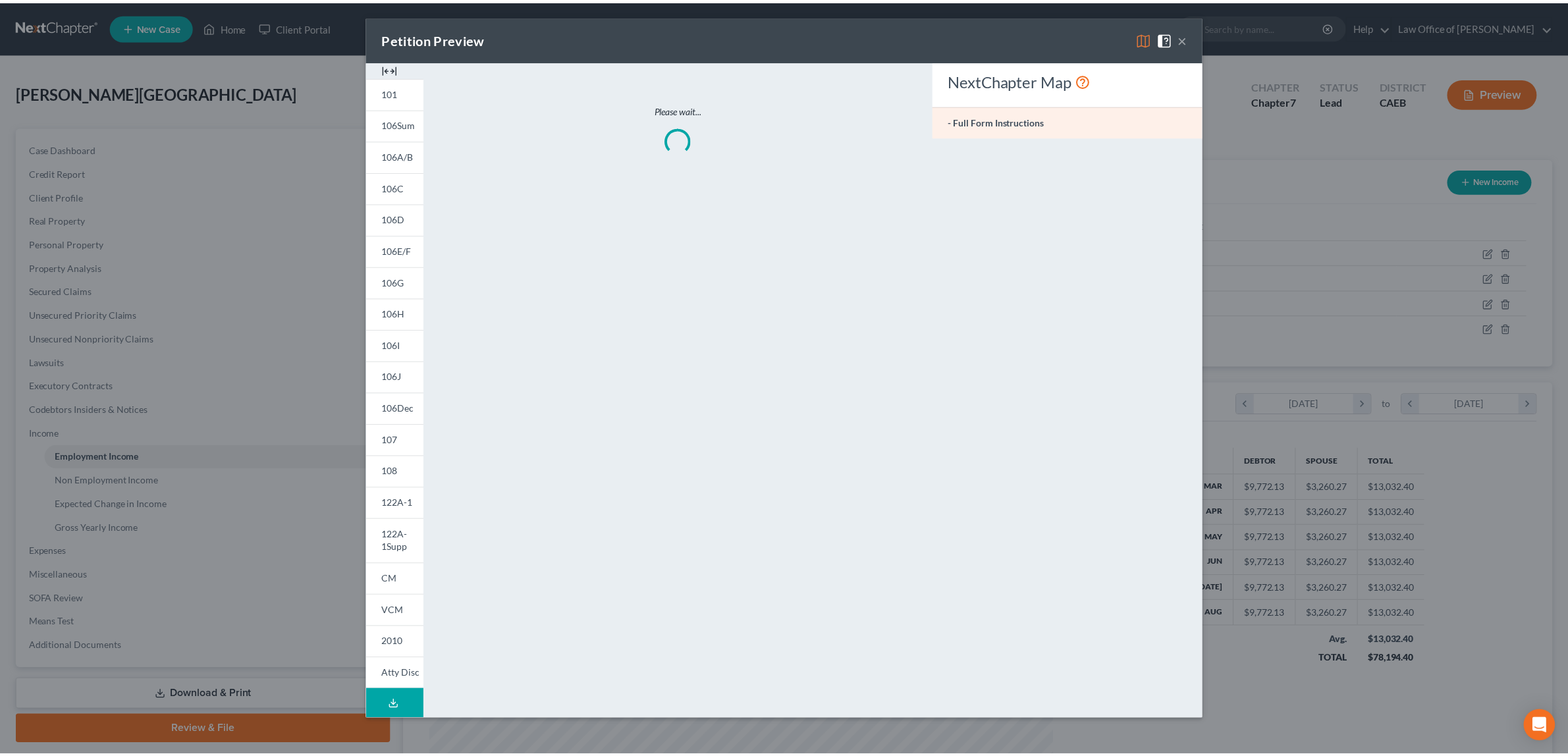
scroll to position [317, 660]
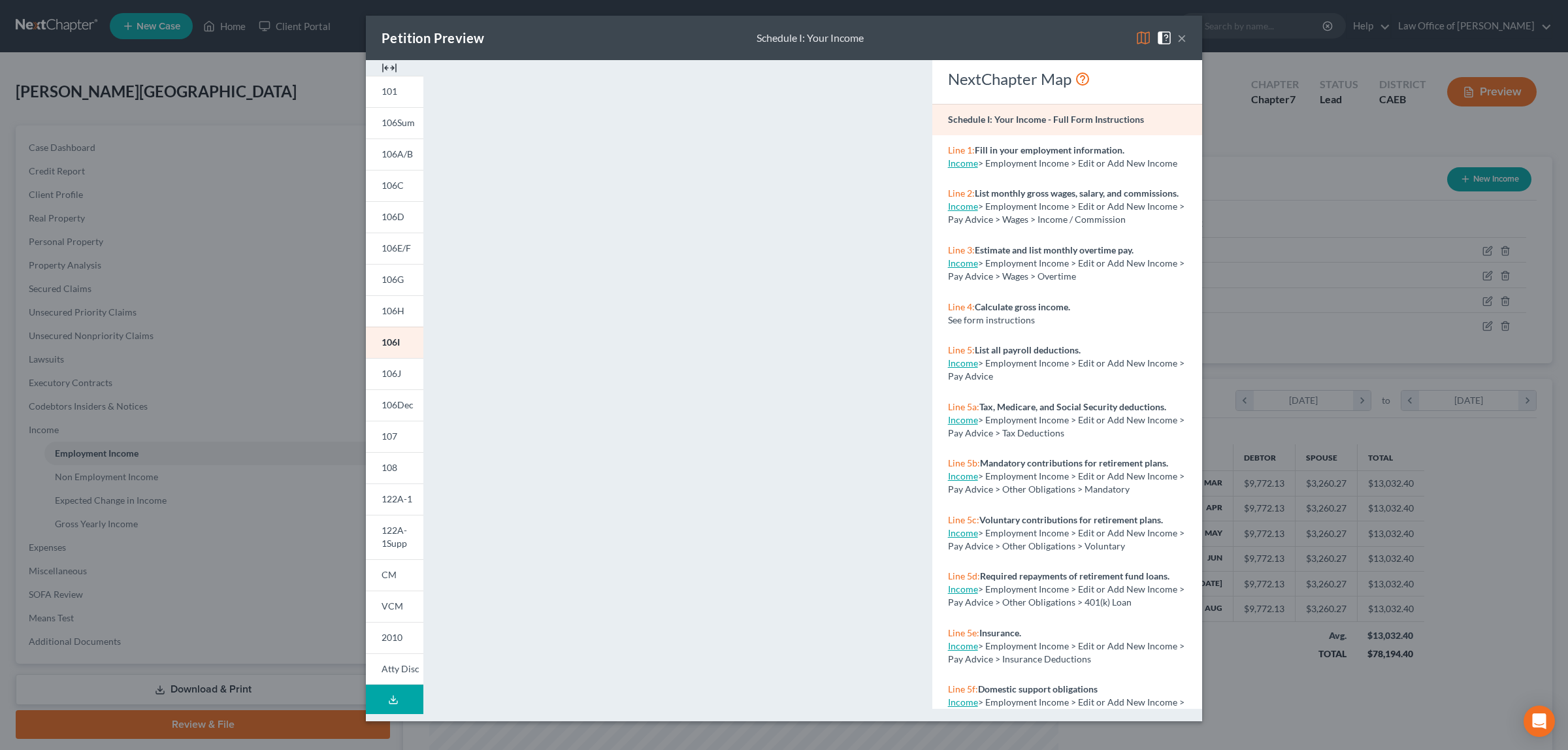
click at [1180, 37] on button "×" at bounding box center [1182, 38] width 9 height 15
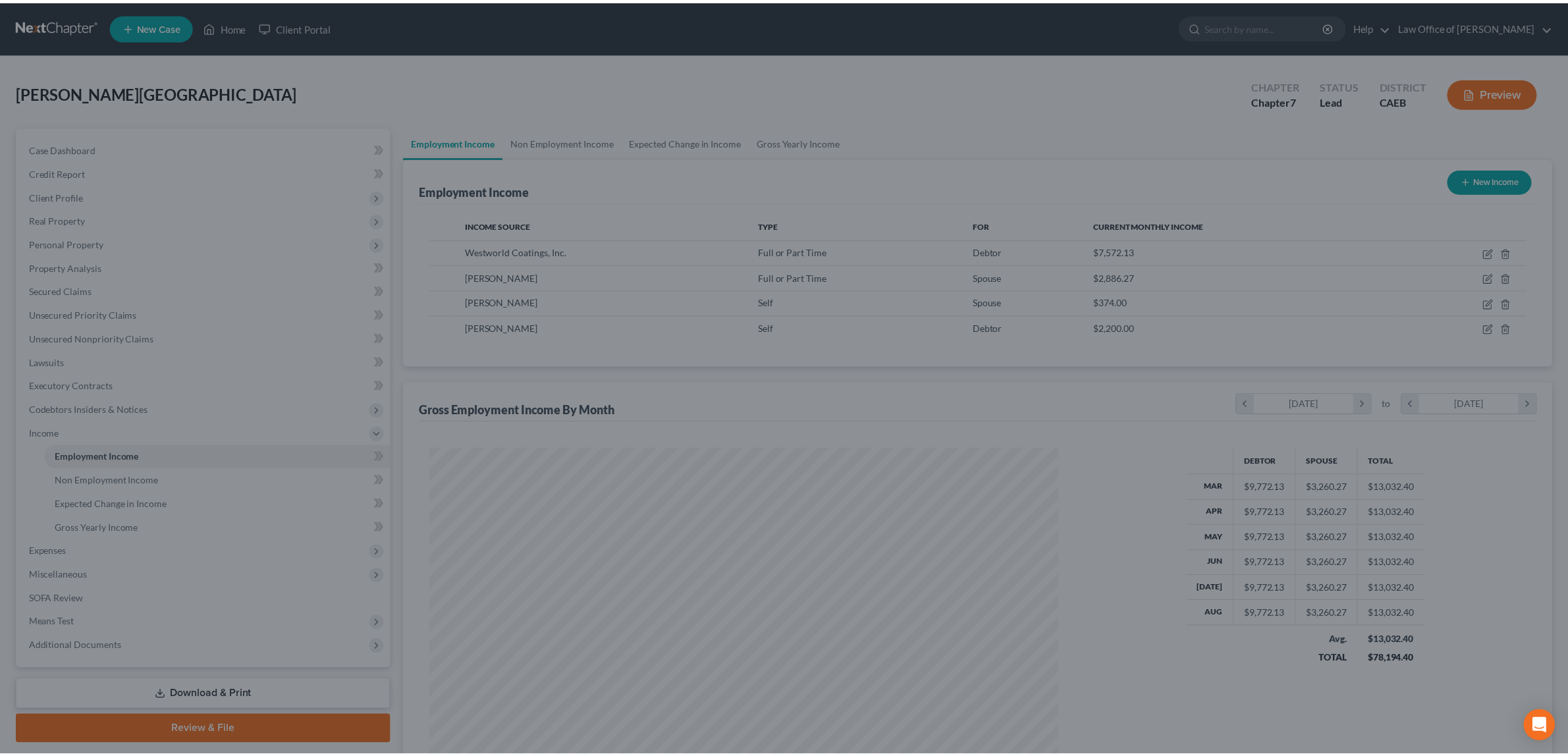
scroll to position [658310, 657742]
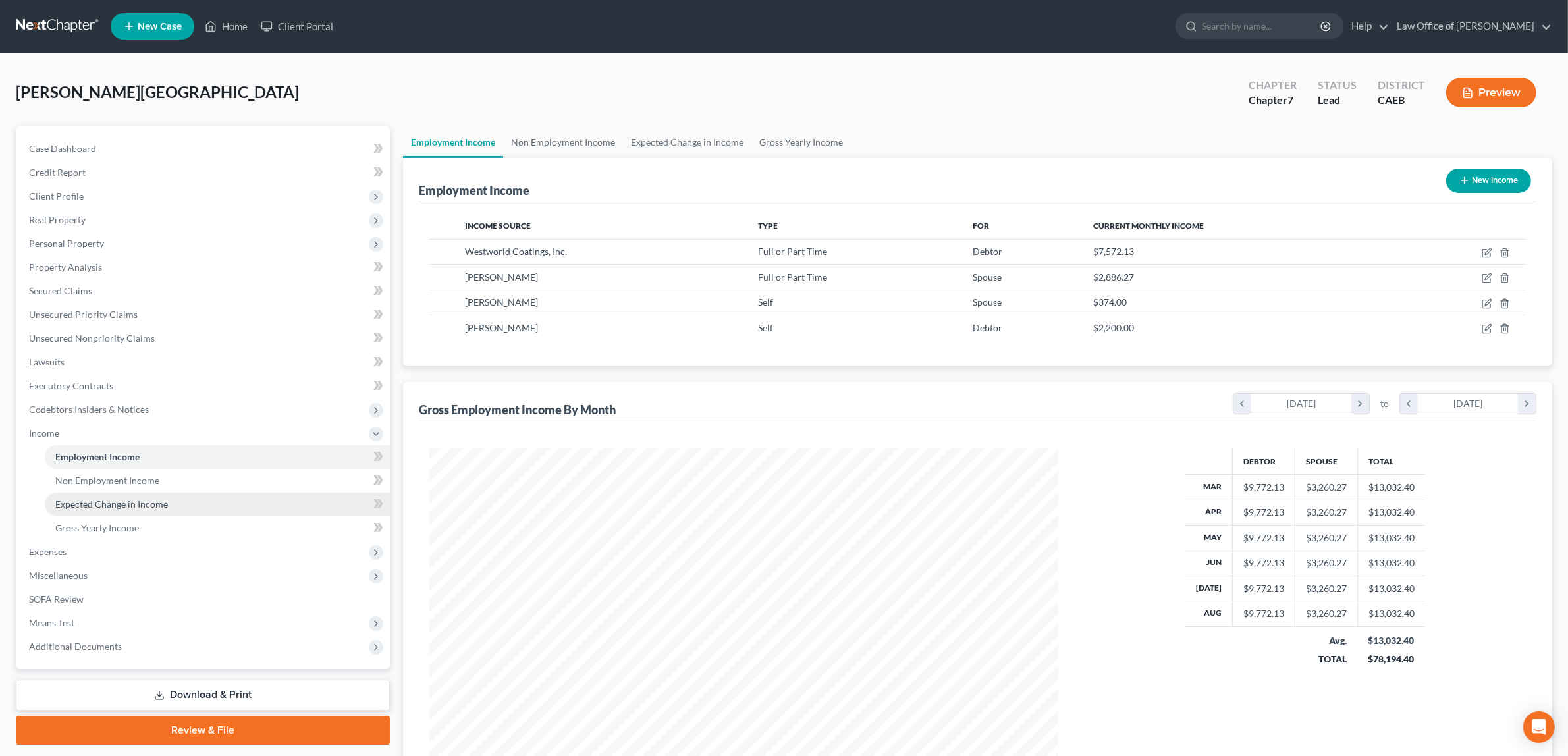
click at [130, 496] on link "Expected Change in Income" at bounding box center [218, 504] width 345 height 24
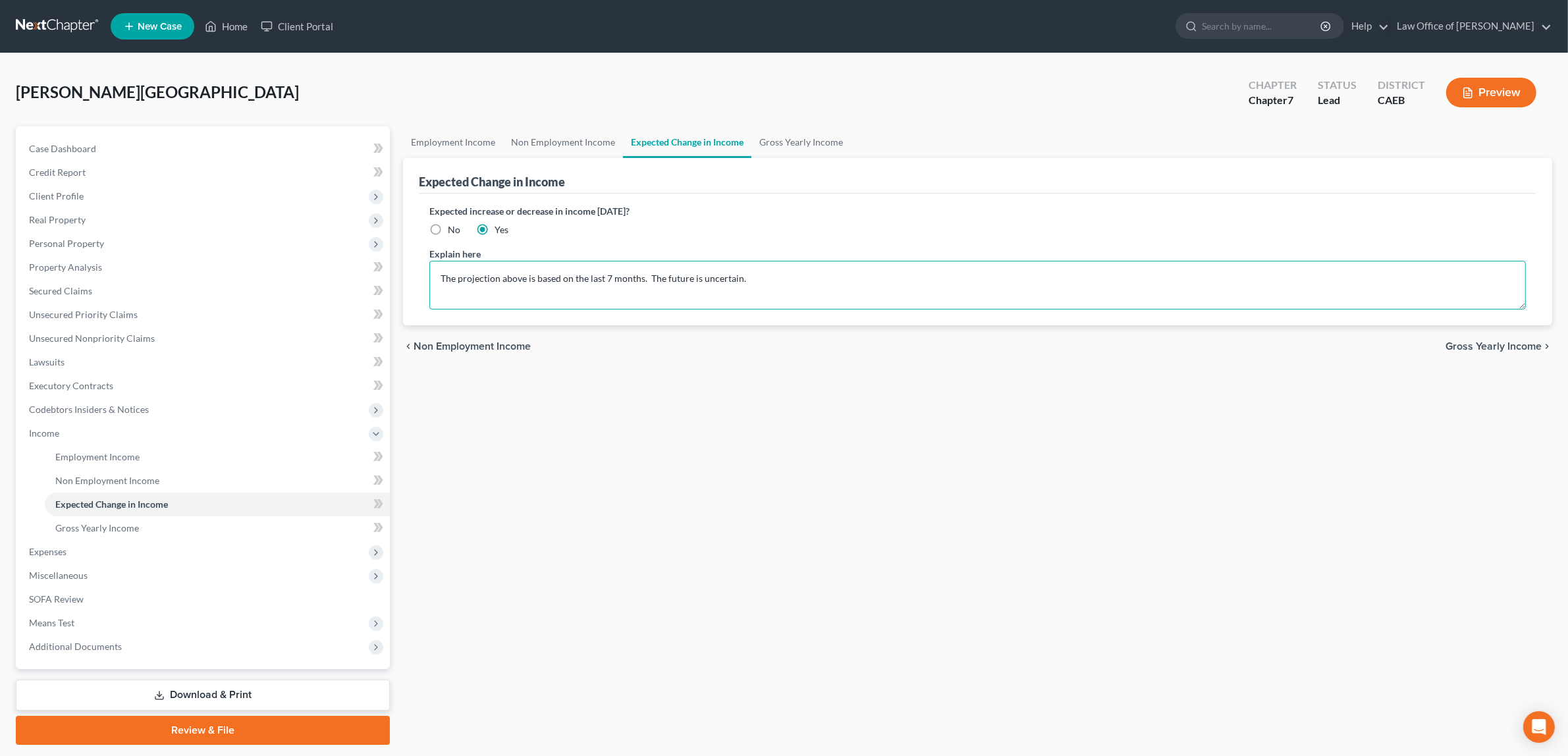
click at [609, 277] on textarea "The projection above is based on the last 7 months. The future is uncertain." at bounding box center [977, 285] width 1096 height 49
type textarea "The projection above is based on the last 8 months. The future is uncertain."
click at [1498, 341] on span "Gross Yearly Income" at bounding box center [1493, 346] width 96 height 11
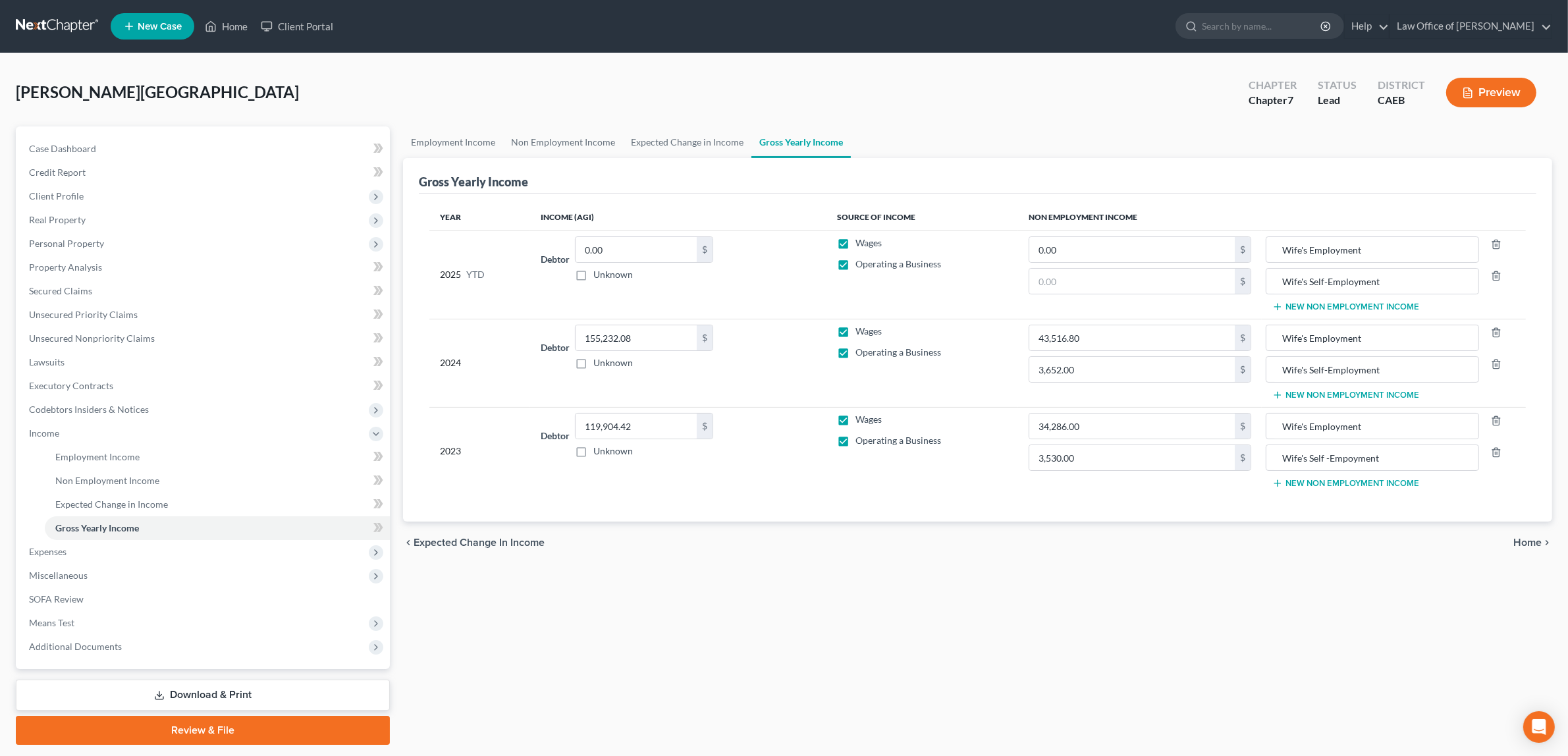
click at [1487, 84] on button "Preview" at bounding box center [1491, 92] width 90 height 29
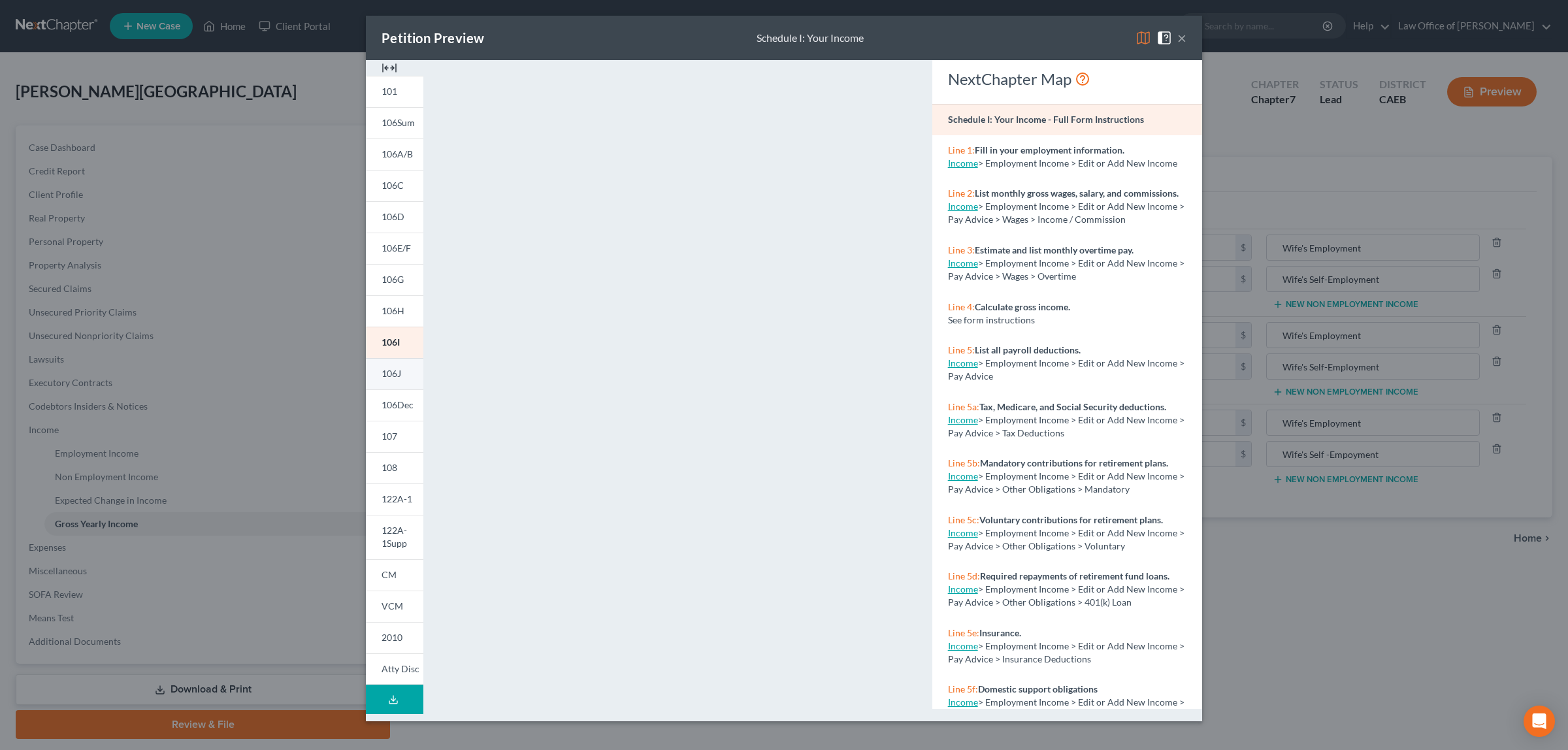
click at [390, 368] on span "106J" at bounding box center [392, 373] width 20 height 11
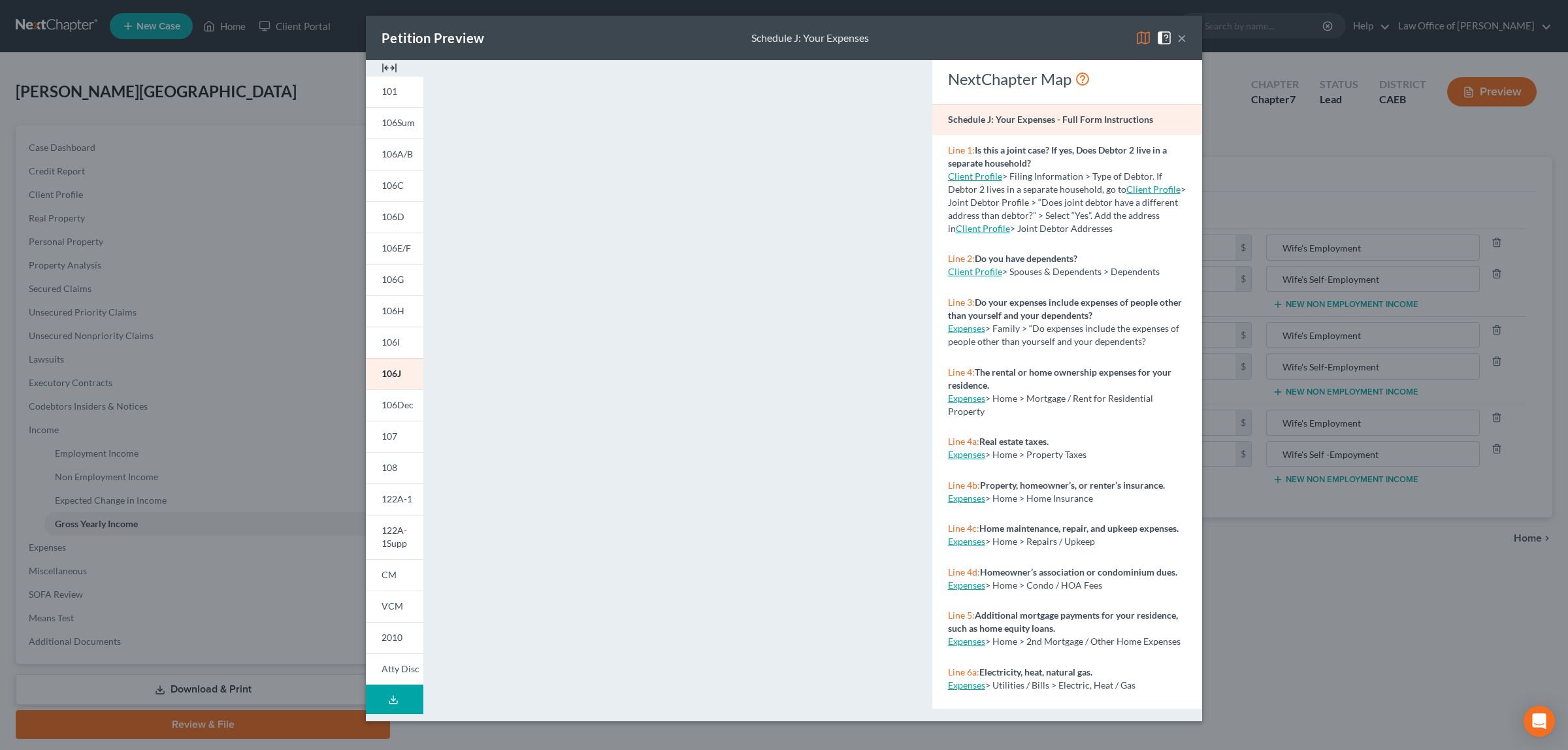
click at [1181, 38] on button "×" at bounding box center [1182, 38] width 9 height 15
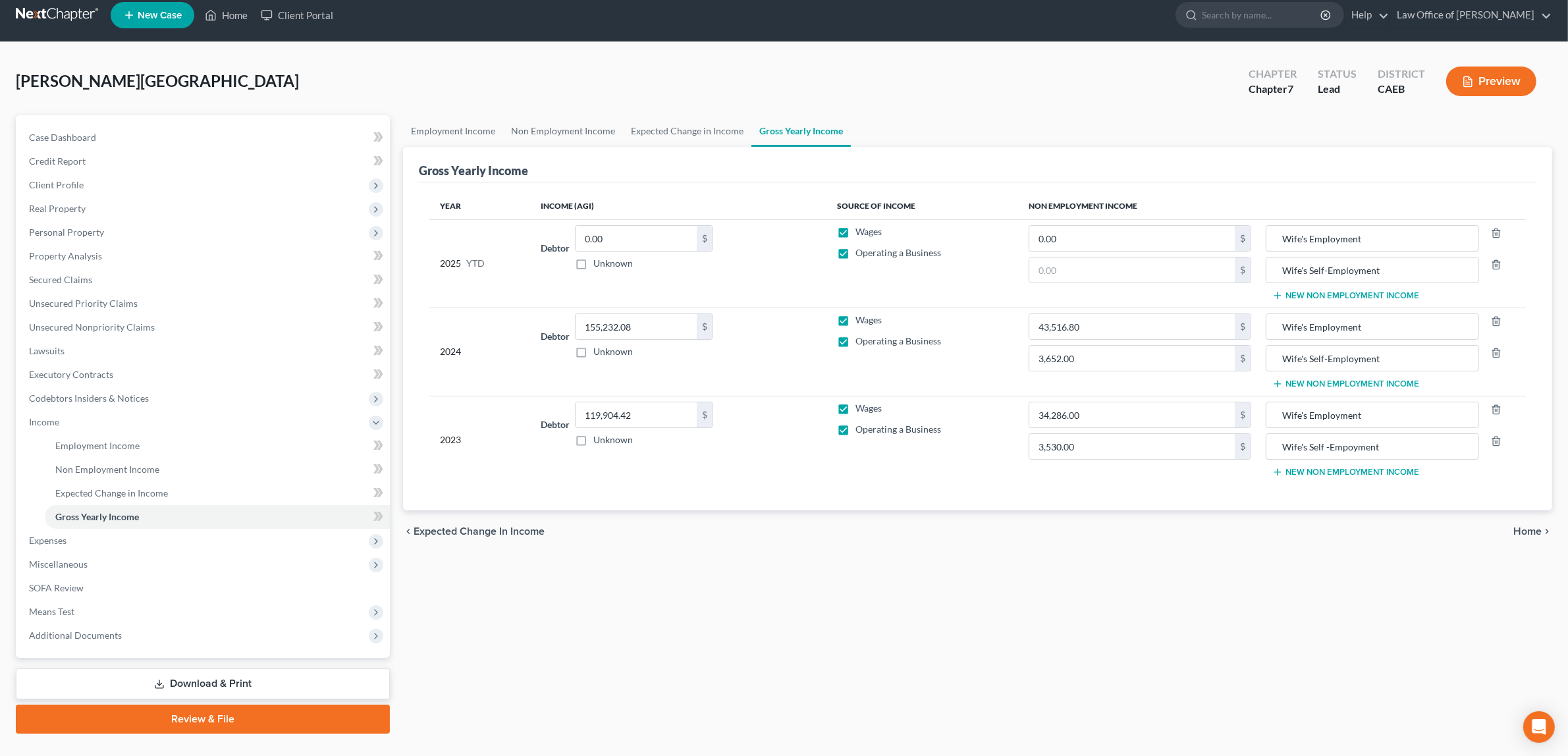
scroll to position [37, 0]
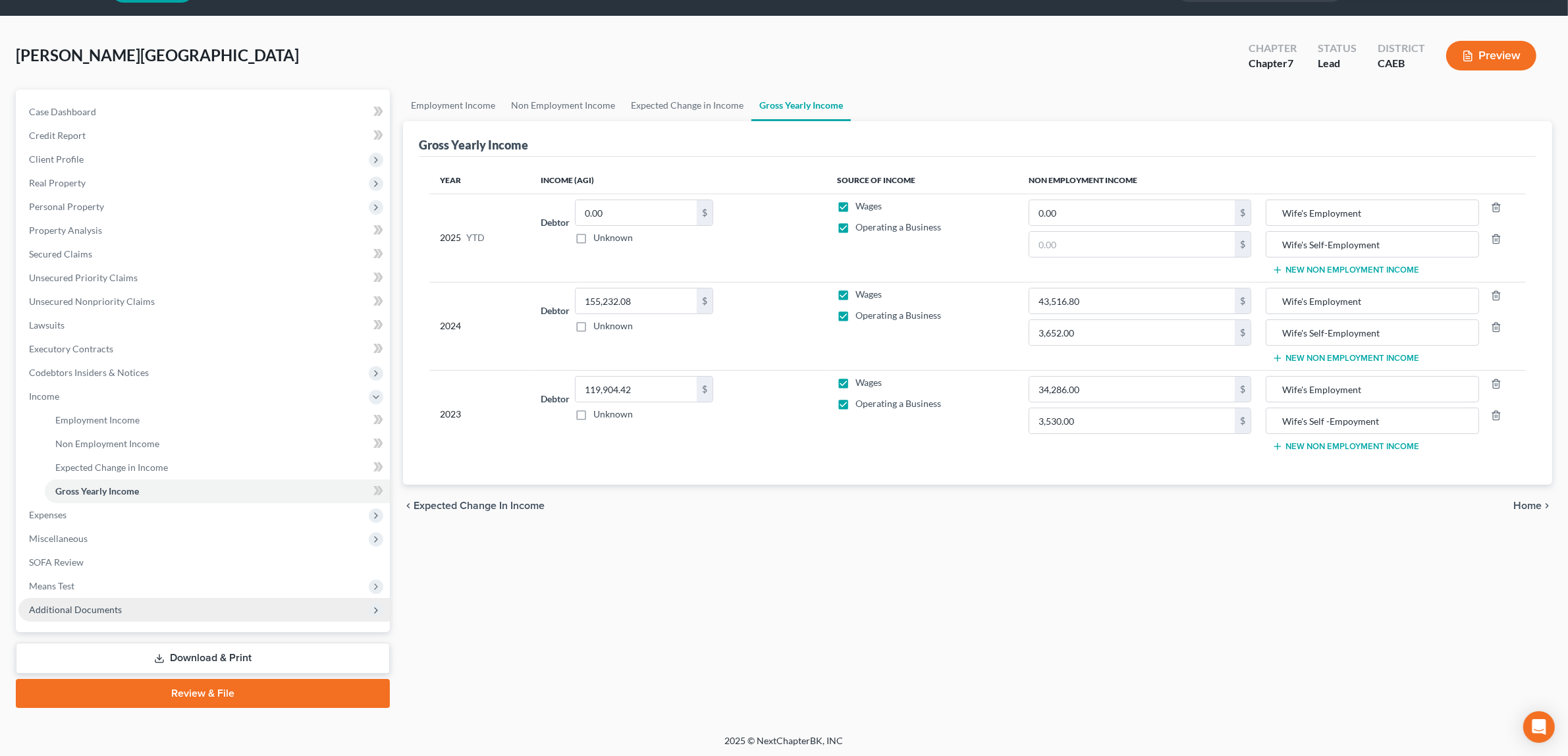
click at [109, 607] on span "Additional Documents" at bounding box center [75, 610] width 93 height 11
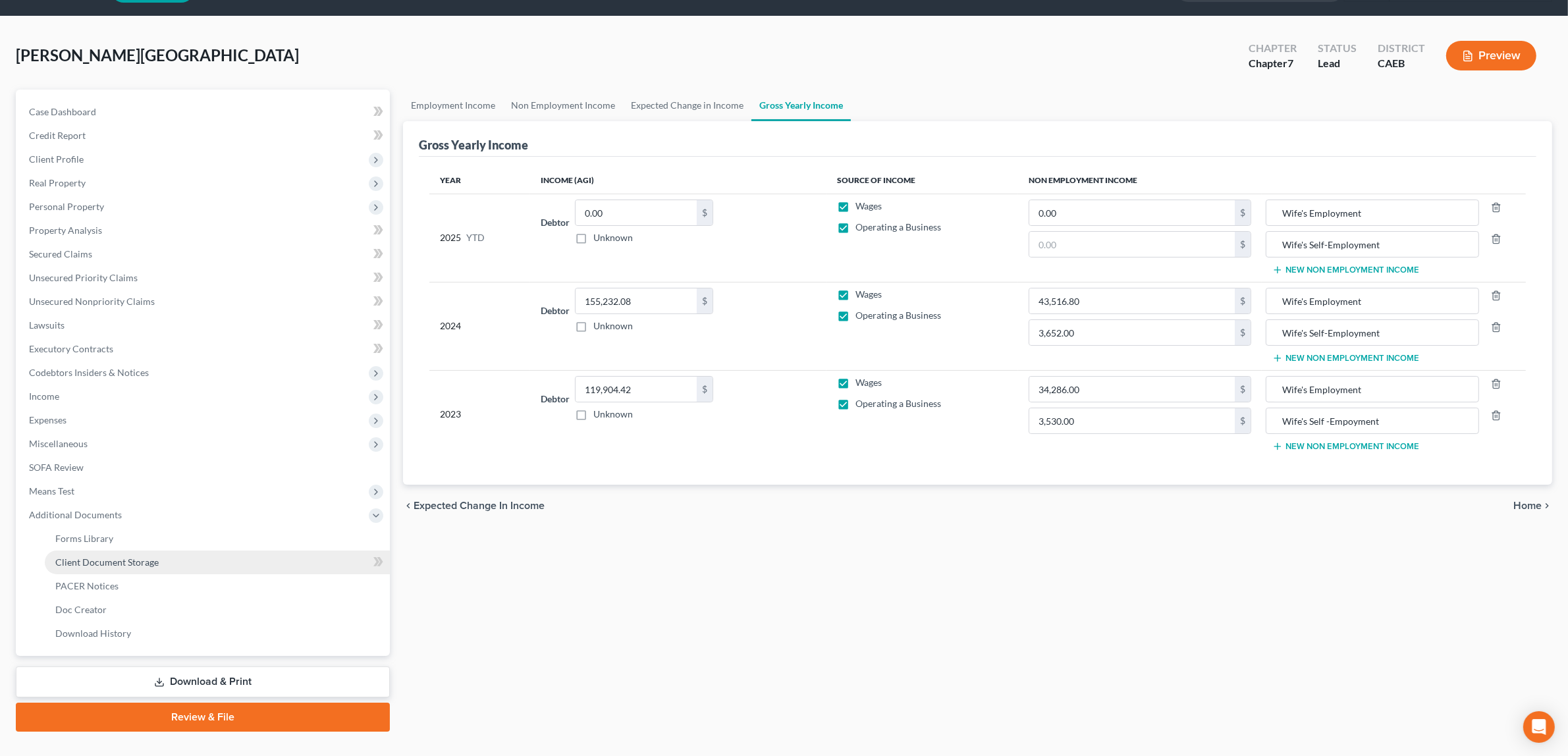
click at [126, 557] on span "Client Document Storage" at bounding box center [106, 562] width 103 height 11
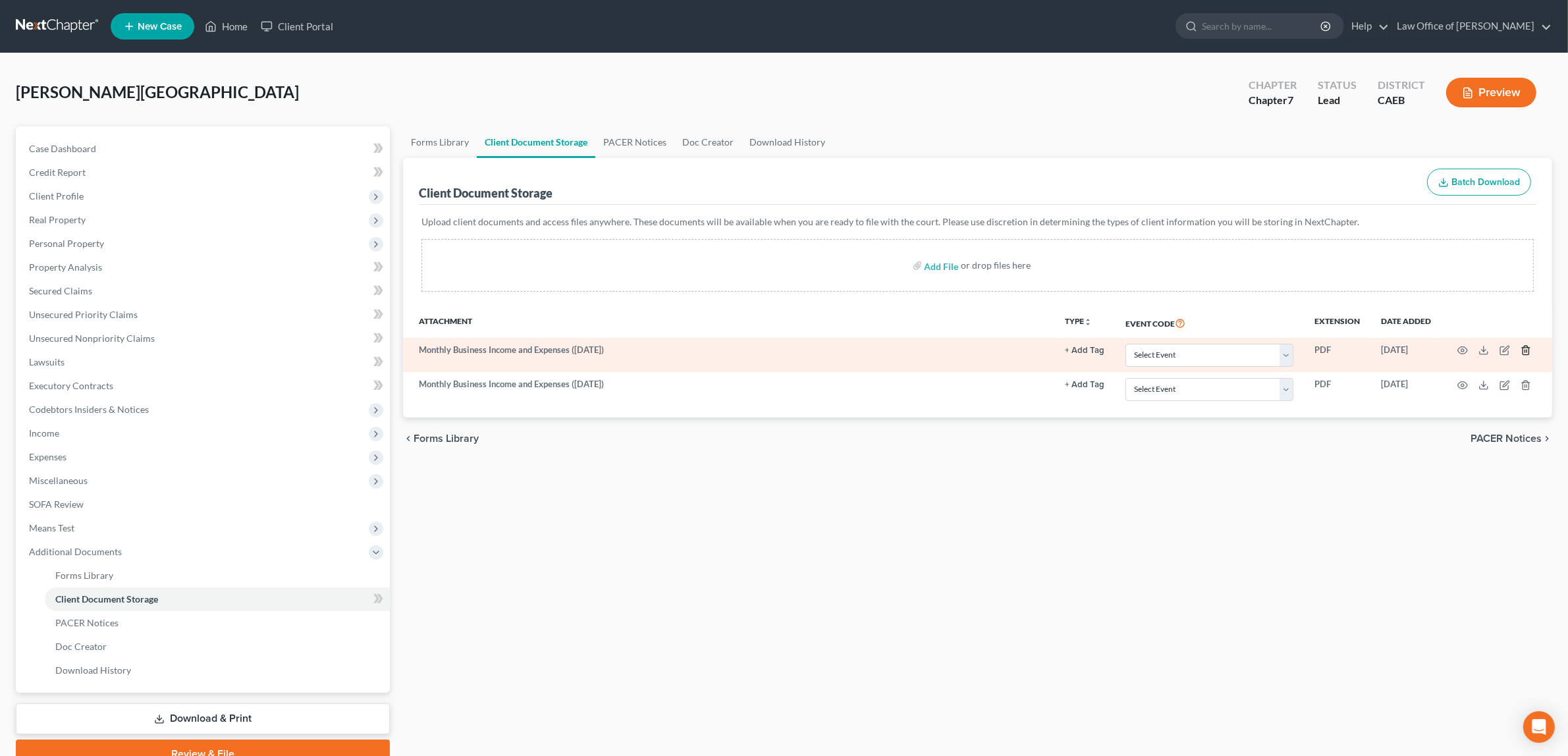
click at [1526, 346] on icon "button" at bounding box center [1525, 351] width 11 height 11
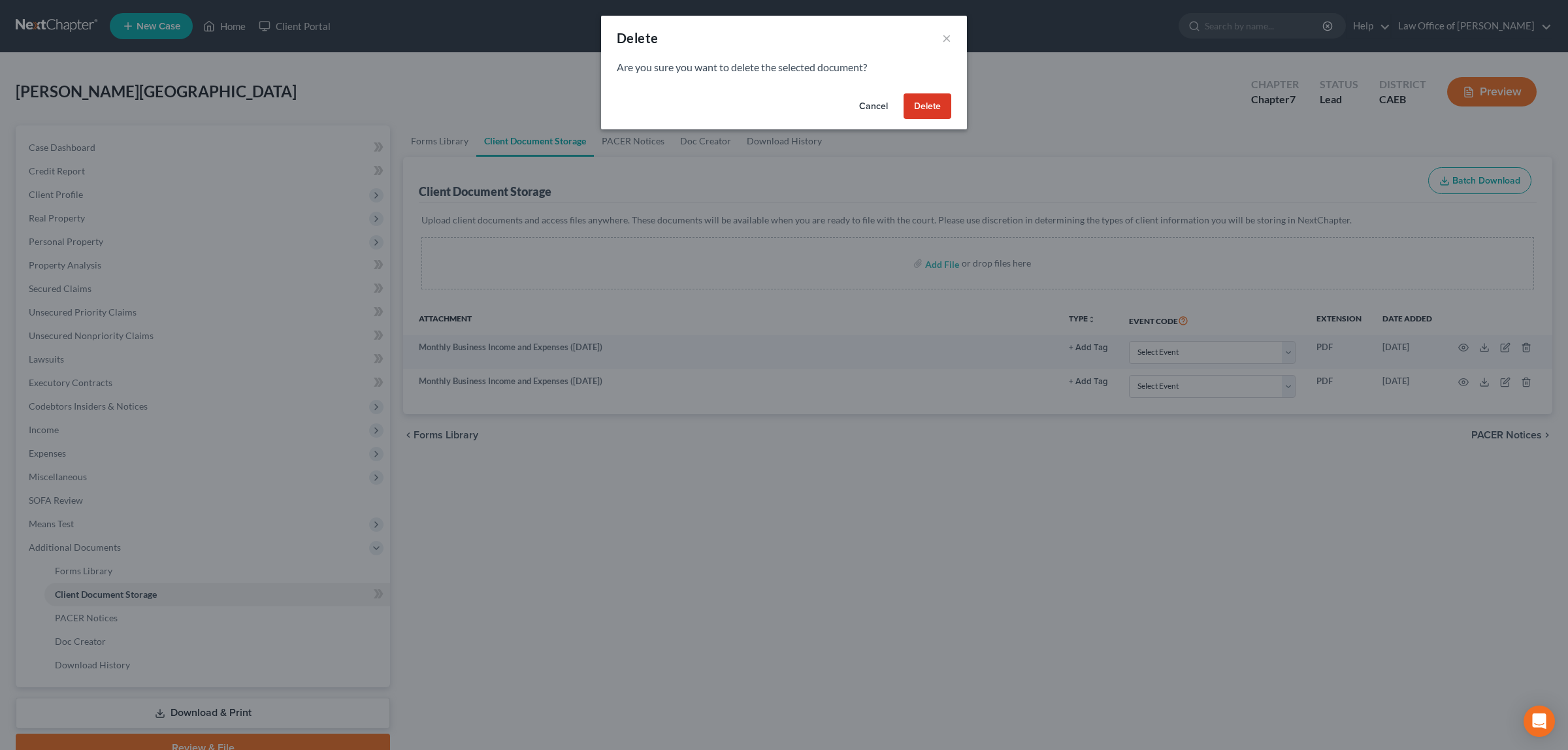
click at [921, 100] on button "Delete" at bounding box center [927, 107] width 48 height 26
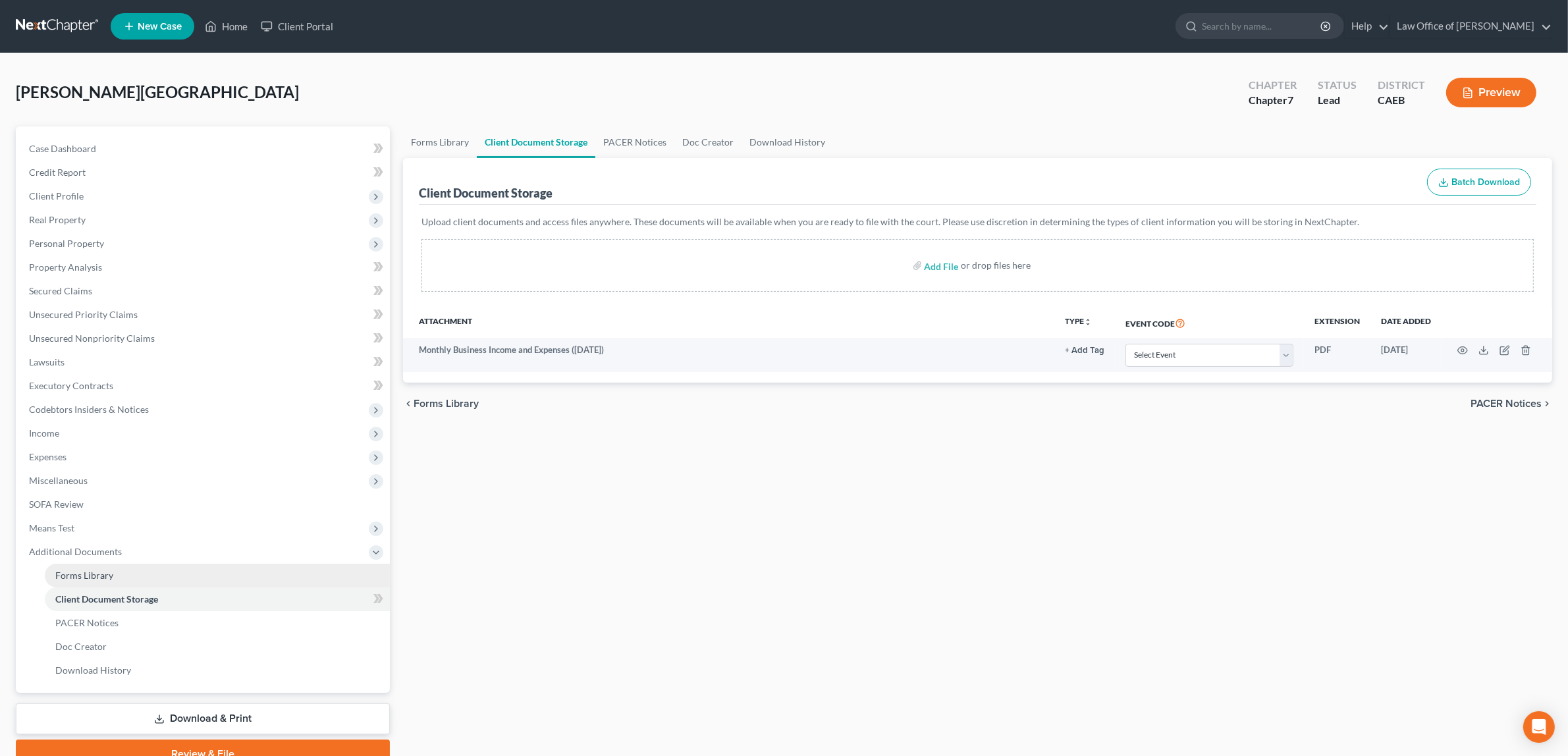
click at [158, 569] on link "Forms Library" at bounding box center [218, 576] width 345 height 24
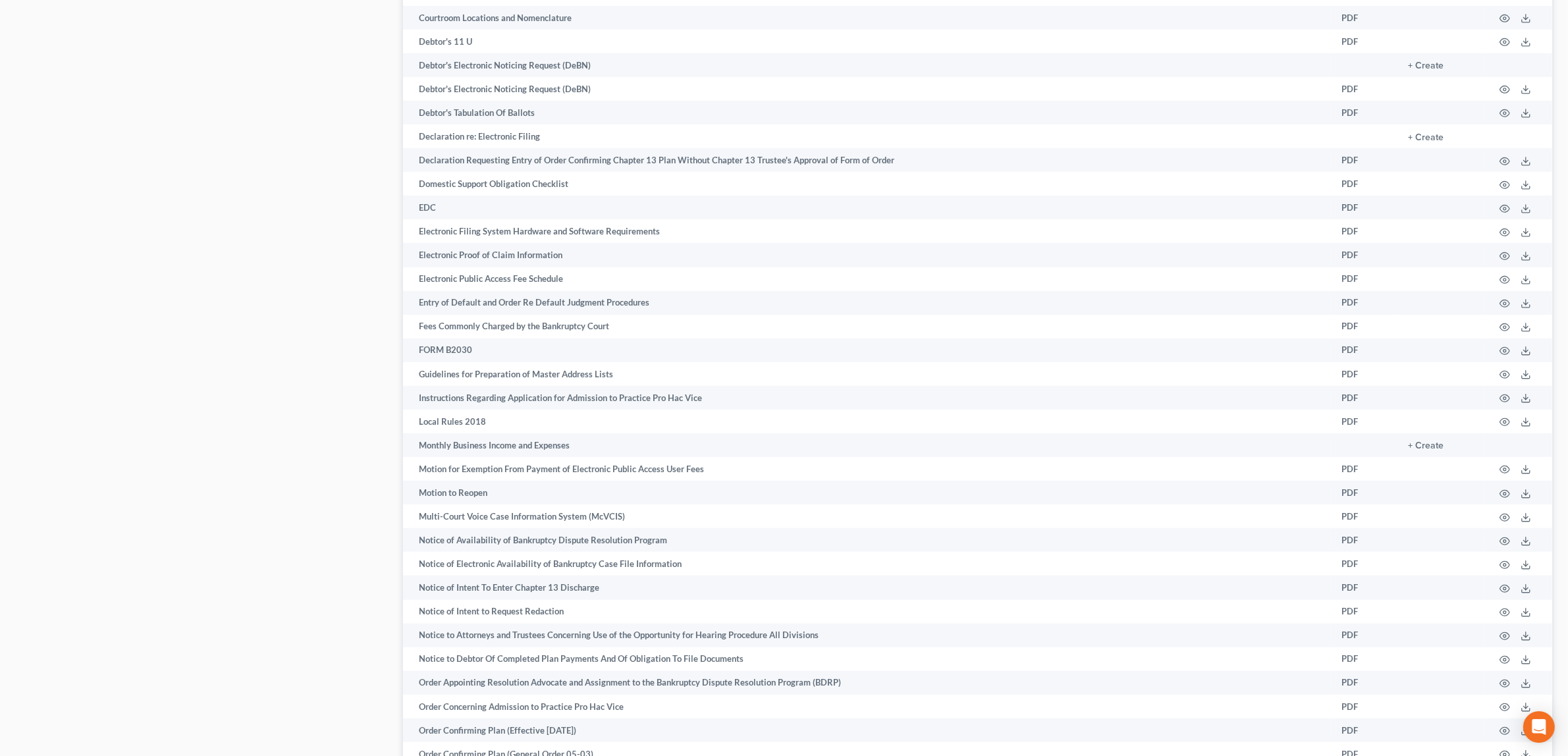
scroll to position [985, 0]
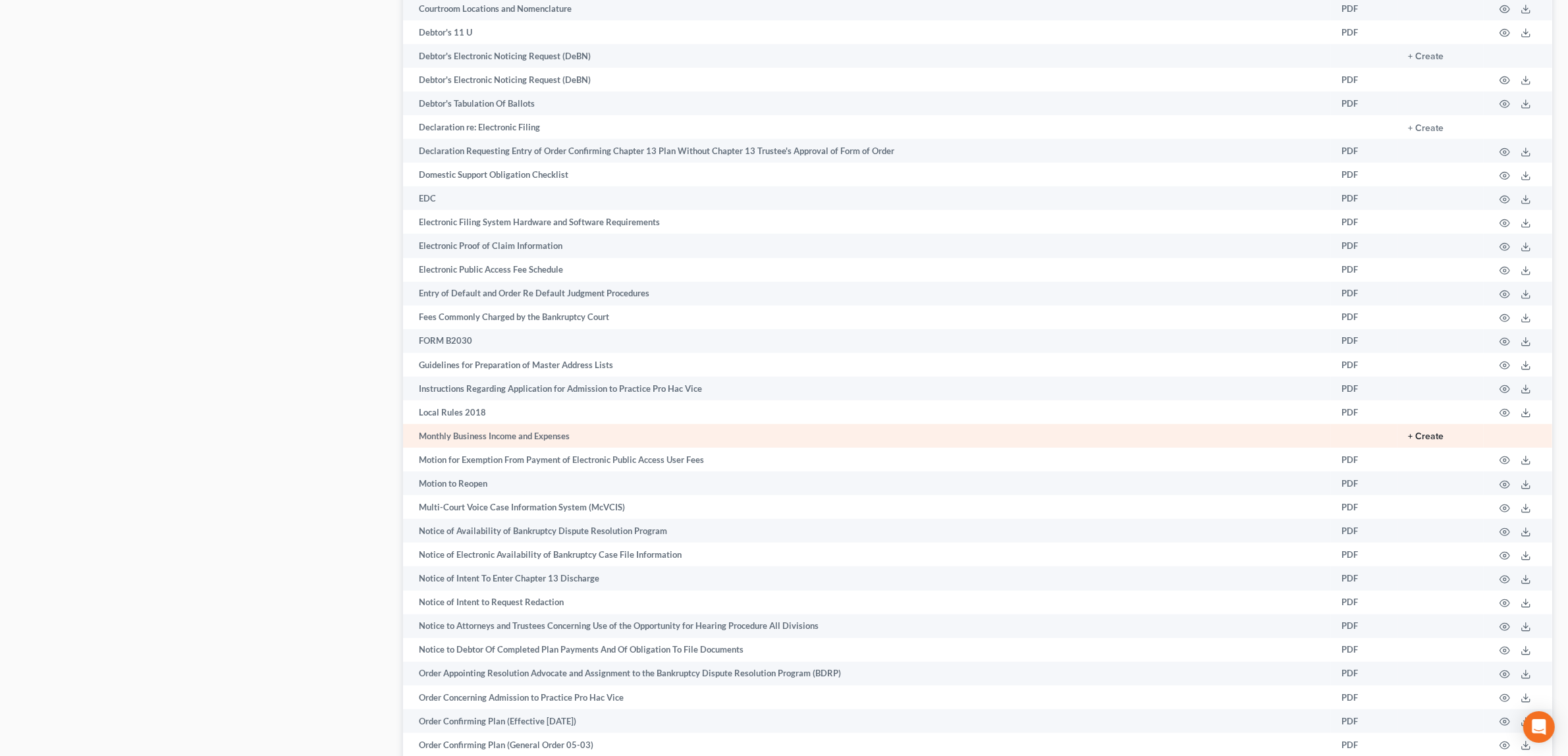
click at [1426, 432] on button "+ Create" at bounding box center [1426, 437] width 36 height 9
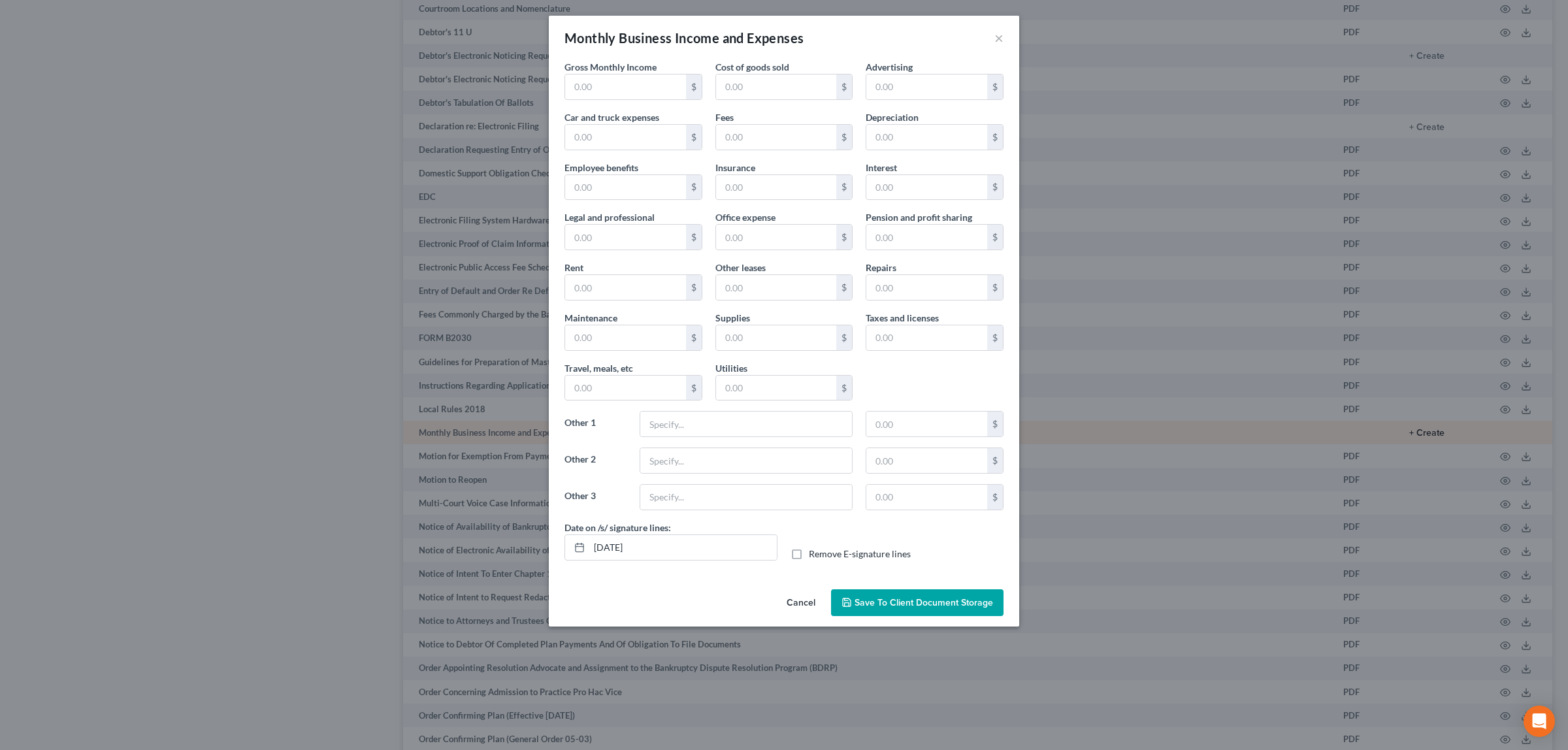
type input "2,200.00"
type input "300.00"
type input "43.00"
type input "Computer & Internet"
type input "15.00"
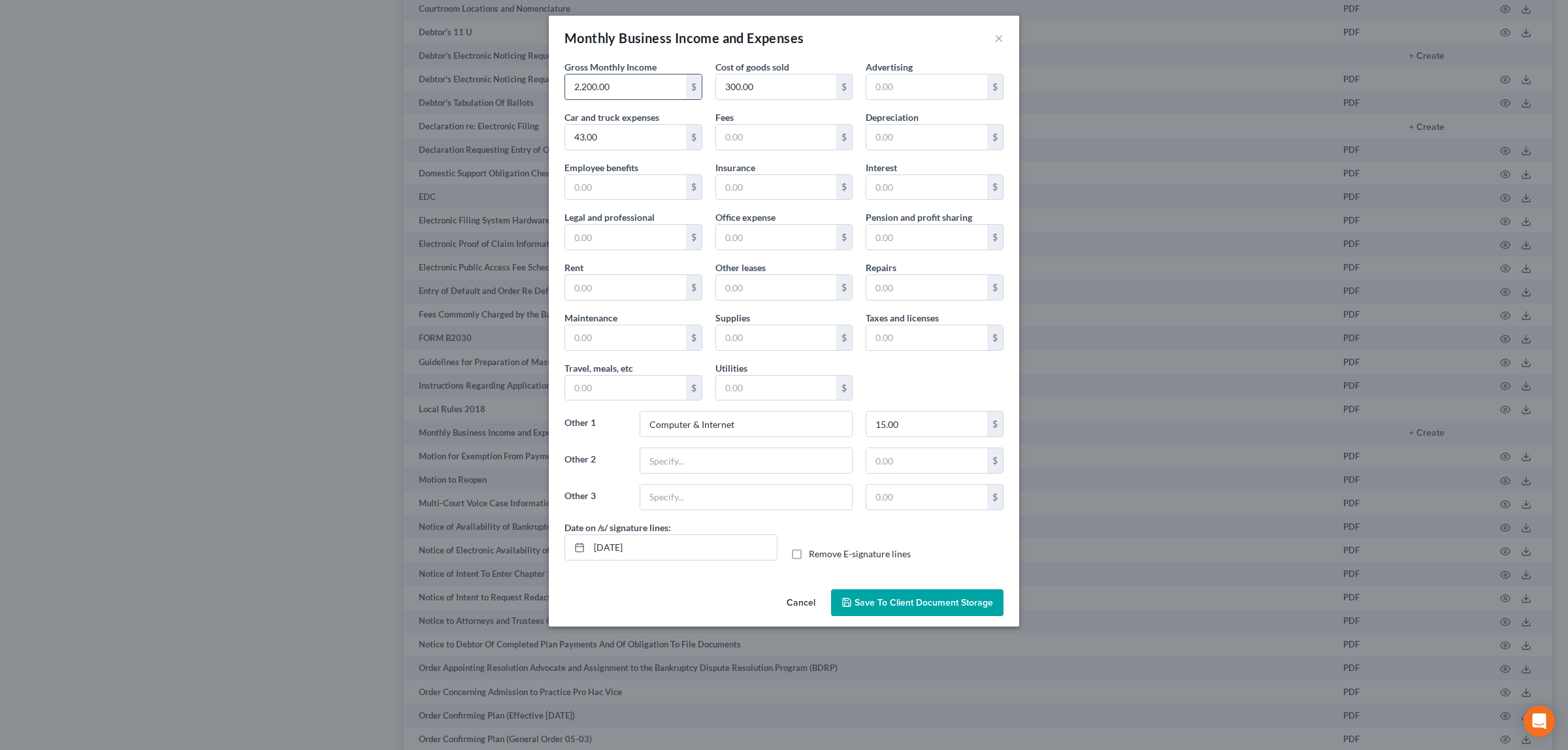
click at [635, 88] on input "2,200.00" at bounding box center [625, 87] width 121 height 25
type input "423.00"
click at [618, 135] on input "43.00" at bounding box center [625, 137] width 121 height 25
type input "0"
click at [754, 86] on input "300.00" at bounding box center [776, 87] width 121 height 25
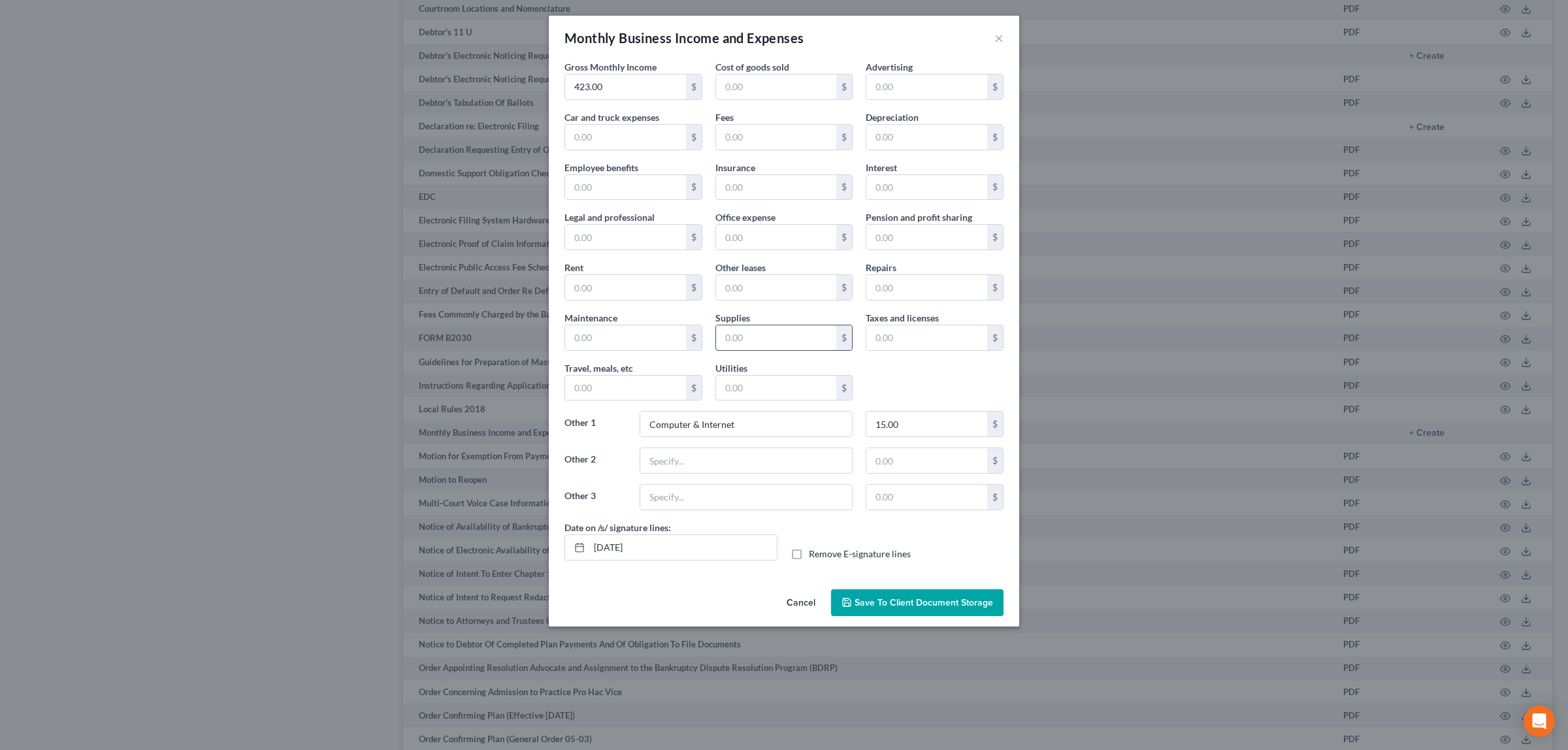
click at [744, 334] on input "text" at bounding box center [776, 337] width 121 height 25
type input "38.00"
click at [958, 601] on span "Save to Client Document Storage" at bounding box center [923, 602] width 138 height 11
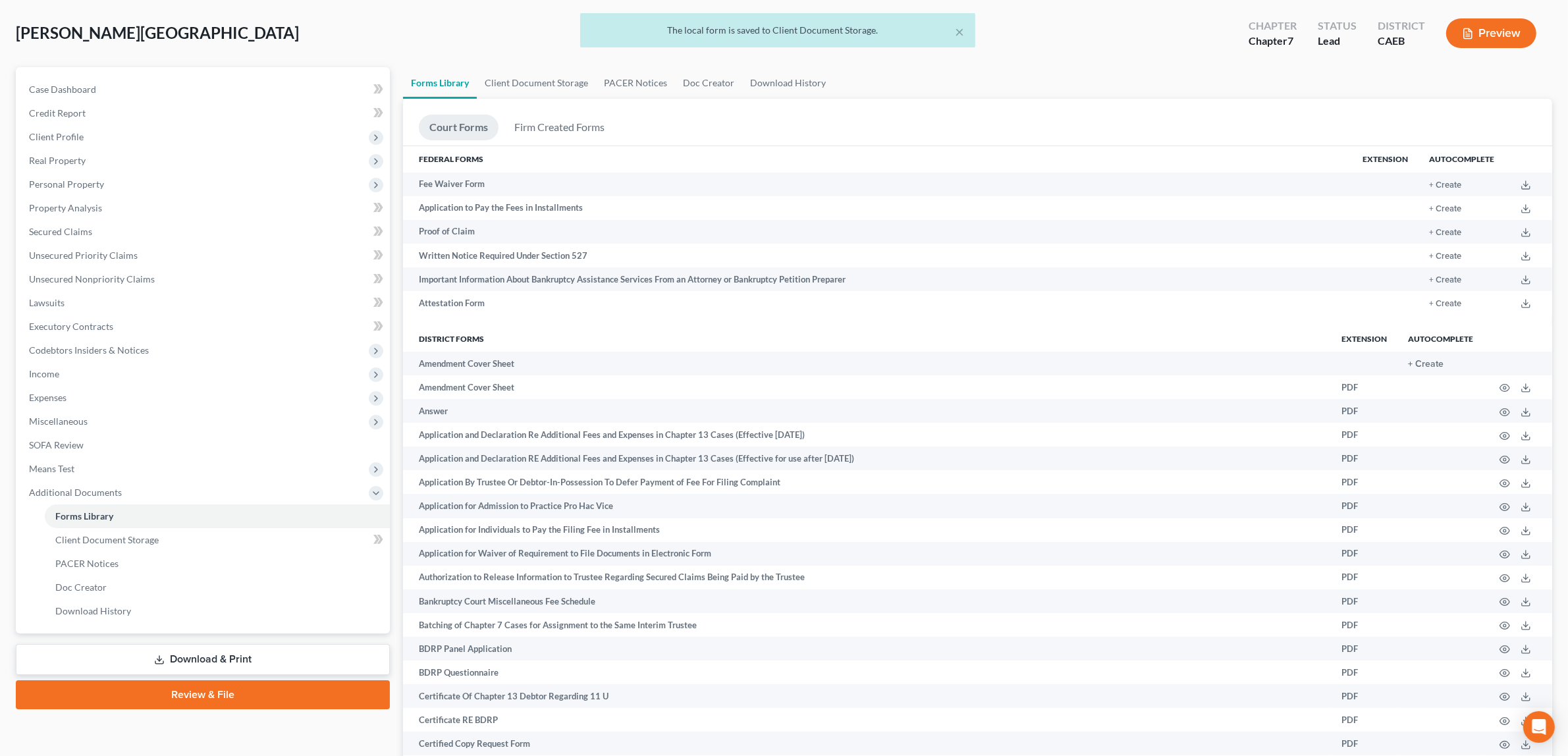
scroll to position [0, 0]
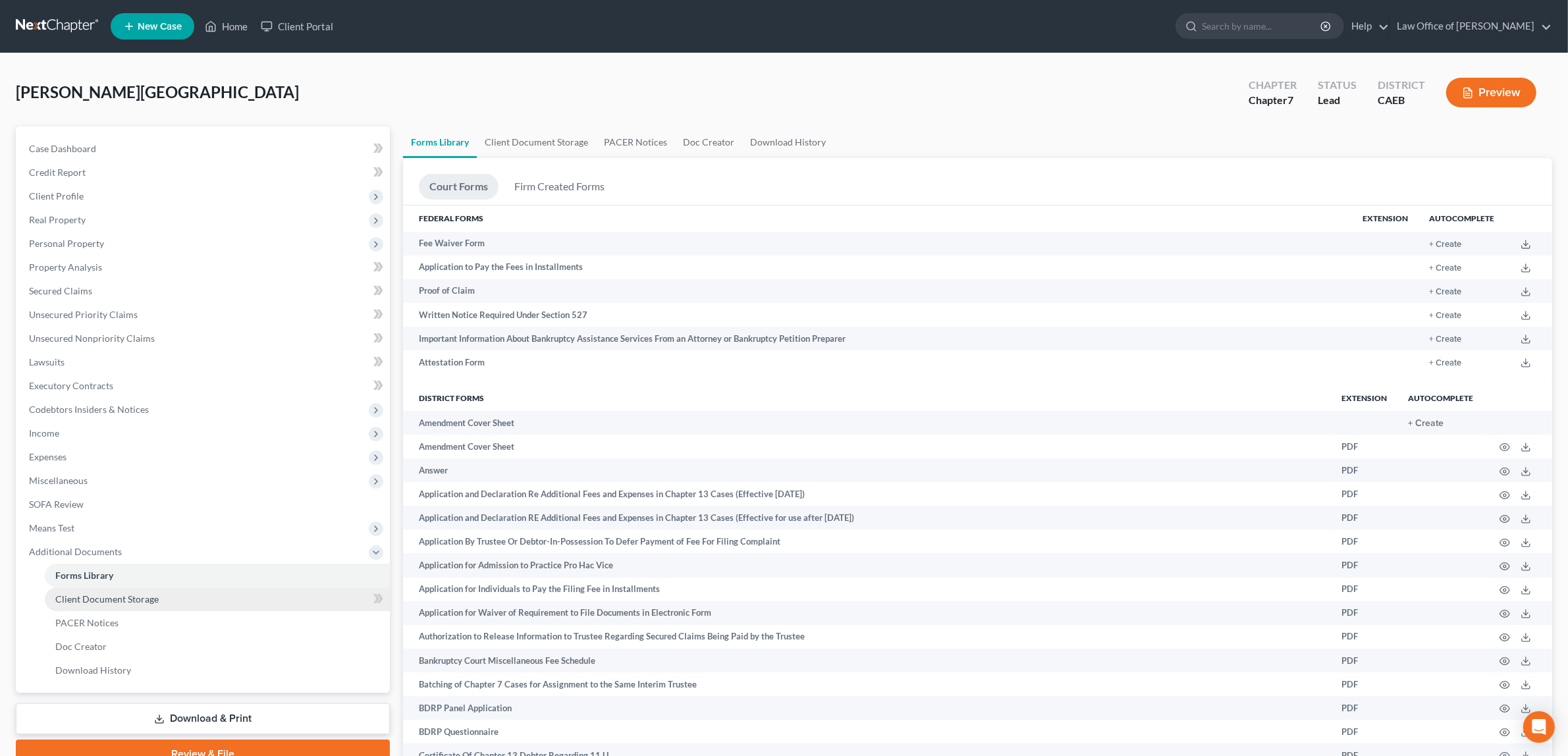
click at [160, 595] on link "Client Document Storage" at bounding box center [218, 599] width 345 height 24
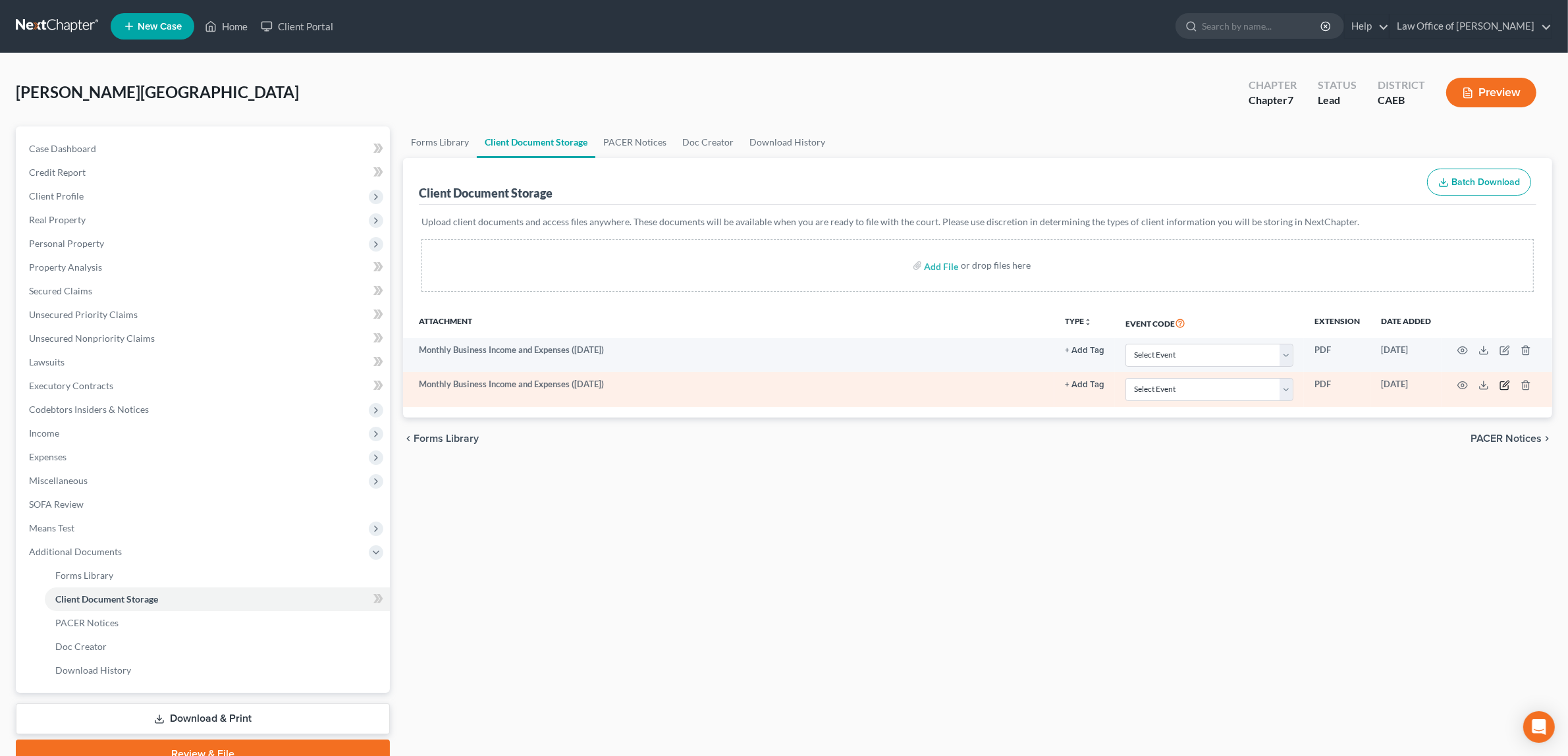
click at [1502, 380] on icon "button" at bounding box center [1505, 386] width 11 height 11
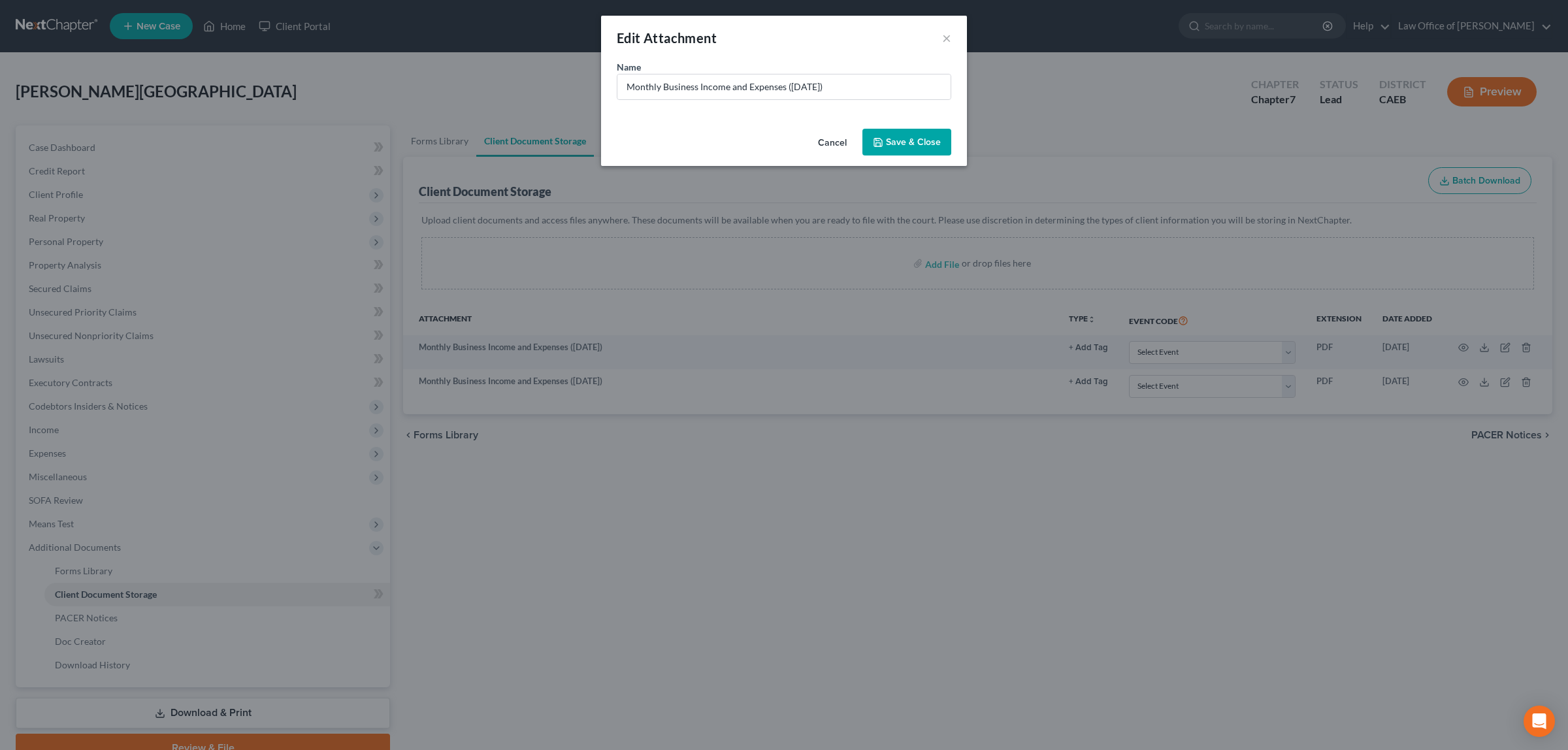
click at [940, 39] on div "Edit Attachment ×" at bounding box center [784, 38] width 366 height 45
click at [943, 35] on button "×" at bounding box center [946, 38] width 9 height 15
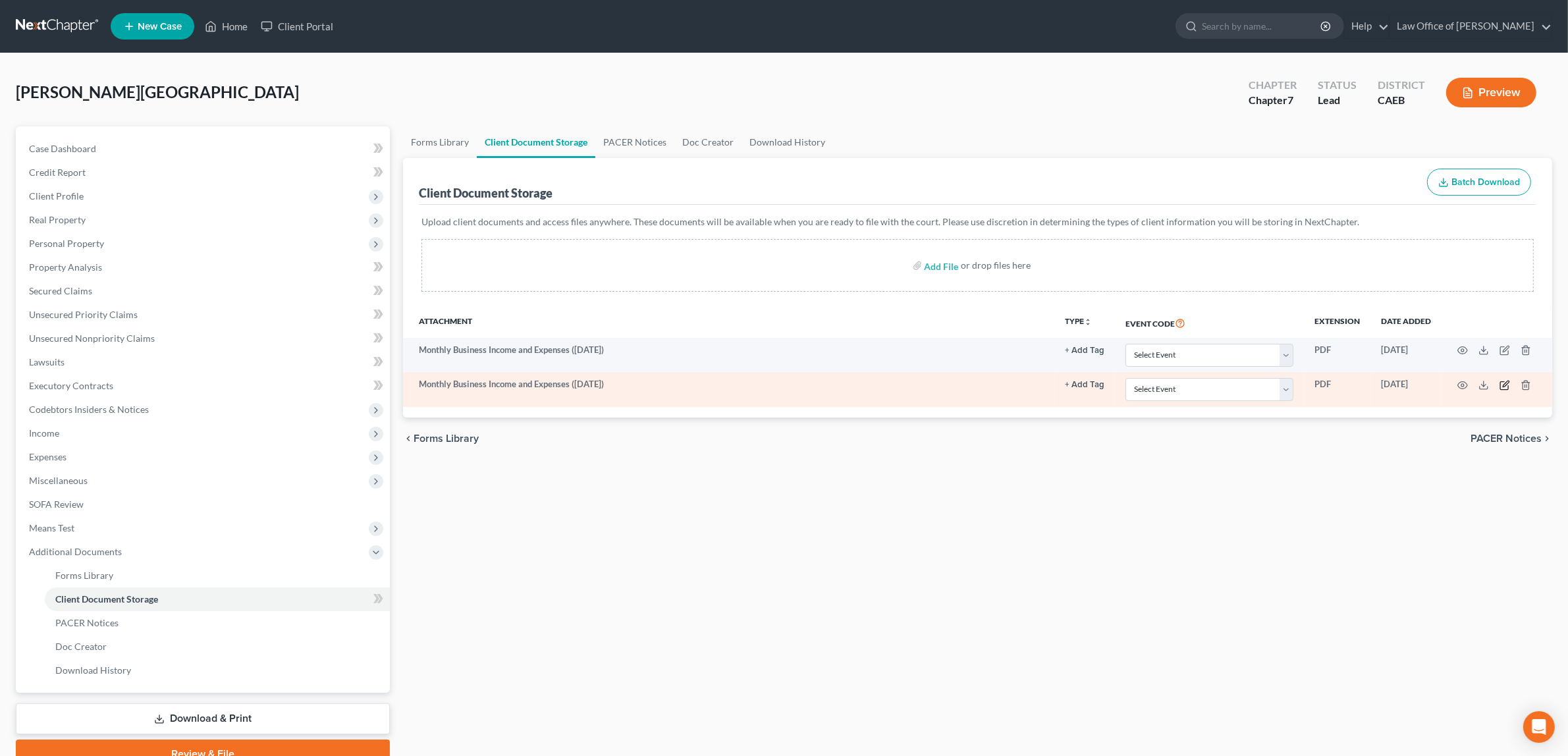
click at [1506, 380] on icon "button" at bounding box center [1505, 386] width 11 height 11
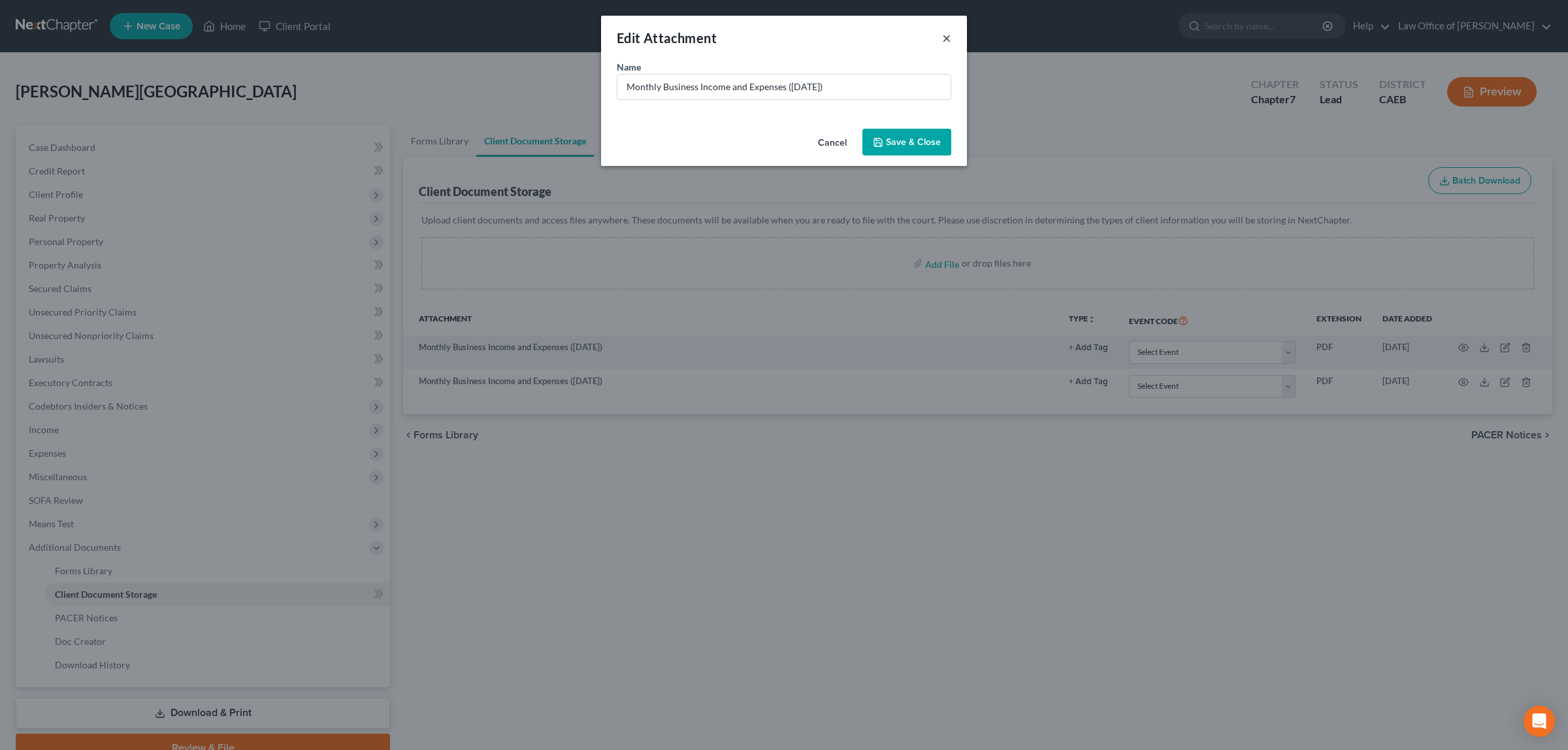
click at [945, 36] on button "×" at bounding box center [946, 38] width 9 height 15
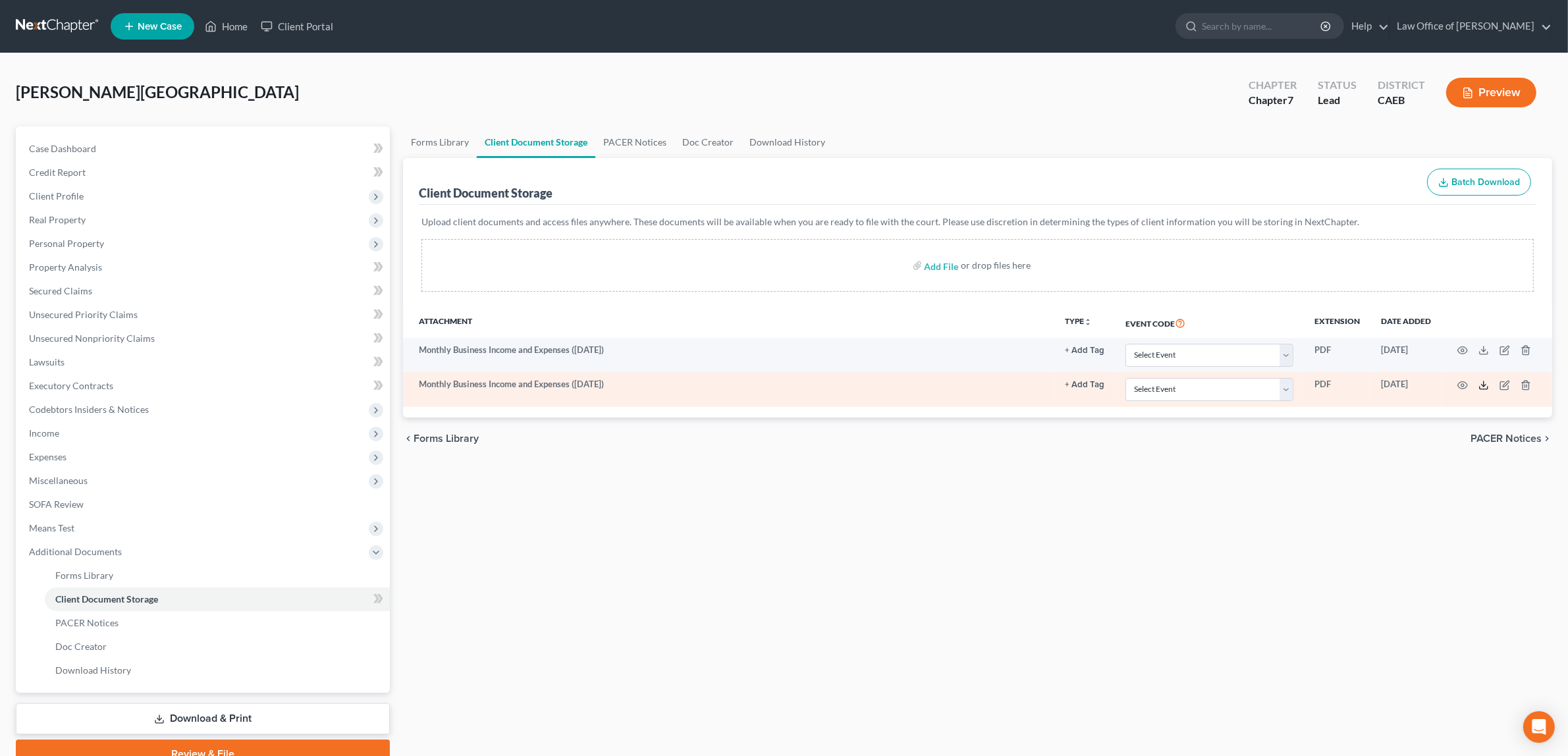
click at [1483, 385] on icon at bounding box center [1484, 386] width 11 height 11
click at [1462, 384] on circle "button" at bounding box center [1462, 385] width 2 height 2
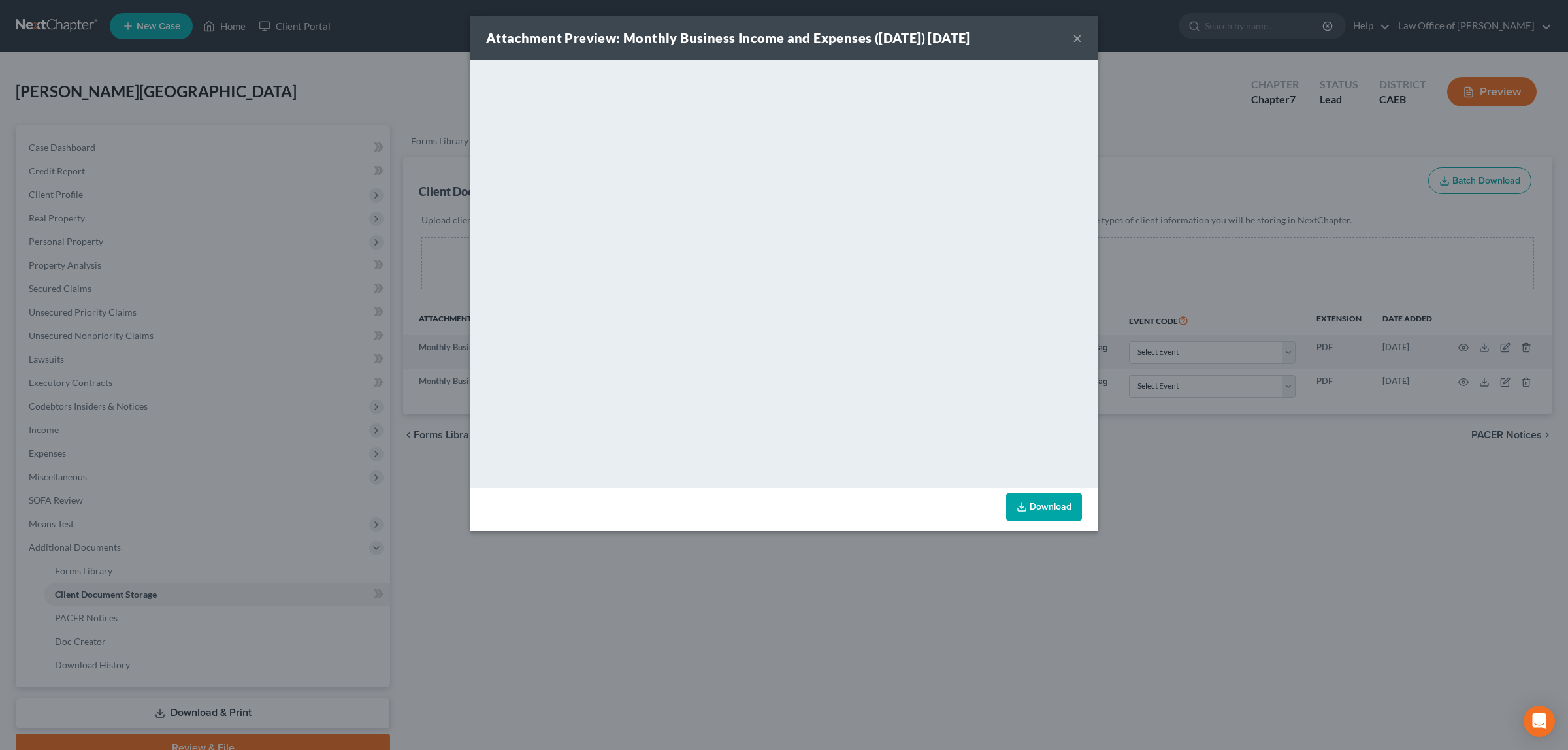
click at [1523, 380] on div "Attachment Preview: Monthly Business Income and Expenses (09/11/2025) 09/10/202…" at bounding box center [784, 375] width 1568 height 750
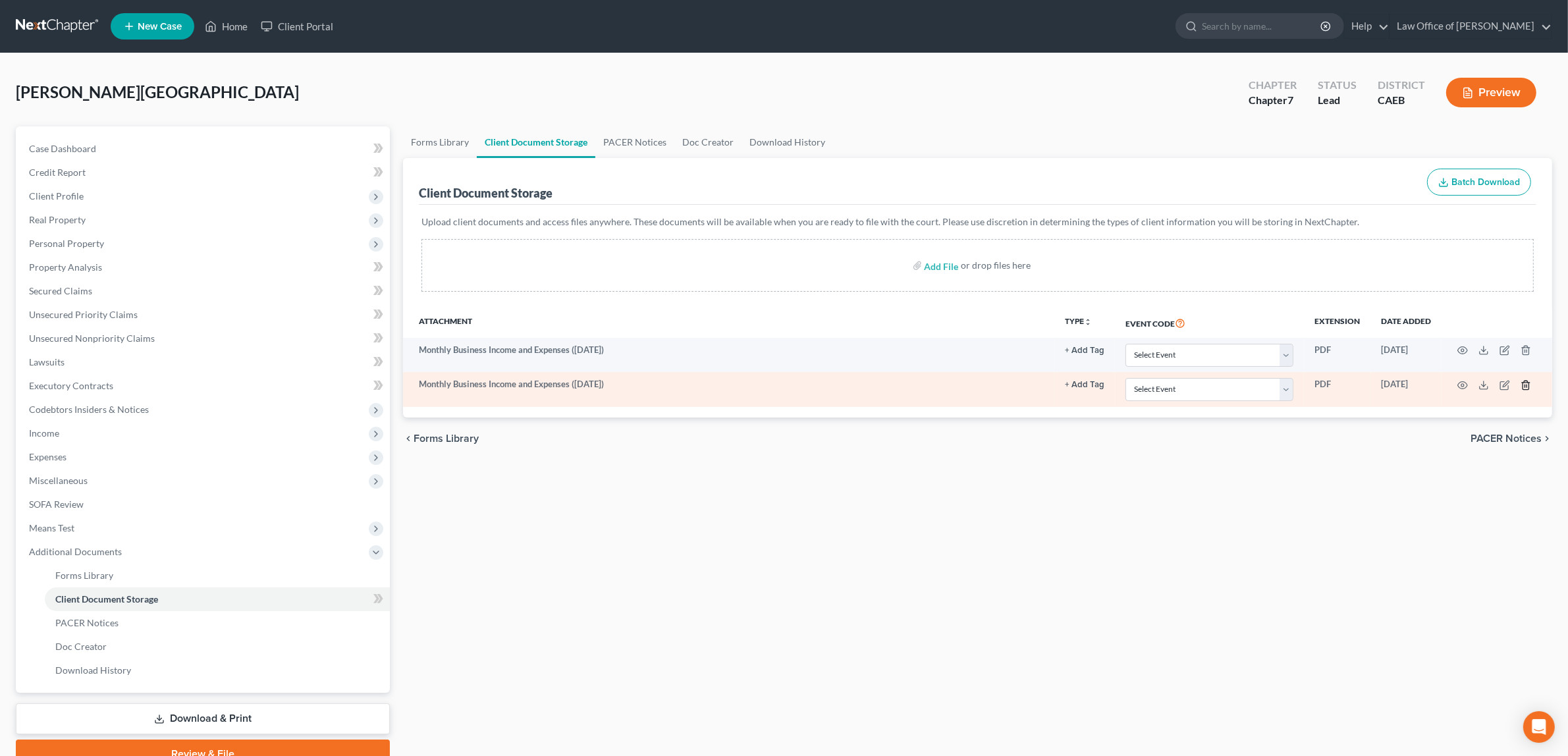
click at [1524, 385] on icon "button" at bounding box center [1525, 386] width 11 height 11
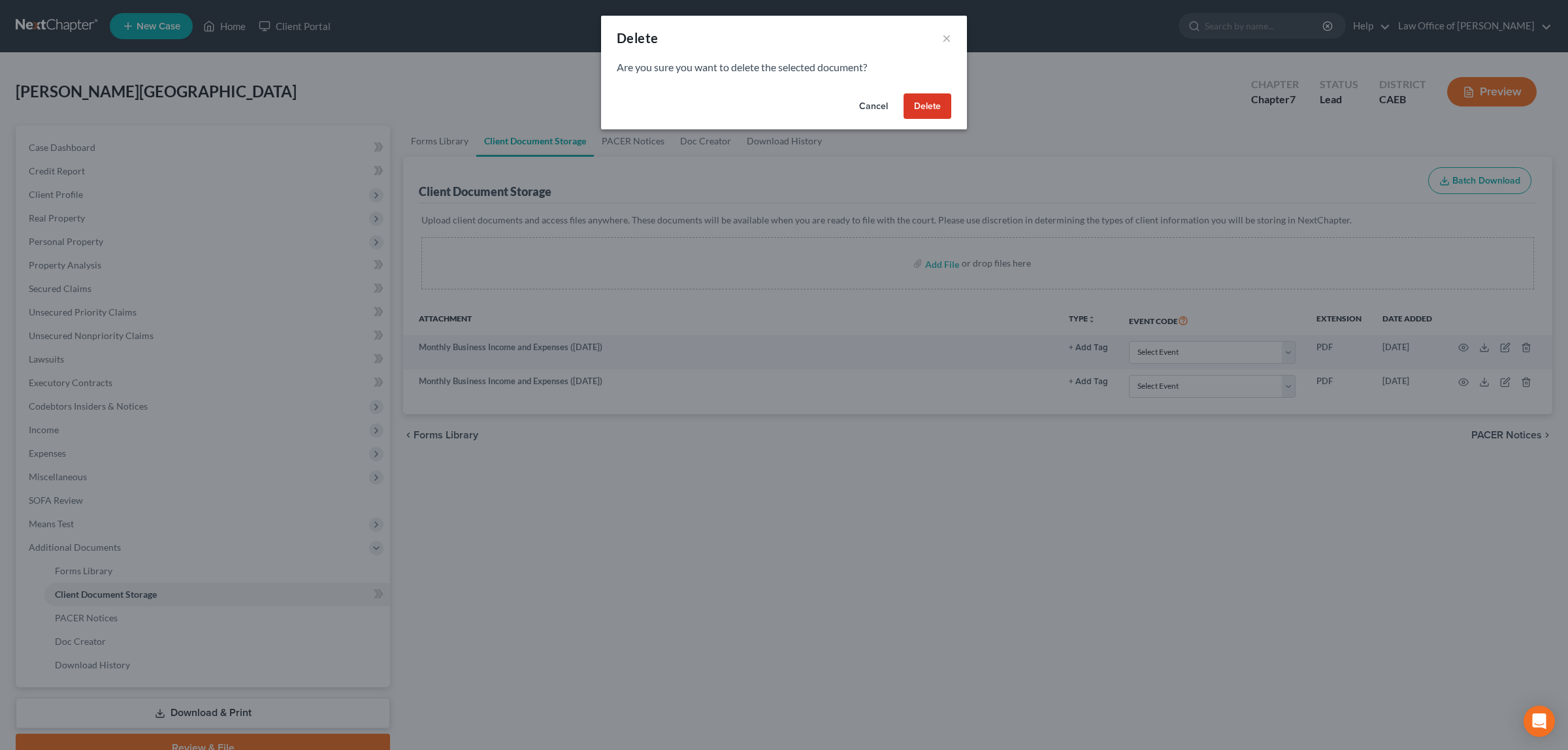
click at [930, 105] on button "Delete" at bounding box center [927, 107] width 48 height 26
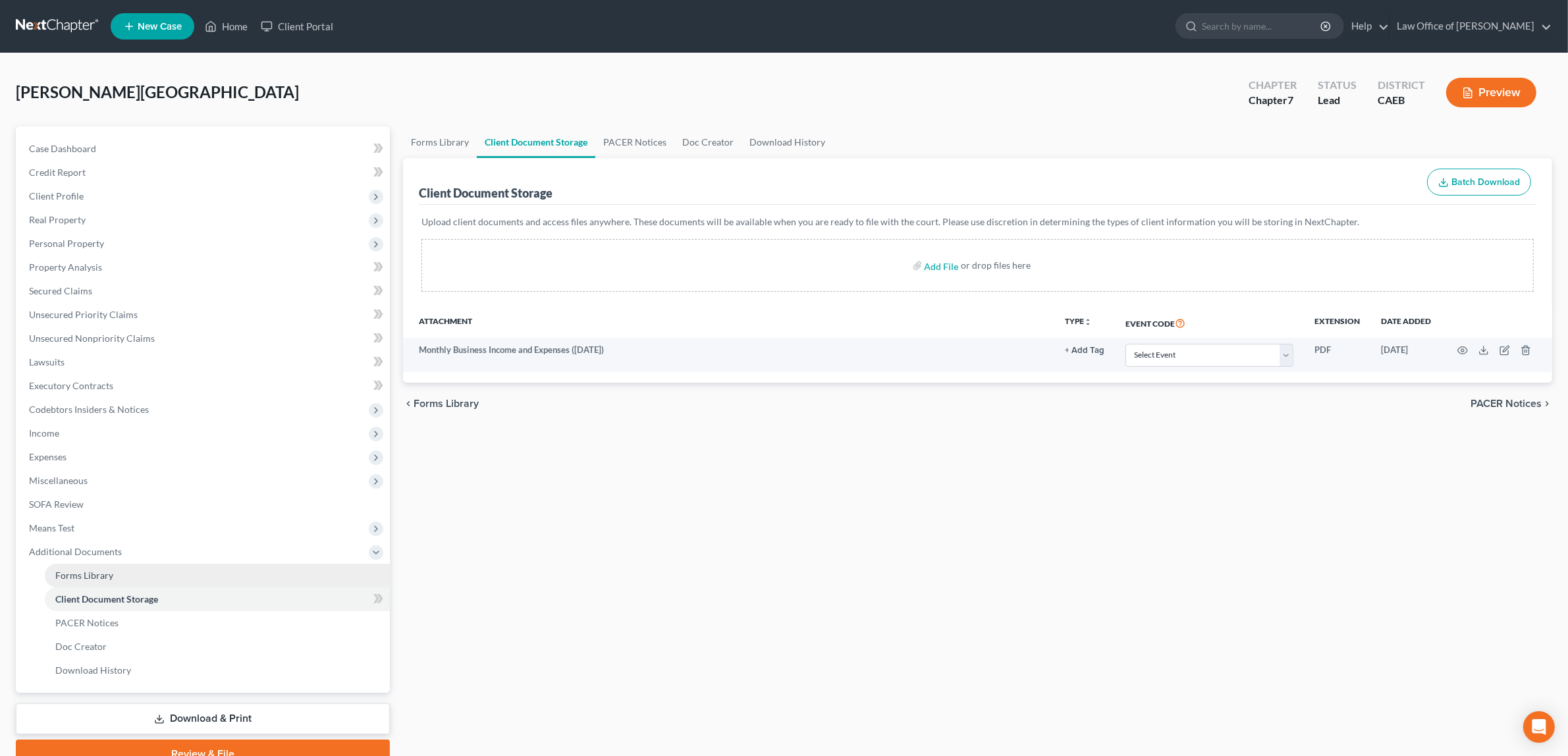
click at [129, 570] on link "Forms Library" at bounding box center [218, 576] width 345 height 24
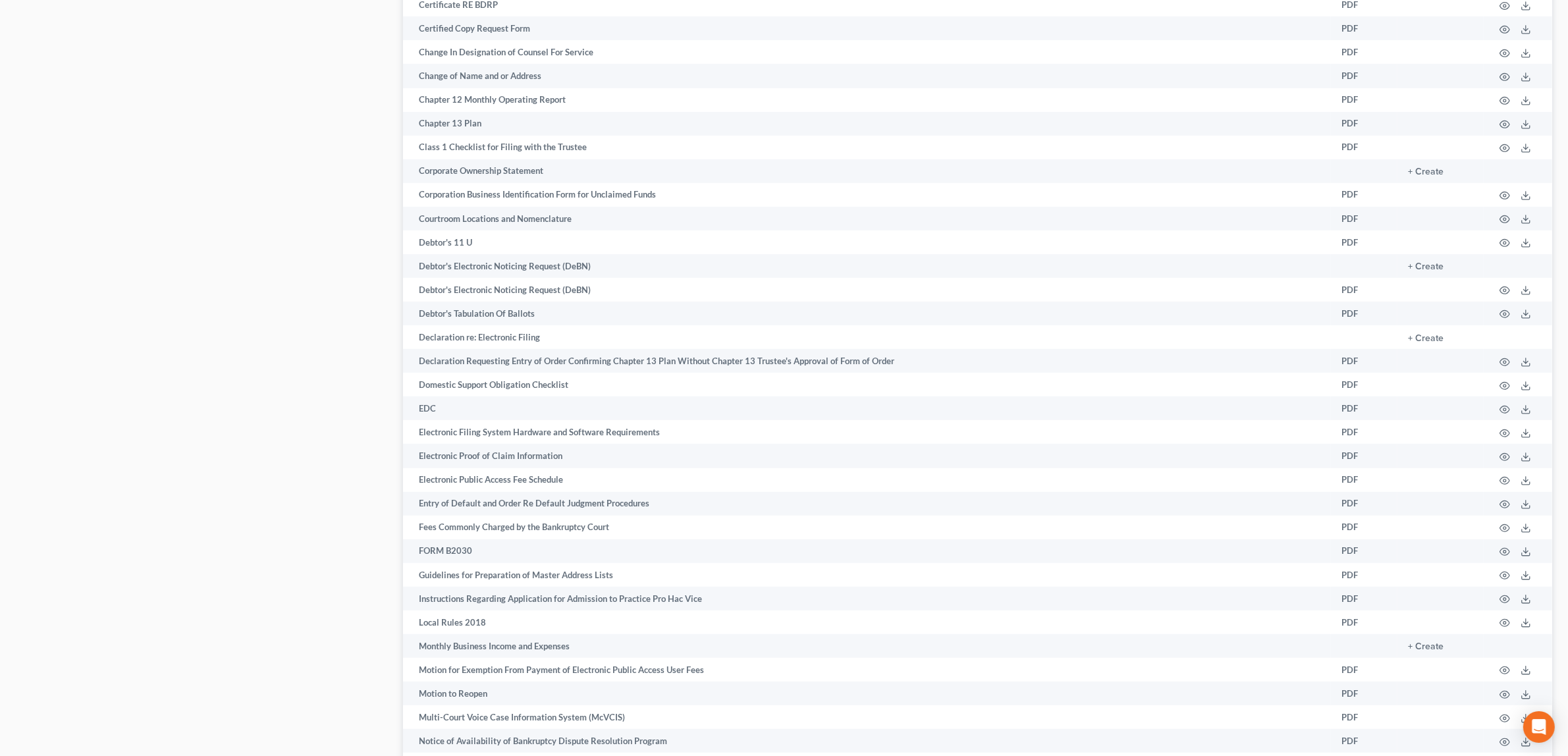
scroll to position [860, 0]
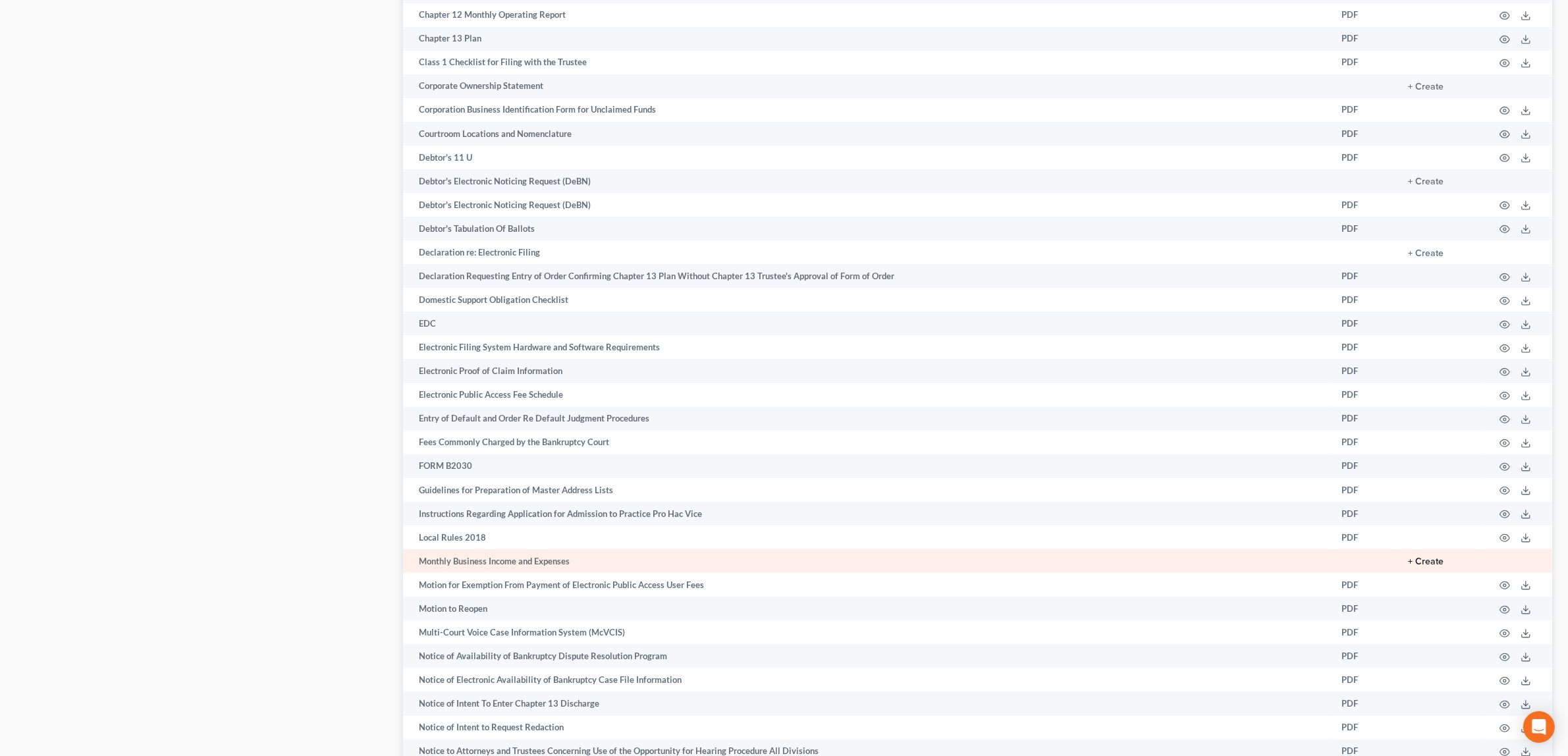
click at [1437, 560] on button "+ Create" at bounding box center [1426, 562] width 36 height 9
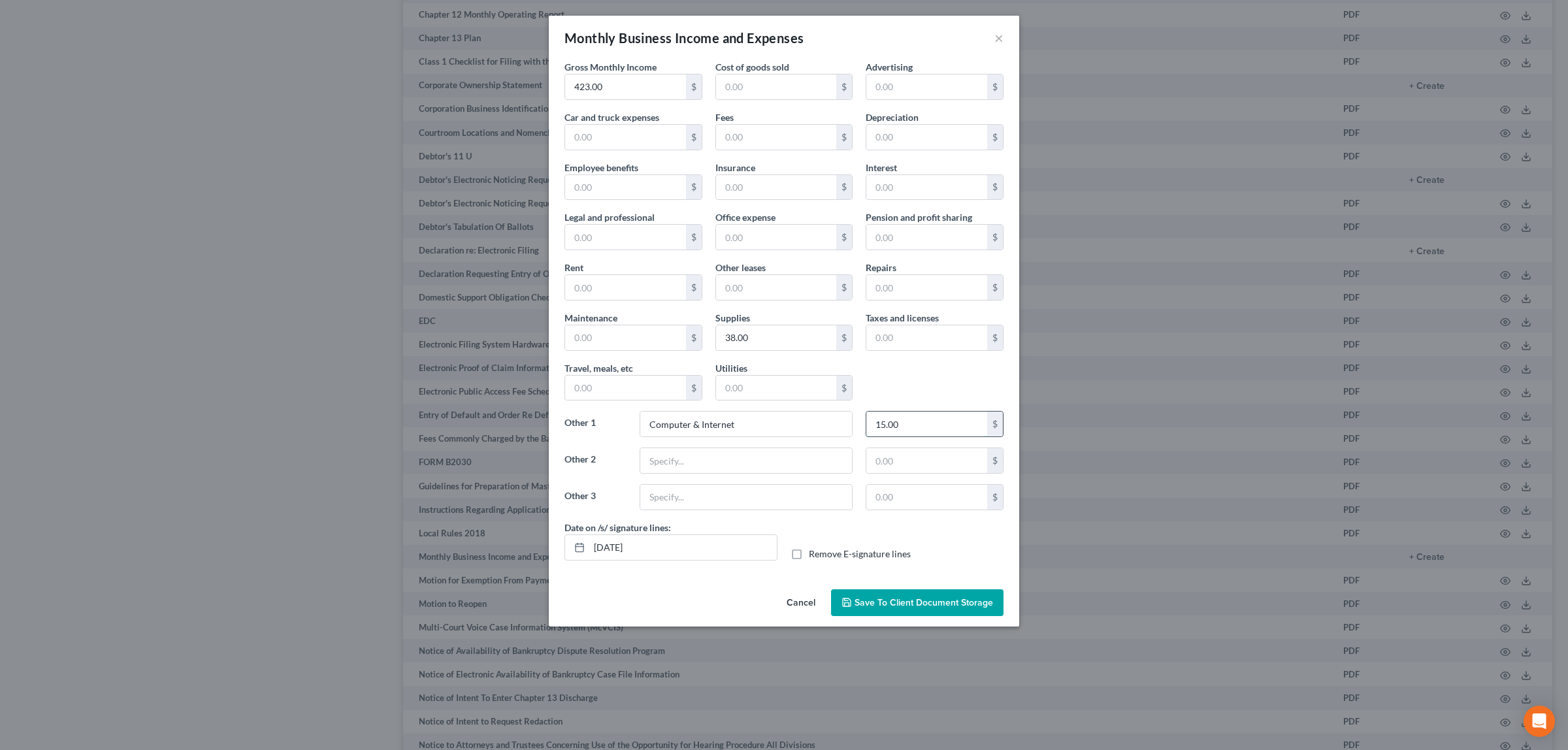
click at [903, 426] on input "15.00" at bounding box center [926, 424] width 121 height 25
click at [740, 429] on input "Computer & Internet" at bounding box center [745, 424] width 211 height 25
drag, startPoint x: 738, startPoint y: 429, endPoint x: 629, endPoint y: 426, distance: 109.0
click at [629, 426] on div "Other 1 Computer & Internet $" at bounding box center [784, 430] width 452 height 37
click at [922, 599] on button "Save to Client Document Storage" at bounding box center [917, 603] width 172 height 28
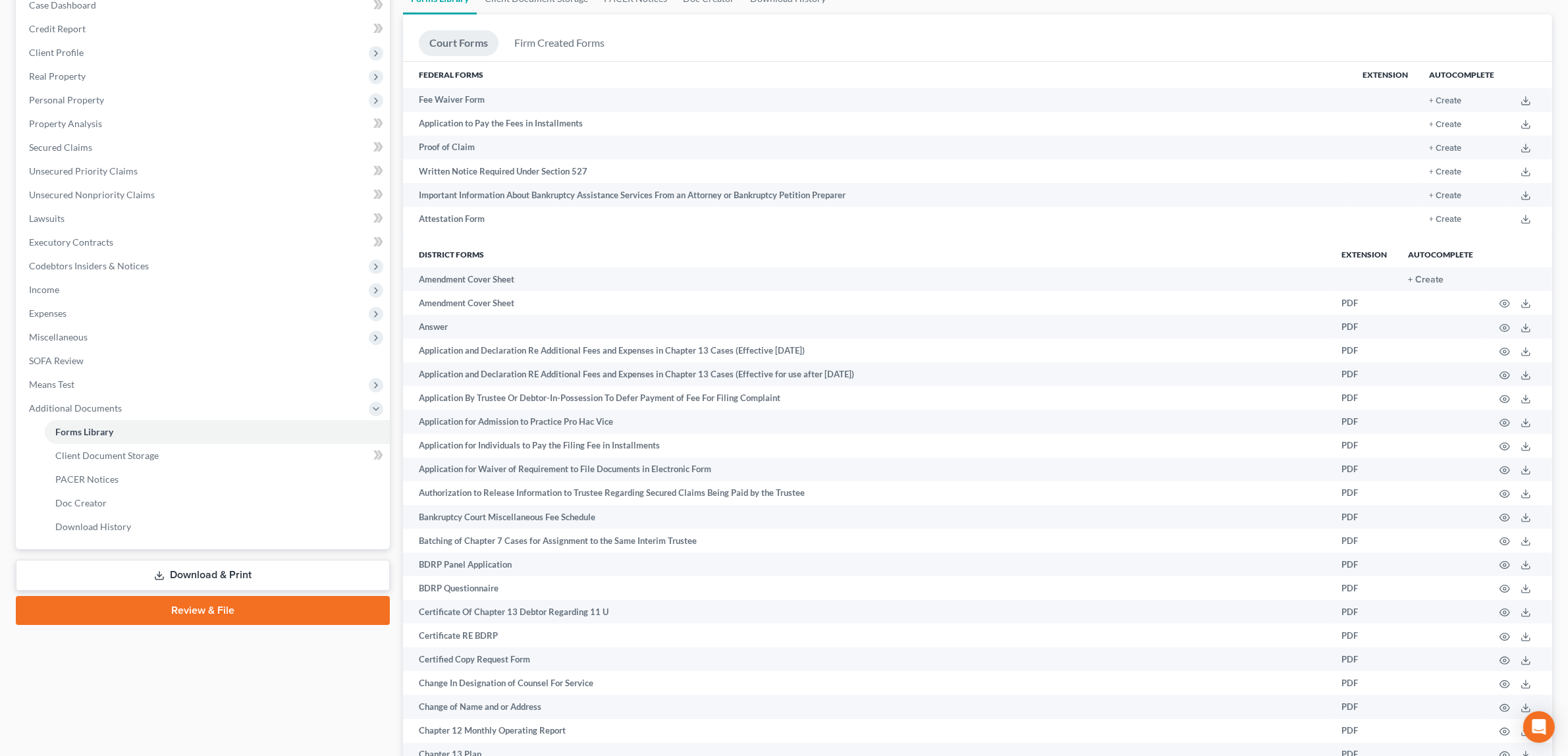
scroll to position [0, 0]
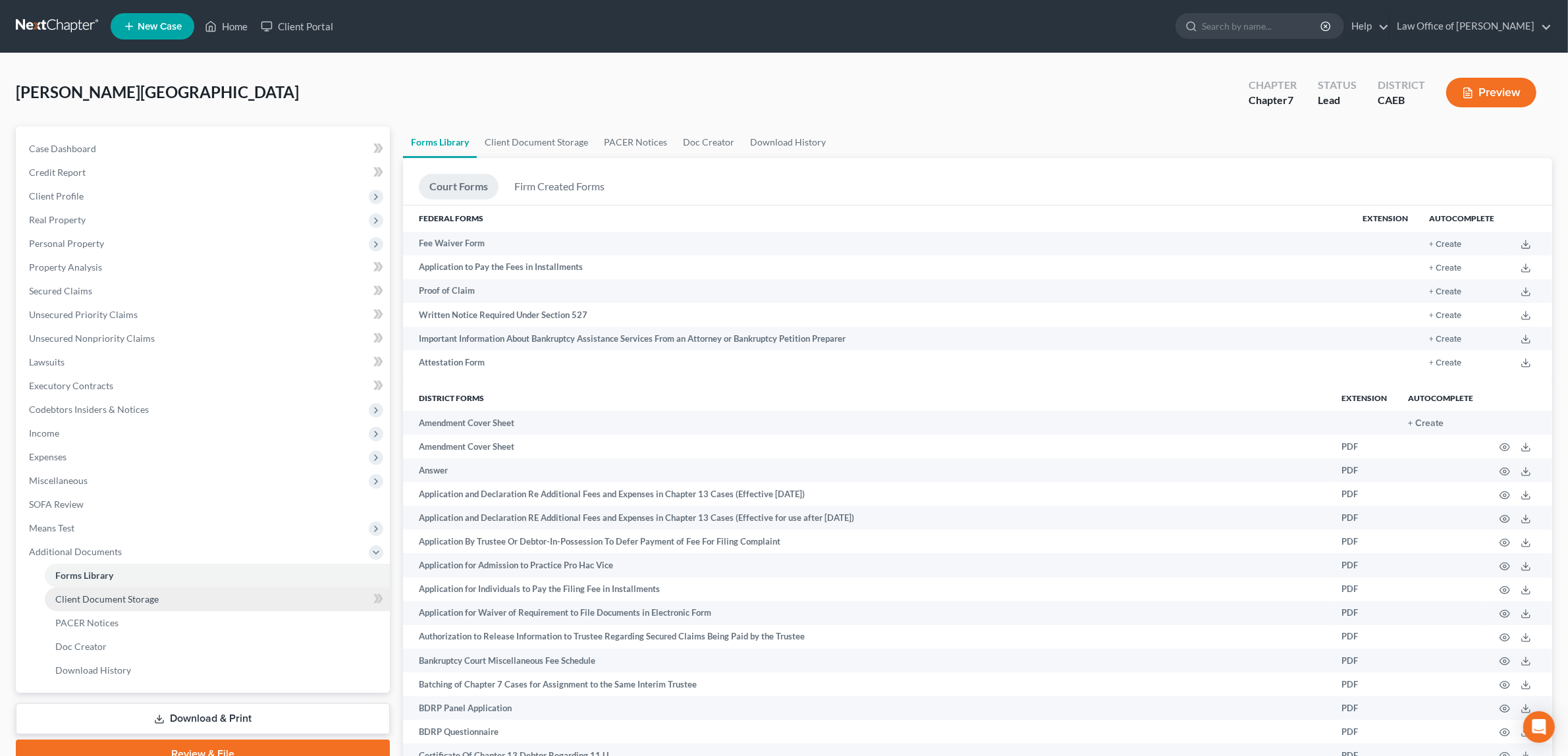
click at [153, 594] on span "Client Document Storage" at bounding box center [106, 599] width 103 height 11
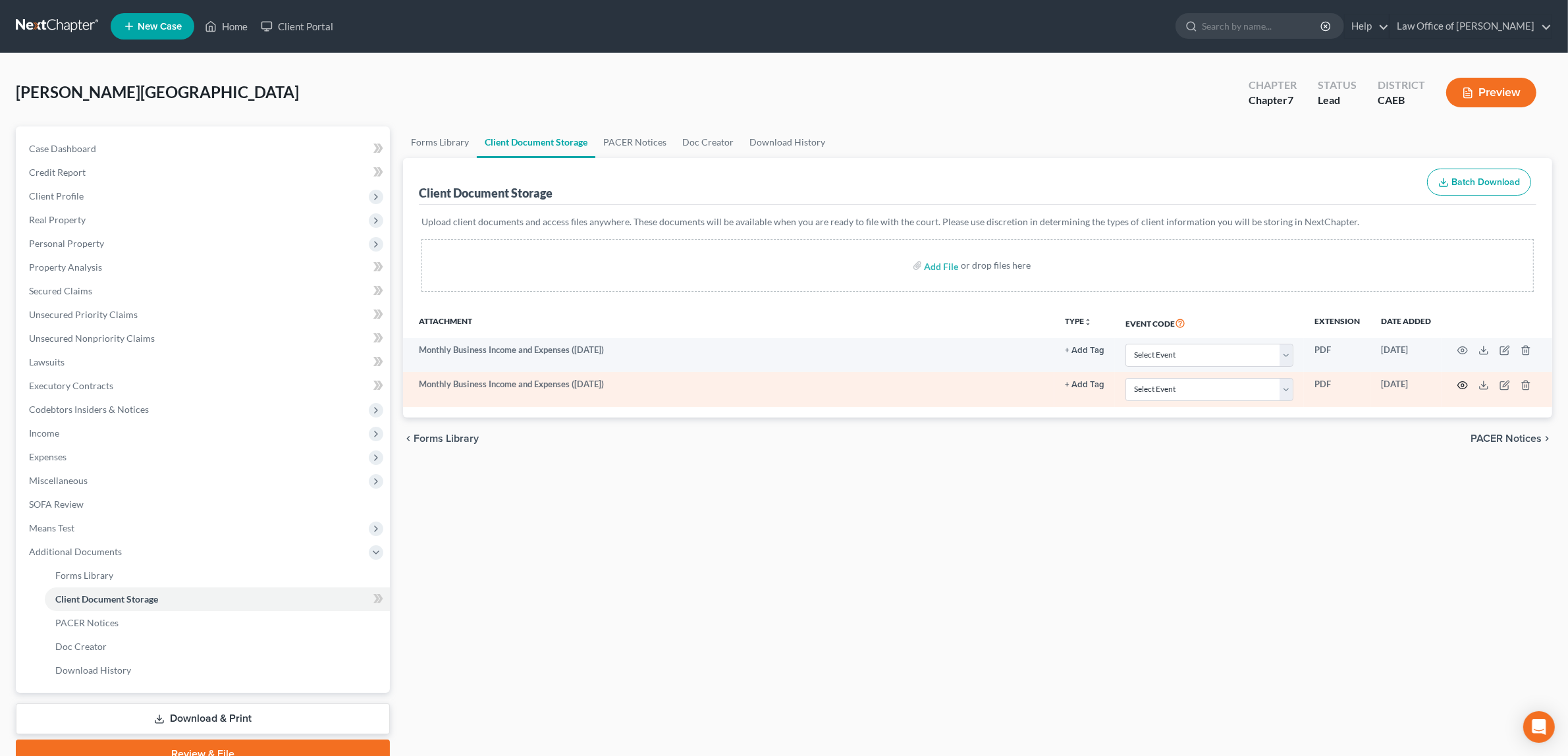
click at [1463, 386] on circle "button" at bounding box center [1462, 385] width 2 height 2
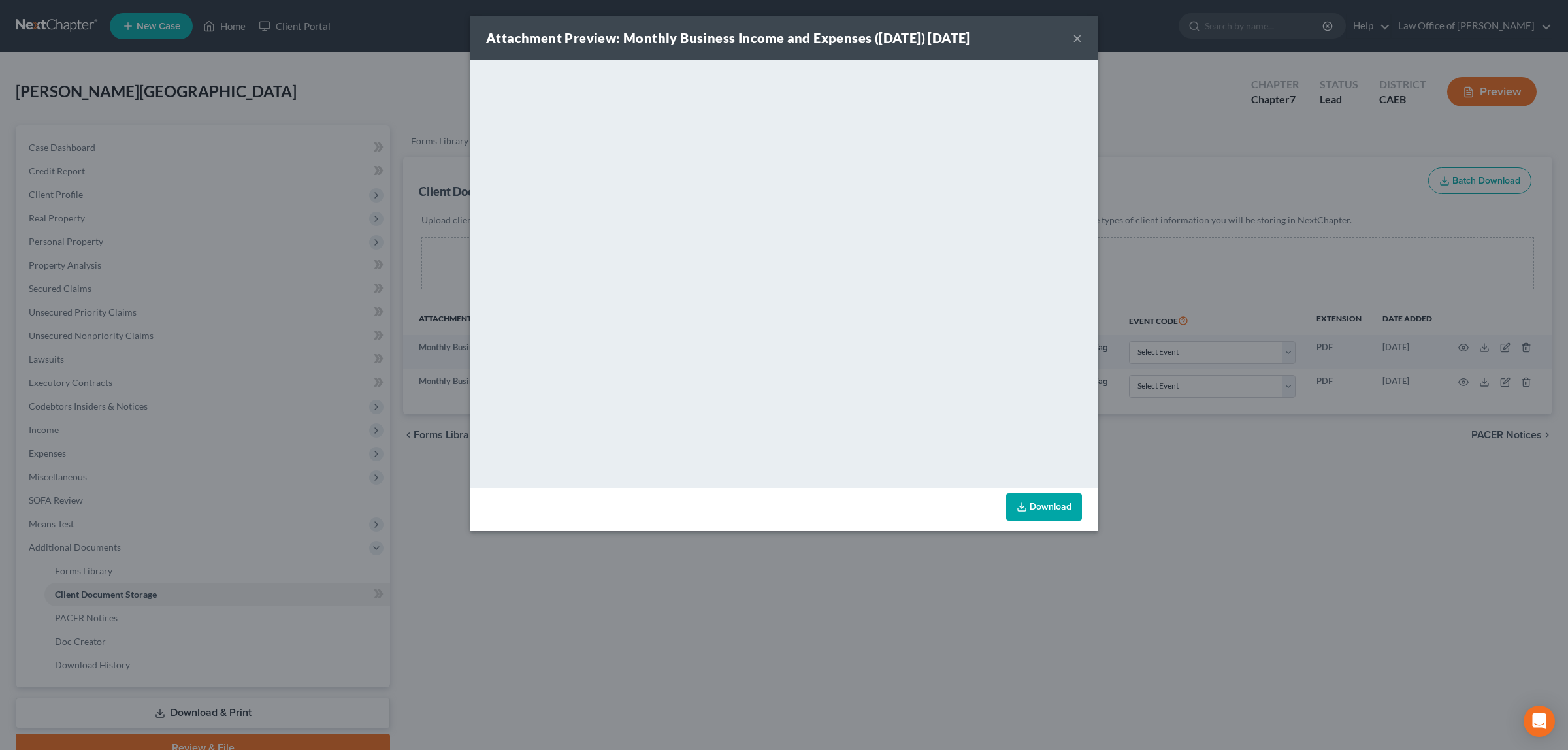
click at [1075, 39] on button "×" at bounding box center [1077, 38] width 9 height 15
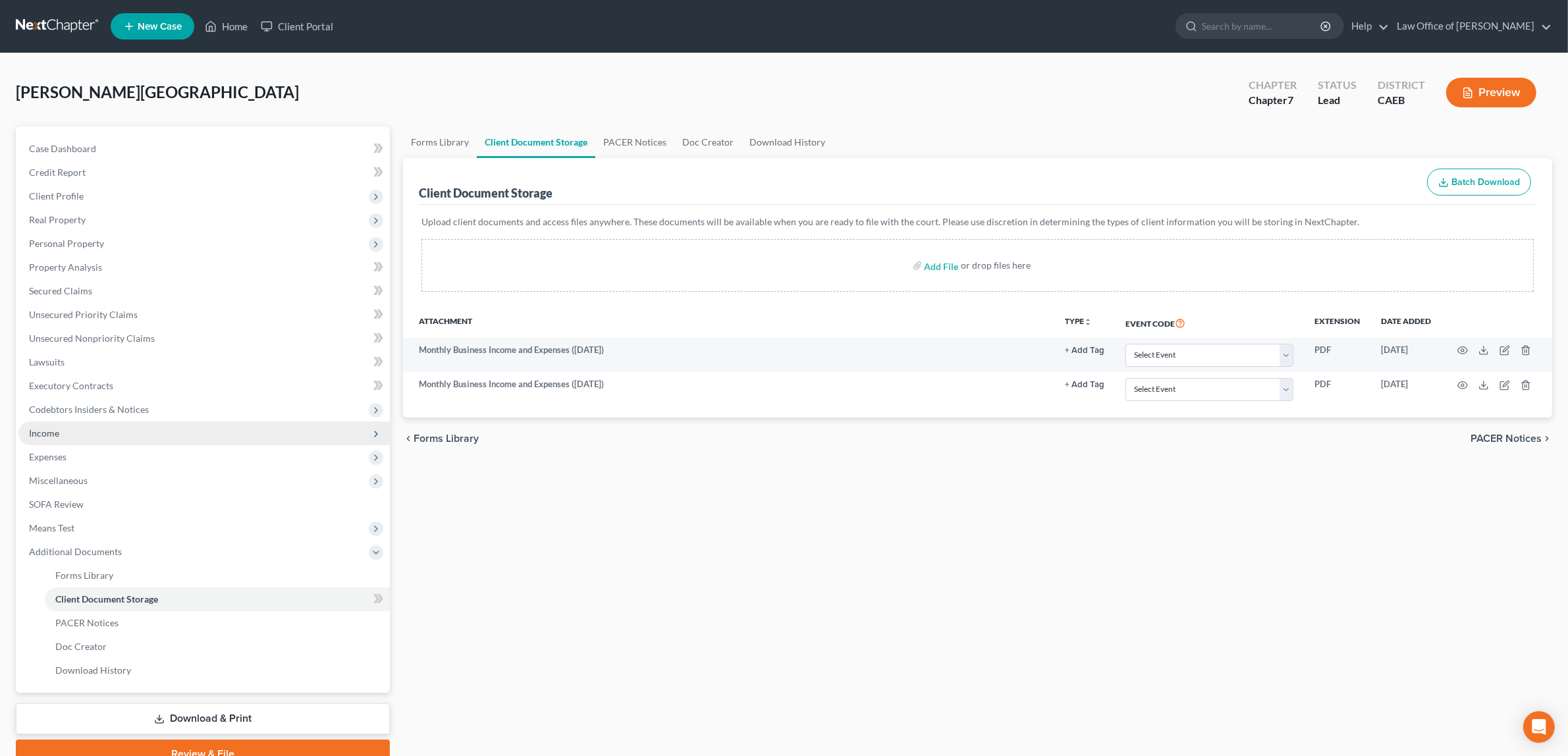
click at [74, 423] on span "Income" at bounding box center [204, 433] width 372 height 24
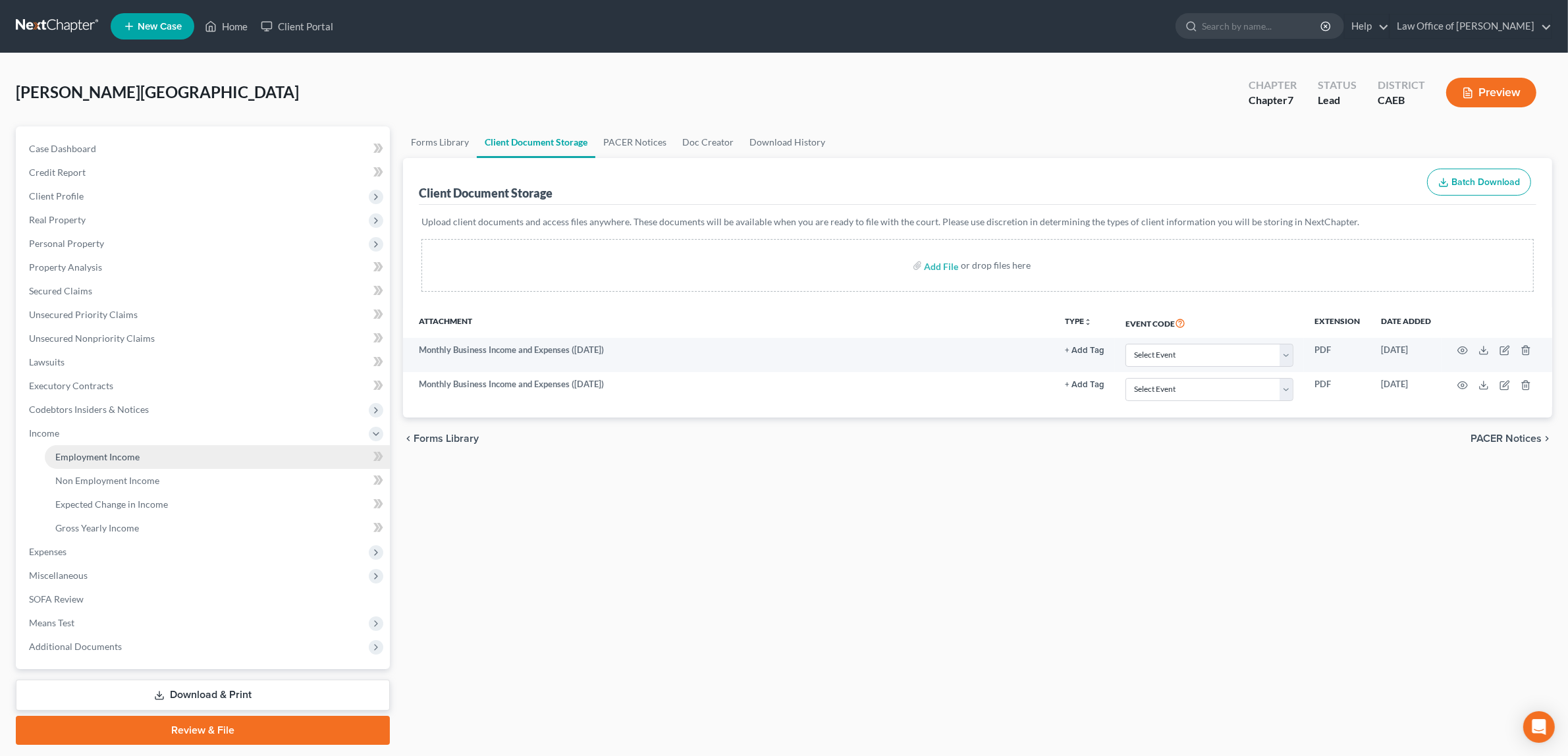
click at [87, 451] on span "Employment Income" at bounding box center [97, 456] width 84 height 11
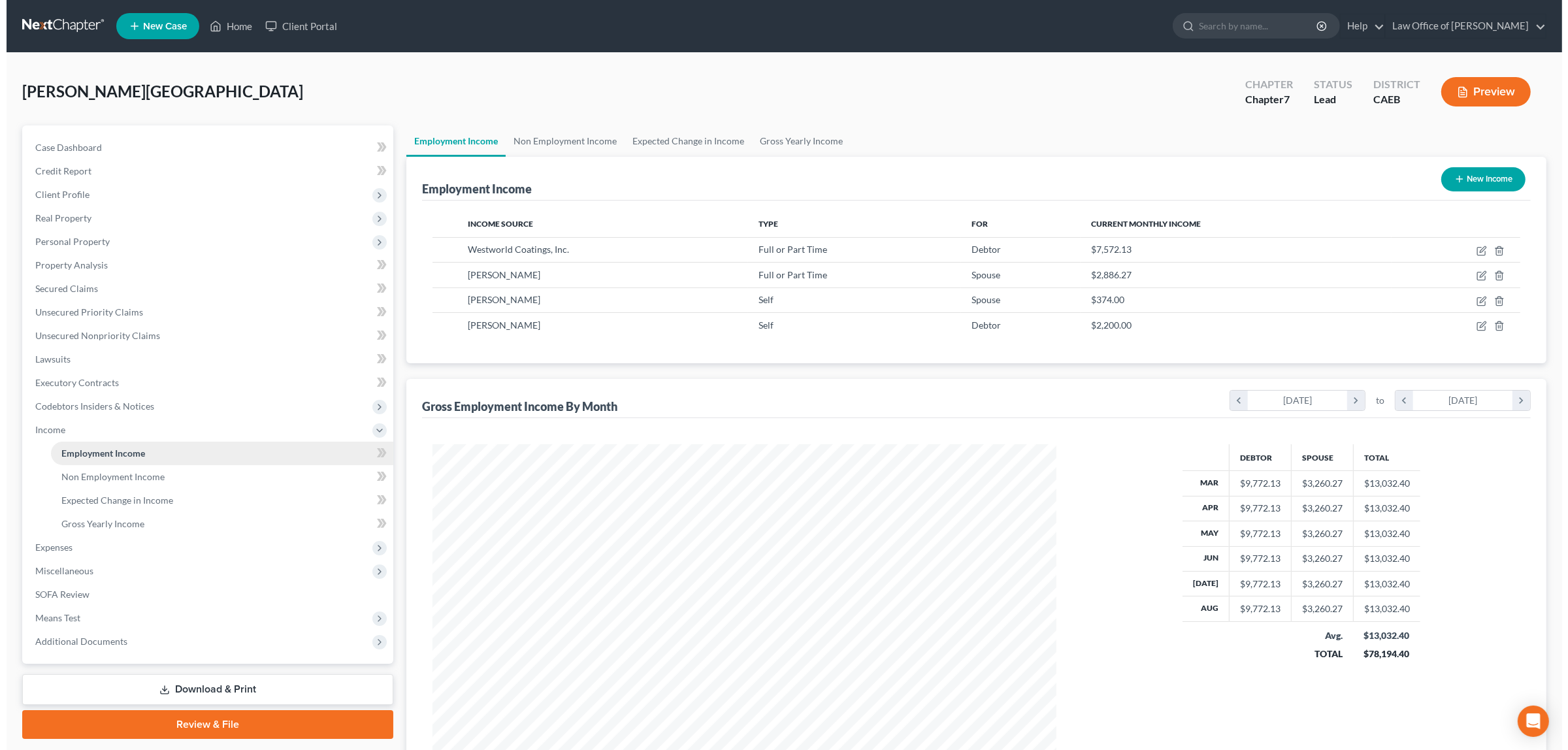
scroll to position [311, 648]
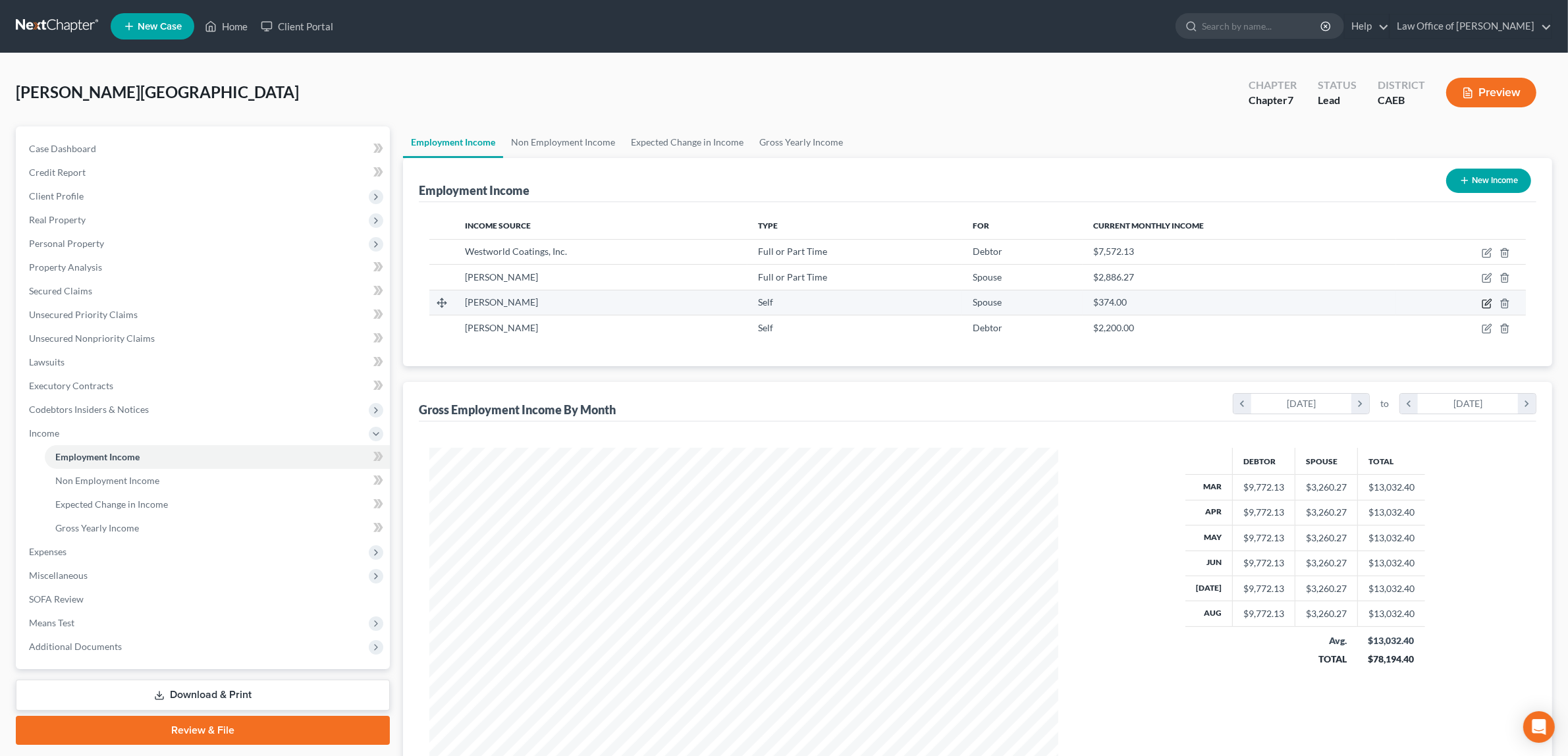
click at [1484, 300] on icon "button" at bounding box center [1486, 304] width 8 height 8
select select "1"
select select "4"
select select "0"
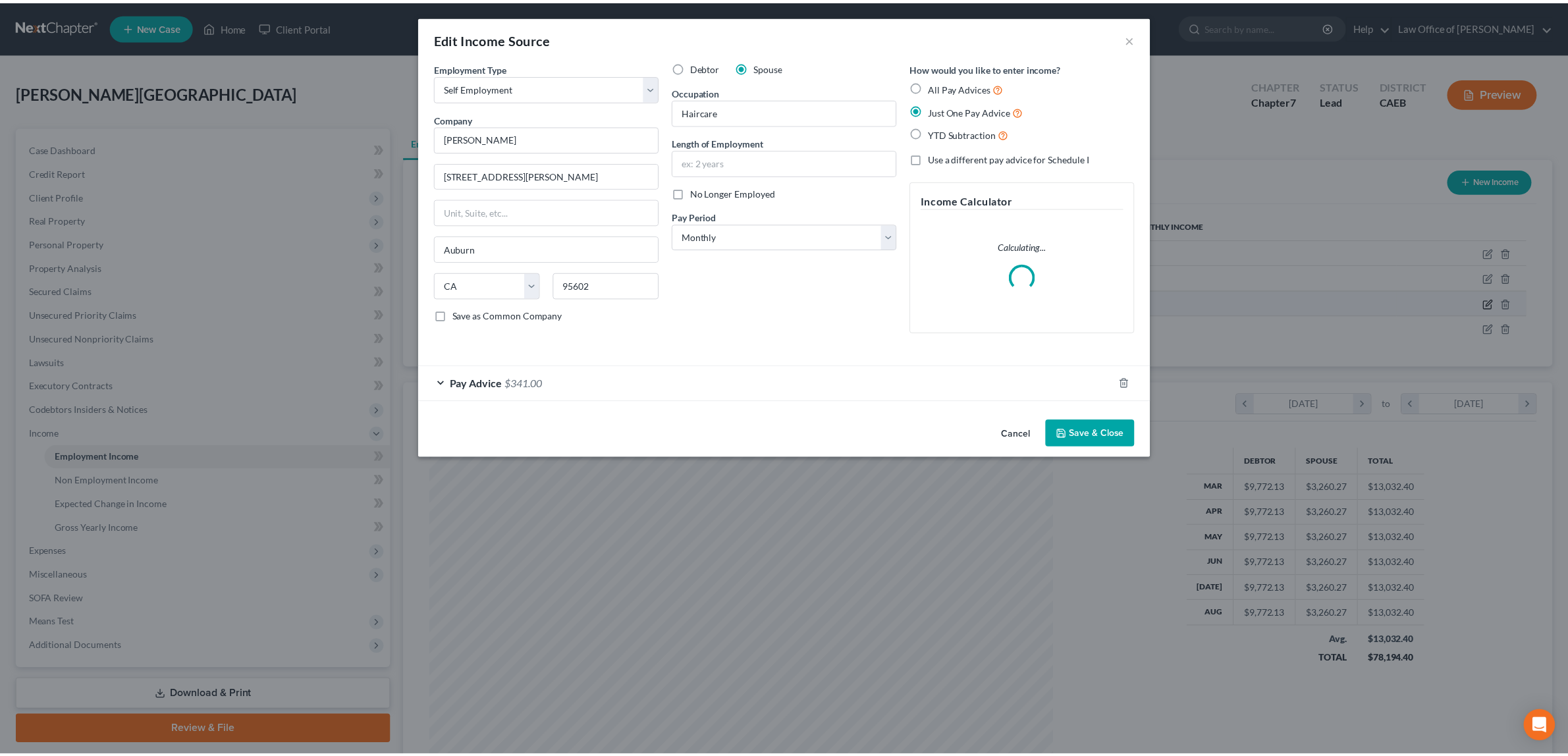
scroll to position [317, 660]
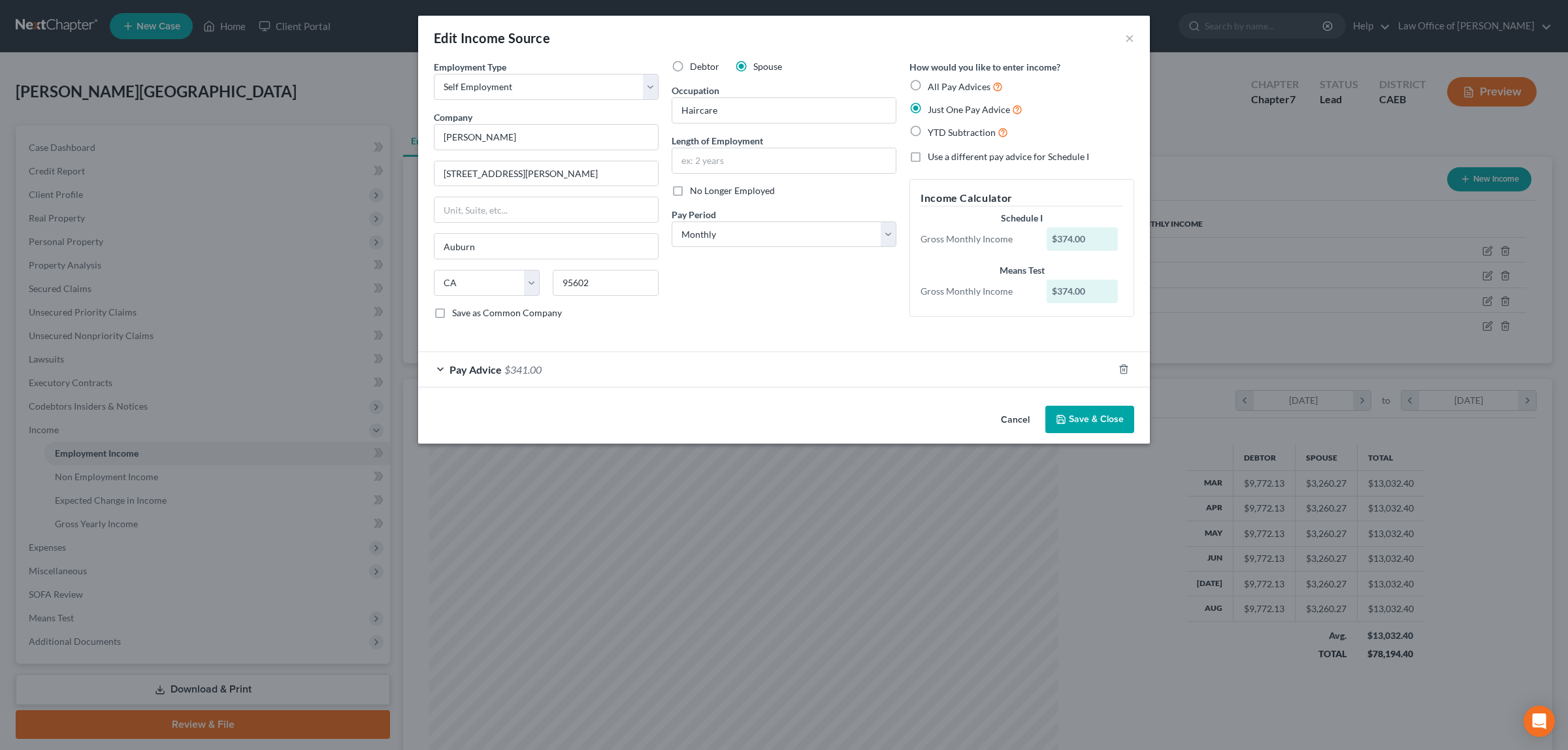
click at [624, 363] on div "Pay Advice $341.00" at bounding box center [765, 369] width 695 height 35
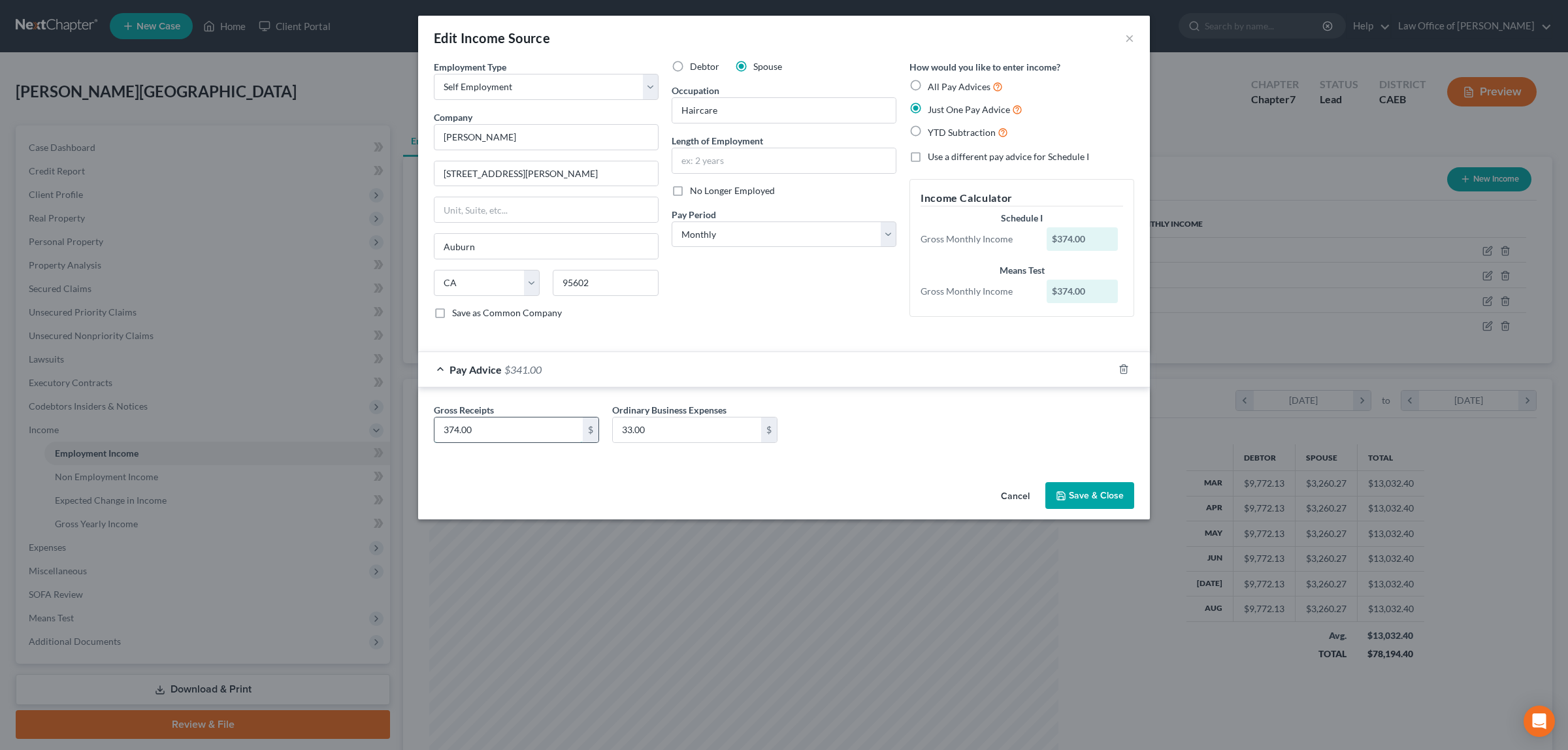
click at [490, 426] on input "374.00" at bounding box center [508, 430] width 148 height 25
type input "423.00"
click at [658, 435] on input "33.00" at bounding box center [687, 430] width 148 height 25
type input "38.00"
click at [1086, 493] on button "Save & Close" at bounding box center [1089, 496] width 89 height 28
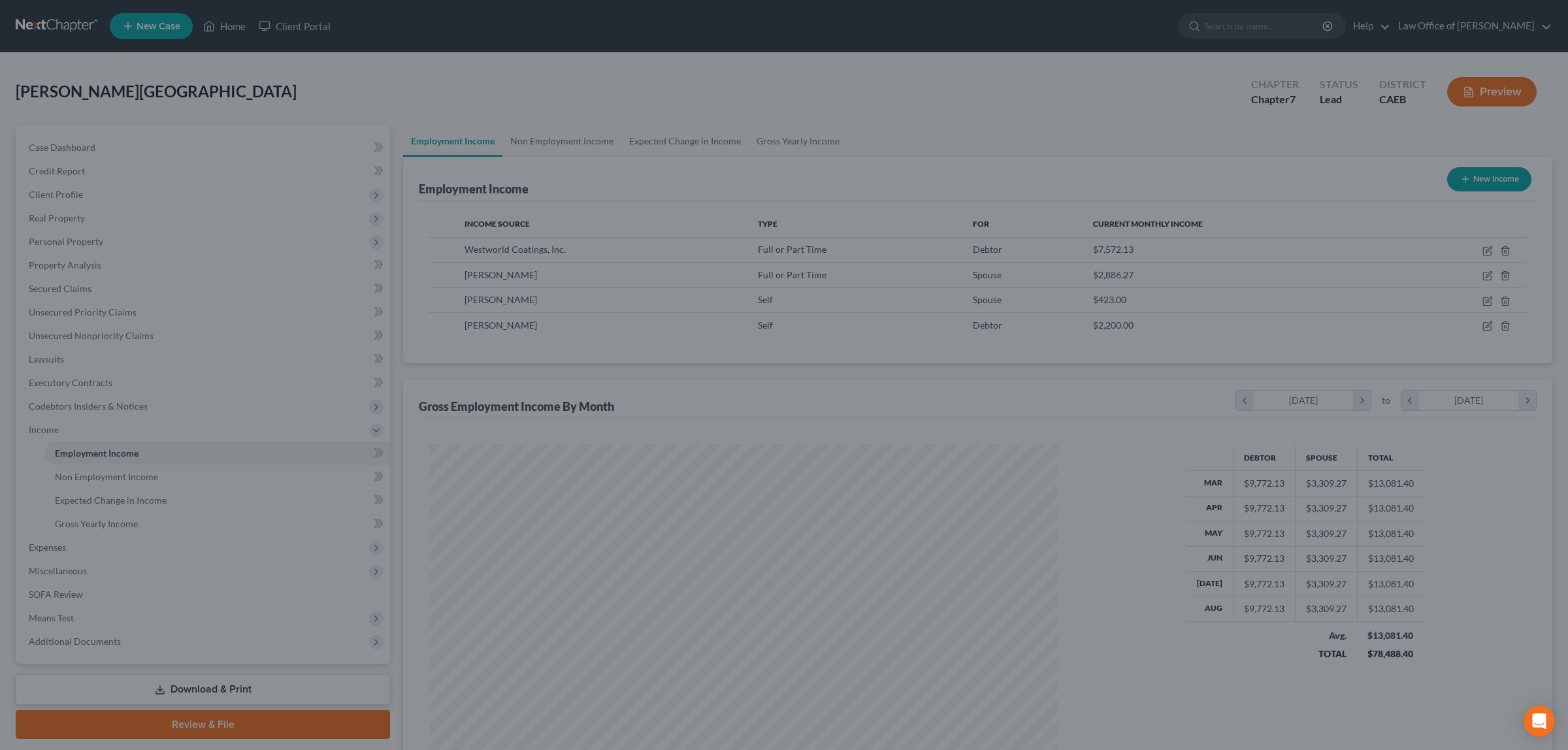
scroll to position [653086, 652585]
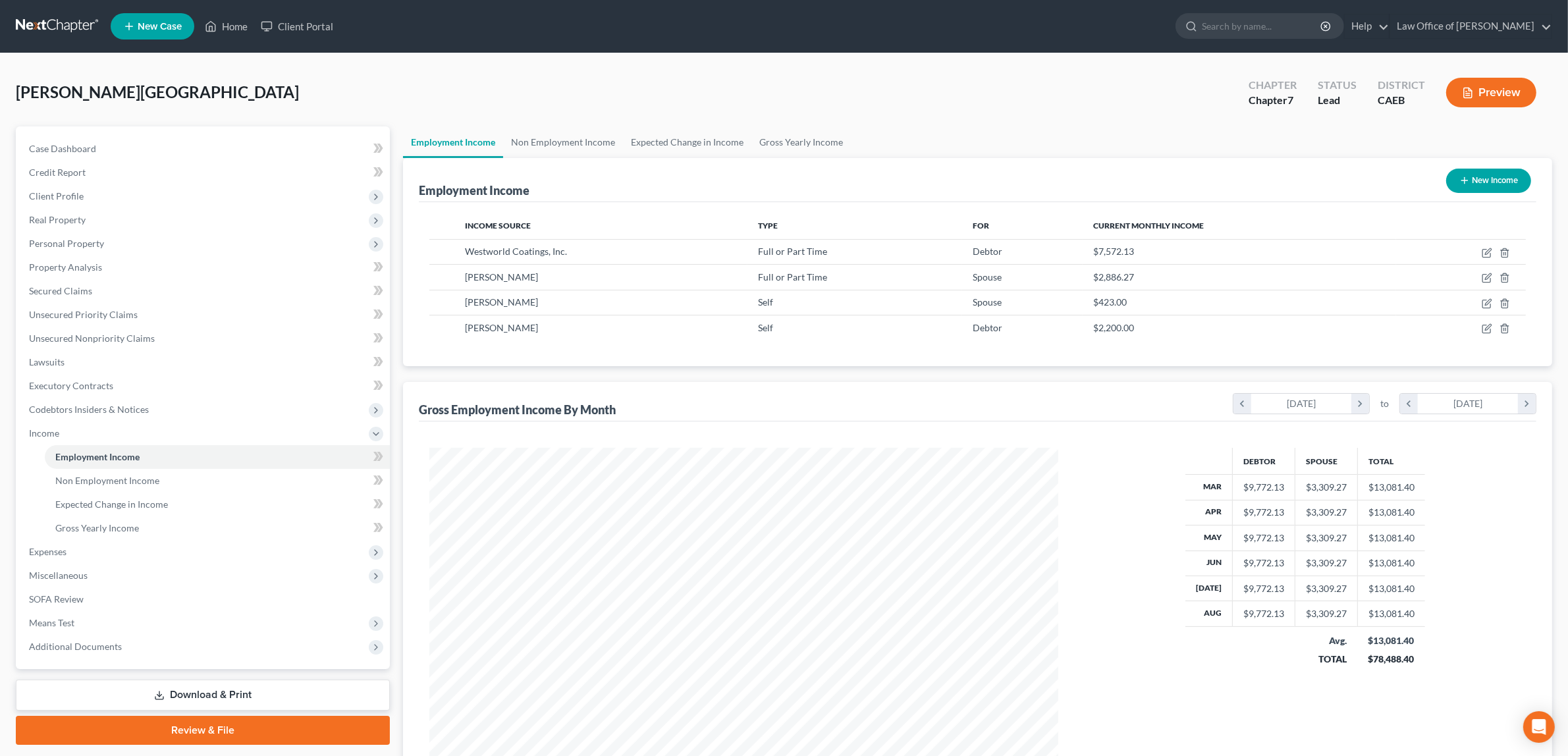
click at [1485, 90] on button "Preview" at bounding box center [1491, 92] width 90 height 29
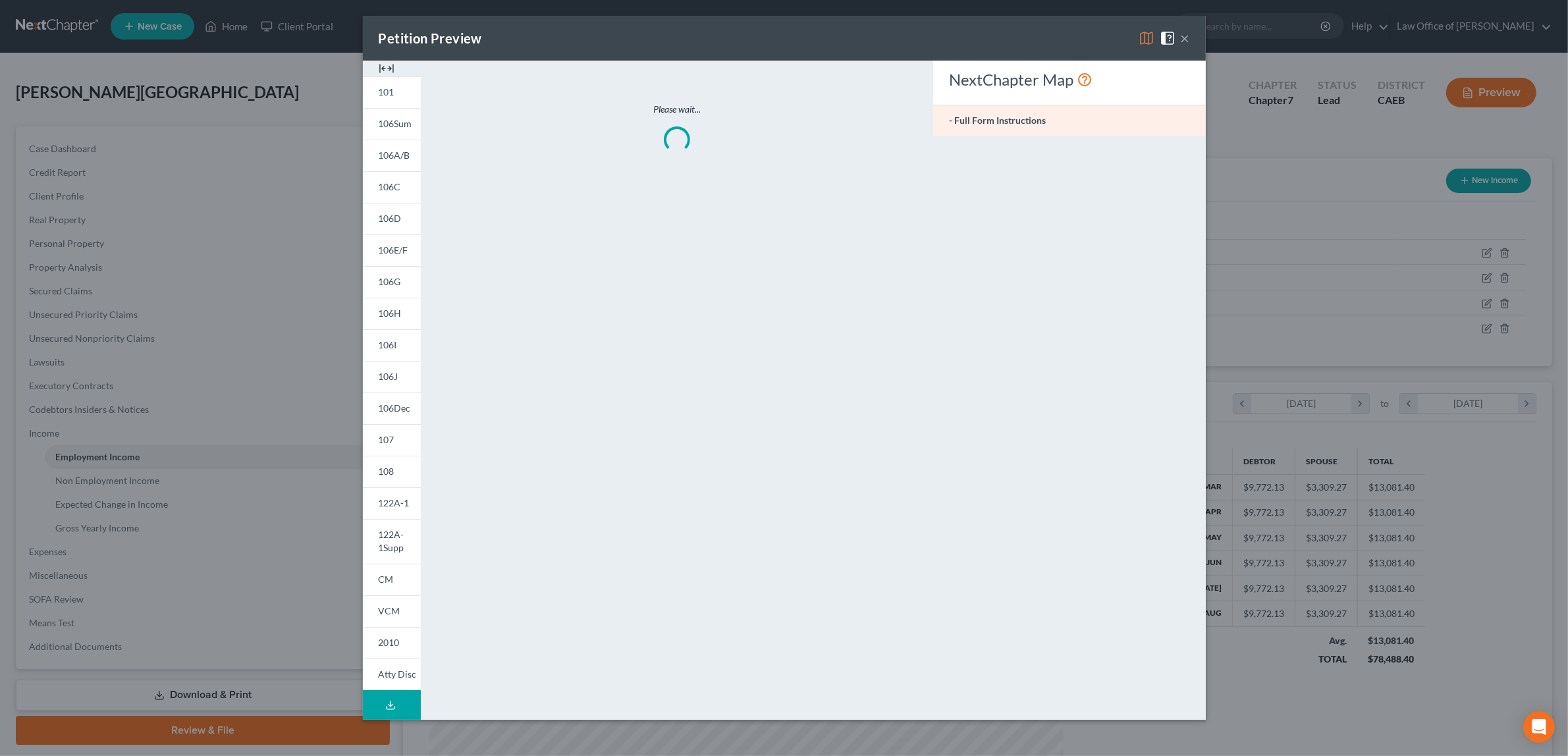
scroll to position [317, 660]
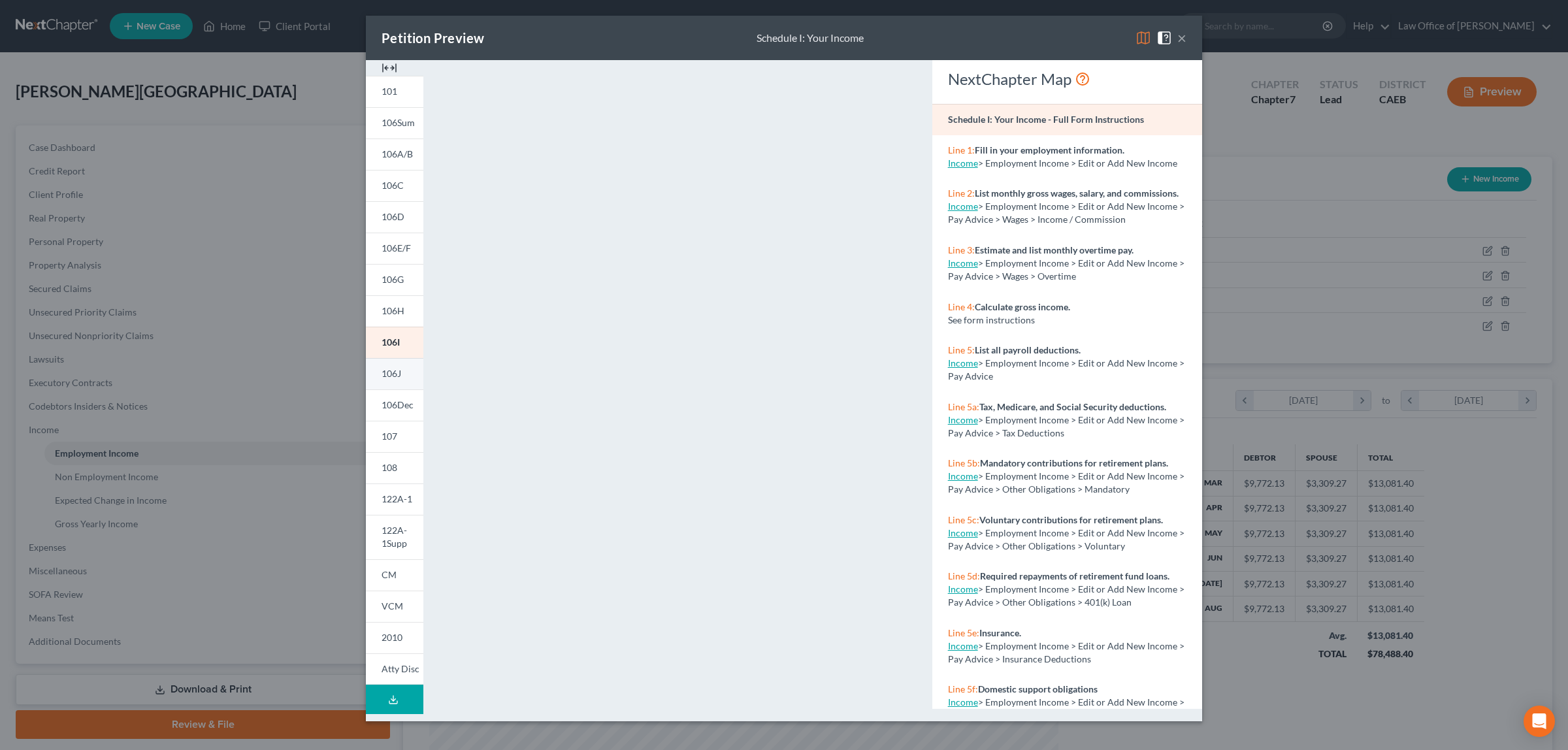
click at [387, 370] on span "106J" at bounding box center [392, 373] width 20 height 11
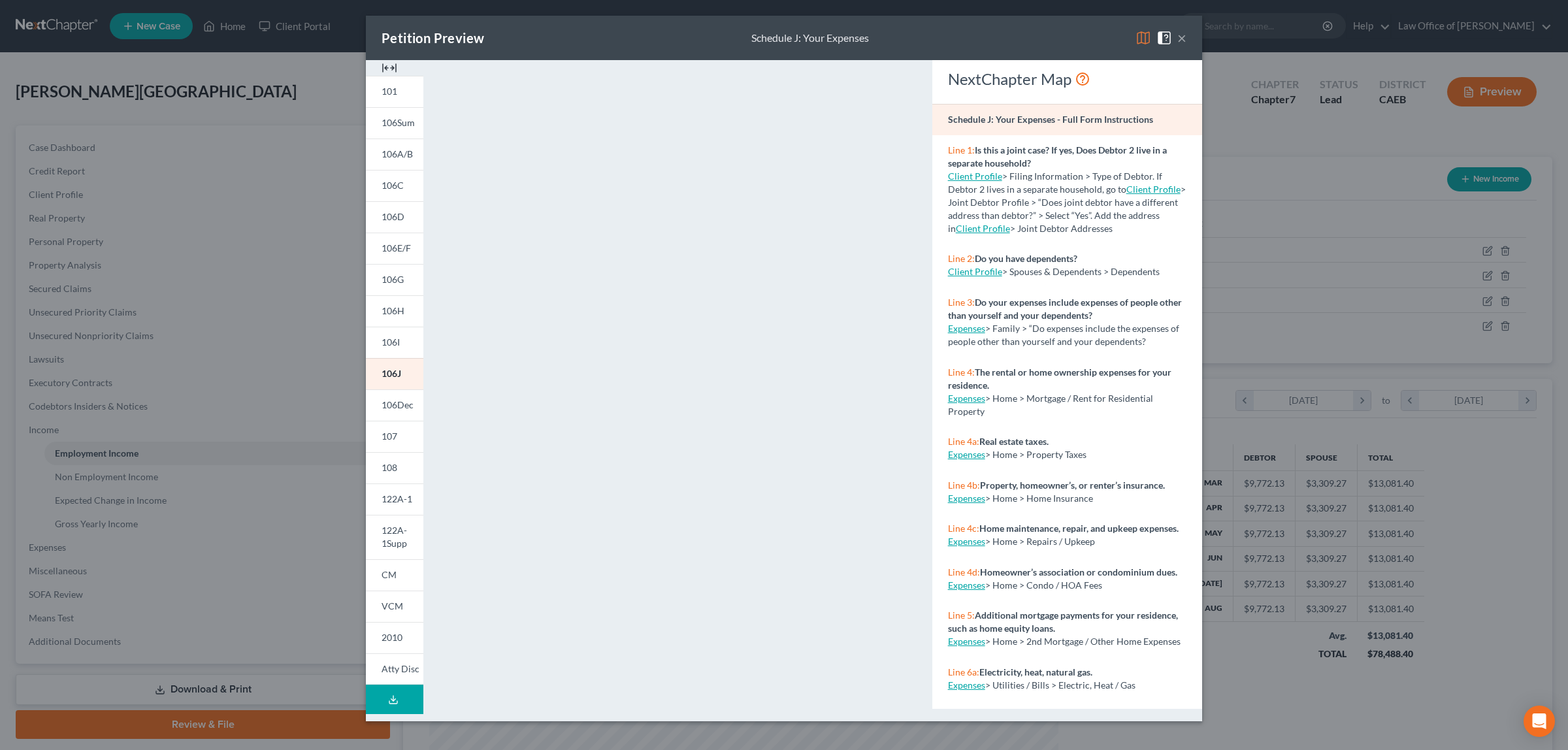
click at [1179, 37] on button "×" at bounding box center [1182, 38] width 9 height 15
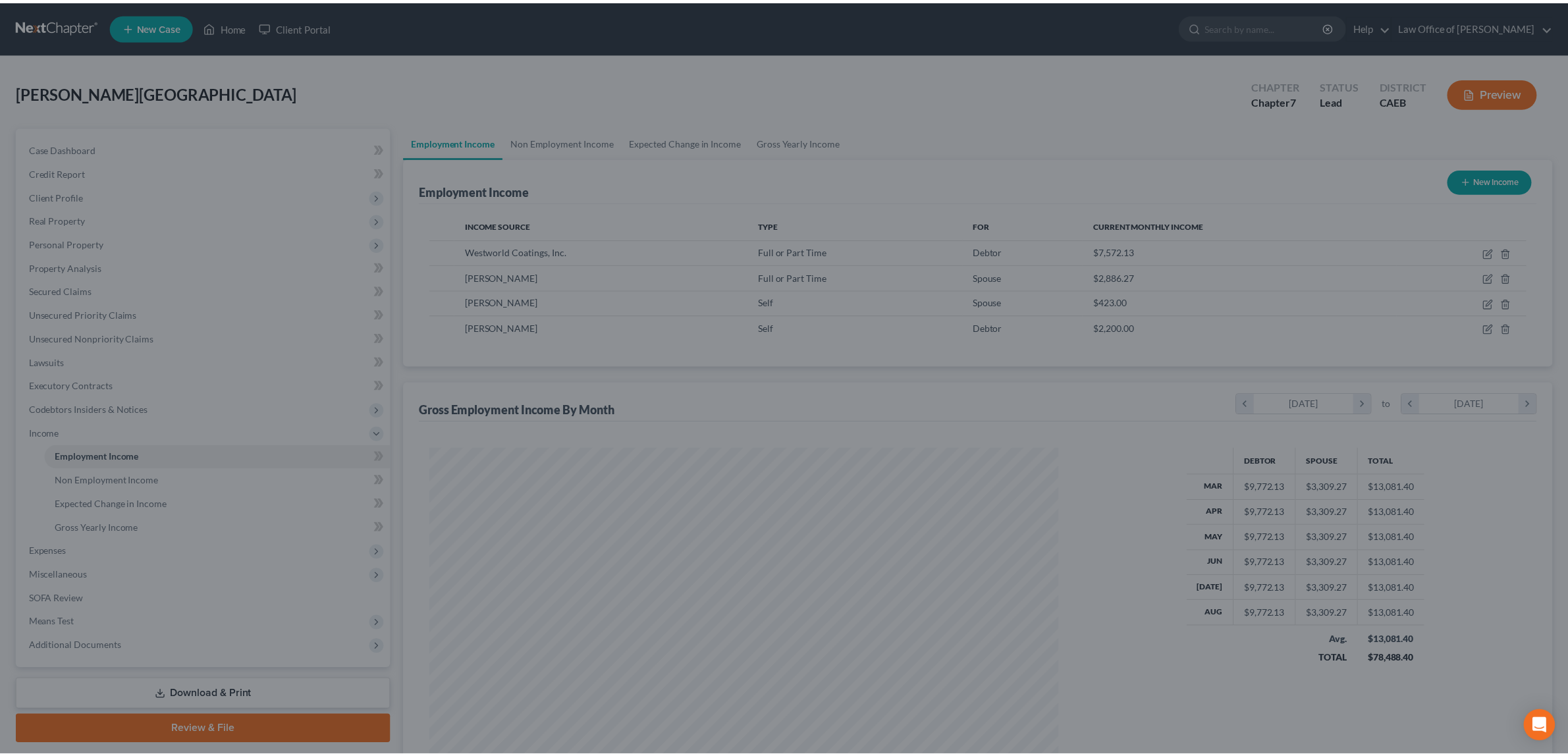
scroll to position [658310, 657742]
